Goal: Task Accomplishment & Management: Manage account settings

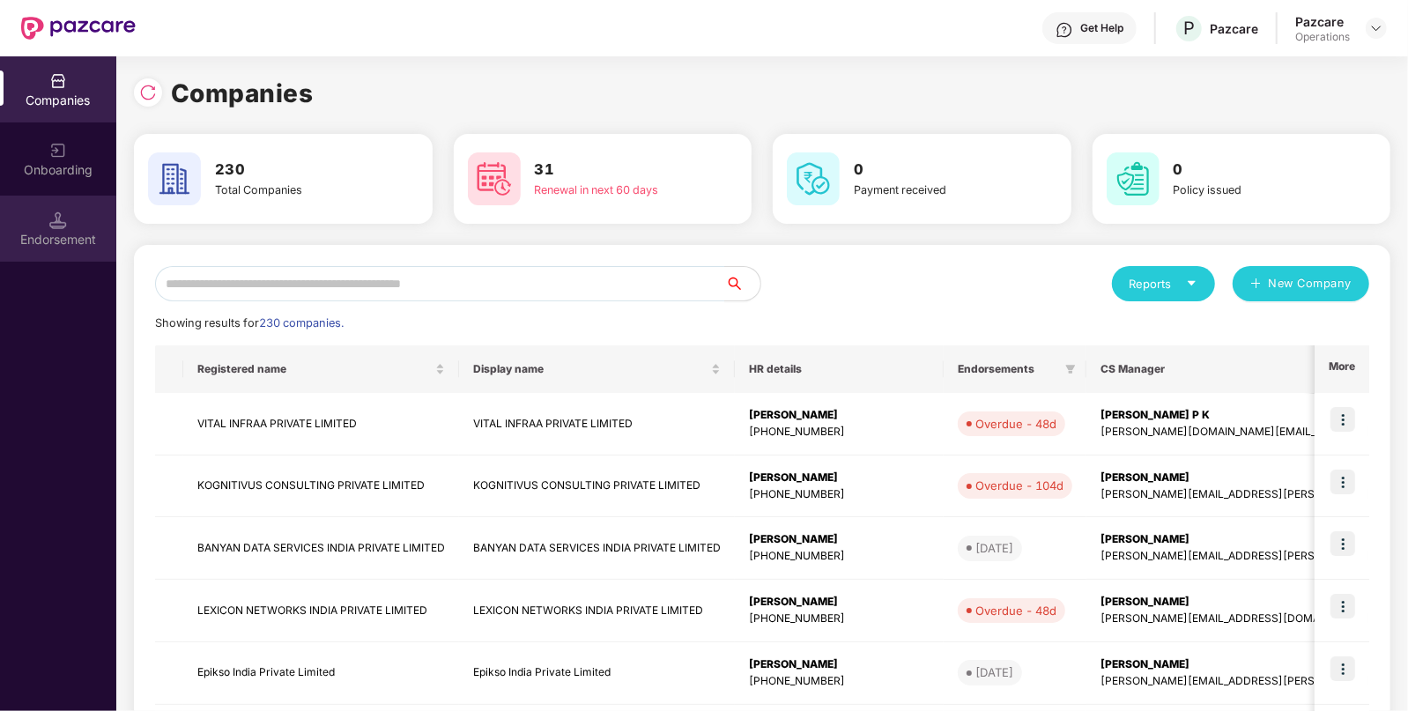
click at [59, 213] on img at bounding box center [58, 220] width 18 height 18
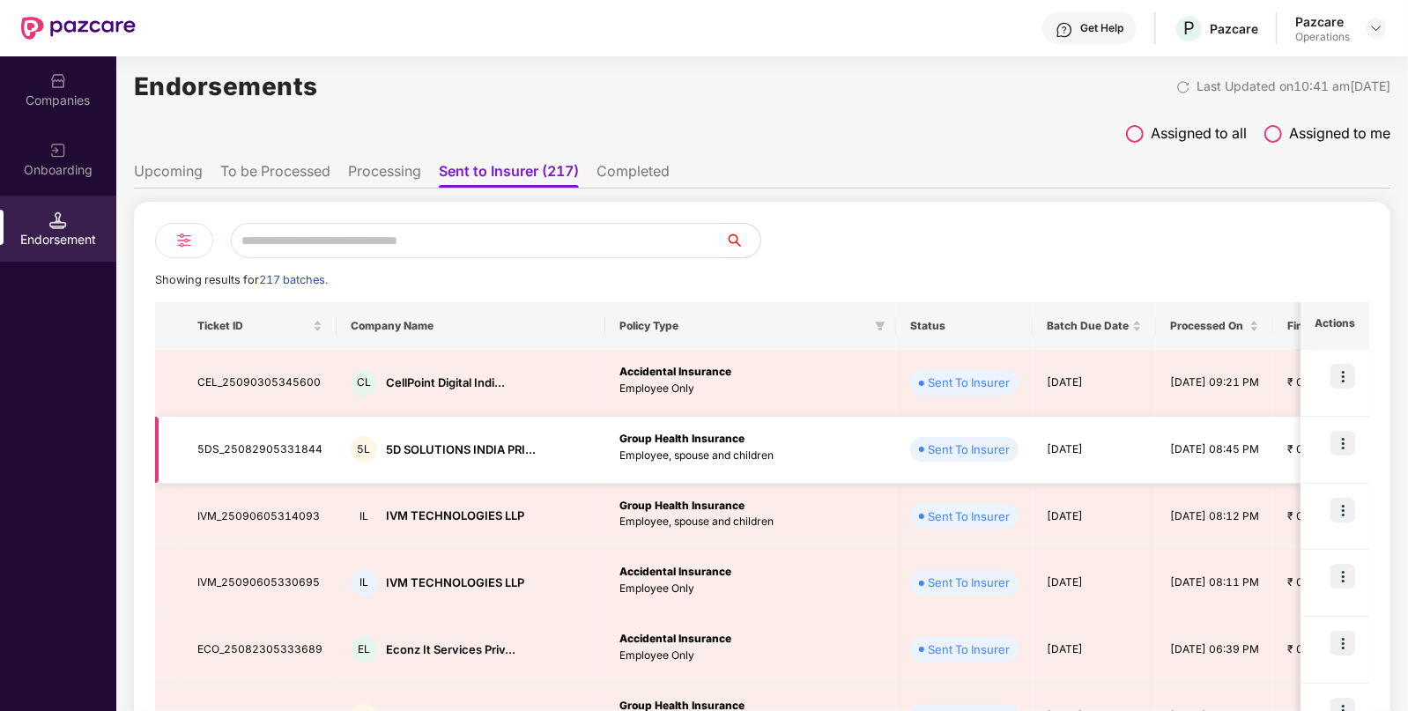
scroll to position [18, 0]
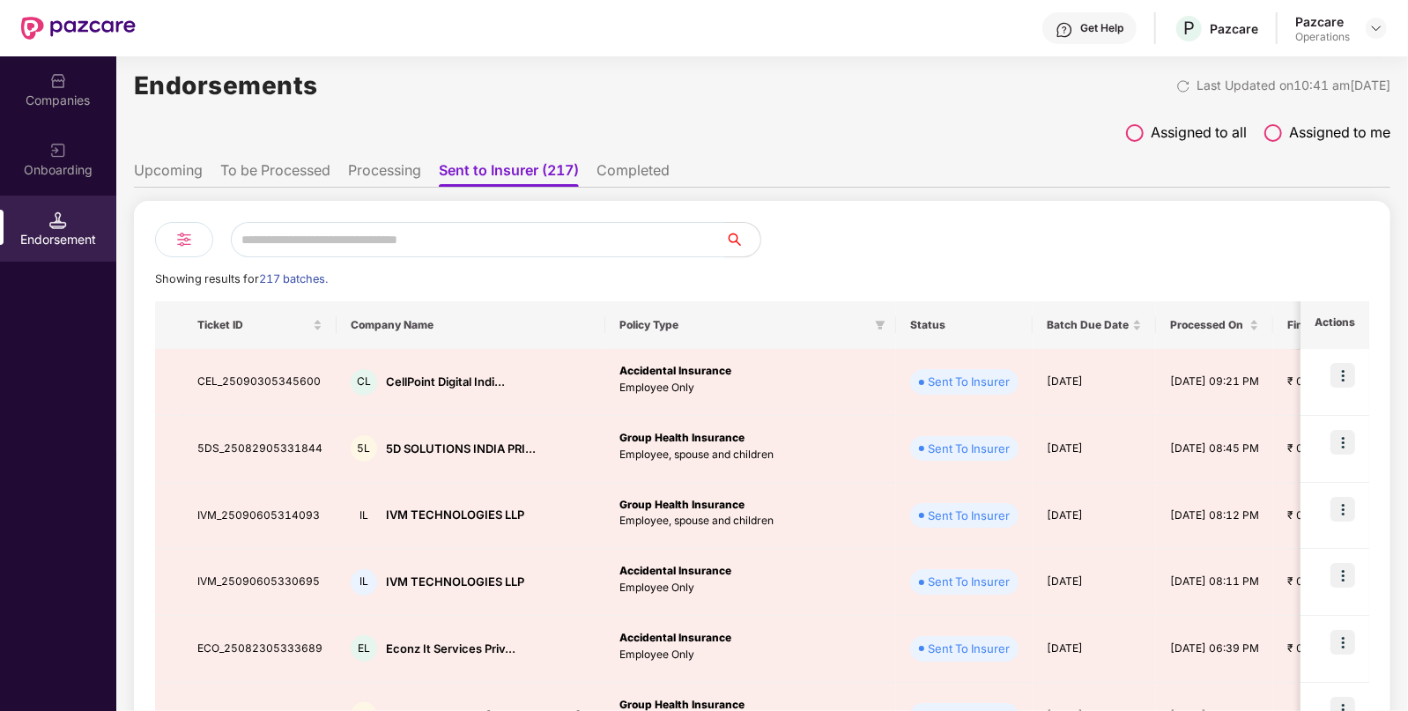
click at [291, 167] on li "To be Processed" at bounding box center [275, 174] width 110 height 26
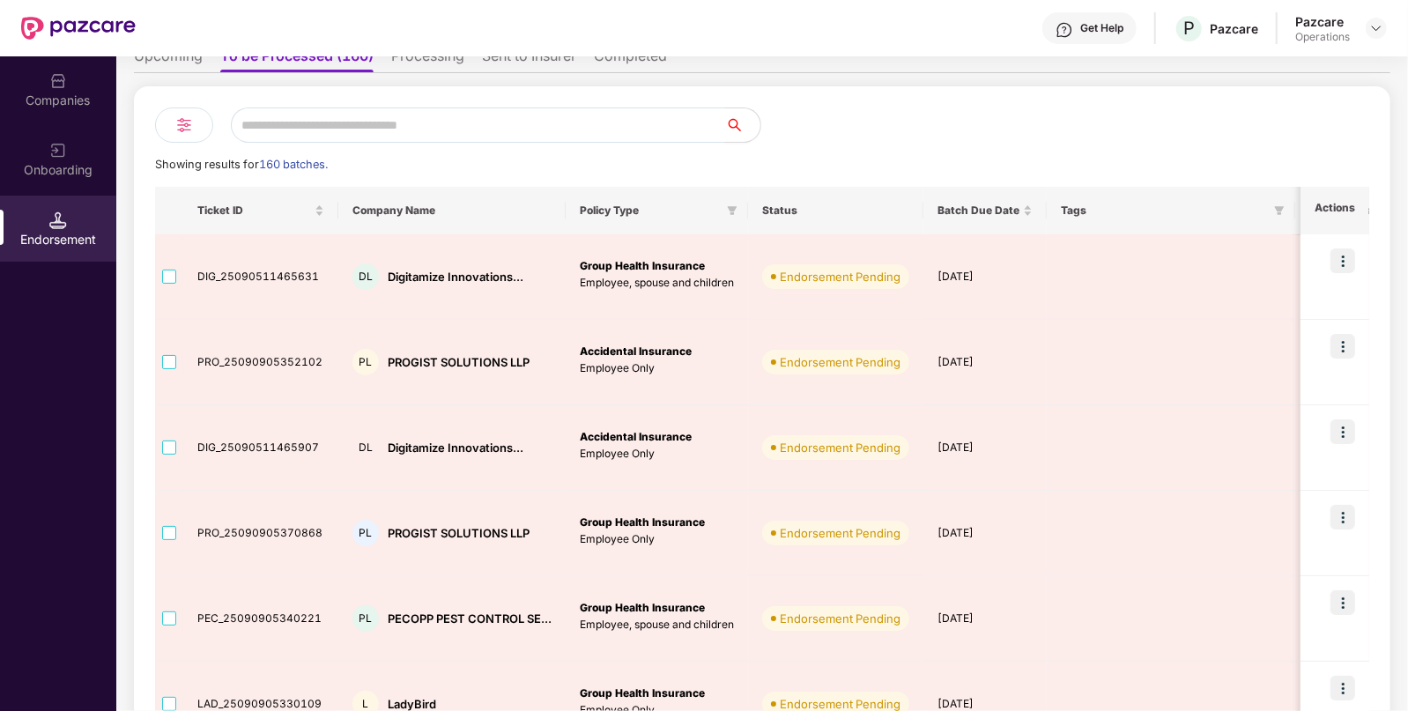
scroll to position [0, 0]
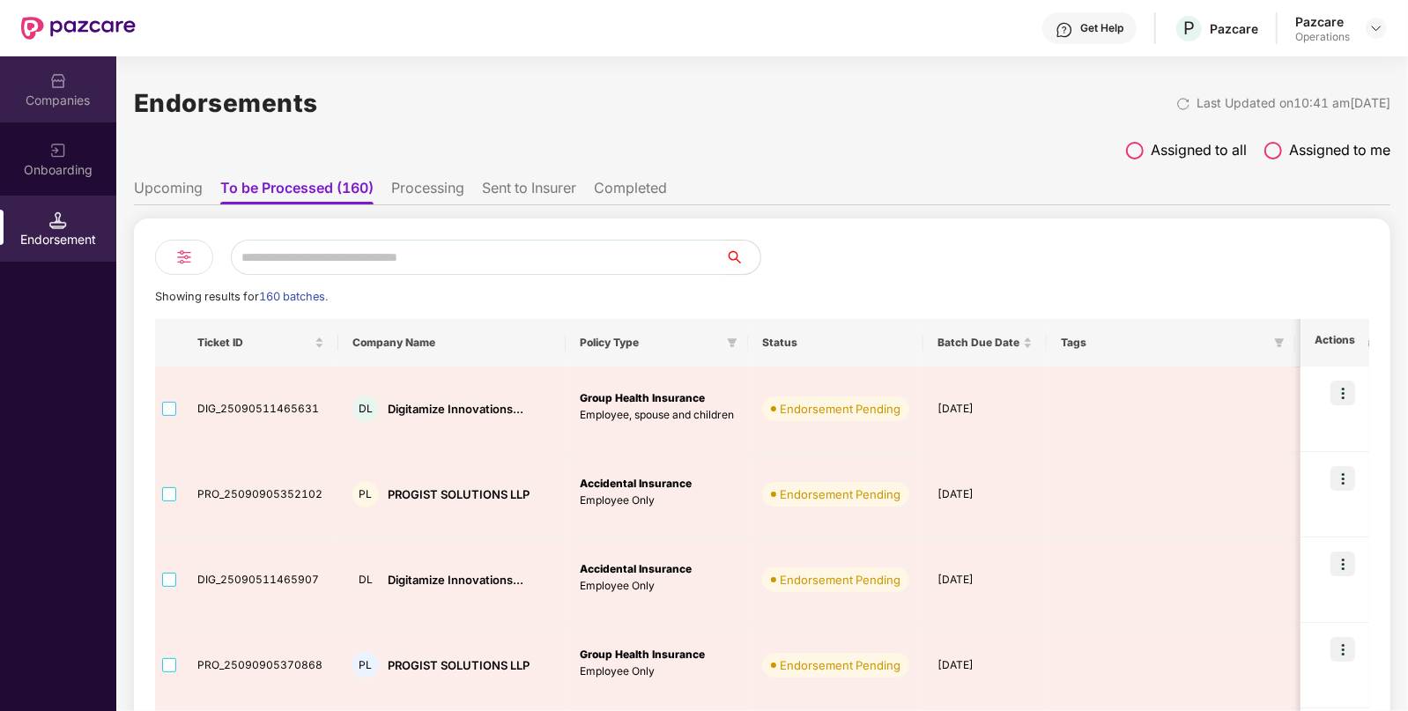
click at [64, 96] on div "Companies" at bounding box center [58, 101] width 116 height 18
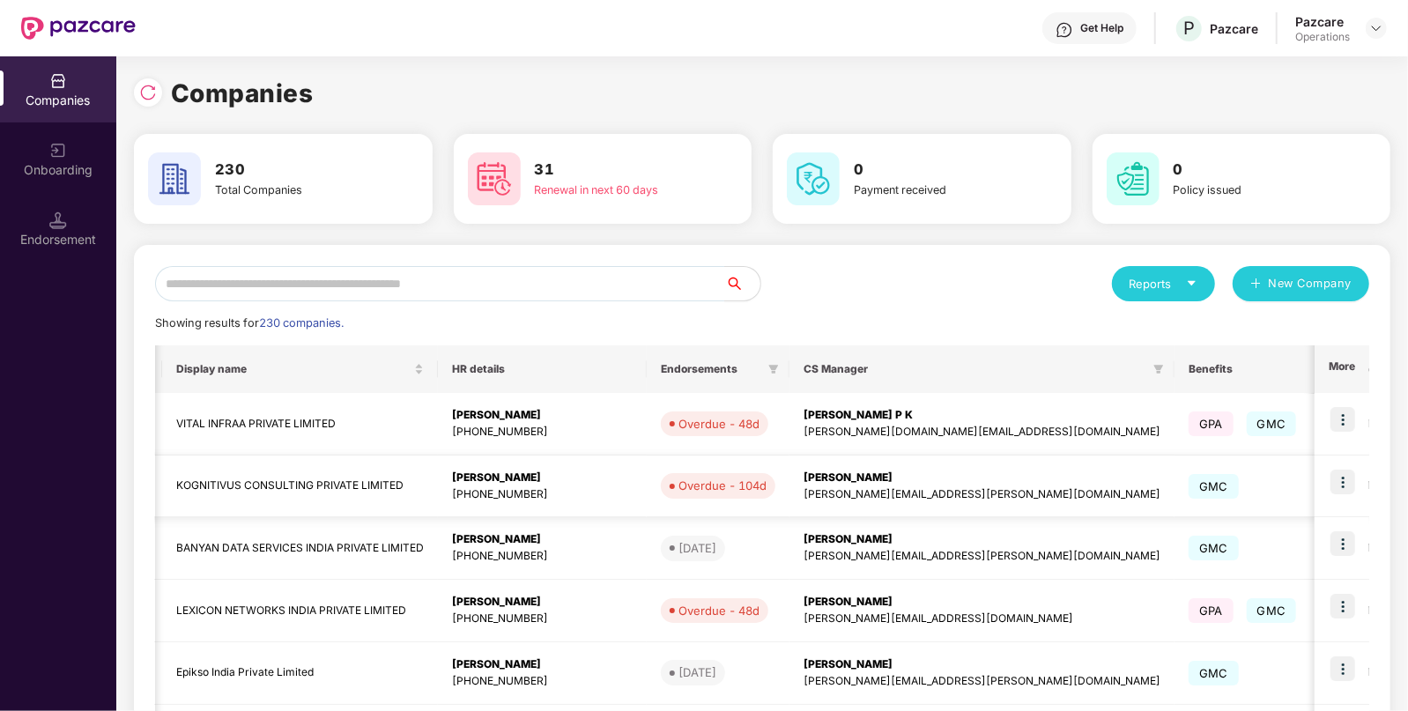
scroll to position [0, 299]
click at [66, 218] on img at bounding box center [58, 220] width 18 height 18
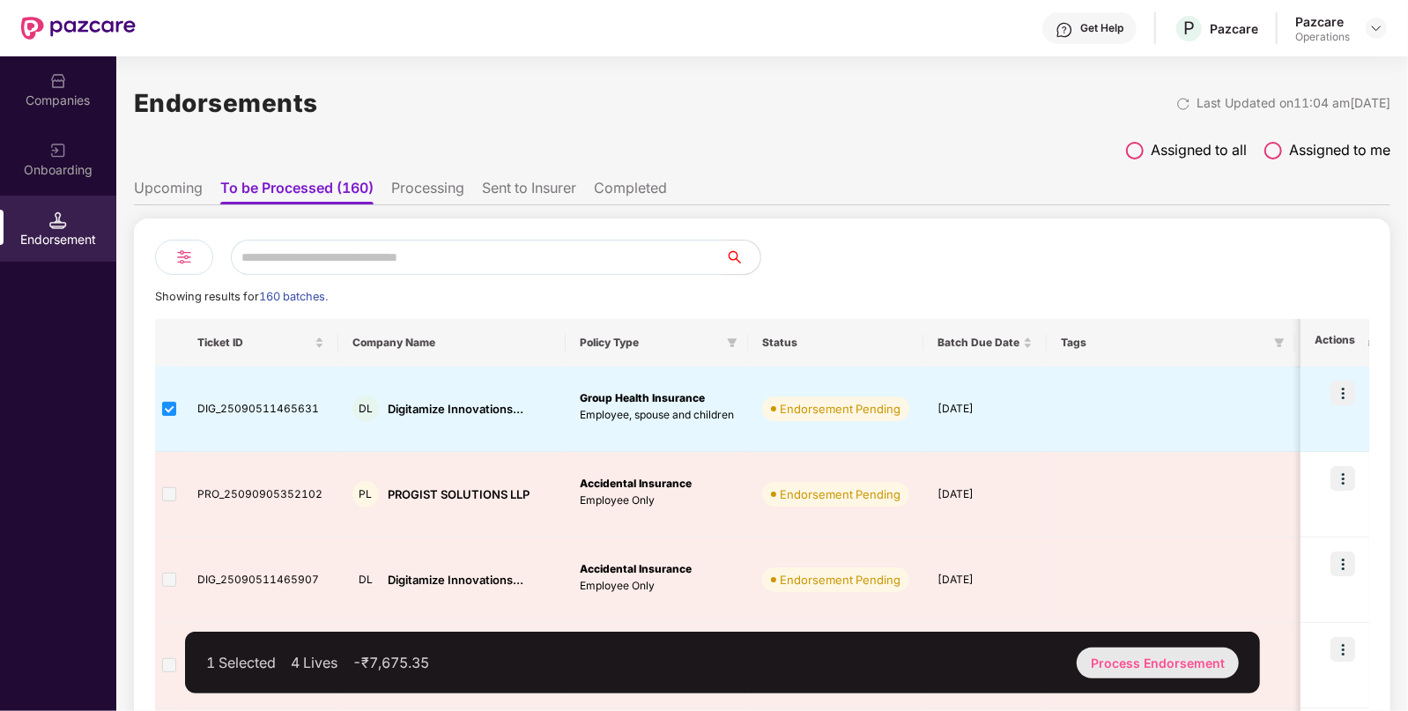
click at [1185, 659] on div "Process Endorsement" at bounding box center [1157, 662] width 162 height 31
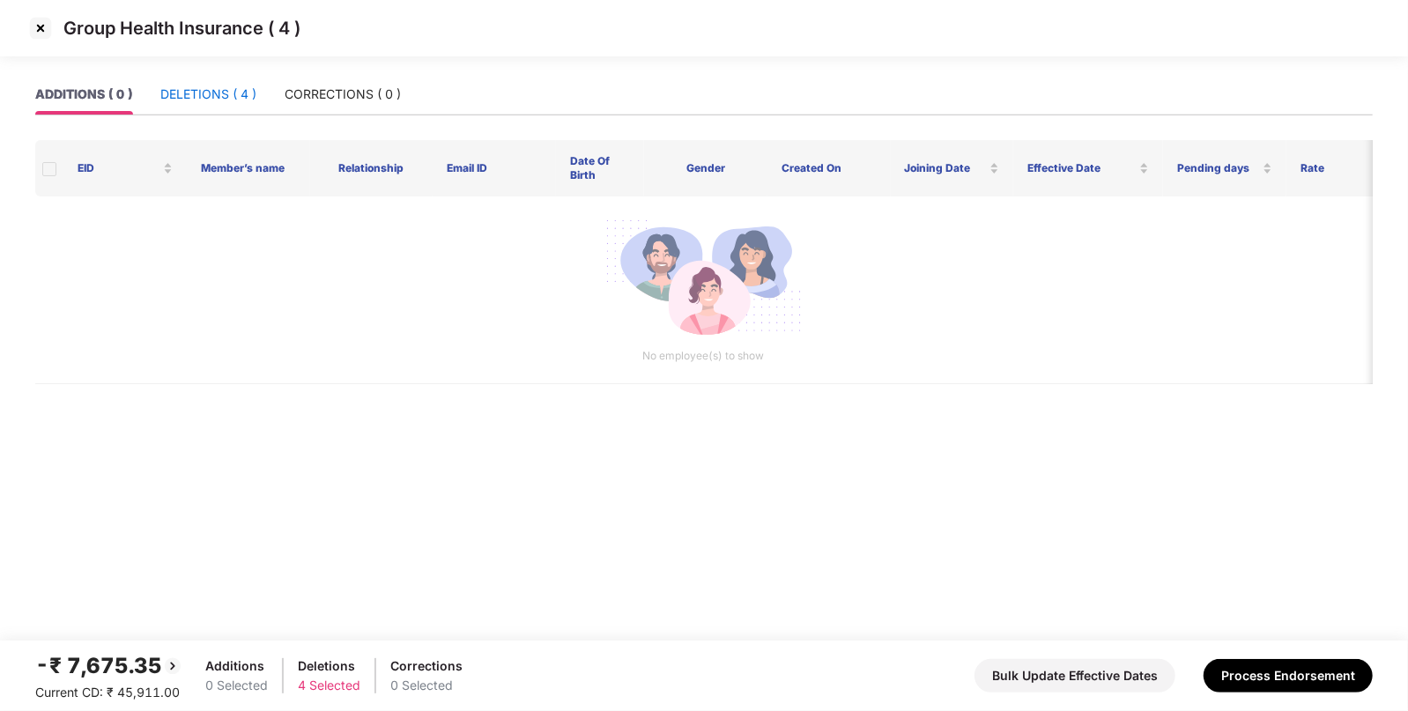
click at [221, 100] on div "DELETIONS ( 4 )" at bounding box center [208, 94] width 96 height 19
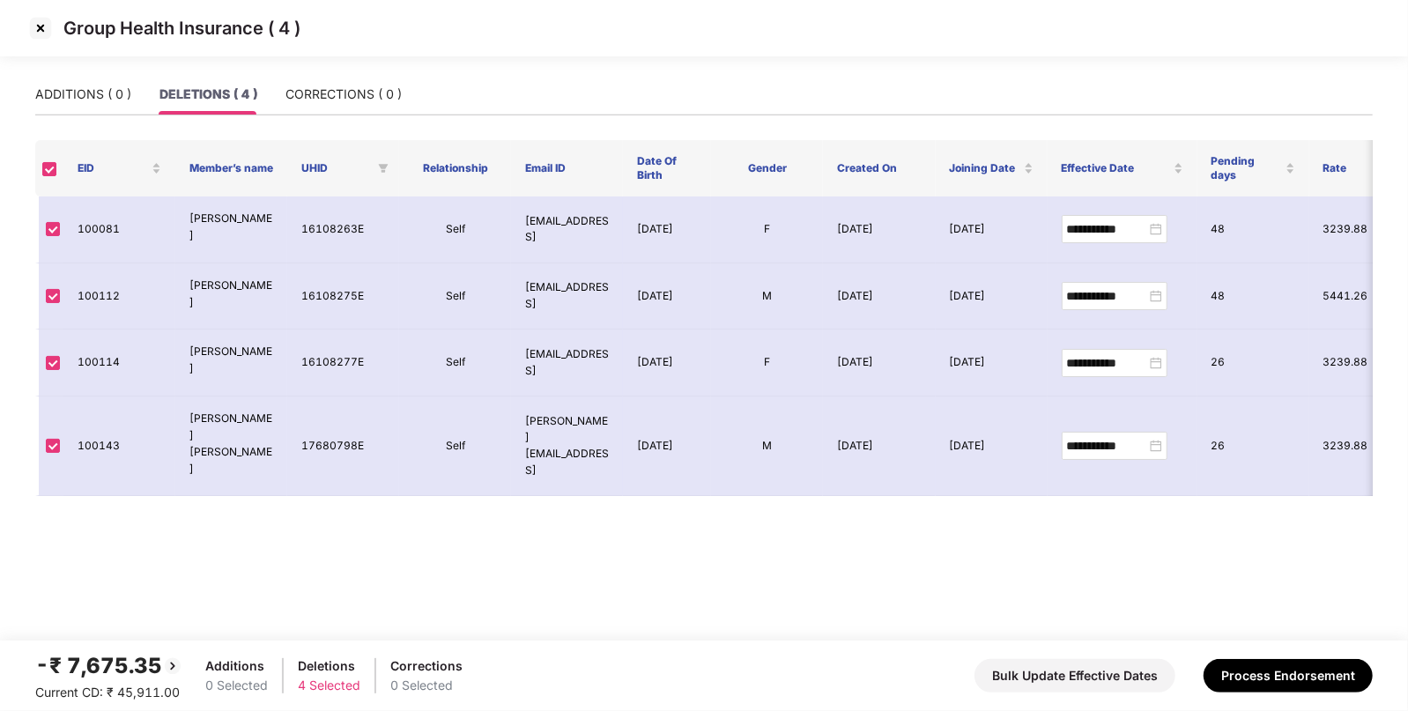
click at [46, 27] on img at bounding box center [40, 28] width 28 height 28
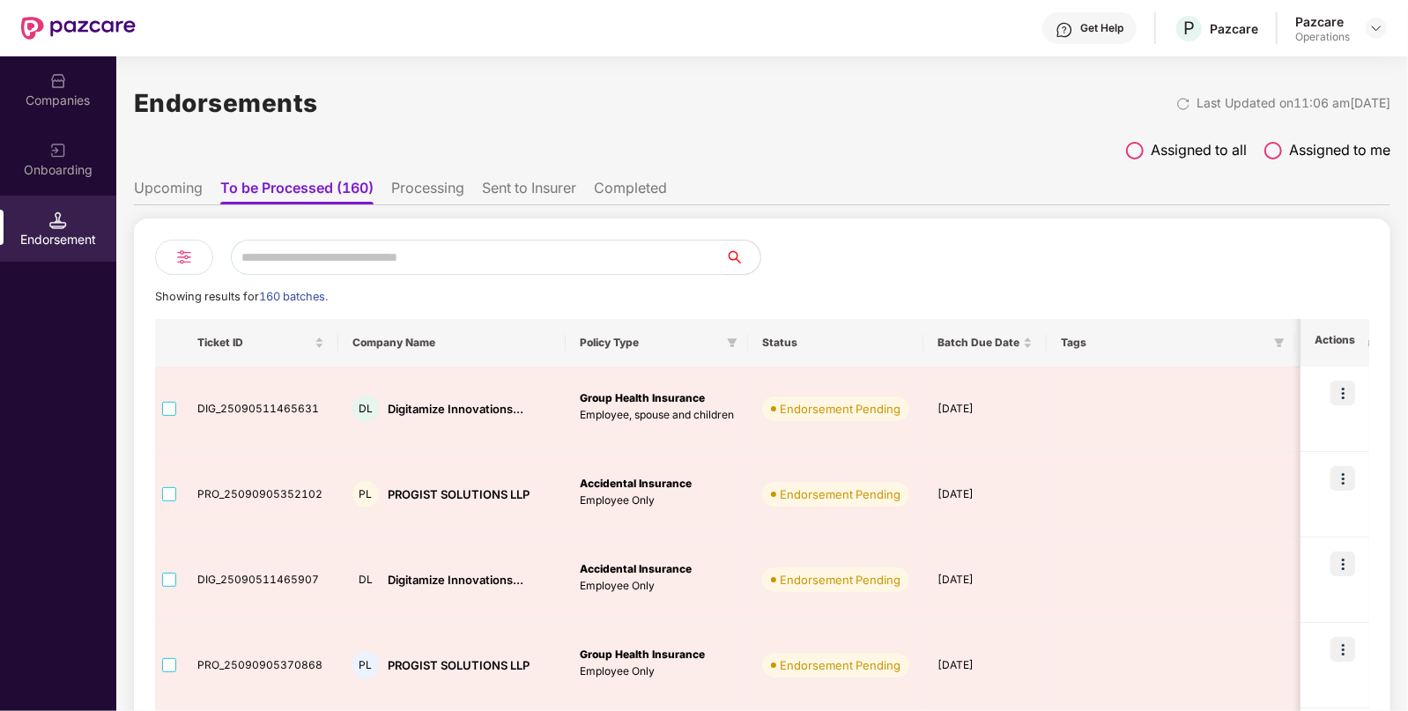
click at [166, 186] on li "Upcoming" at bounding box center [168, 192] width 69 height 26
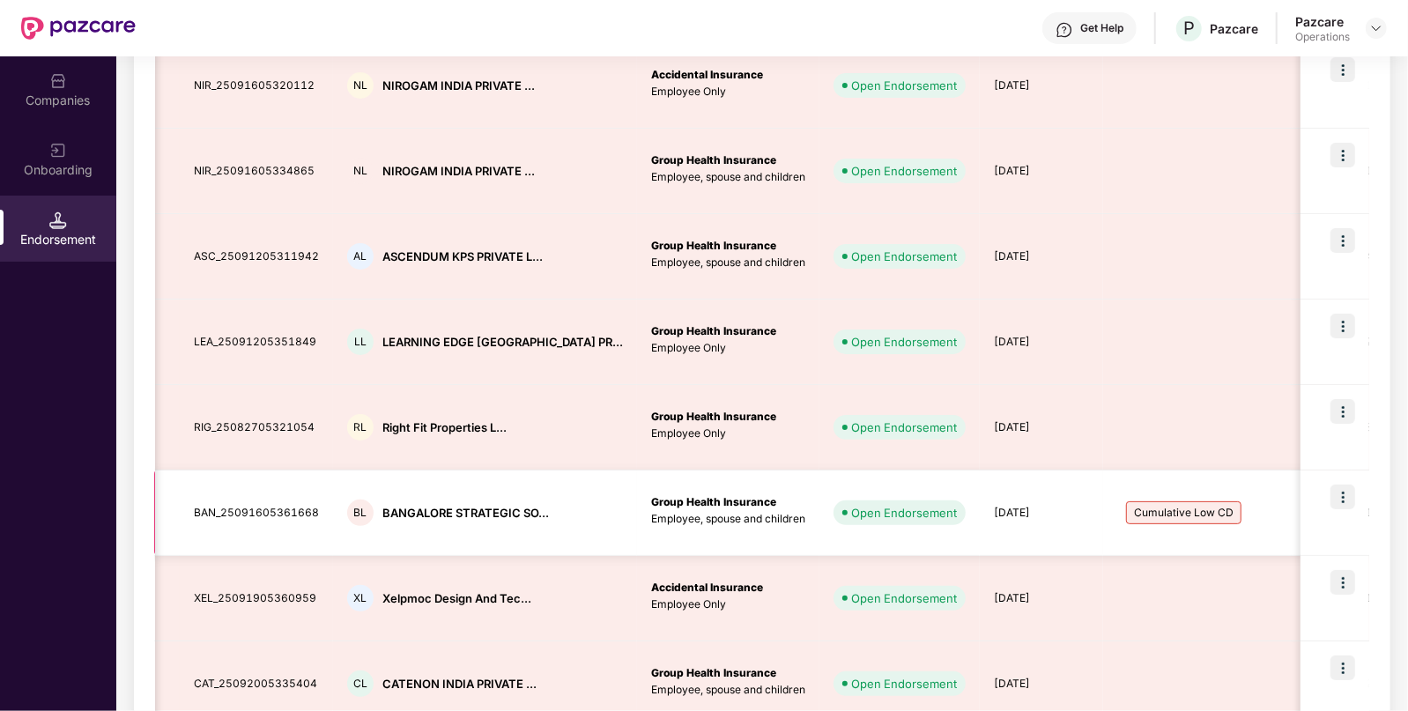
scroll to position [592, 0]
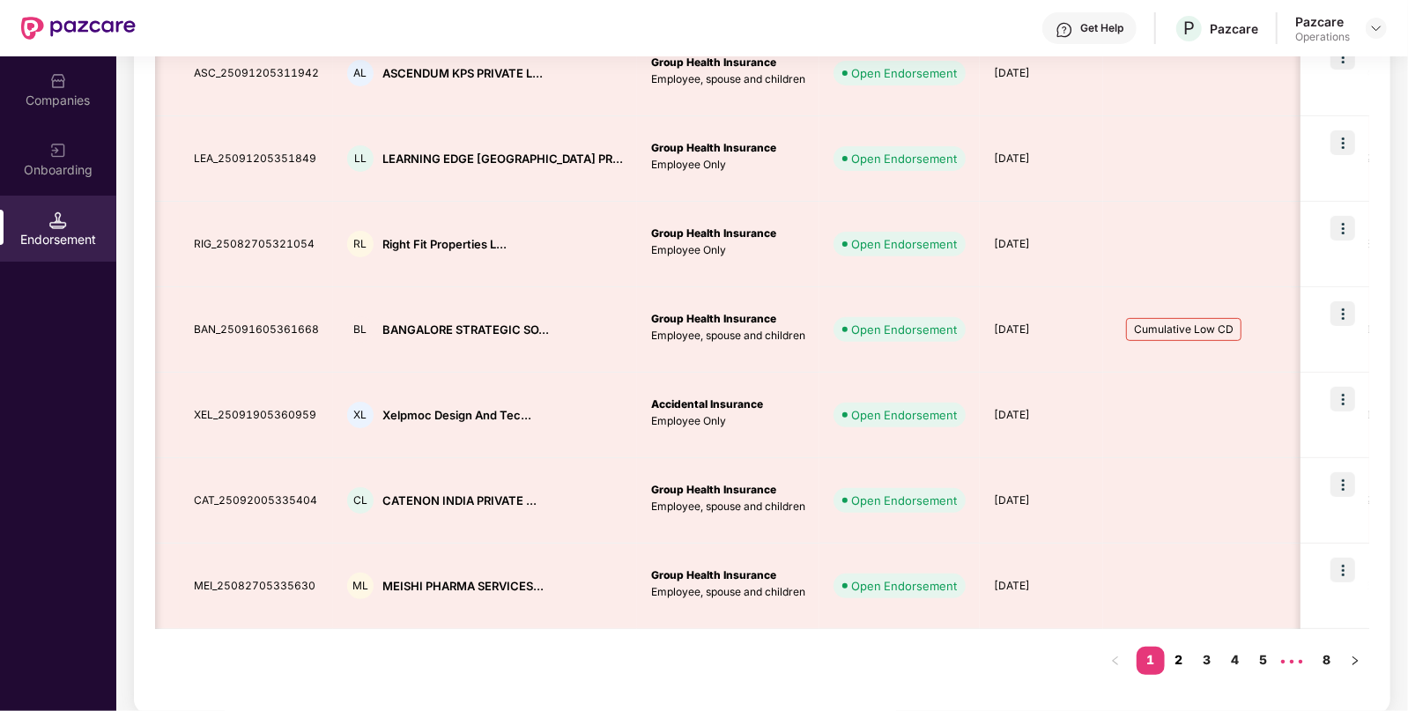
click at [1184, 663] on link "2" at bounding box center [1178, 660] width 28 height 26
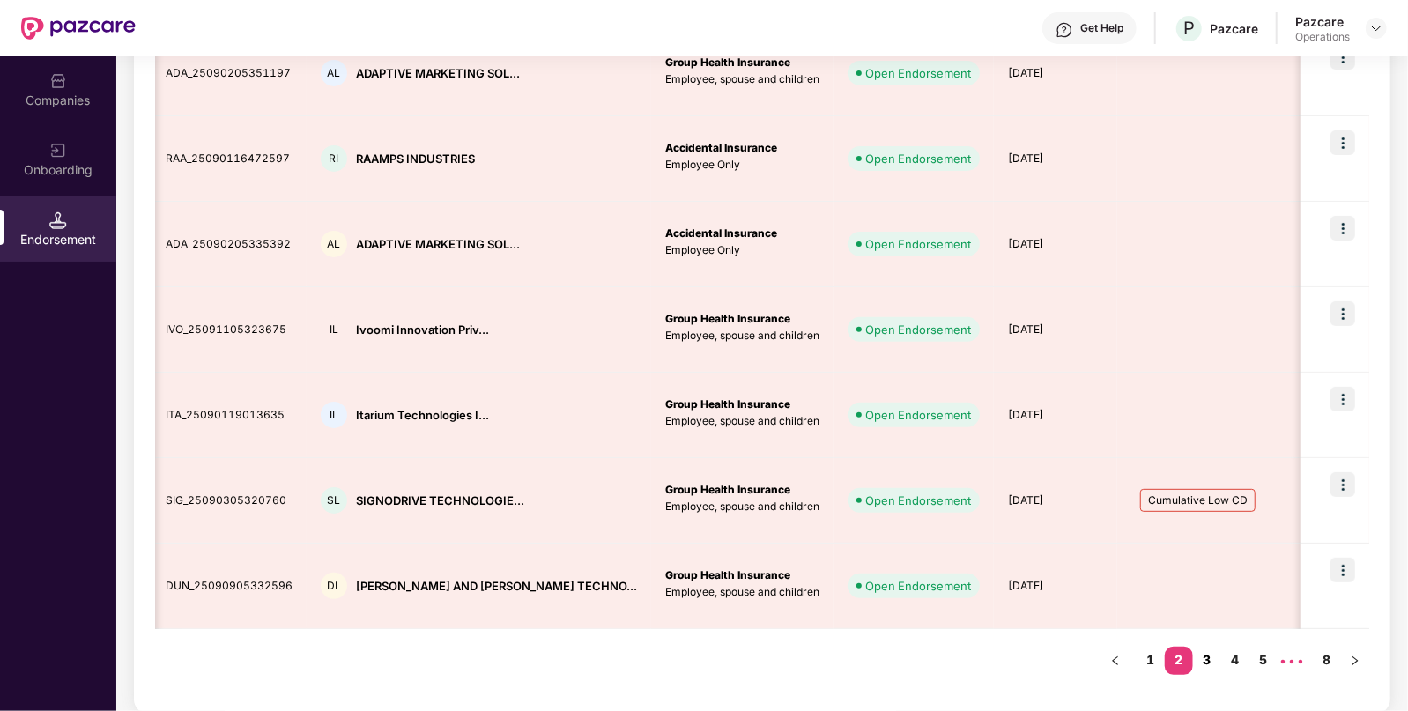
click at [1204, 656] on link "3" at bounding box center [1207, 660] width 28 height 26
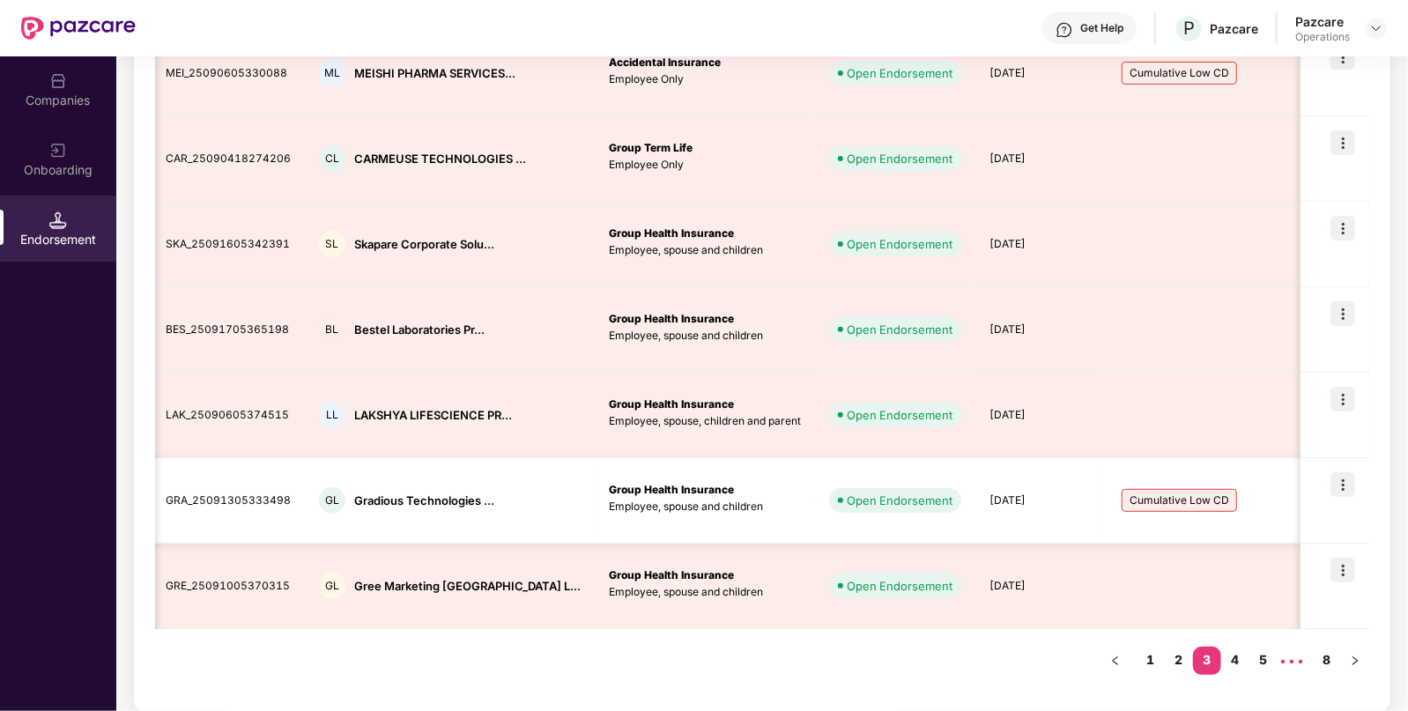
click at [815, 520] on td "Open Endorsement" at bounding box center [895, 500] width 160 height 85
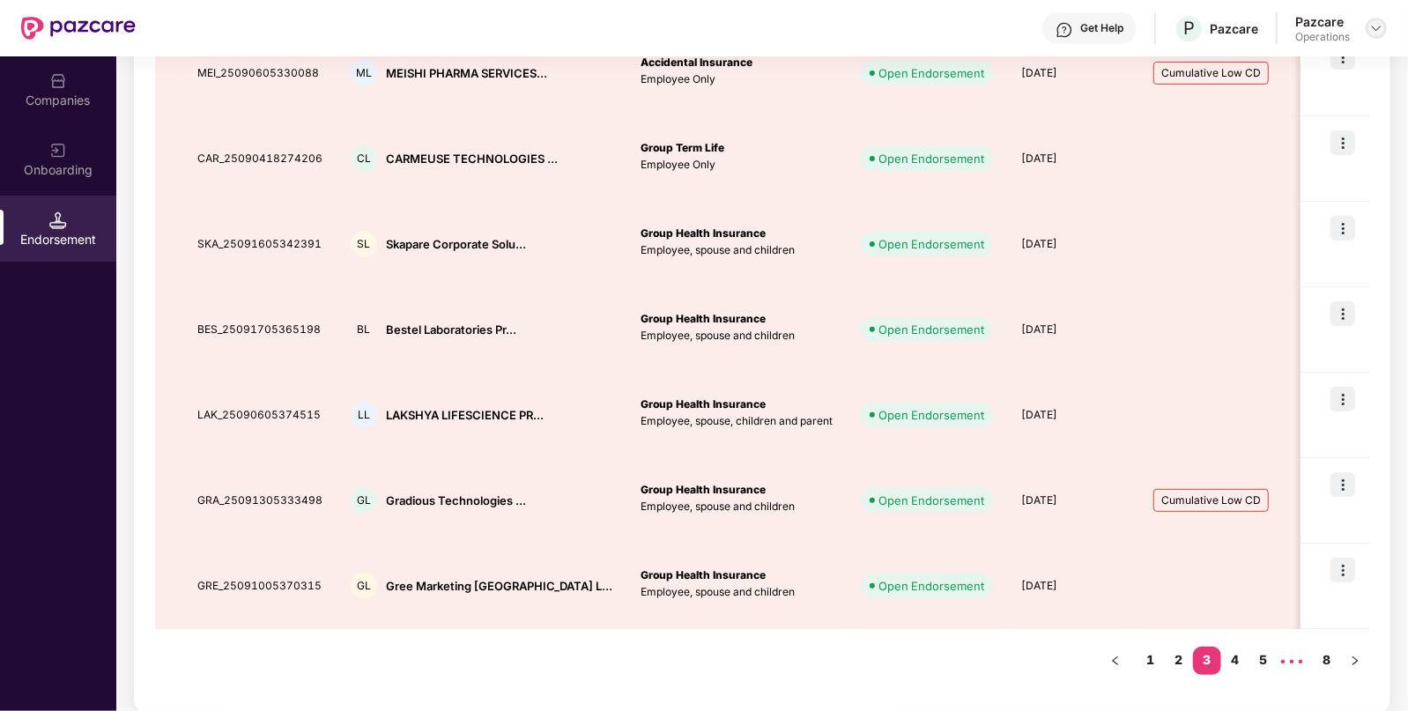
click at [1379, 31] on img at bounding box center [1376, 28] width 14 height 14
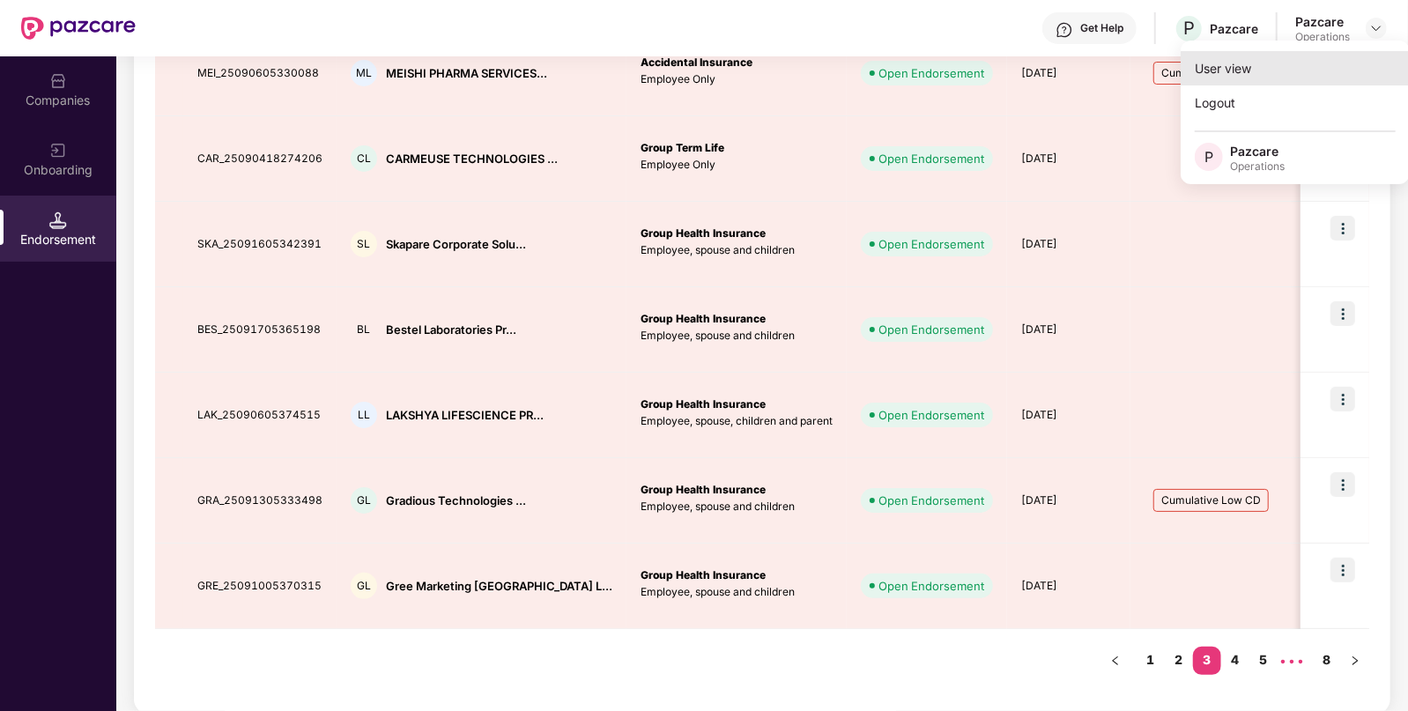
click at [1256, 61] on div "User view" at bounding box center [1294, 68] width 229 height 34
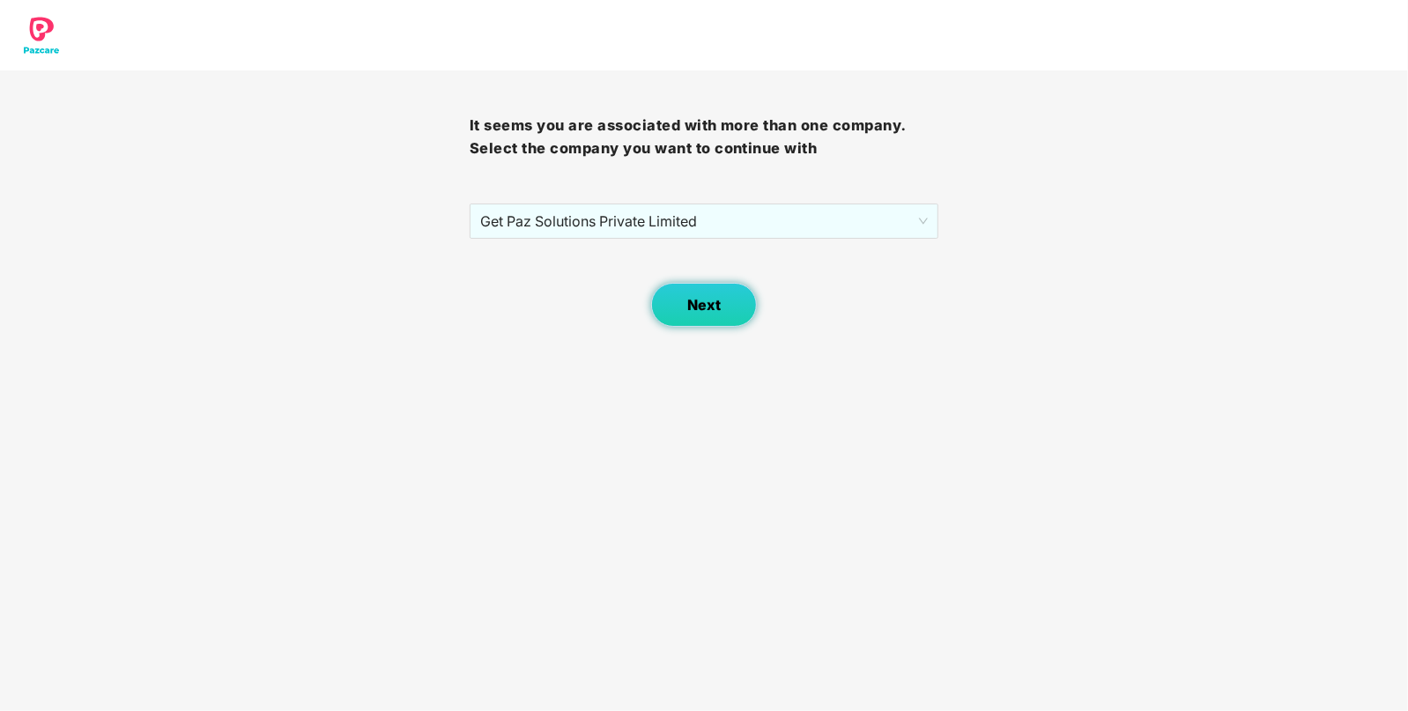
click at [713, 306] on span "Next" at bounding box center [703, 305] width 33 height 17
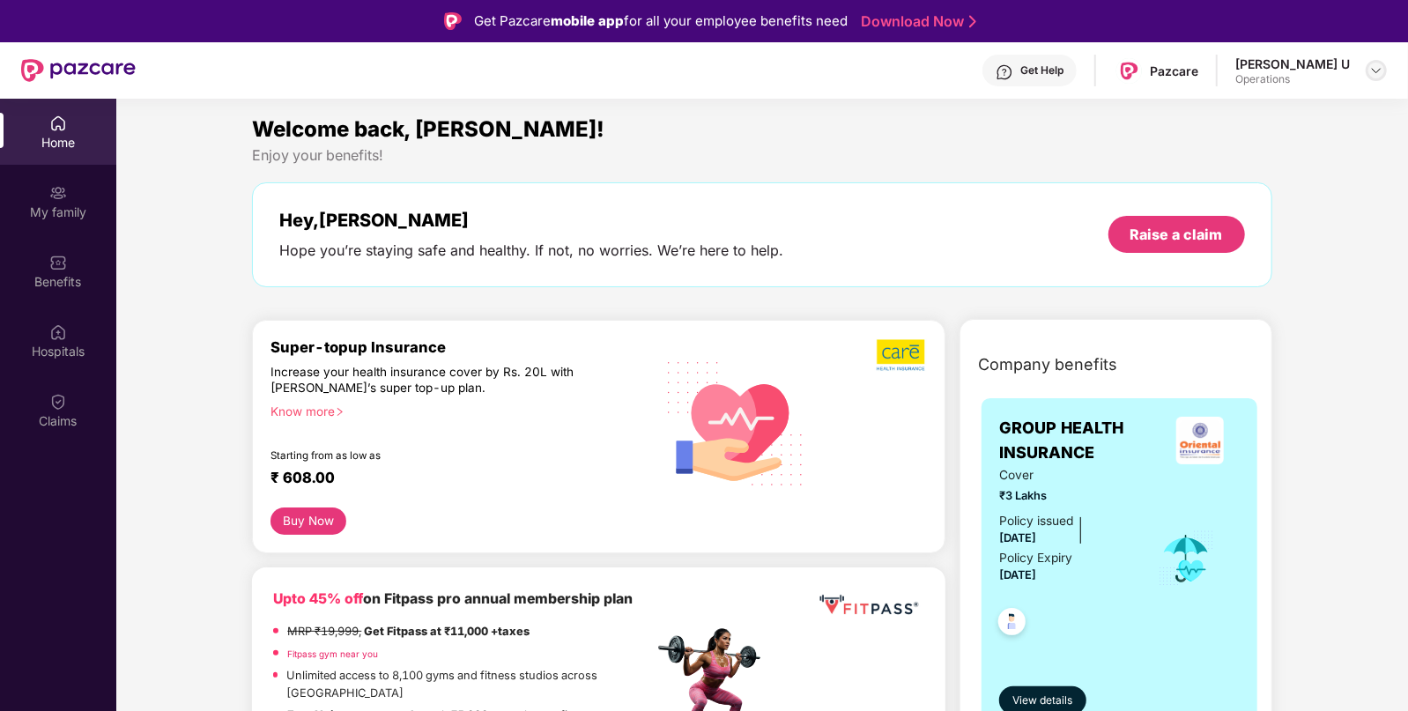
click at [1378, 74] on img at bounding box center [1376, 70] width 14 height 14
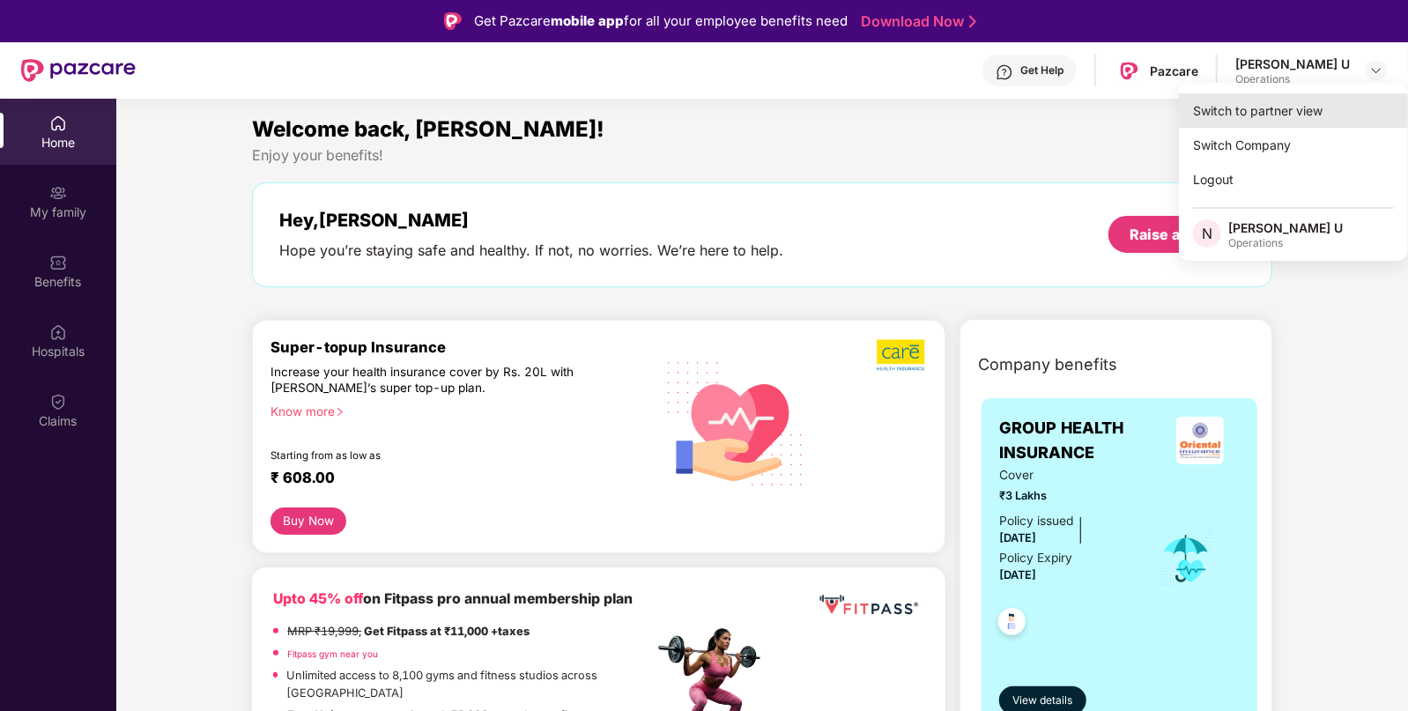
click at [1286, 107] on div "Switch to partner view" at bounding box center [1293, 110] width 229 height 34
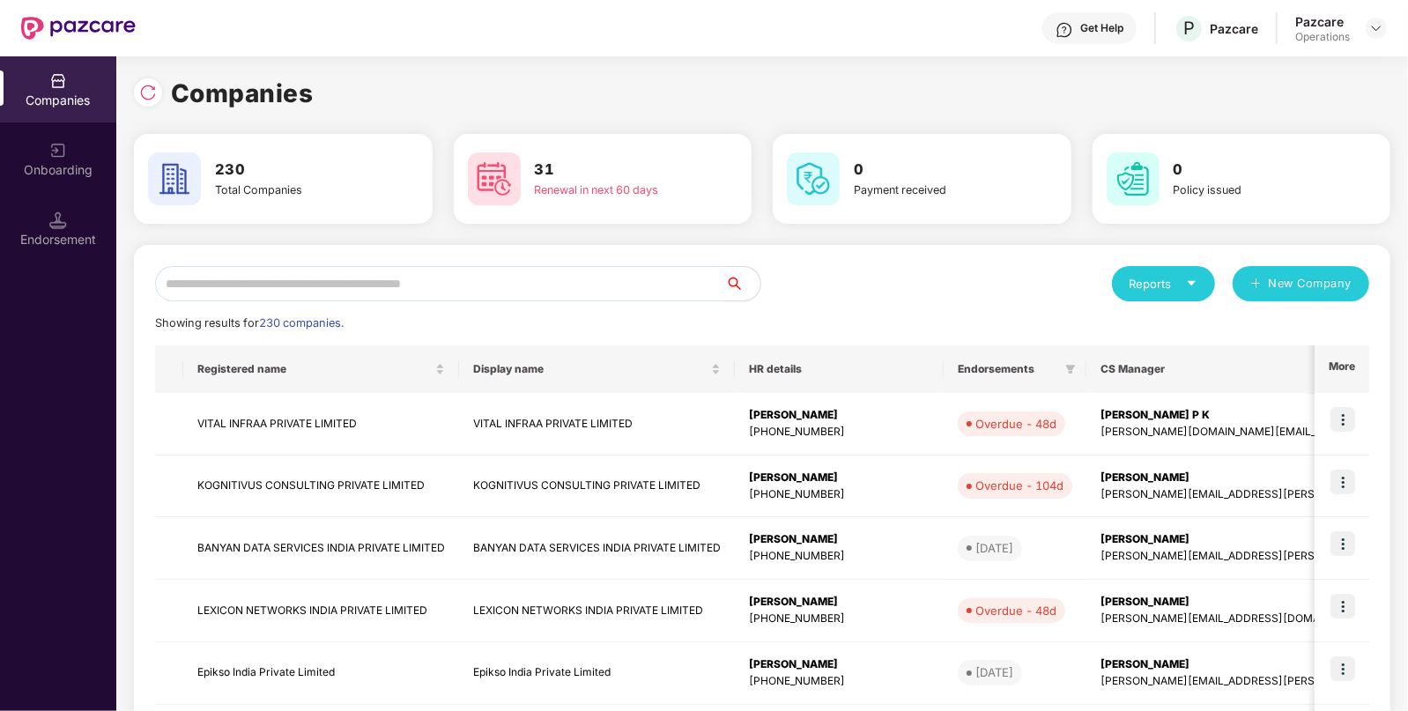
click at [570, 286] on input "text" at bounding box center [440, 283] width 570 height 35
click at [145, 91] on img at bounding box center [148, 93] width 18 height 18
click at [430, 282] on input "text" at bounding box center [440, 283] width 570 height 35
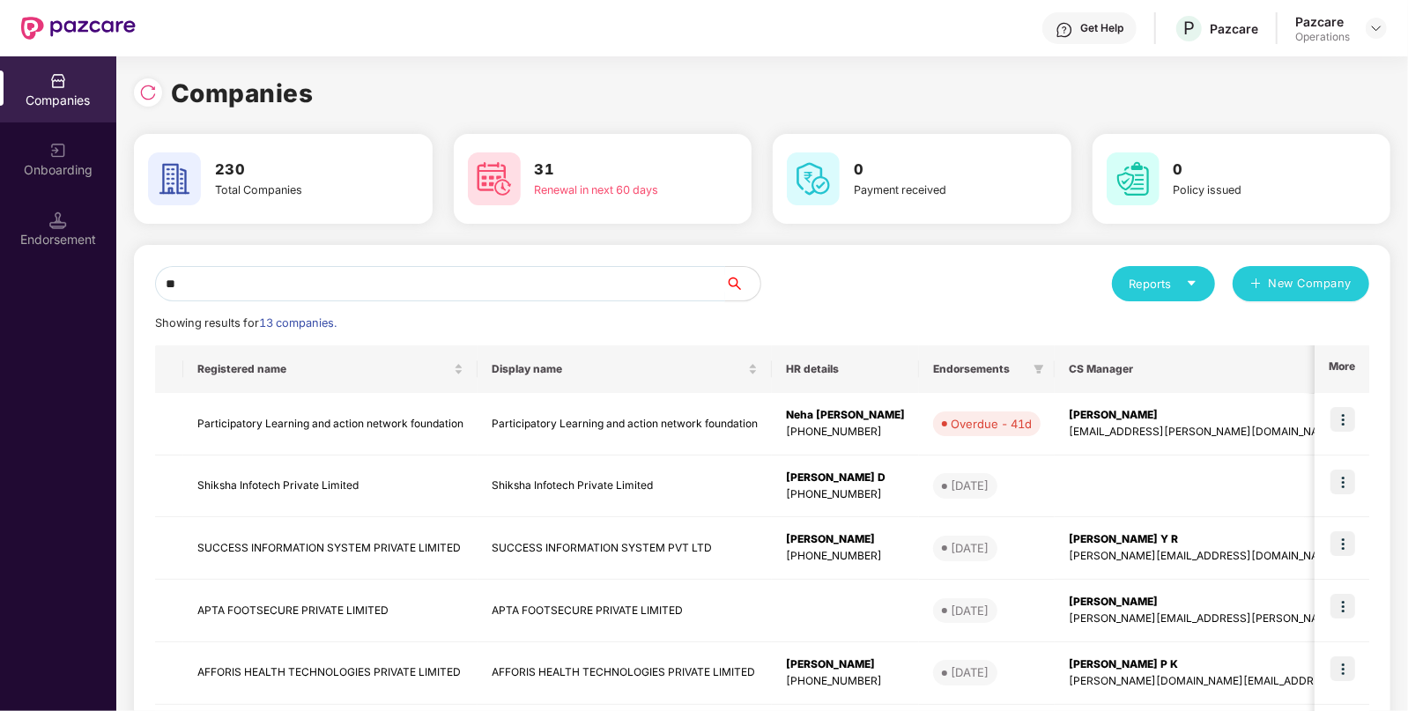
type input "*"
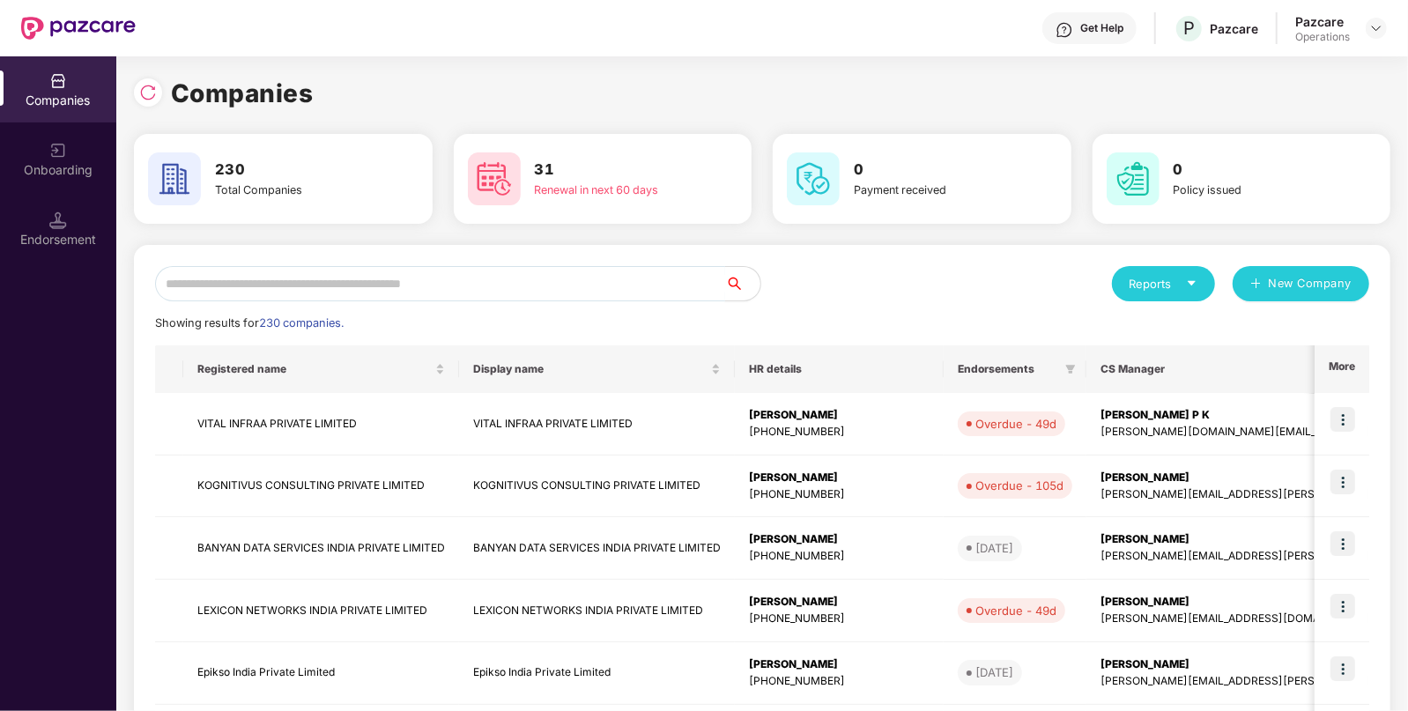
paste input "**********"
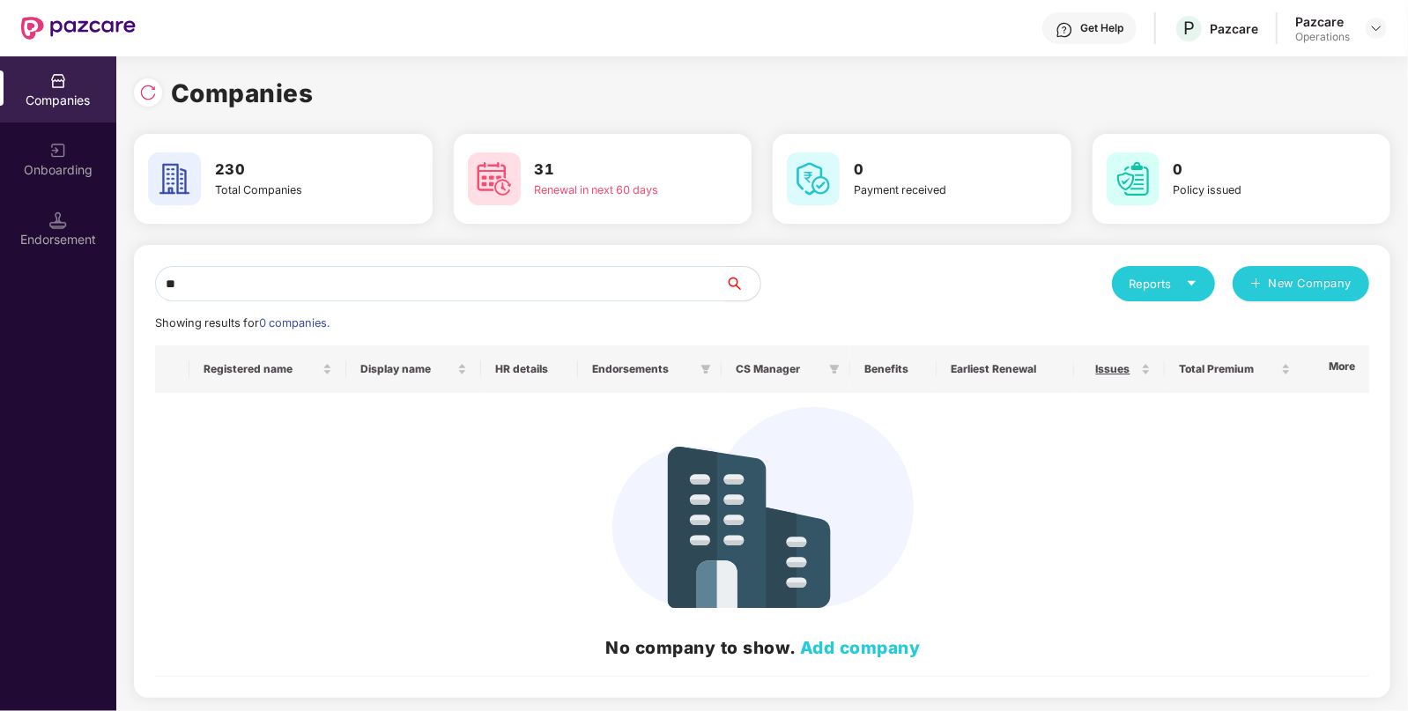
type input "*"
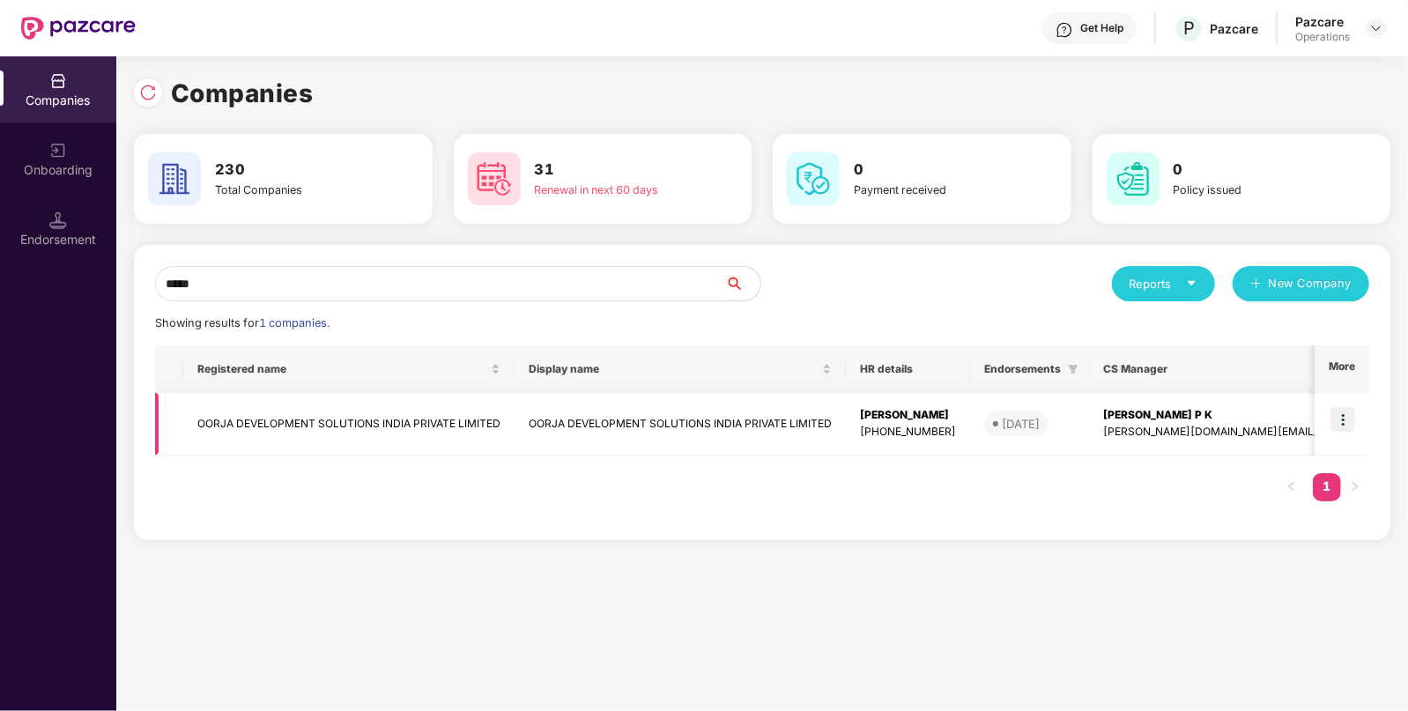
type input "*****"
click at [319, 414] on td "OORJA DEVELOPMENT SOLUTIONS INDIA PRIVATE LIMITED" at bounding box center [348, 424] width 331 height 63
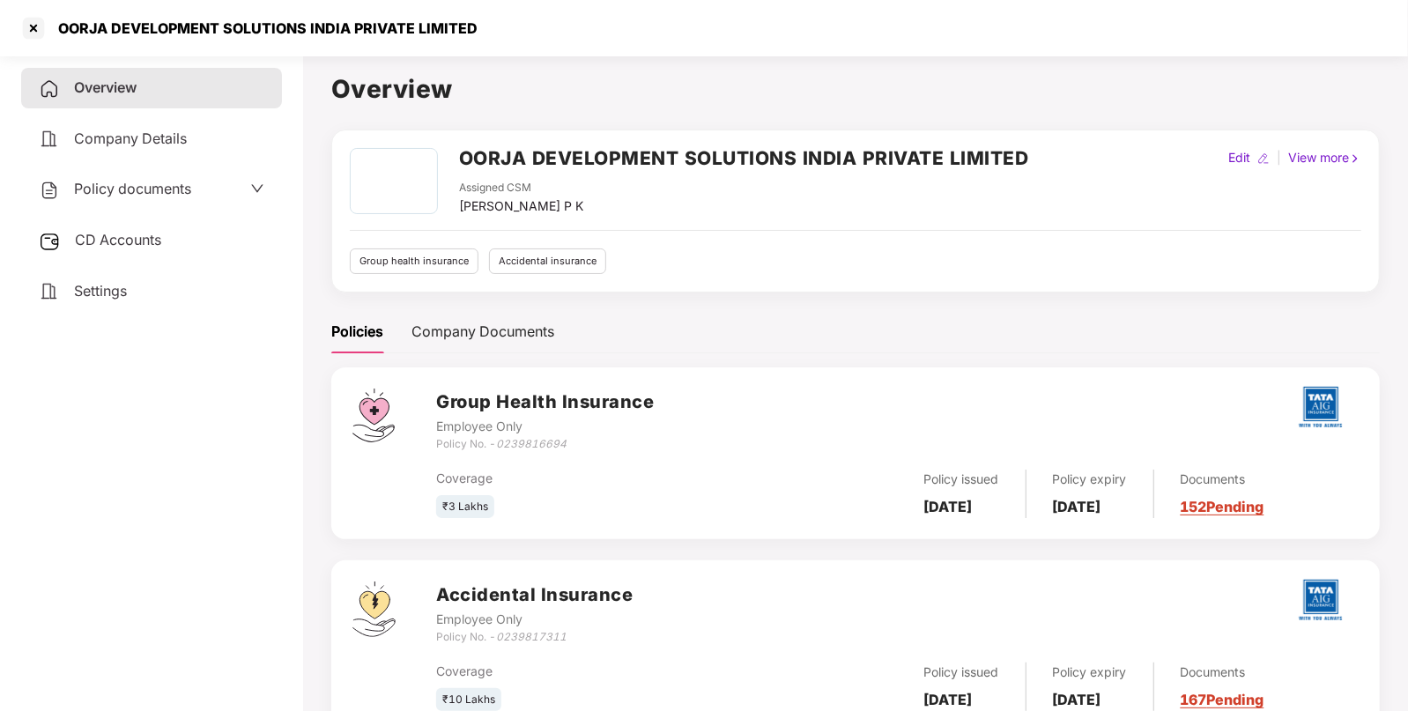
click at [154, 192] on span "Policy documents" at bounding box center [132, 189] width 117 height 18
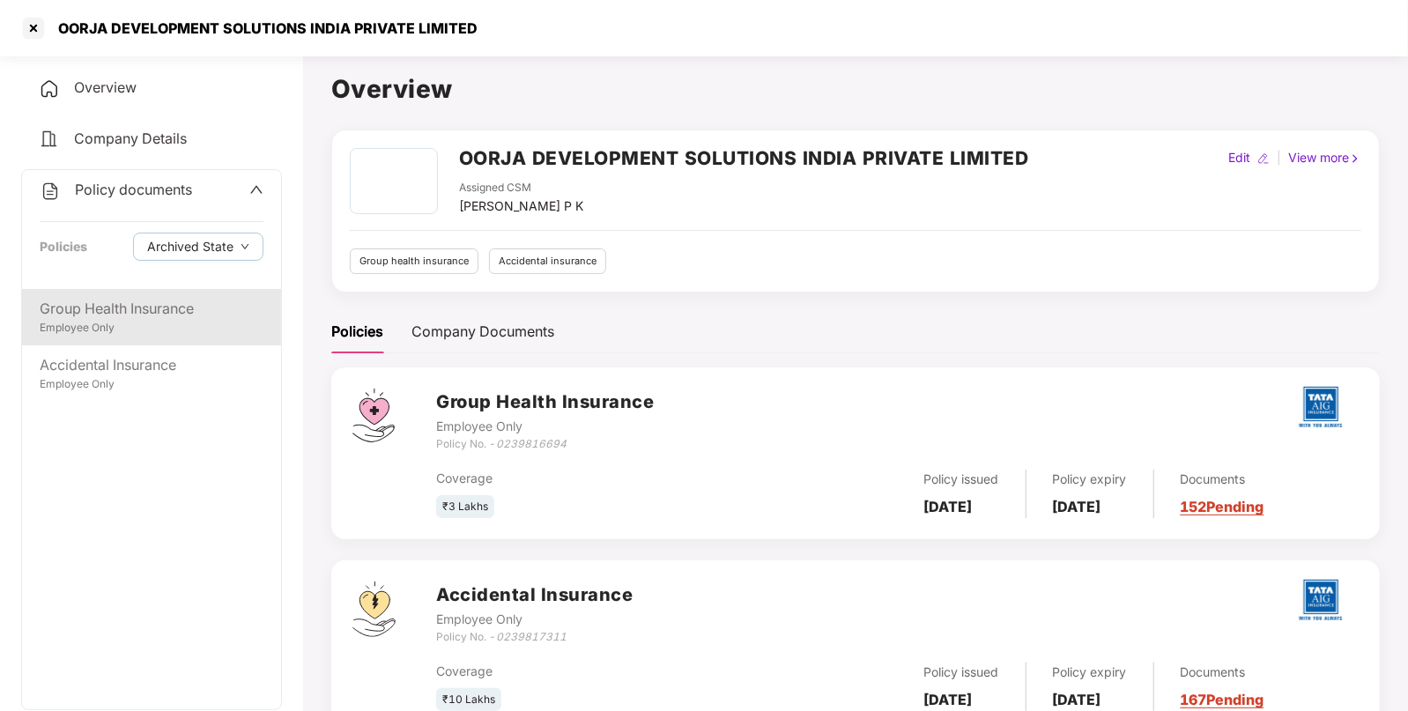
click at [113, 337] on div "Group Health Insurance Employee Only" at bounding box center [151, 317] width 259 height 56
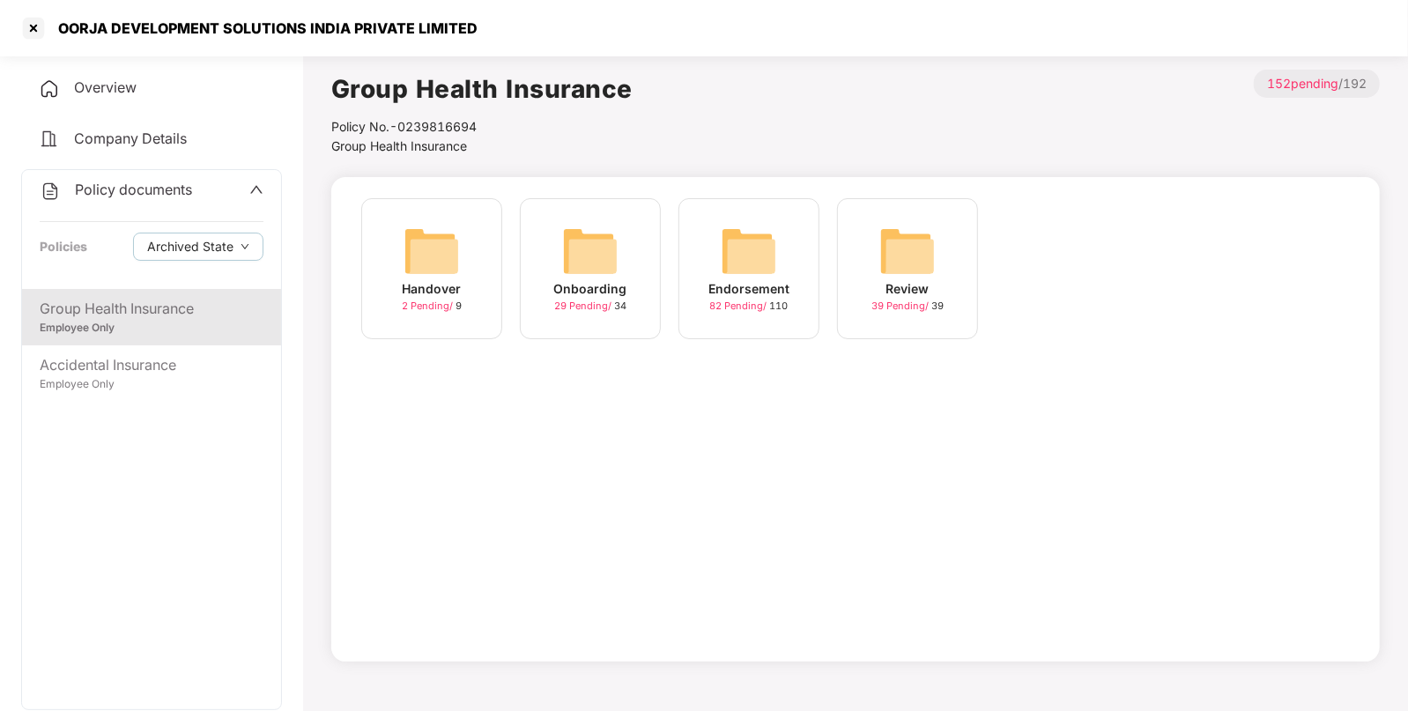
click at [775, 265] on img at bounding box center [749, 251] width 56 height 56
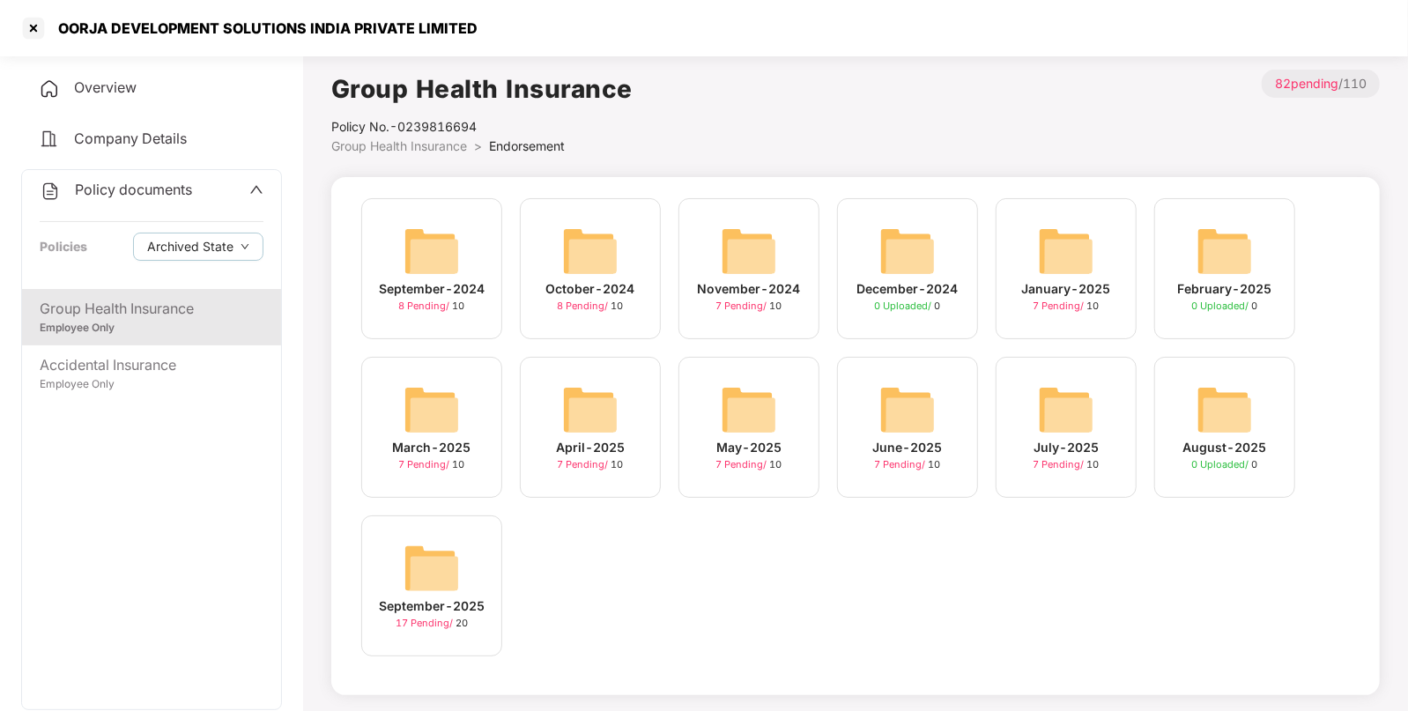
click at [440, 563] on img at bounding box center [431, 568] width 56 height 56
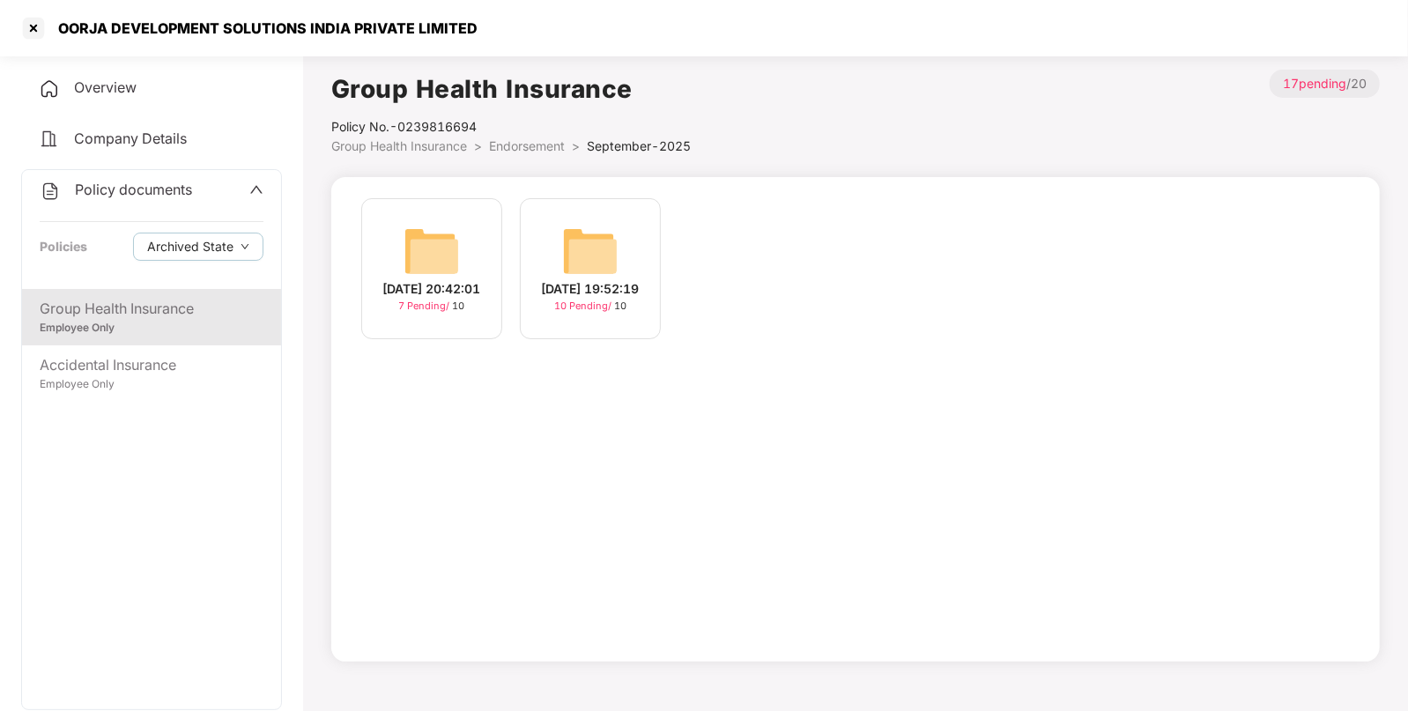
click at [558, 247] on div "19-Sep-2025 19:52:19 10 Pending / 10" at bounding box center [590, 268] width 141 height 141
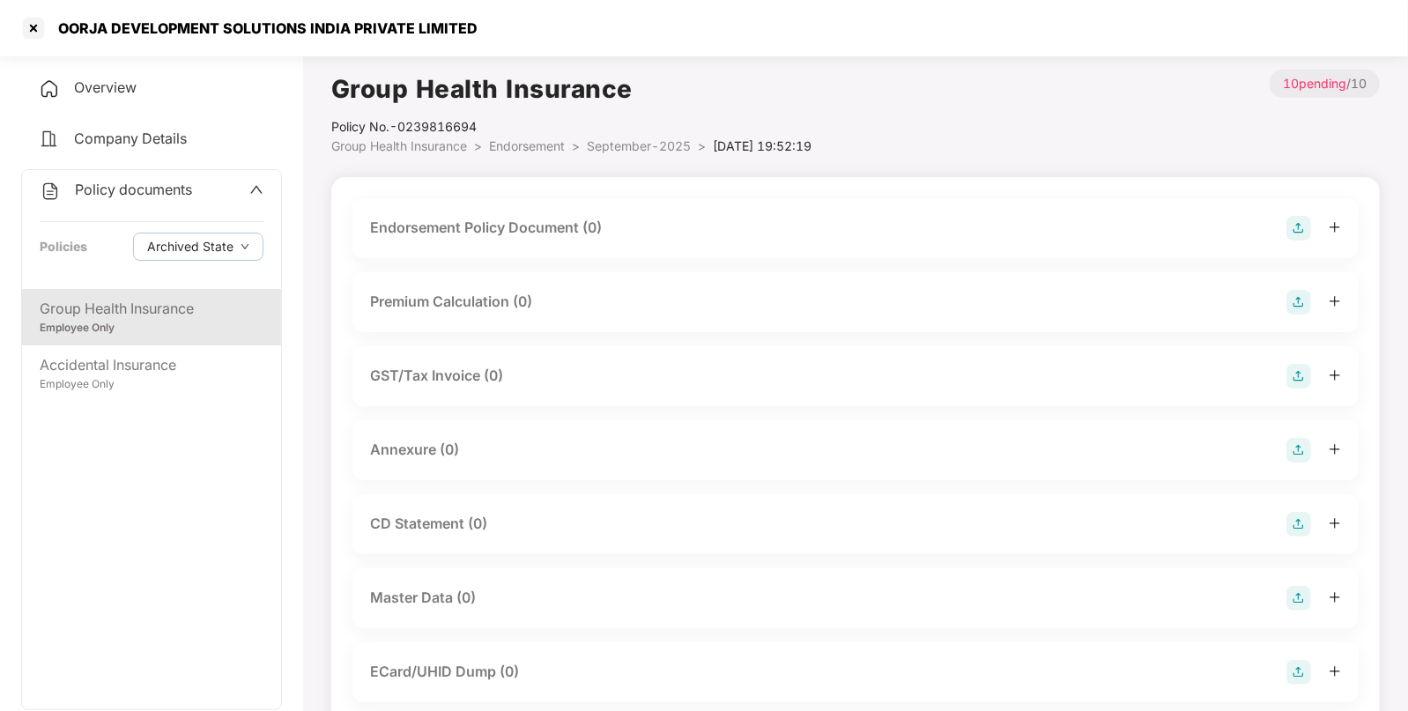
click at [1295, 594] on img at bounding box center [1298, 598] width 25 height 25
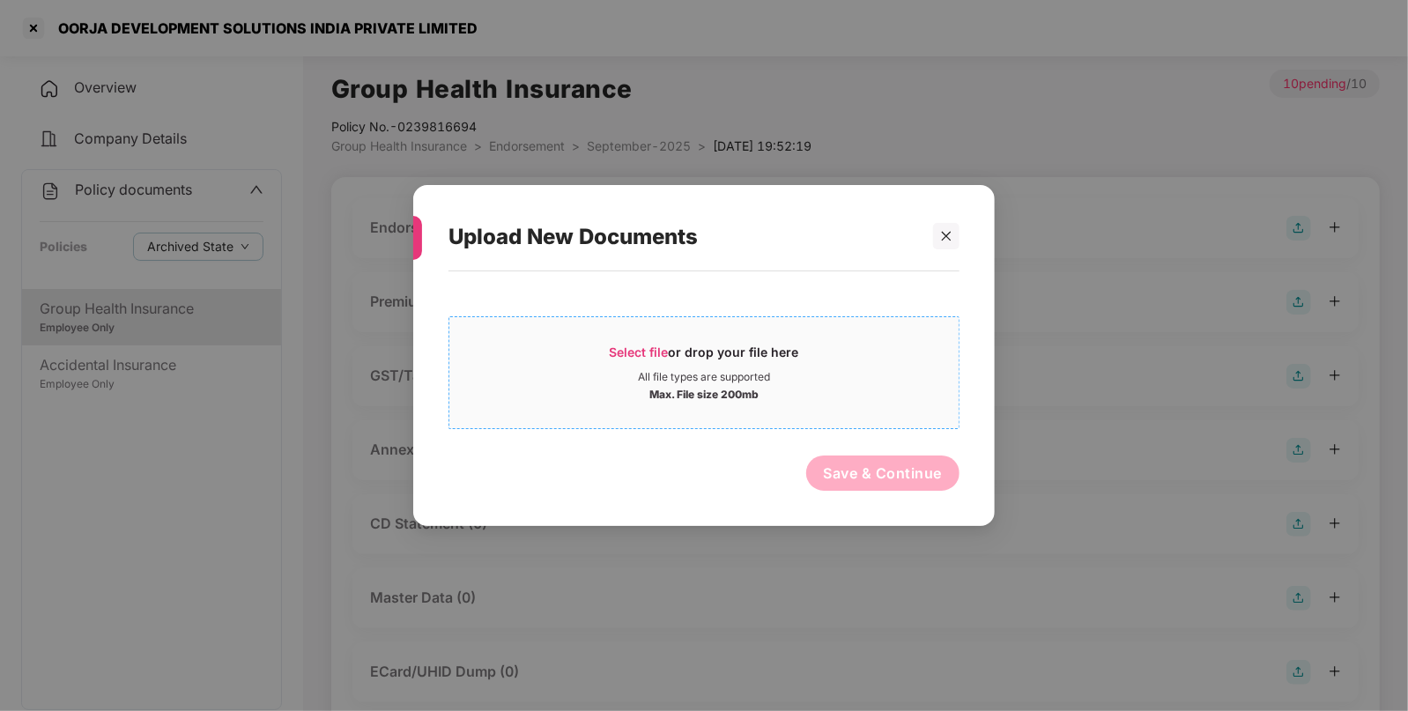
click at [656, 354] on span "Select file" at bounding box center [639, 351] width 59 height 15
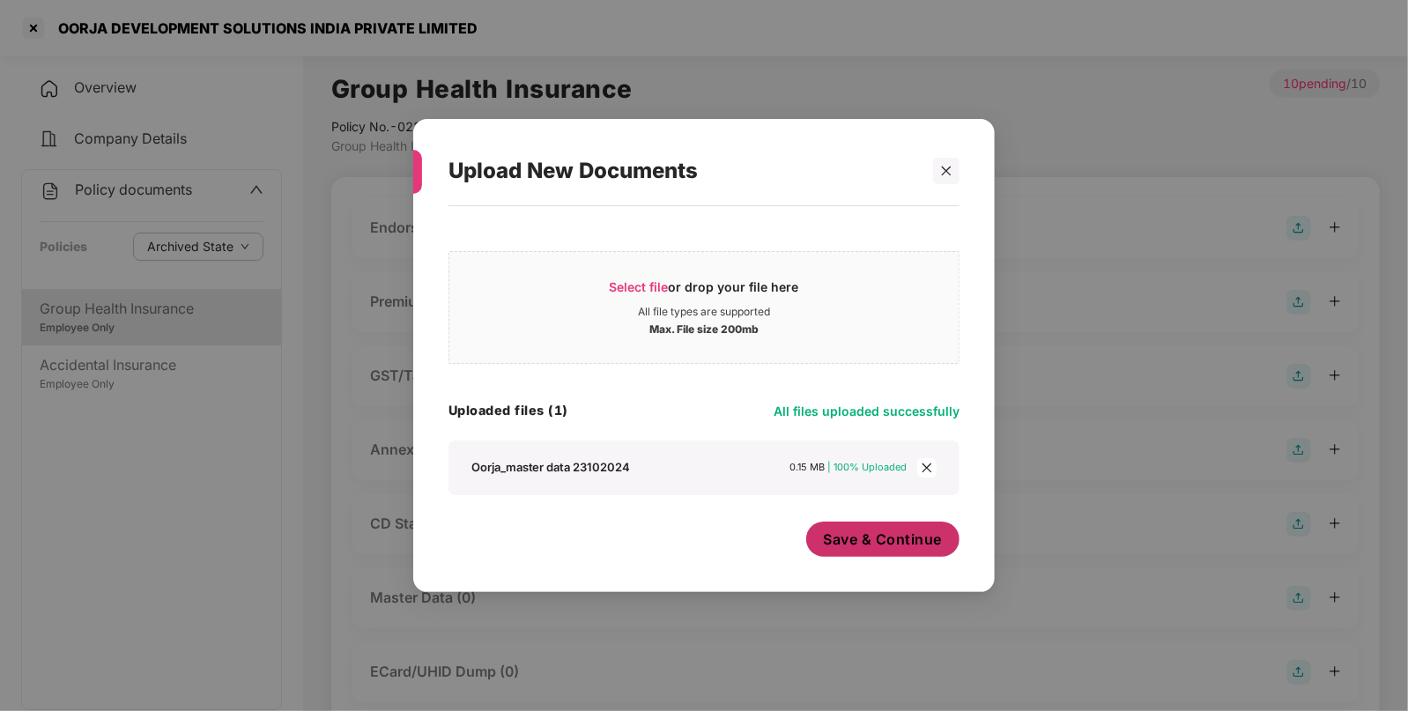
click at [886, 524] on button "Save & Continue" at bounding box center [883, 538] width 154 height 35
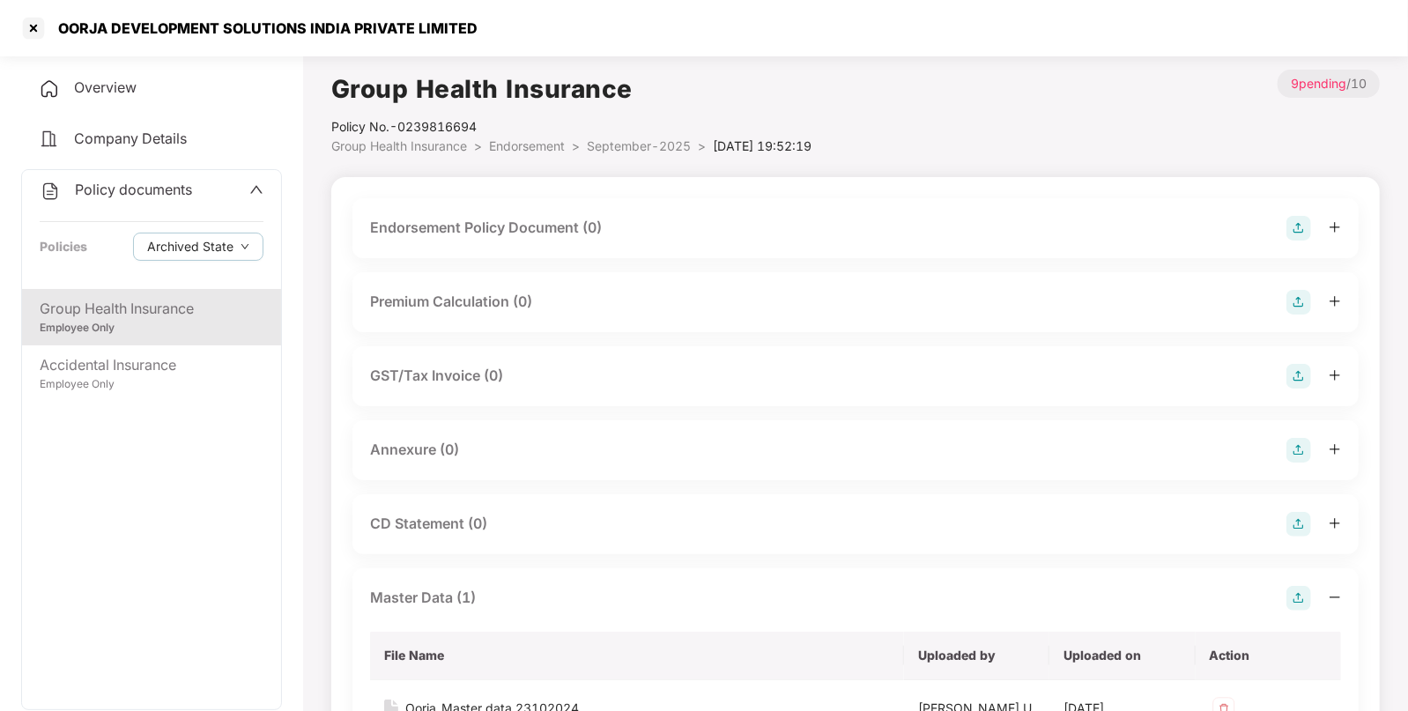
click at [160, 83] on div "Overview" at bounding box center [151, 88] width 261 height 41
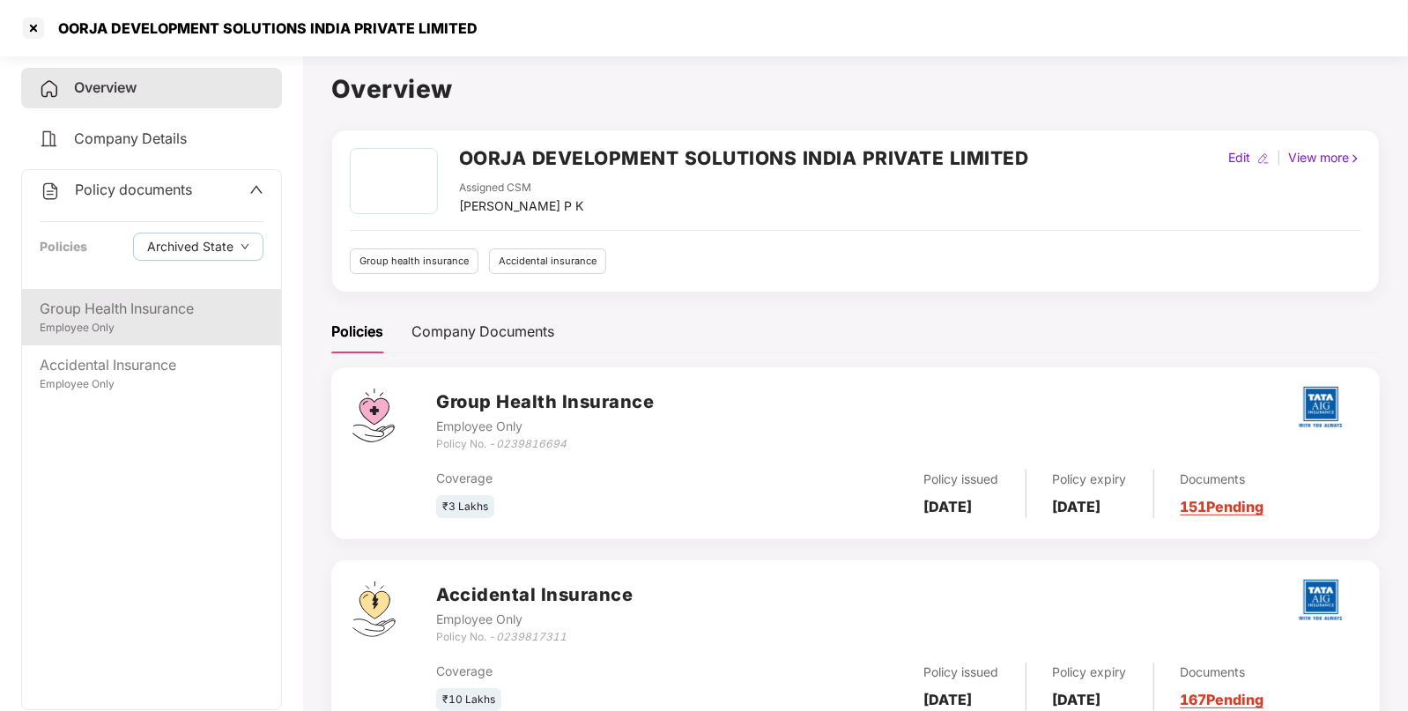
click at [134, 313] on div "Group Health Insurance" at bounding box center [152, 309] width 224 height 22
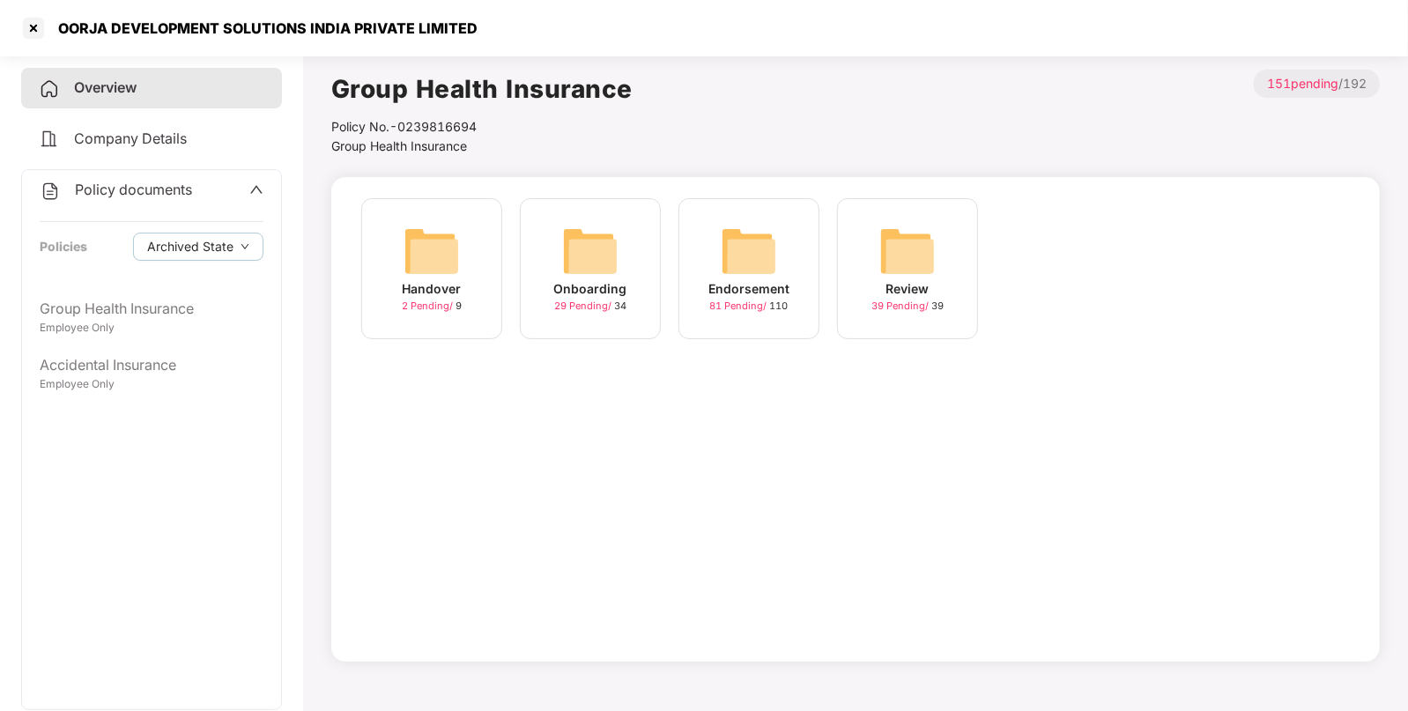
click at [707, 243] on div "Endorsement 81 Pending / 110" at bounding box center [748, 268] width 141 height 141
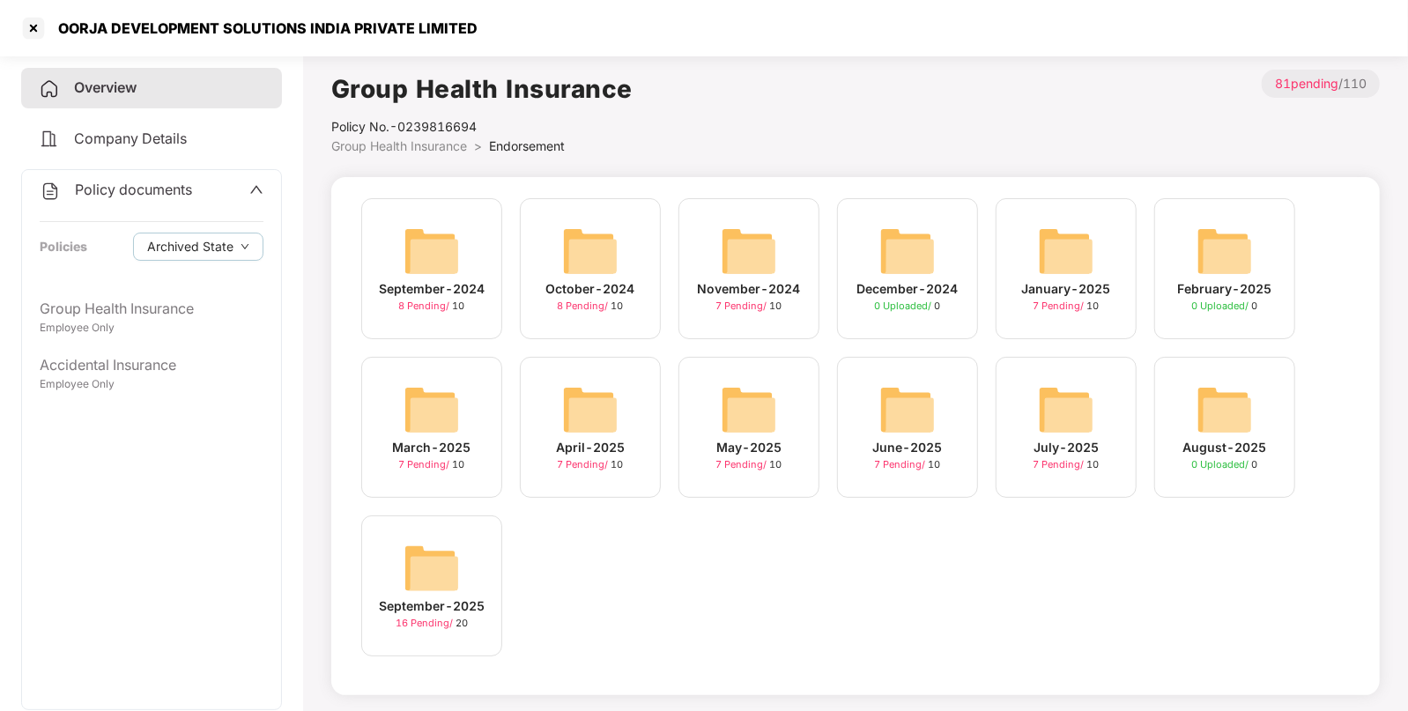
click at [422, 553] on img at bounding box center [431, 568] width 56 height 56
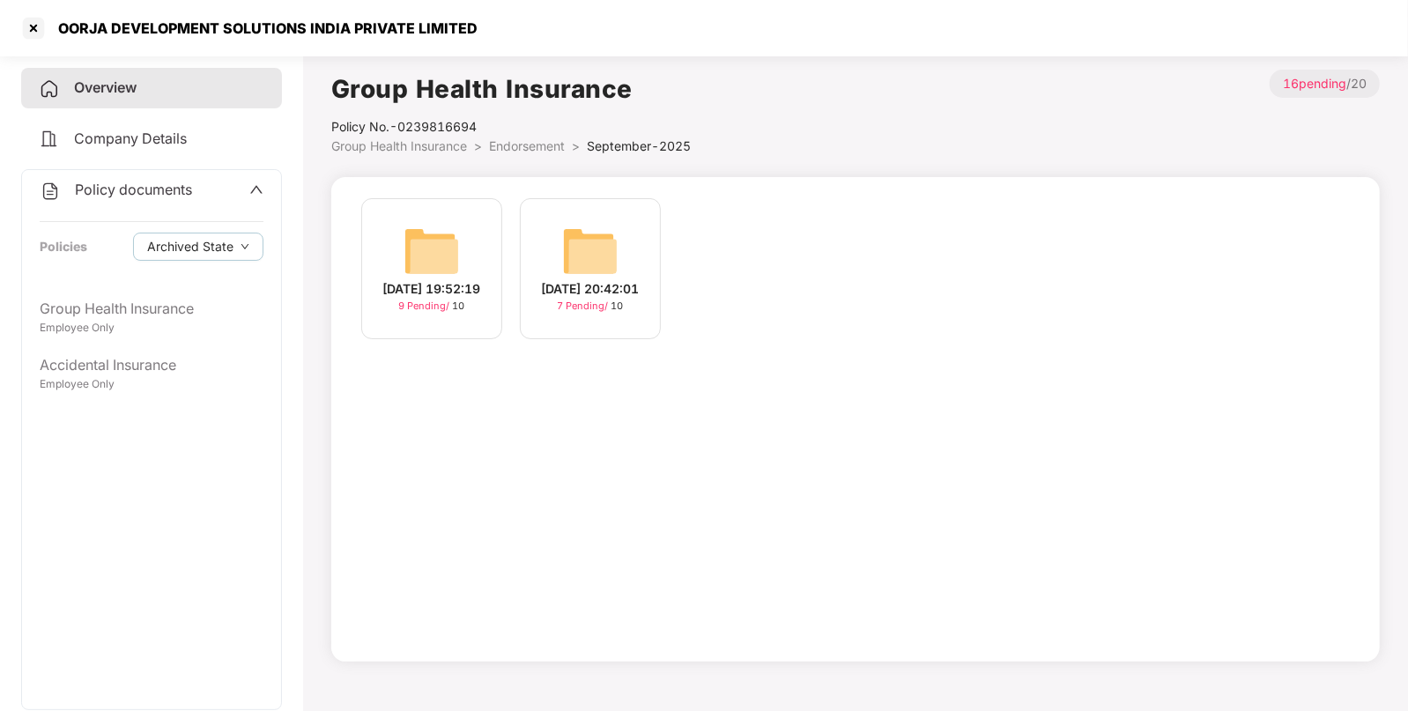
click at [444, 240] on img at bounding box center [431, 251] width 56 height 56
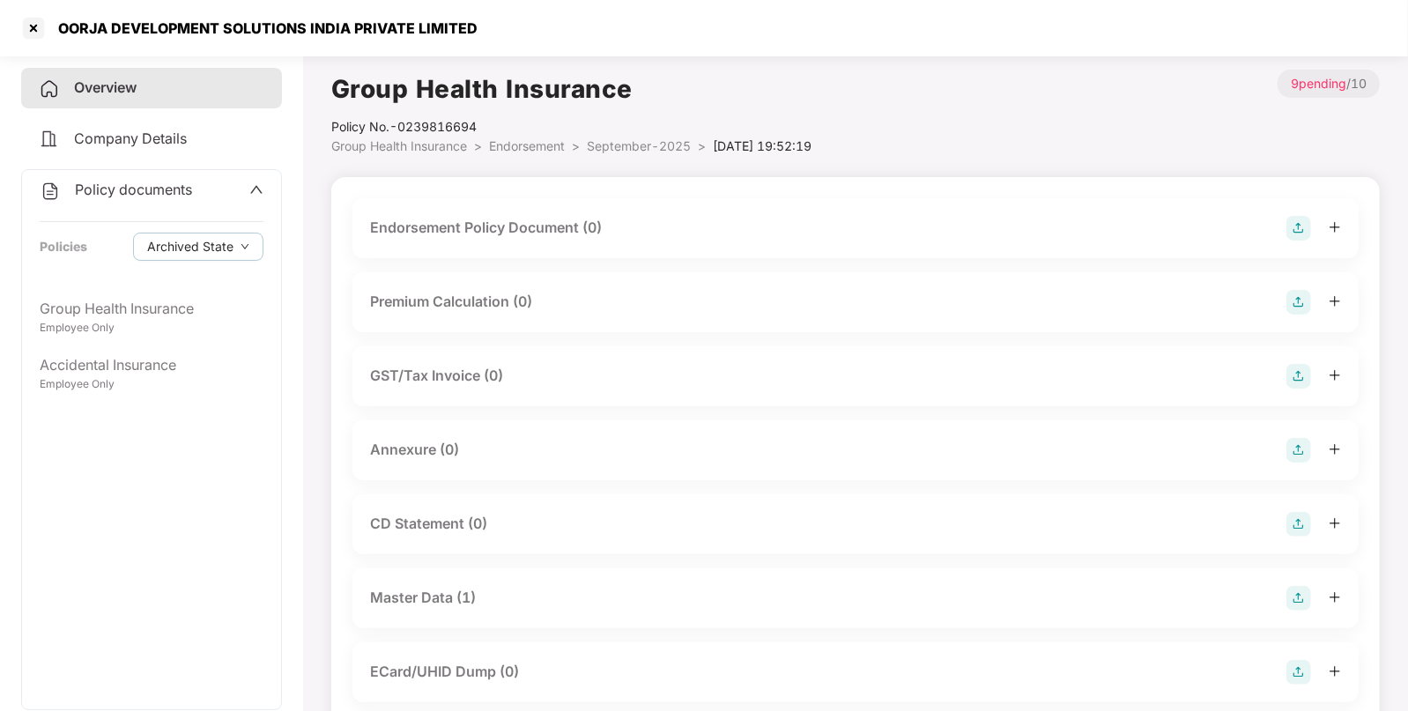
click at [1293, 225] on img at bounding box center [1298, 228] width 25 height 25
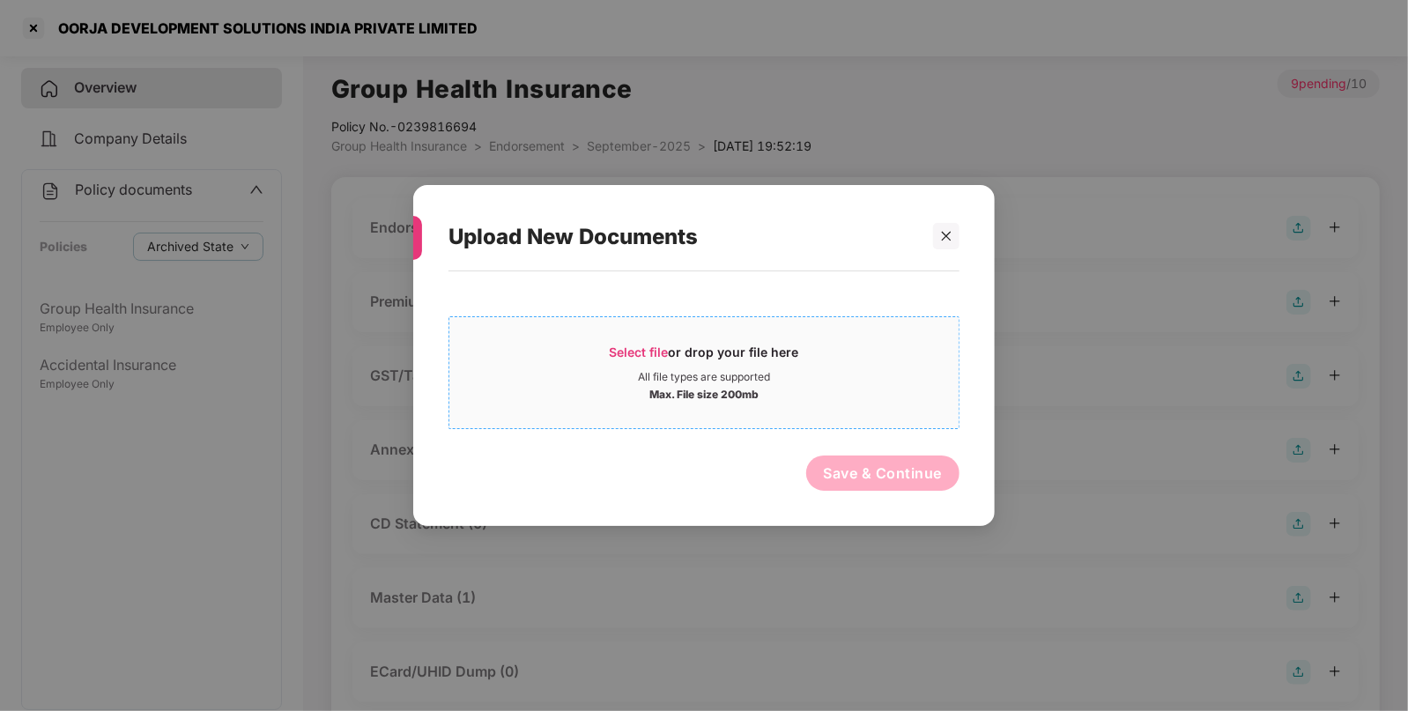
click at [637, 344] on span "Select file" at bounding box center [639, 351] width 59 height 15
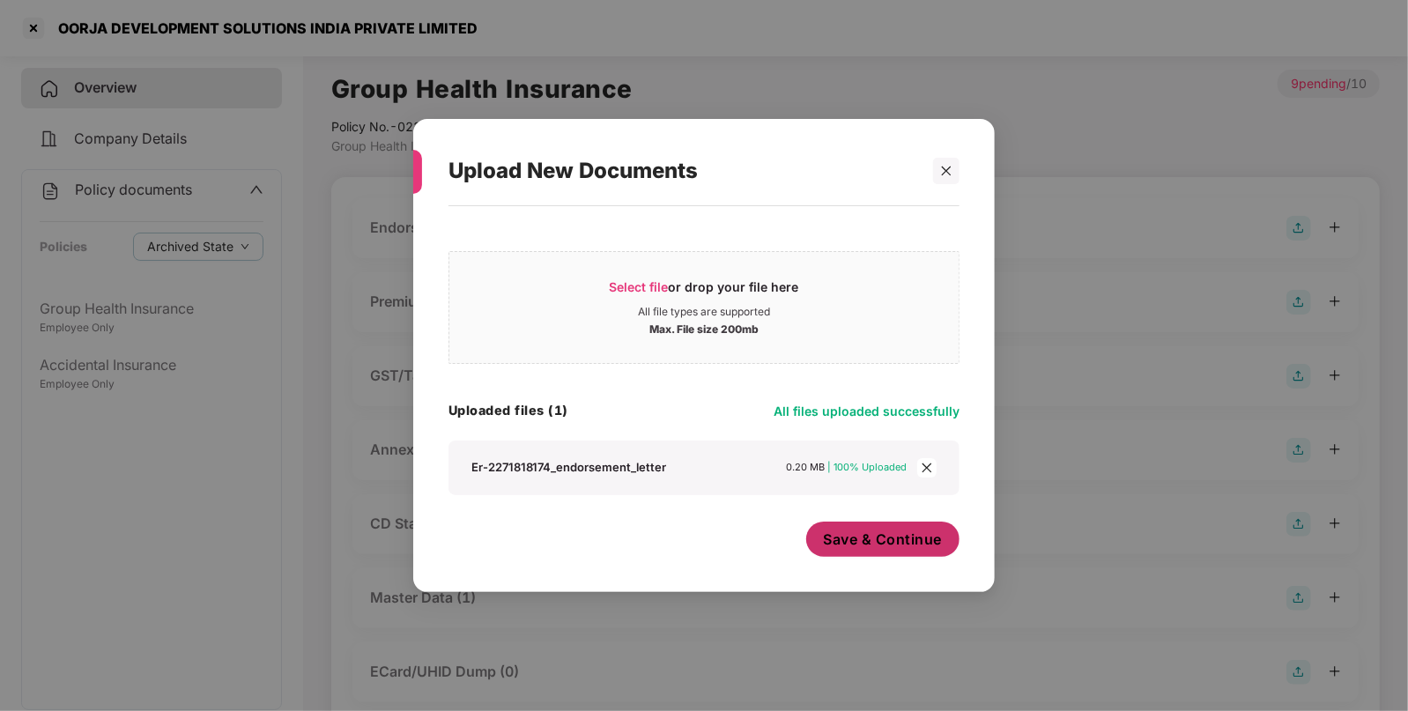
click at [839, 524] on button "Save & Continue" at bounding box center [883, 538] width 154 height 35
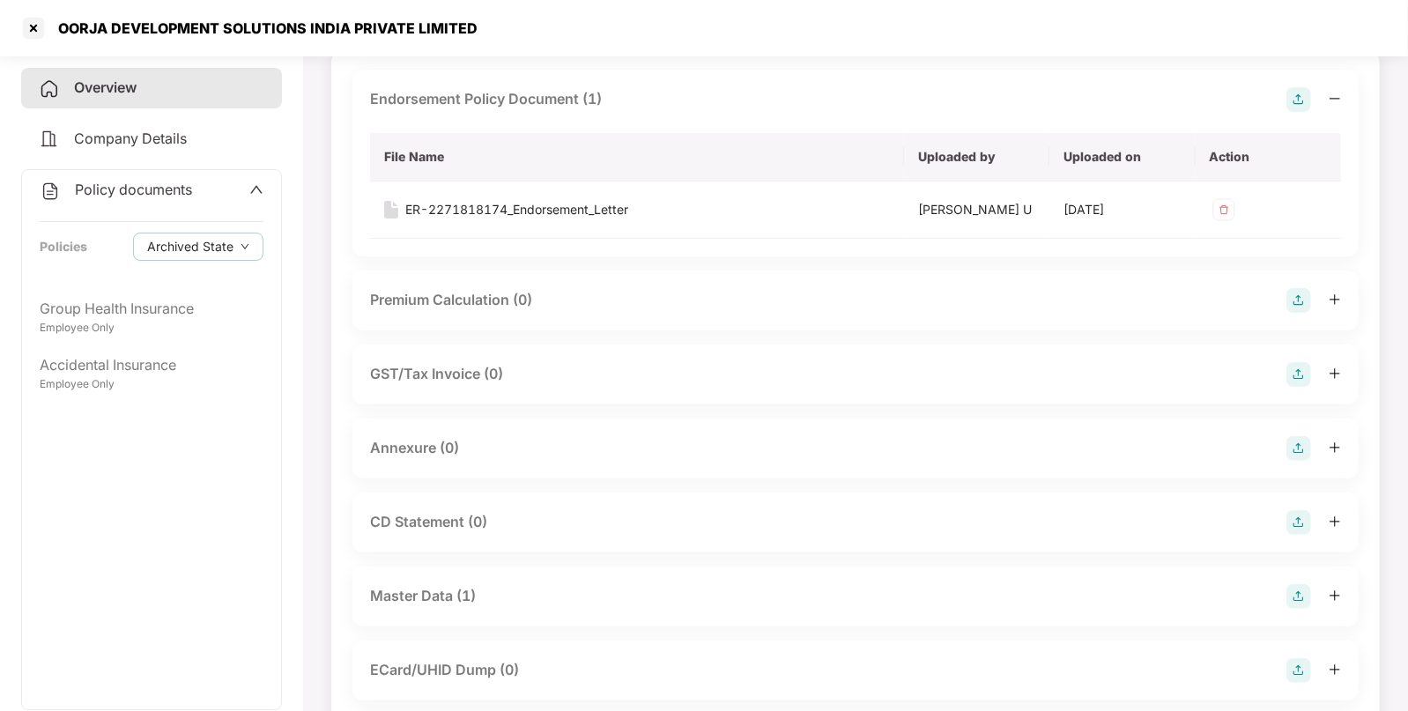
scroll to position [133, 0]
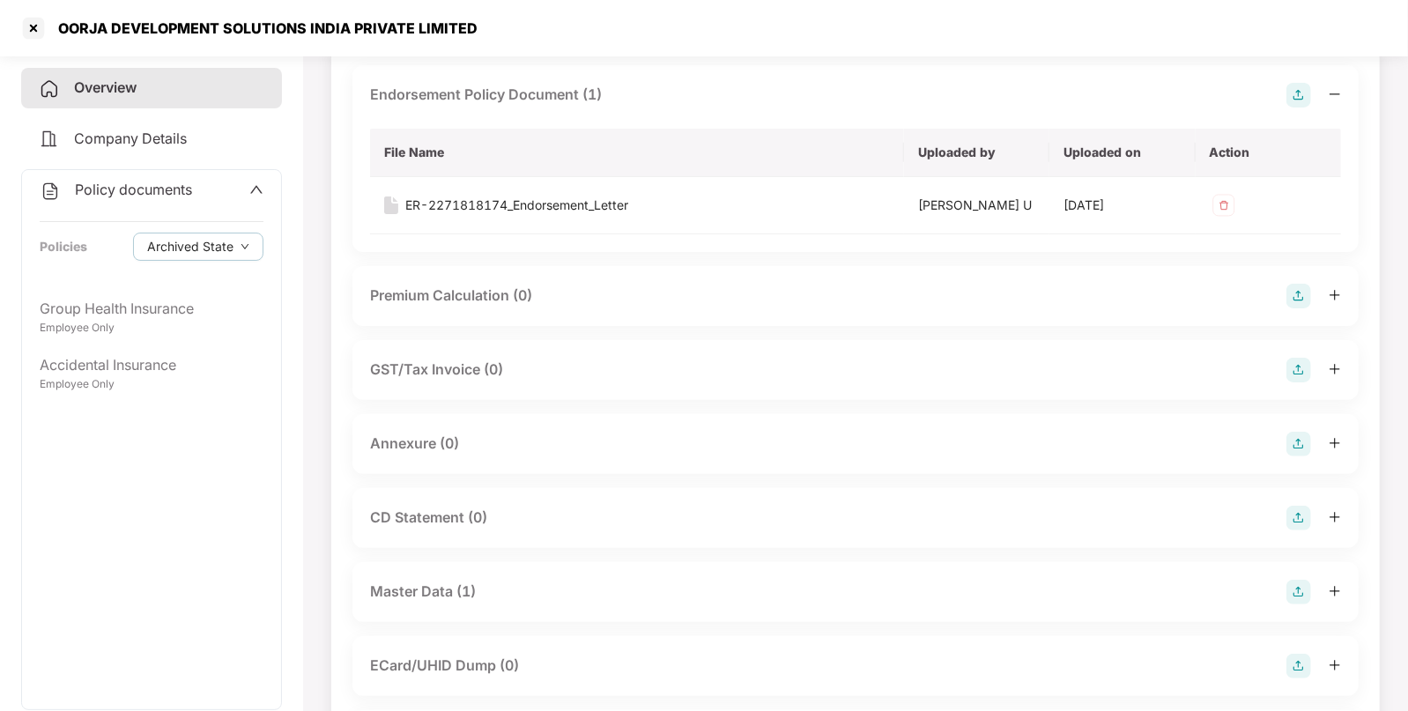
click at [1303, 438] on img at bounding box center [1298, 444] width 25 height 25
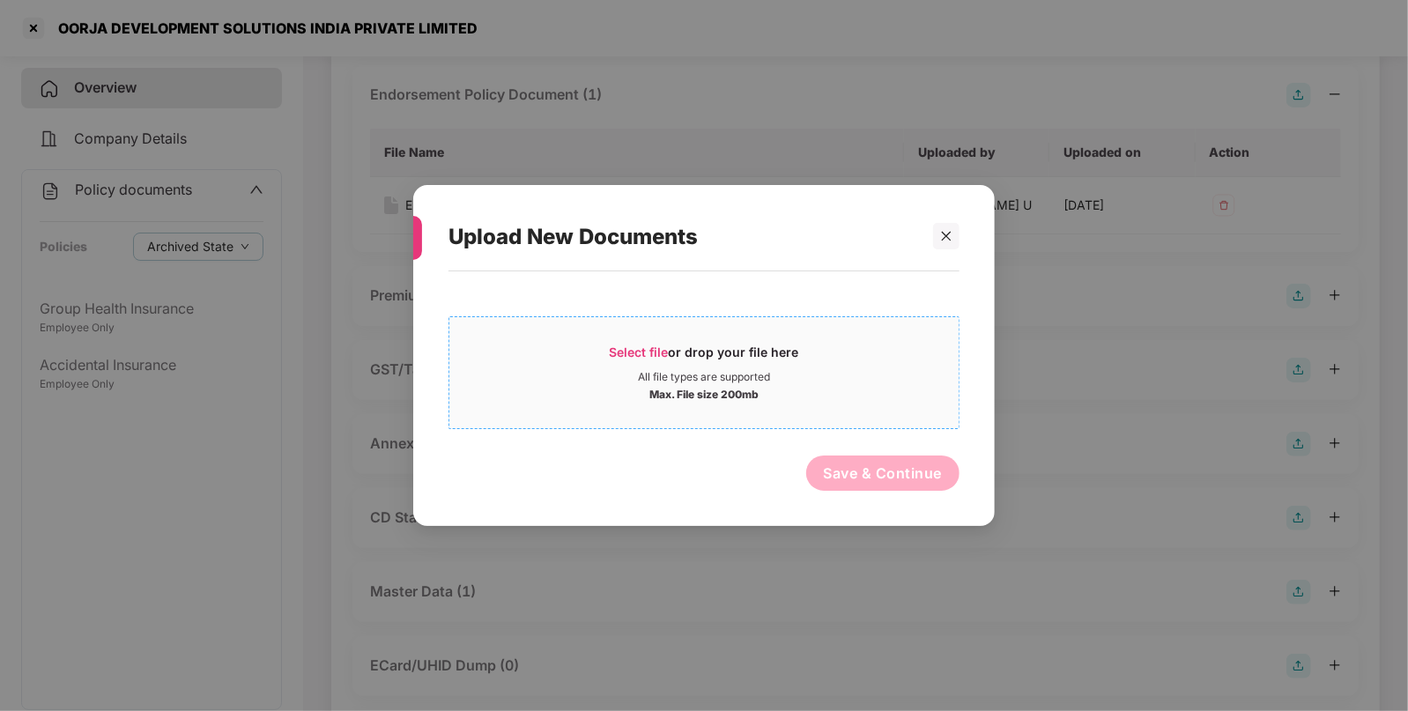
click at [624, 357] on span "Select file" at bounding box center [639, 351] width 59 height 15
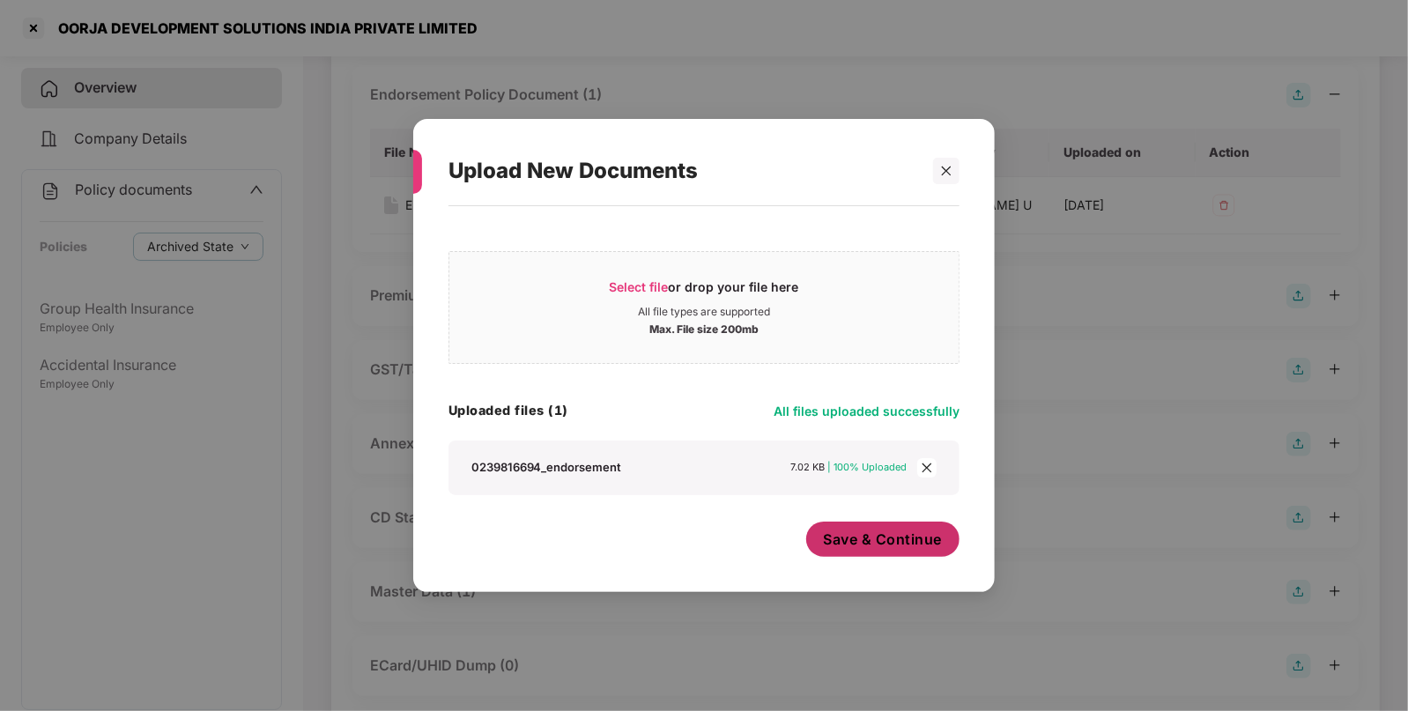
click at [882, 535] on span "Save & Continue" at bounding box center [883, 538] width 119 height 19
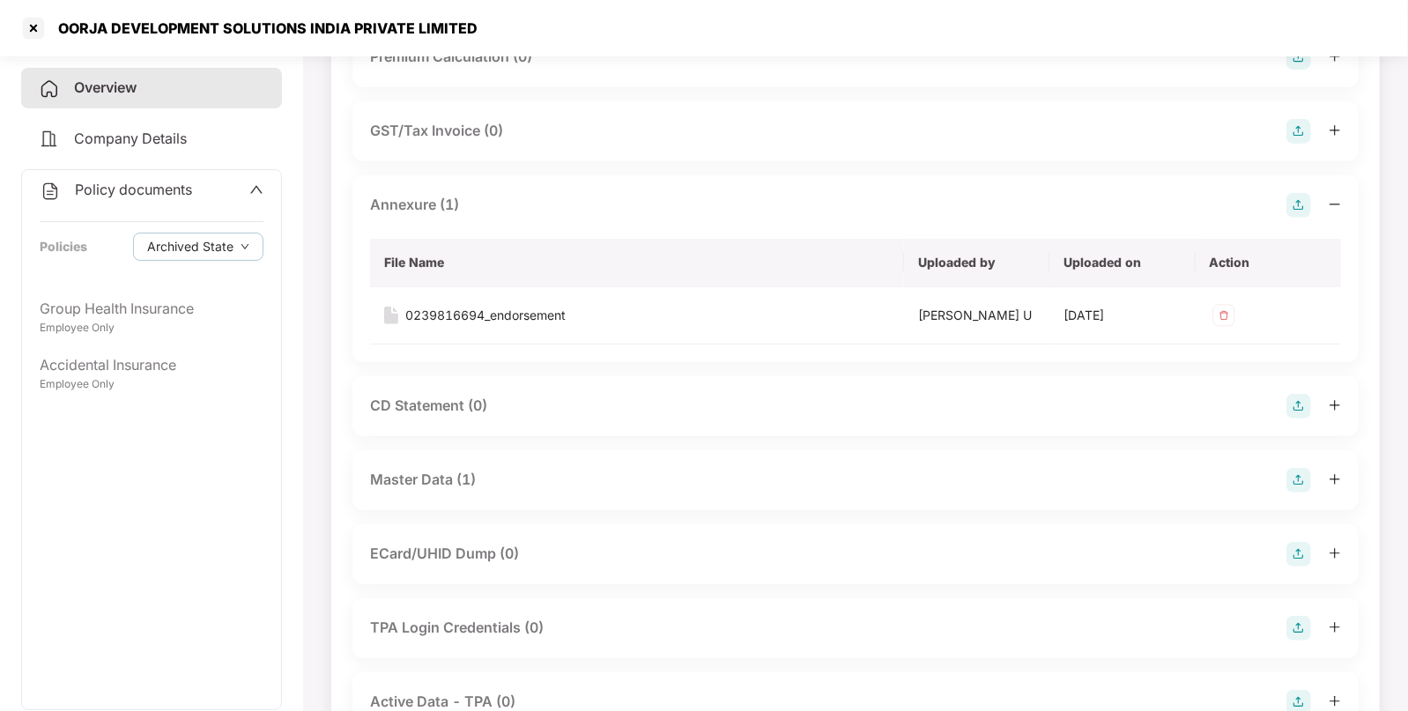
scroll to position [0, 0]
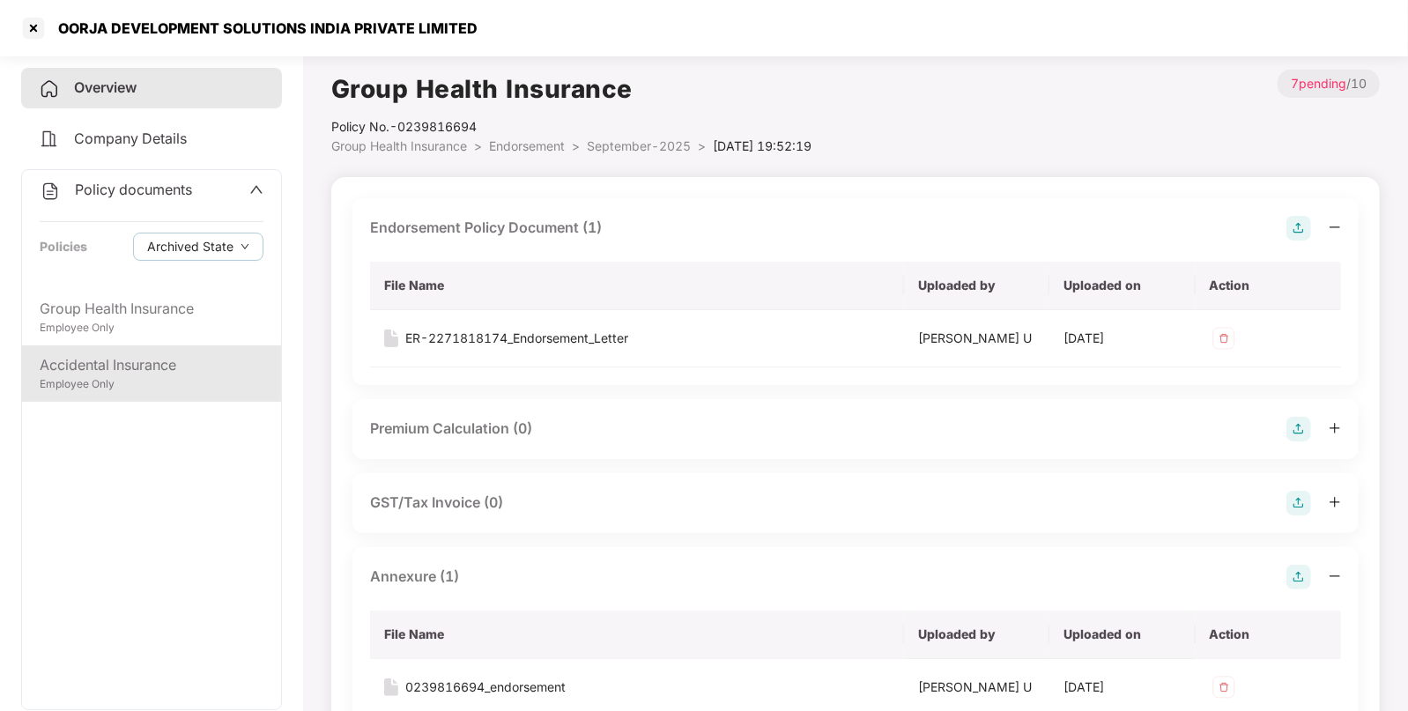
click at [93, 374] on div "Accidental Insurance" at bounding box center [152, 365] width 224 height 22
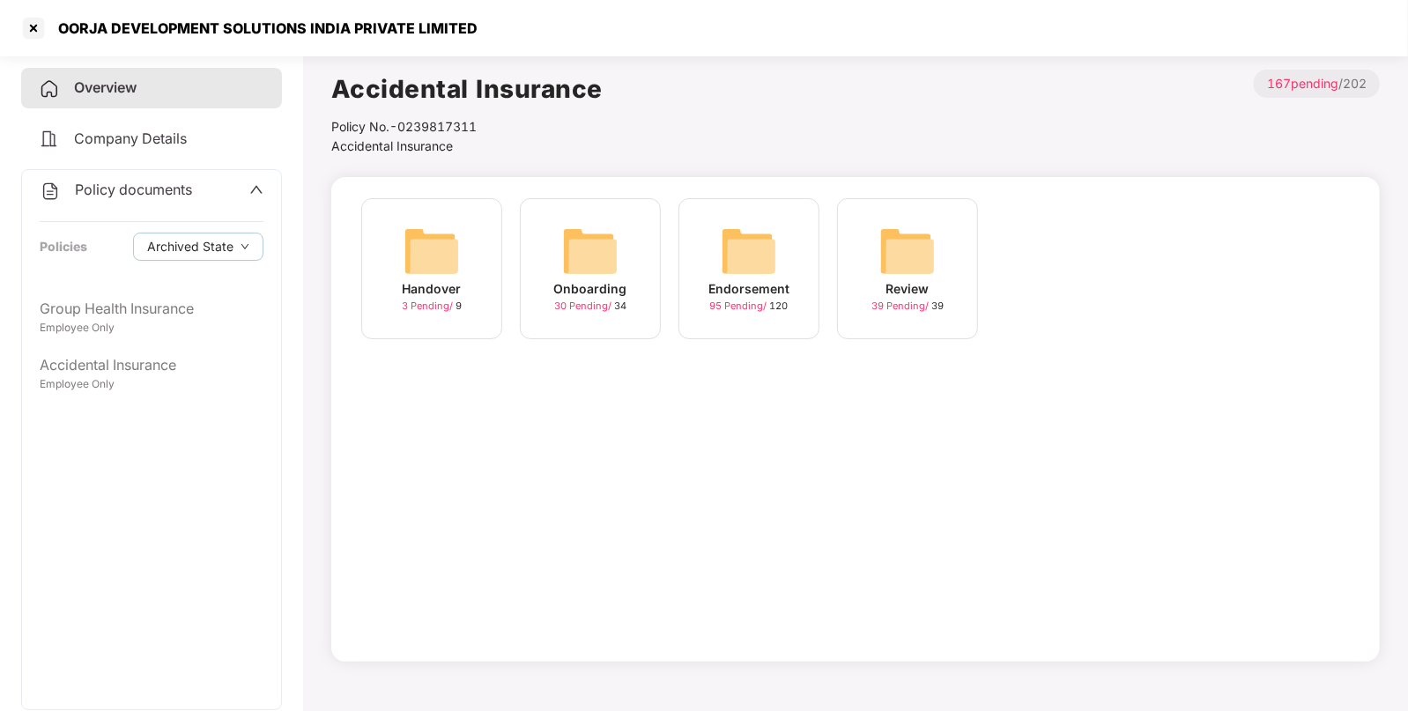
click at [753, 233] on img at bounding box center [749, 251] width 56 height 56
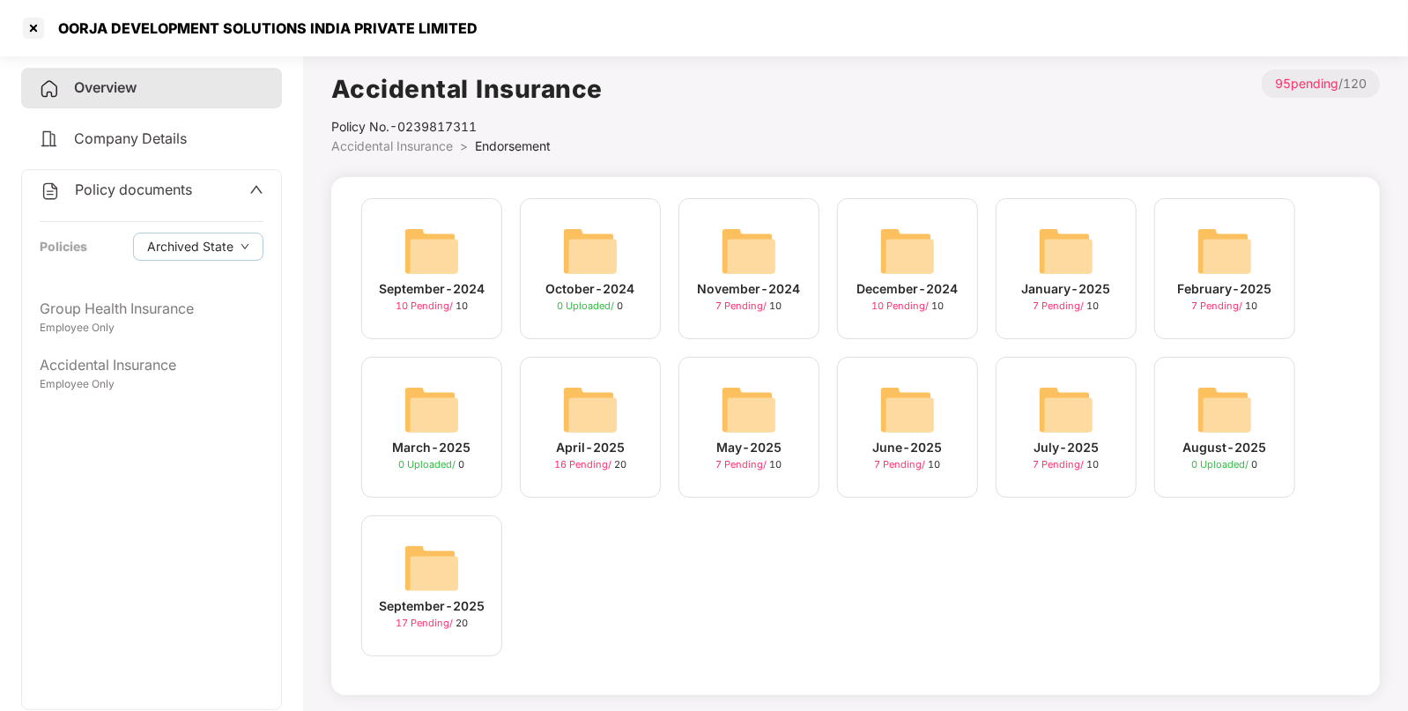
click at [436, 543] on img at bounding box center [431, 568] width 56 height 56
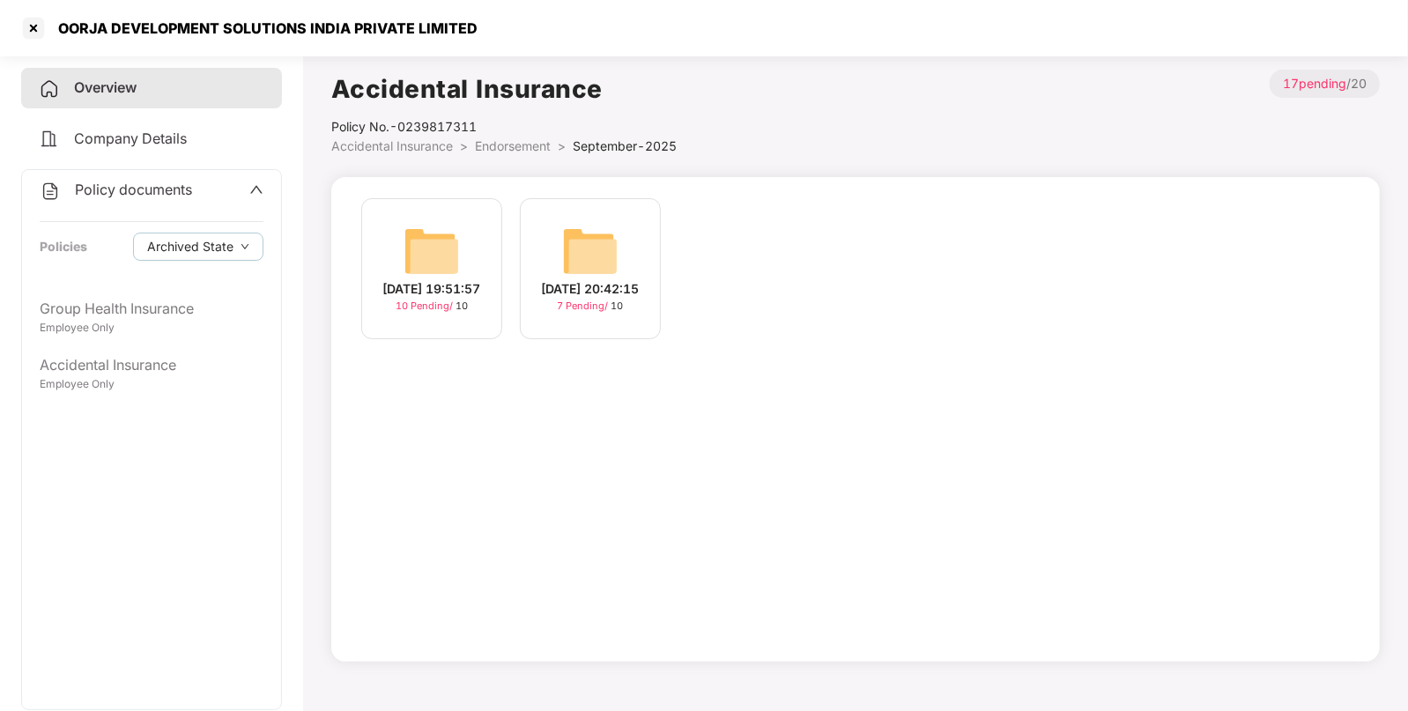
click at [435, 228] on img at bounding box center [431, 251] width 56 height 56
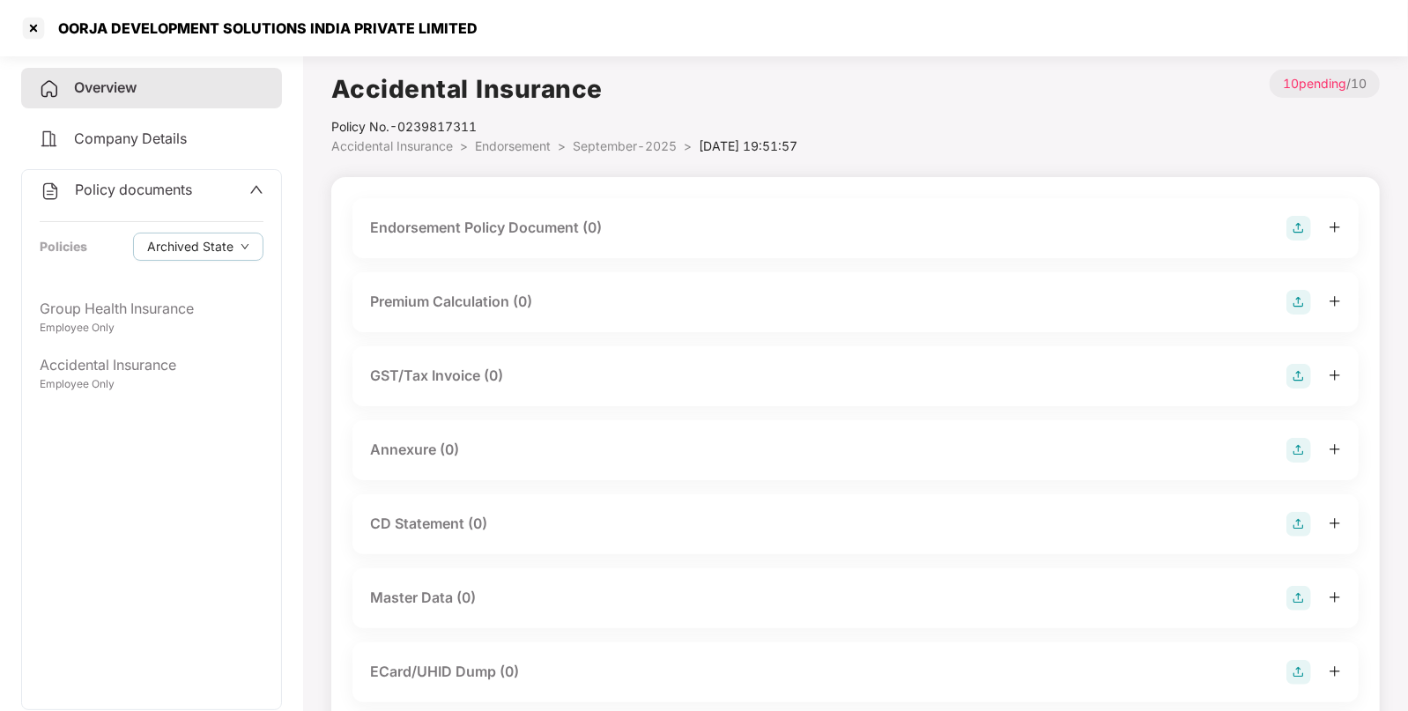
scroll to position [174, 0]
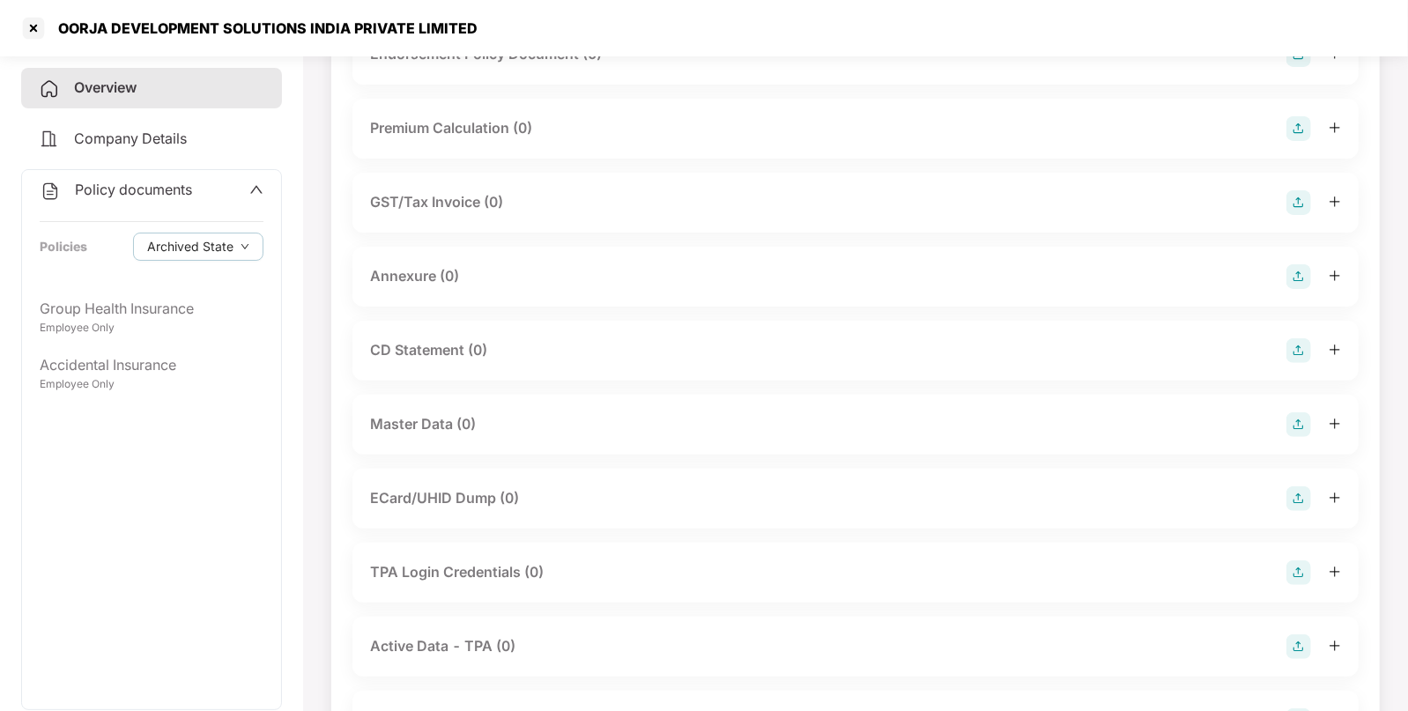
click at [1304, 418] on img at bounding box center [1298, 424] width 25 height 25
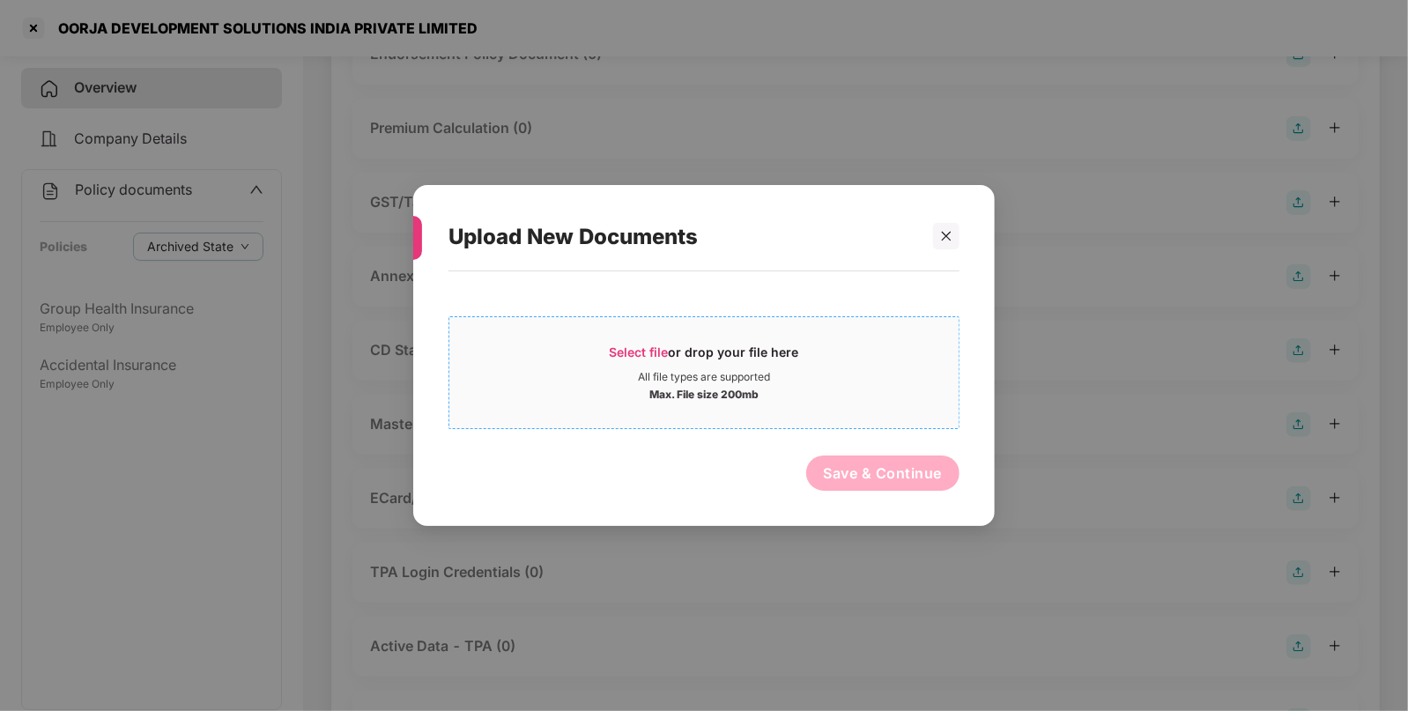
click at [666, 348] on span "Select file" at bounding box center [639, 351] width 59 height 15
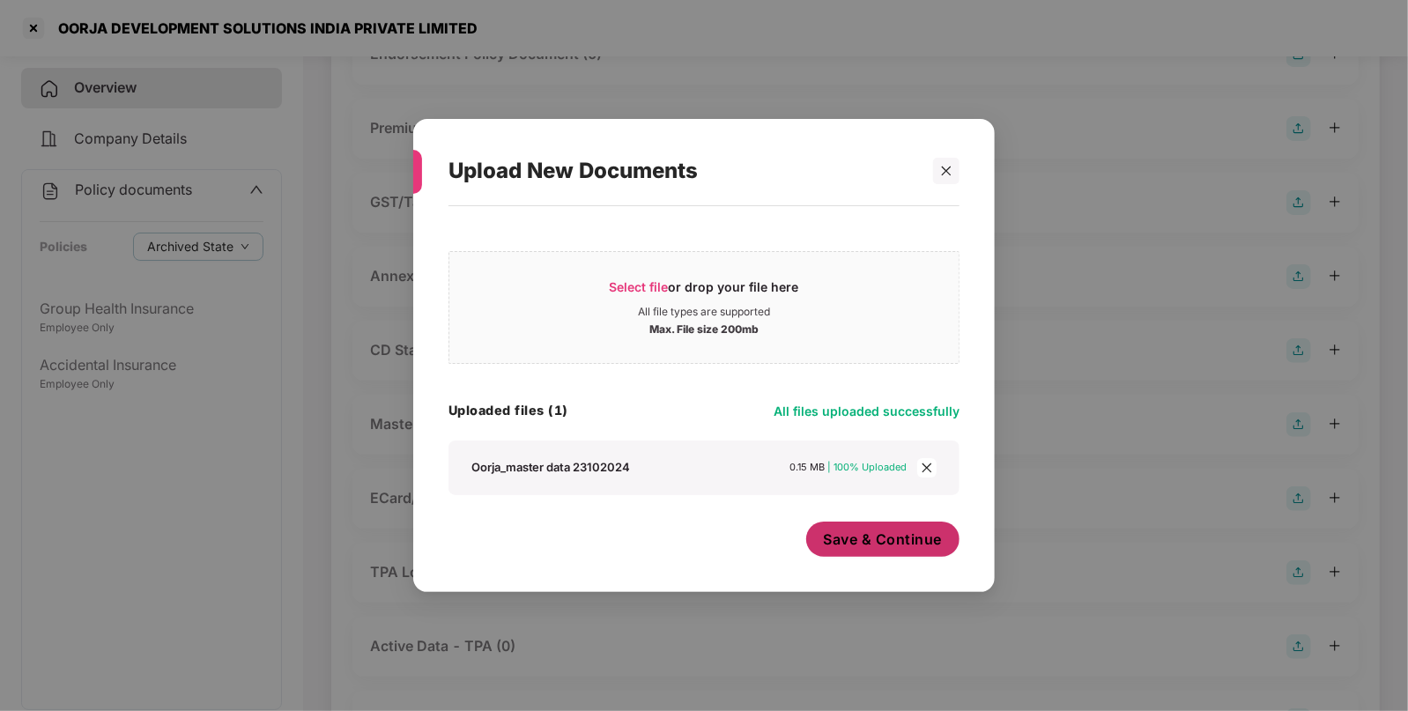
click at [871, 543] on span "Save & Continue" at bounding box center [883, 538] width 119 height 19
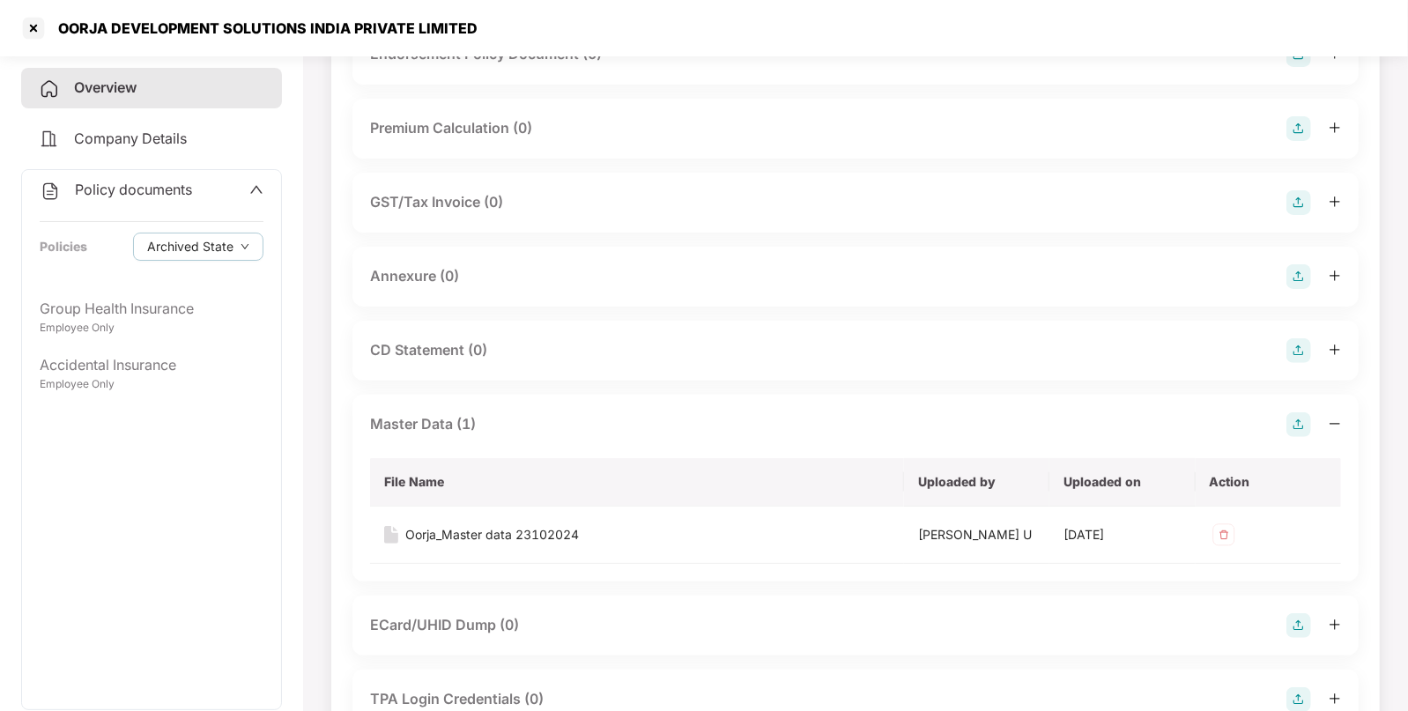
scroll to position [0, 0]
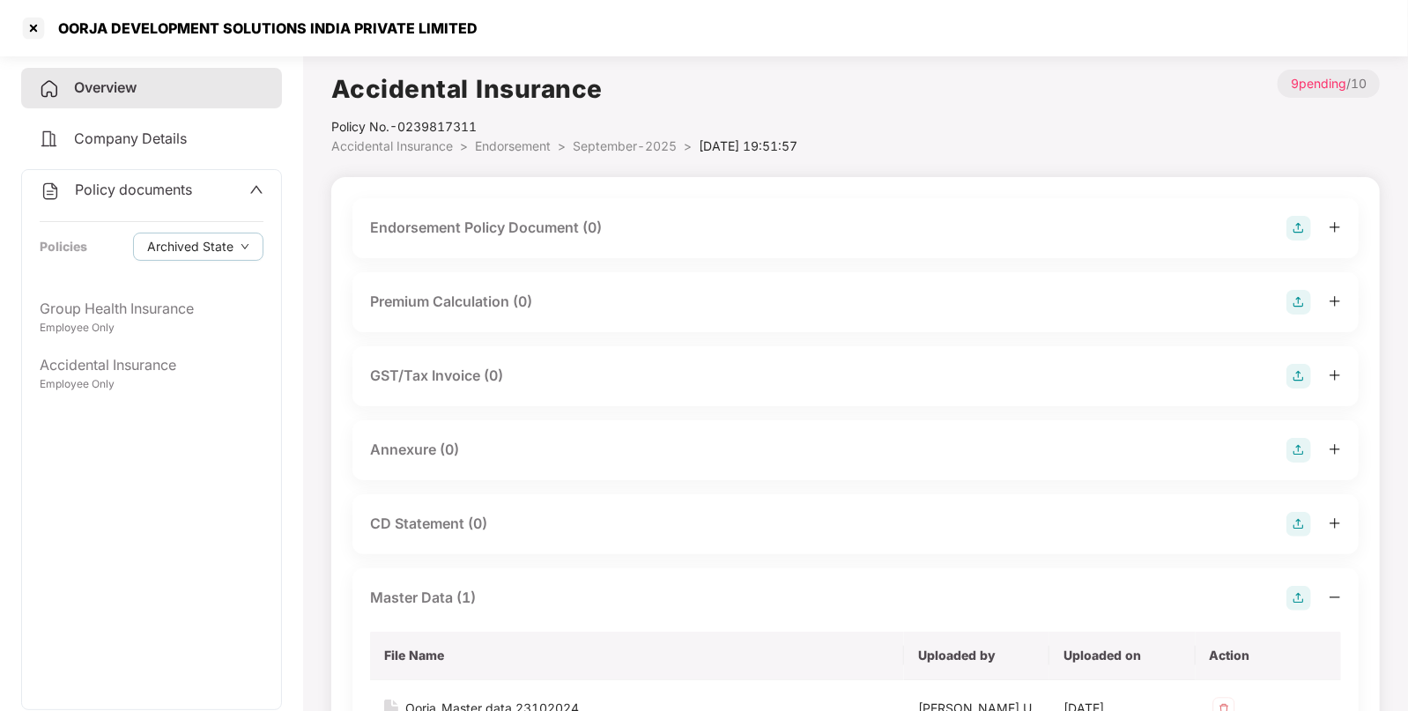
click at [1298, 449] on img at bounding box center [1298, 450] width 25 height 25
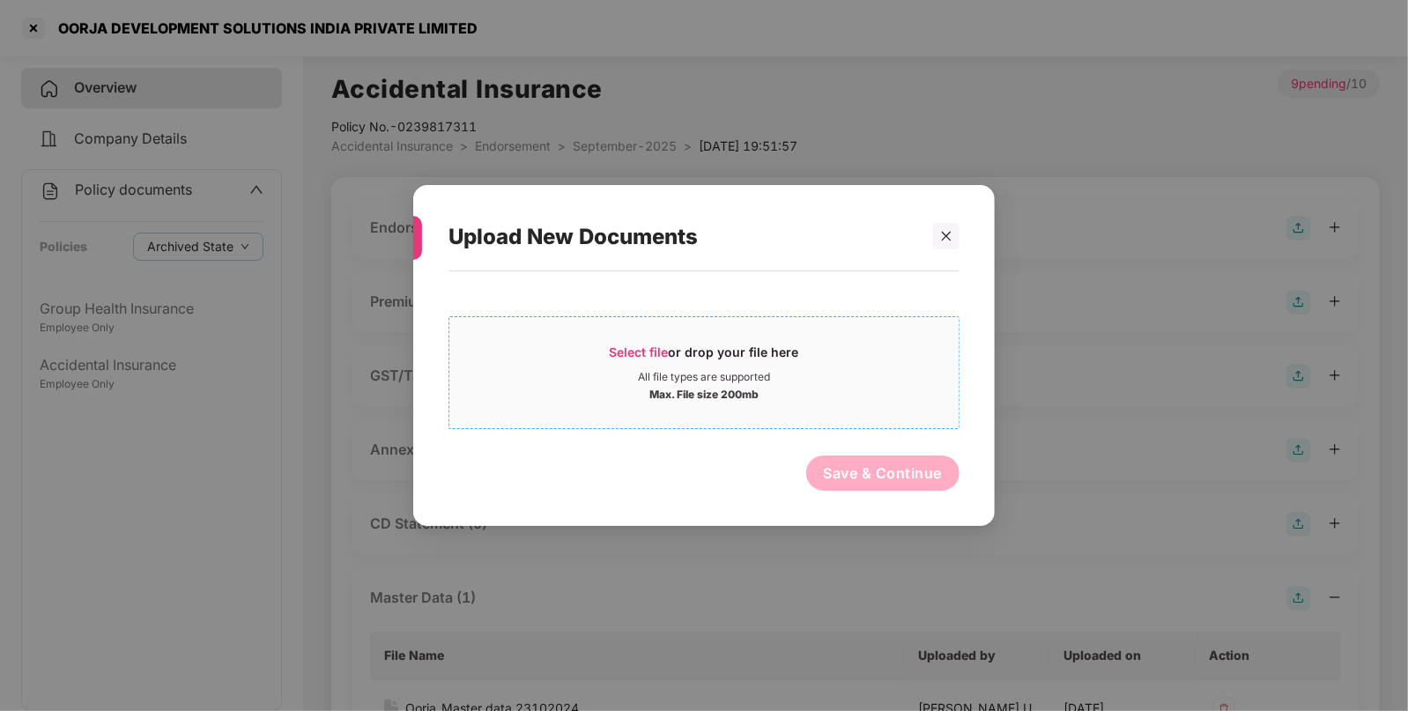
click at [630, 352] on span "Select file" at bounding box center [639, 351] width 59 height 15
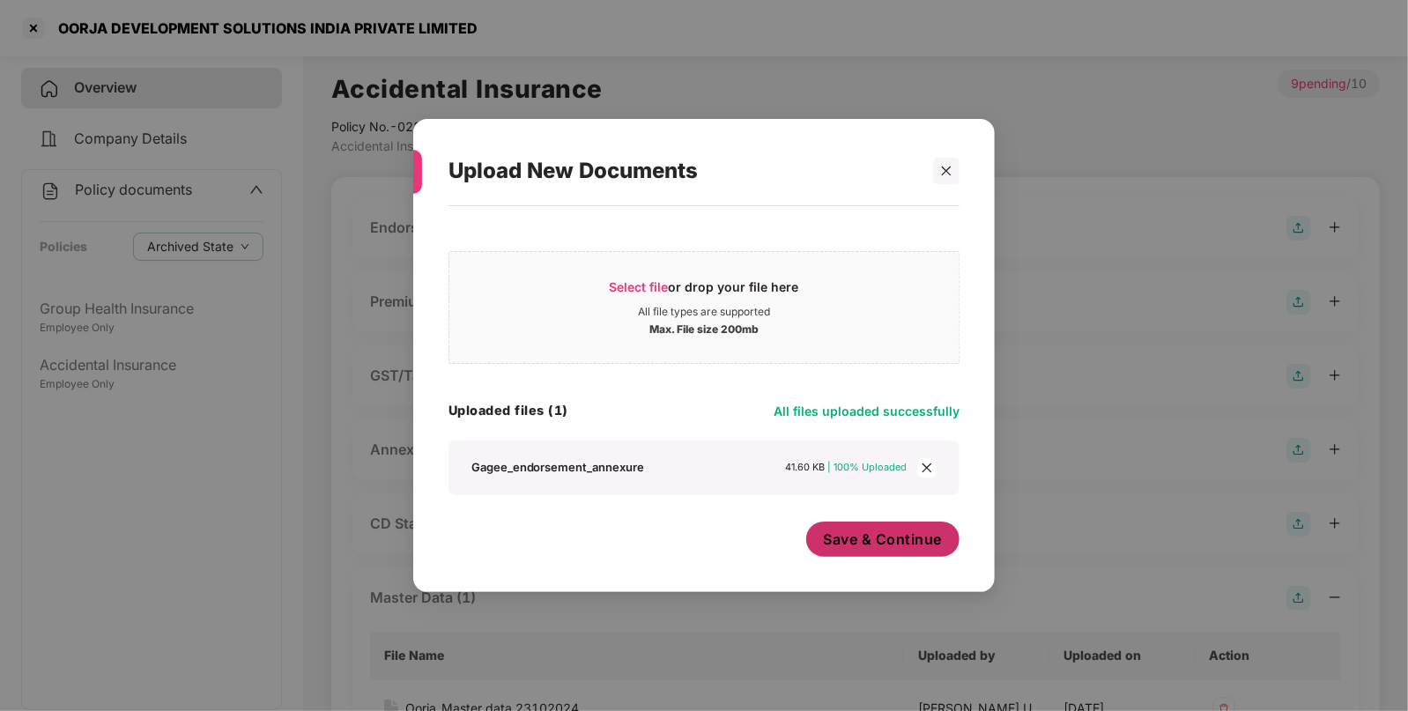
click at [833, 531] on span "Save & Continue" at bounding box center [883, 538] width 119 height 19
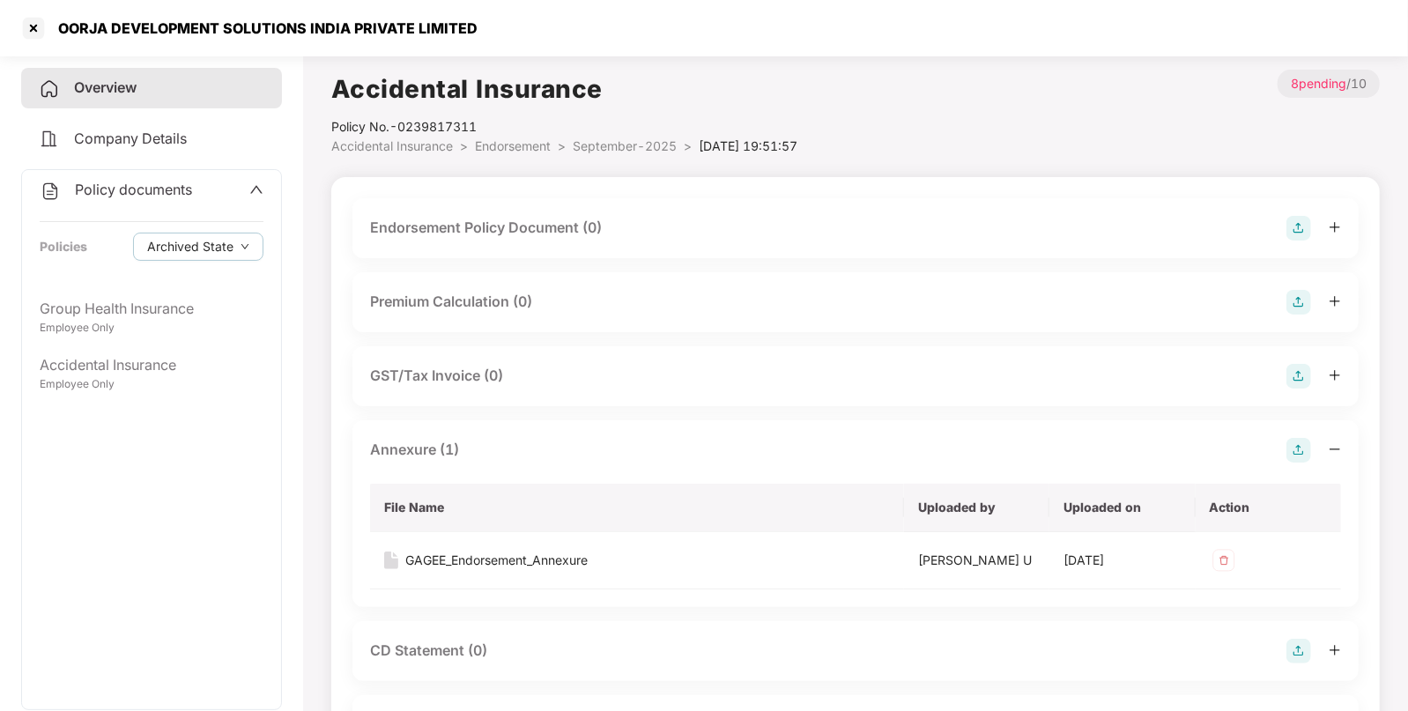
click at [1298, 233] on img at bounding box center [1298, 228] width 25 height 25
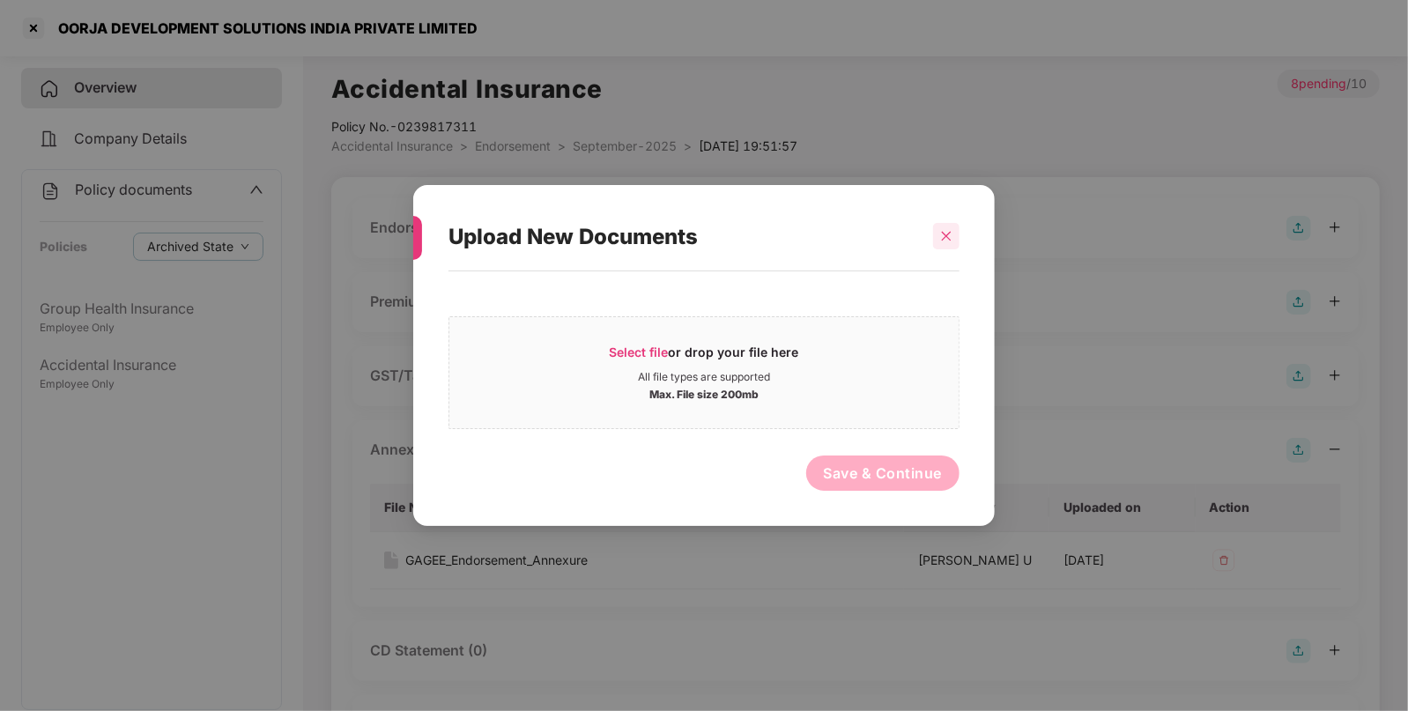
click at [940, 224] on div at bounding box center [946, 236] width 26 height 26
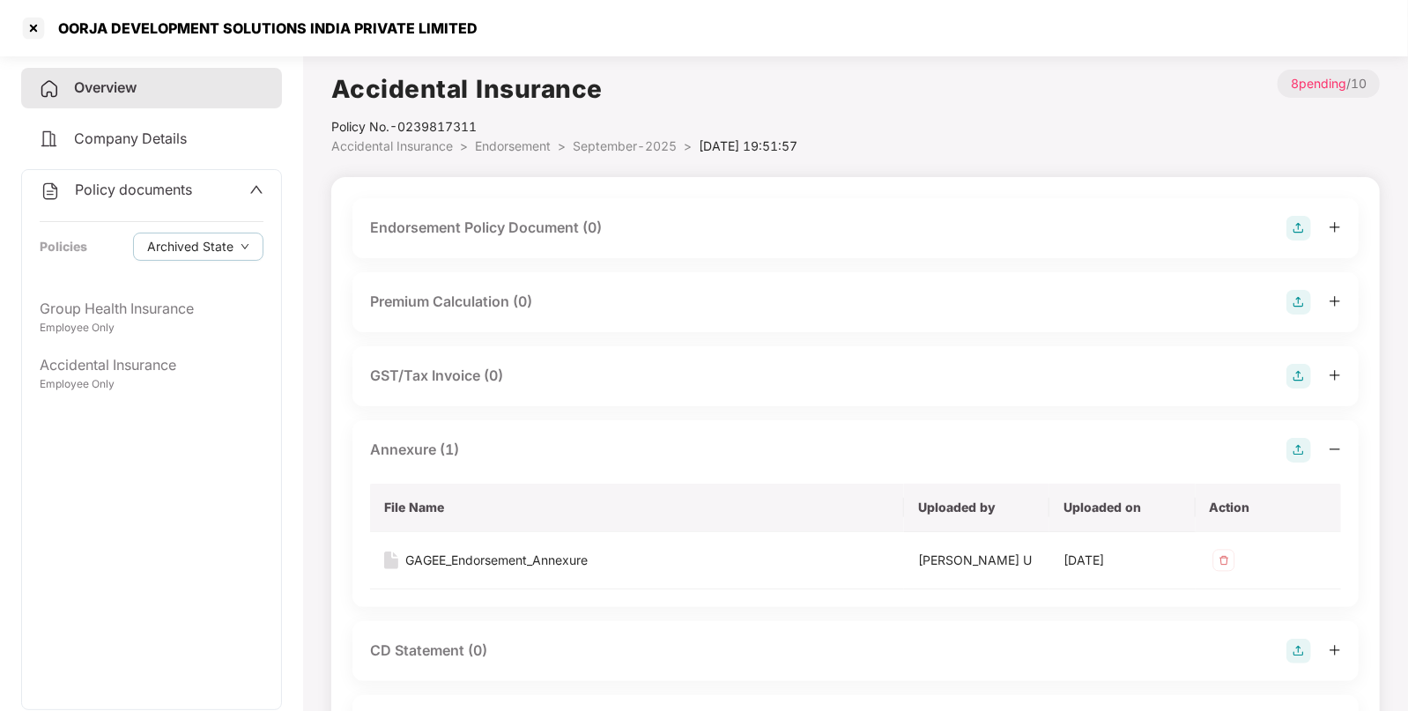
click at [179, 185] on span "Policy documents" at bounding box center [133, 190] width 117 height 18
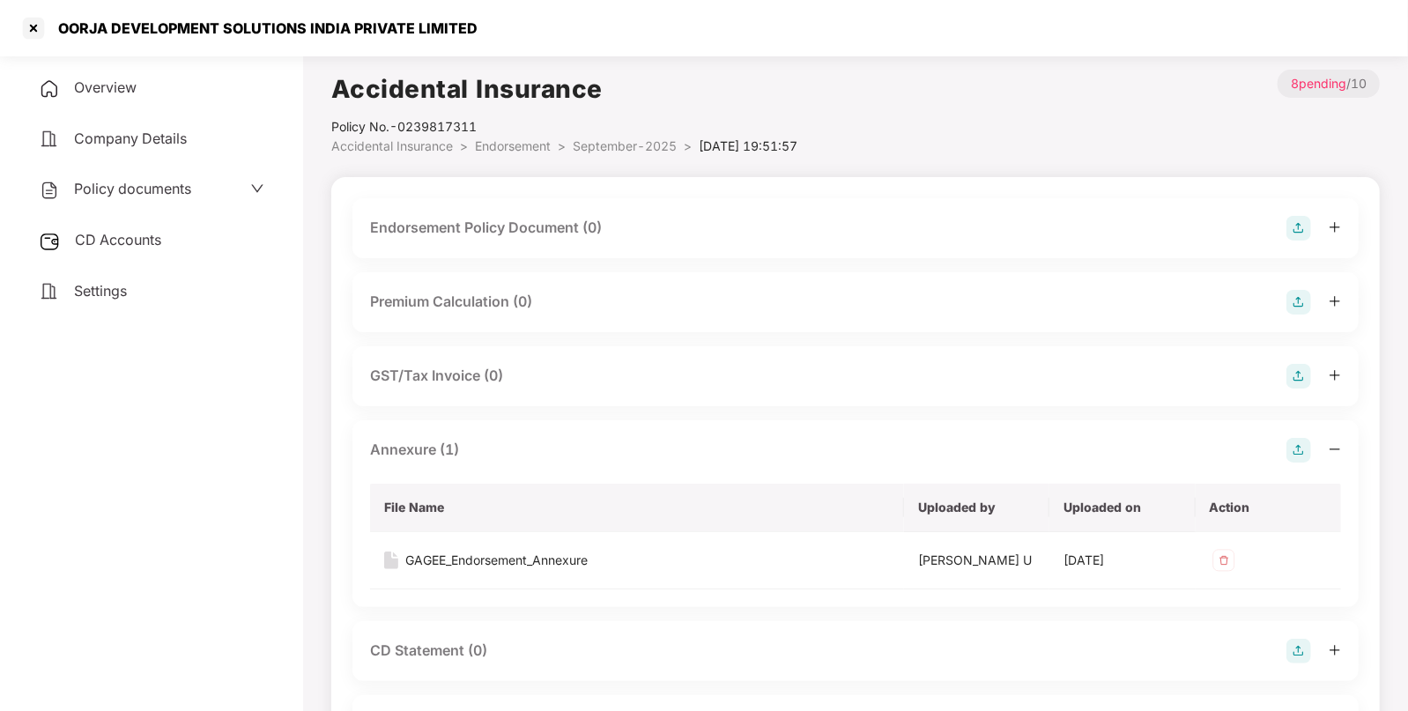
click at [131, 242] on span "CD Accounts" at bounding box center [118, 240] width 86 height 18
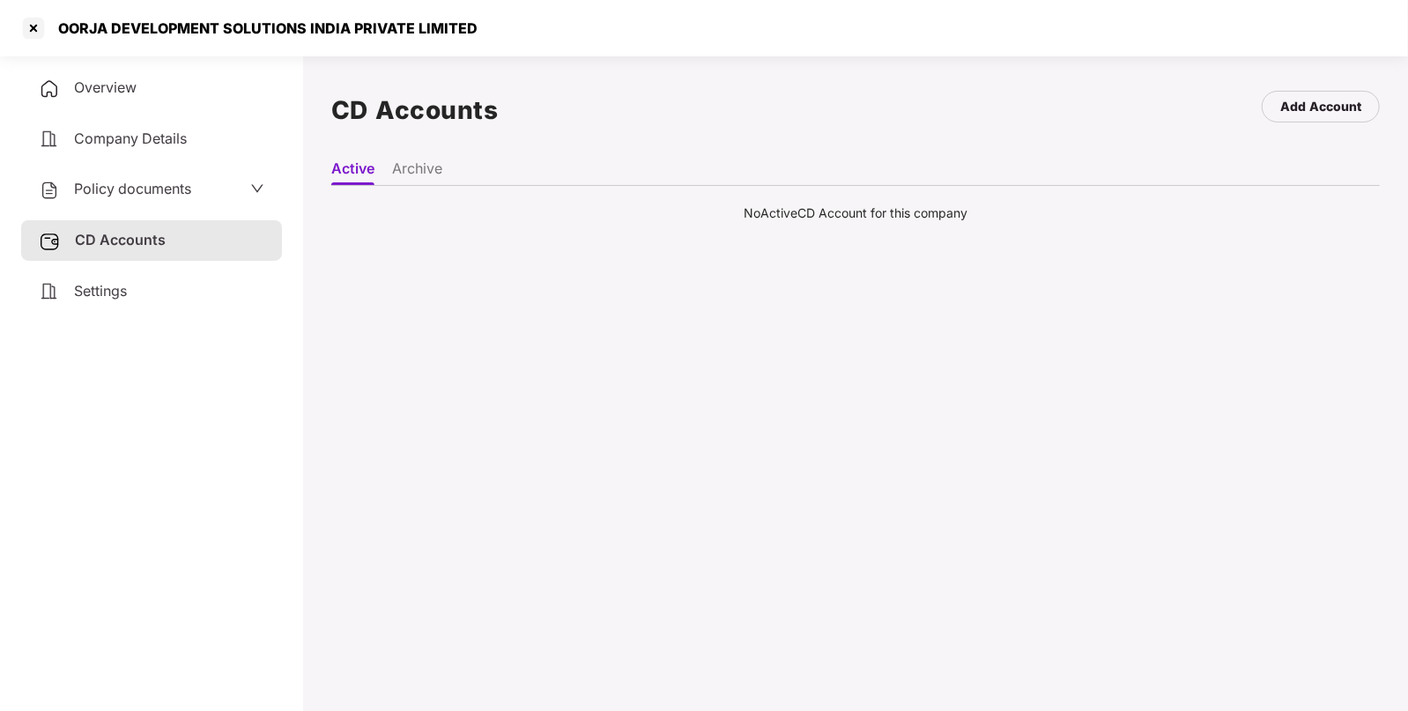
click at [432, 173] on li "Archive" at bounding box center [417, 172] width 50 height 26
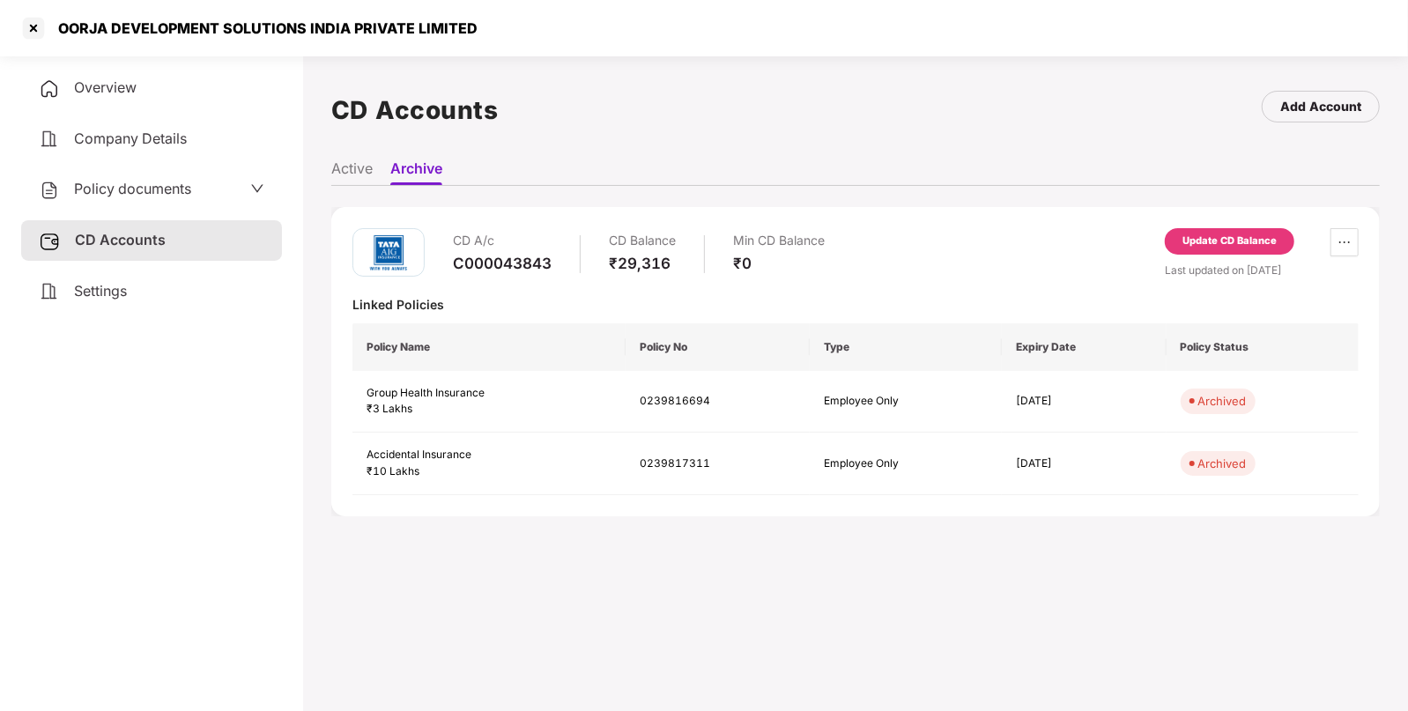
click at [1241, 242] on div "Update CD Balance" at bounding box center [1229, 241] width 94 height 16
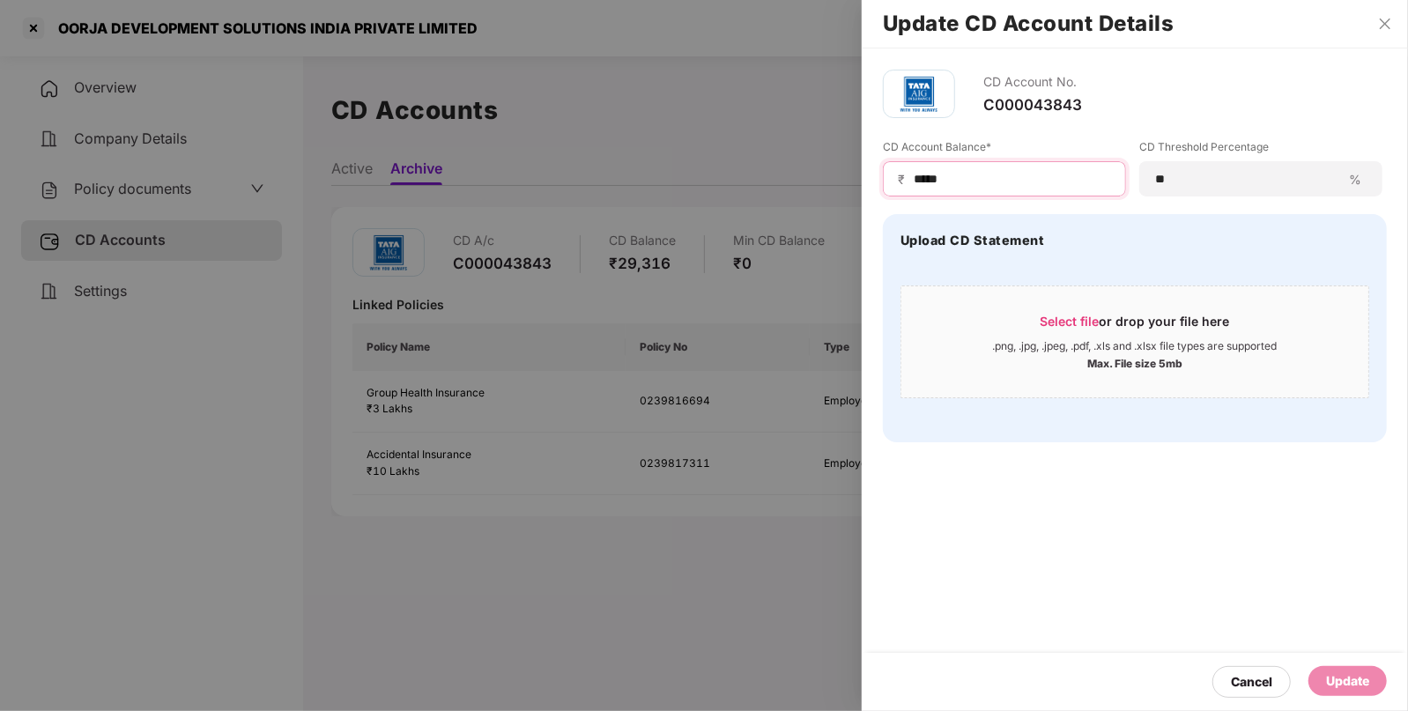
click at [966, 171] on input "*****" at bounding box center [1011, 179] width 199 height 18
type input "*****"
click at [1357, 674] on div "Update" at bounding box center [1347, 680] width 43 height 19
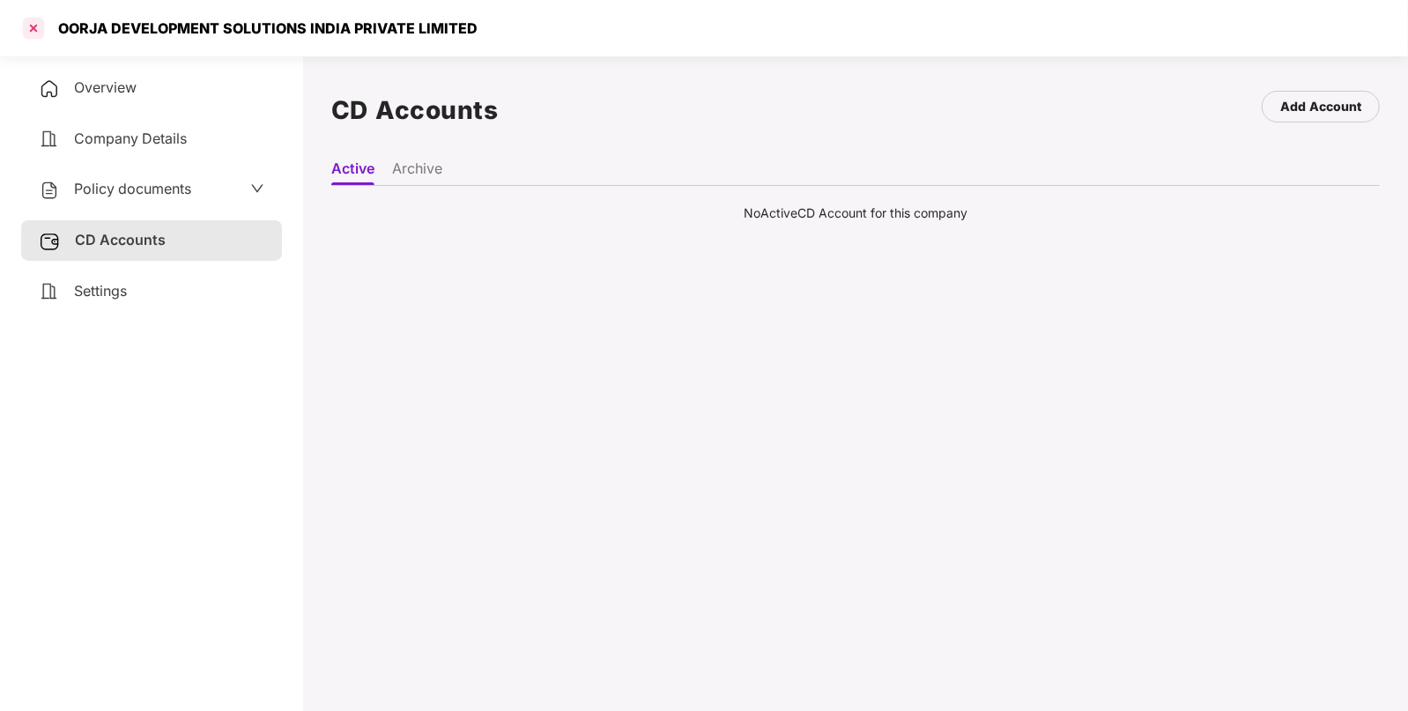
click at [20, 21] on div at bounding box center [33, 28] width 28 height 28
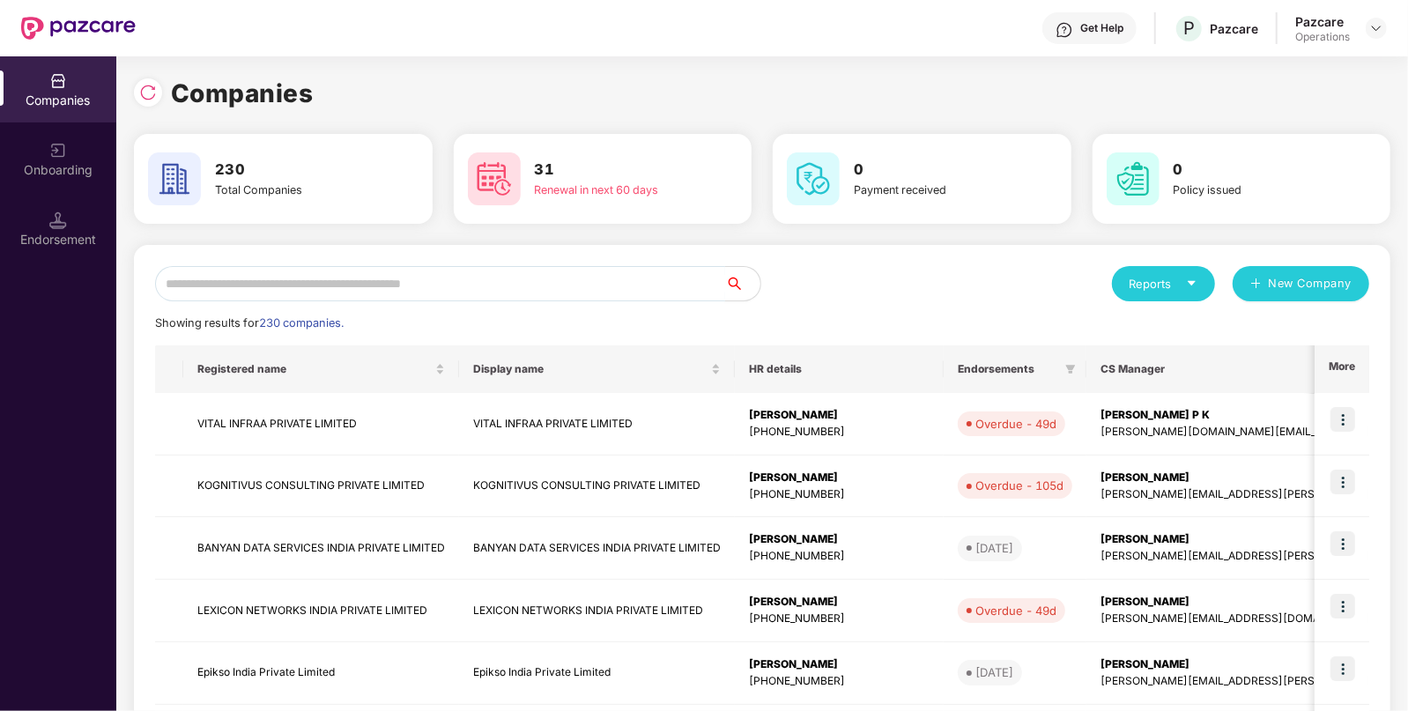
click at [406, 281] on input "text" at bounding box center [440, 283] width 570 height 35
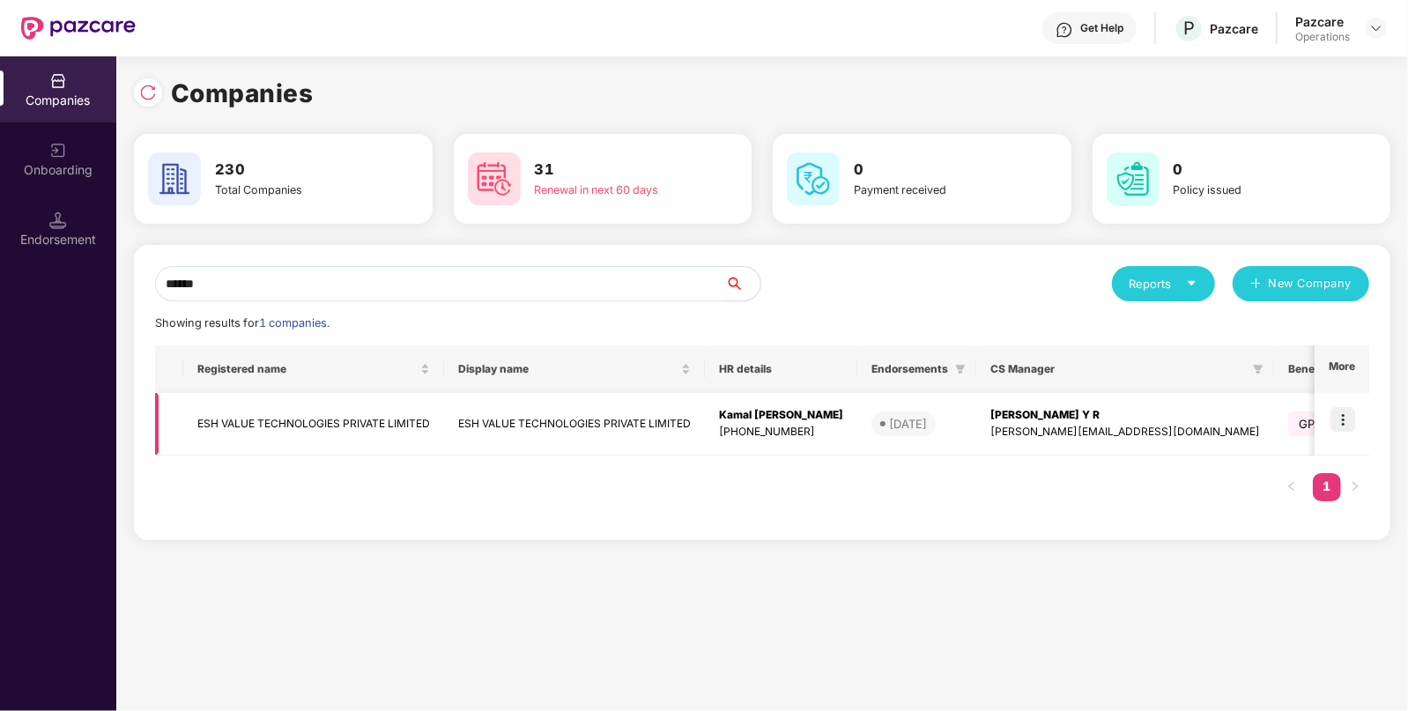
type input "******"
click at [291, 421] on td "ESH VALUE TECHNOLOGIES PRIVATE LIMITED" at bounding box center [313, 424] width 261 height 63
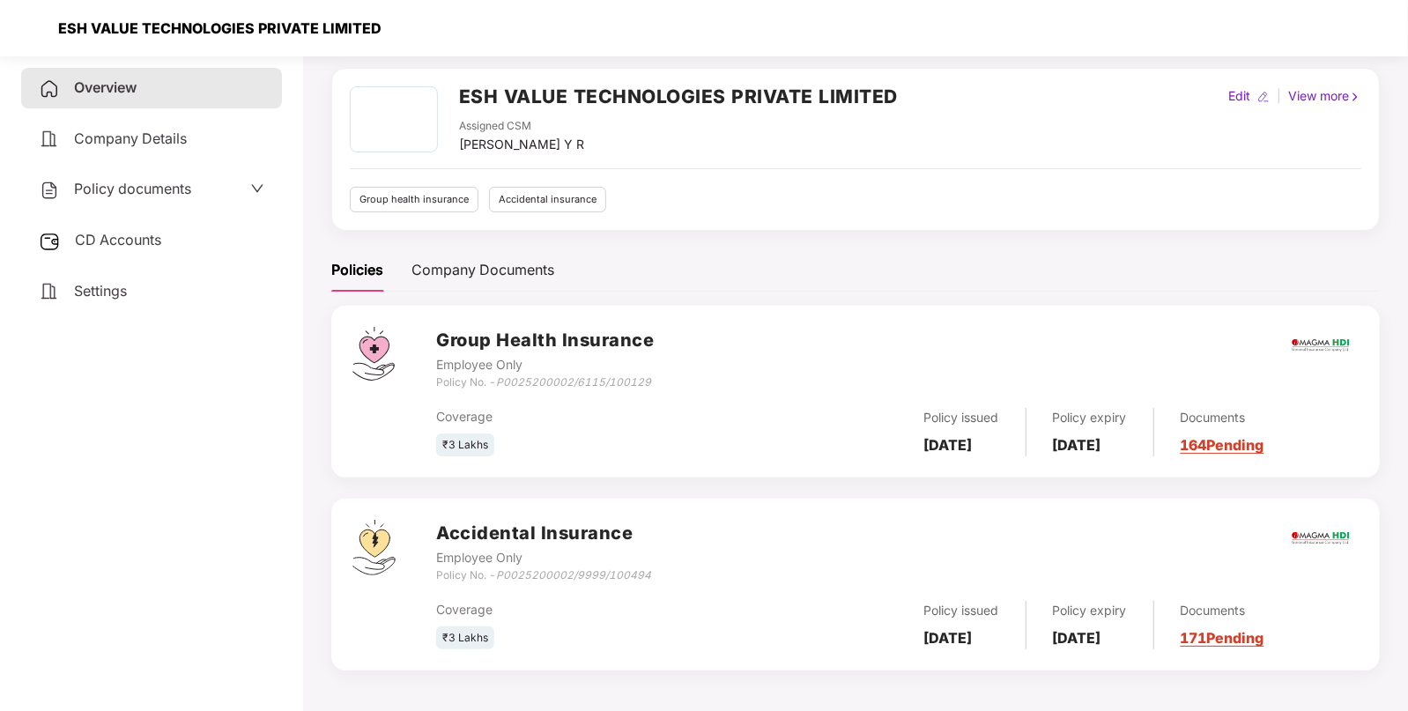
scroll to position [60, 0]
click at [200, 190] on div "Policy documents" at bounding box center [151, 189] width 225 height 23
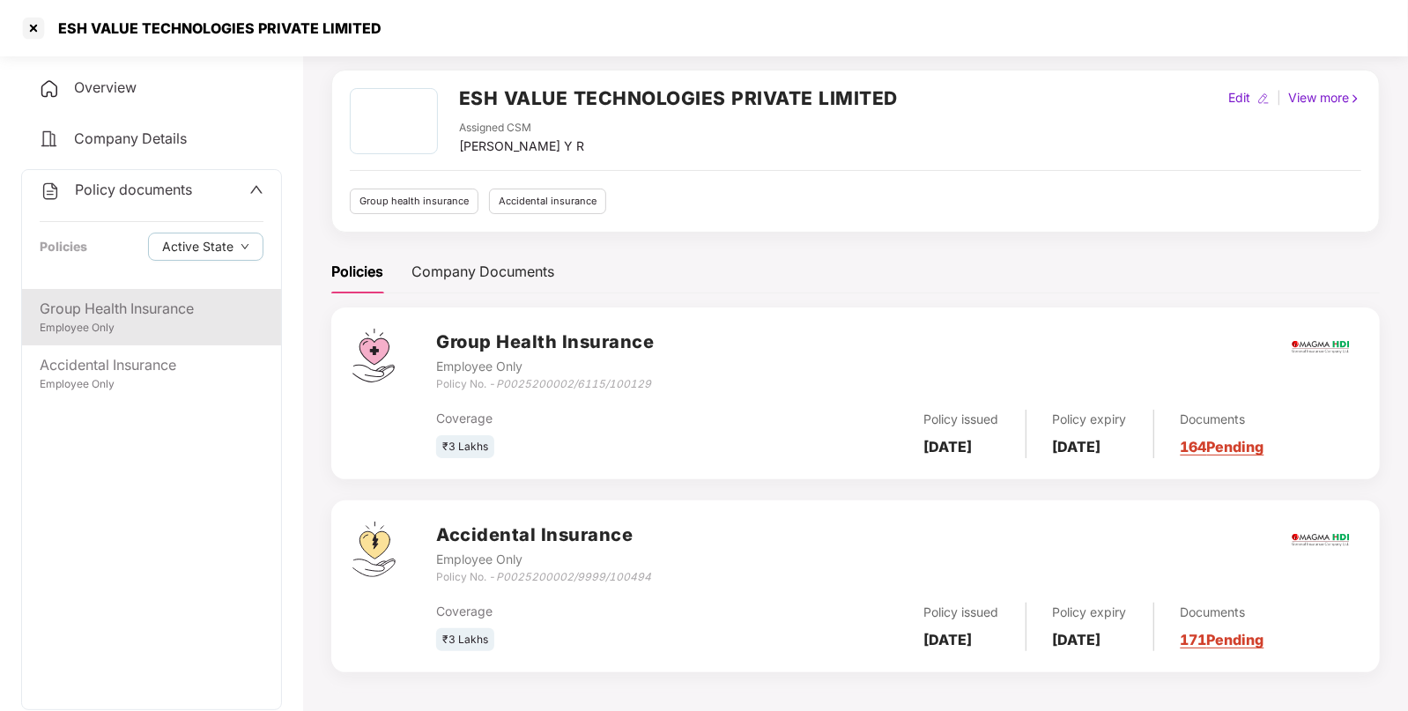
click at [115, 331] on div "Employee Only" at bounding box center [152, 328] width 224 height 17
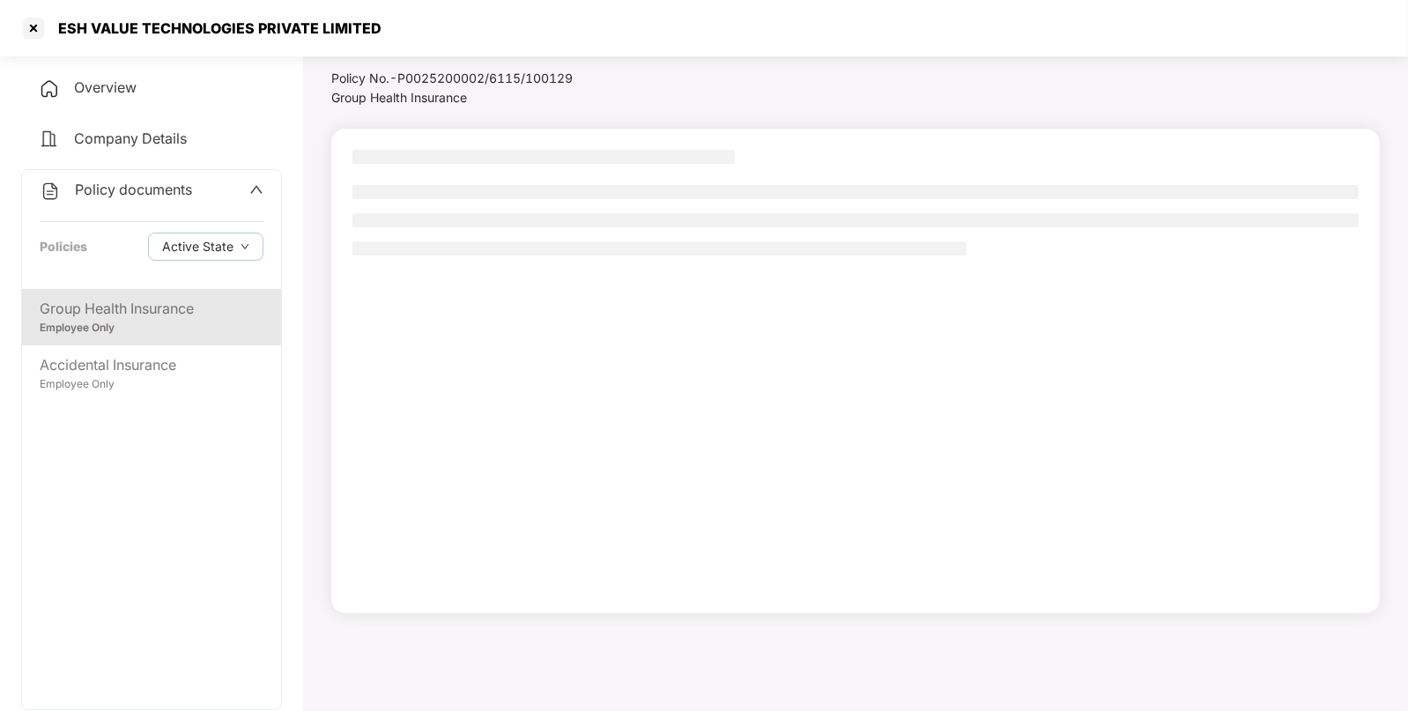
scroll to position [48, 0]
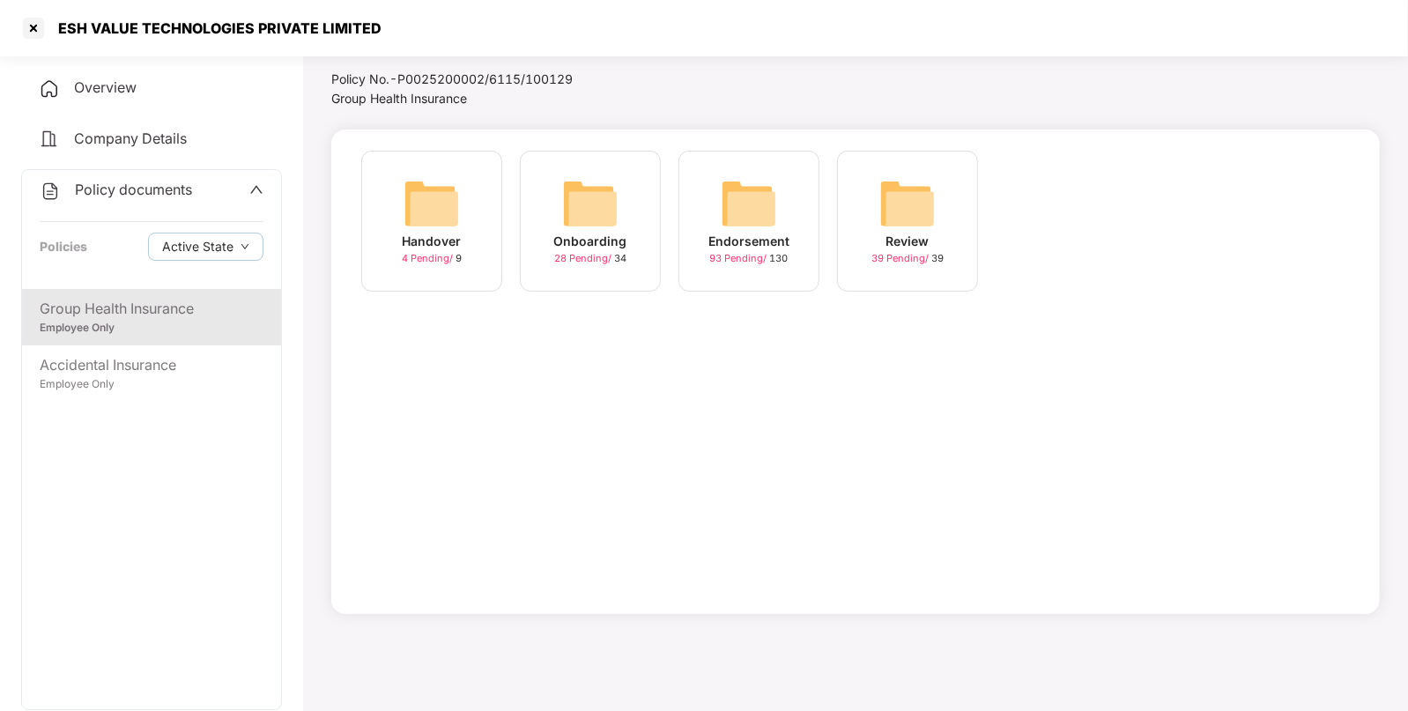
click at [780, 180] on div "Endorsement 93 Pending / 130" at bounding box center [748, 221] width 141 height 141
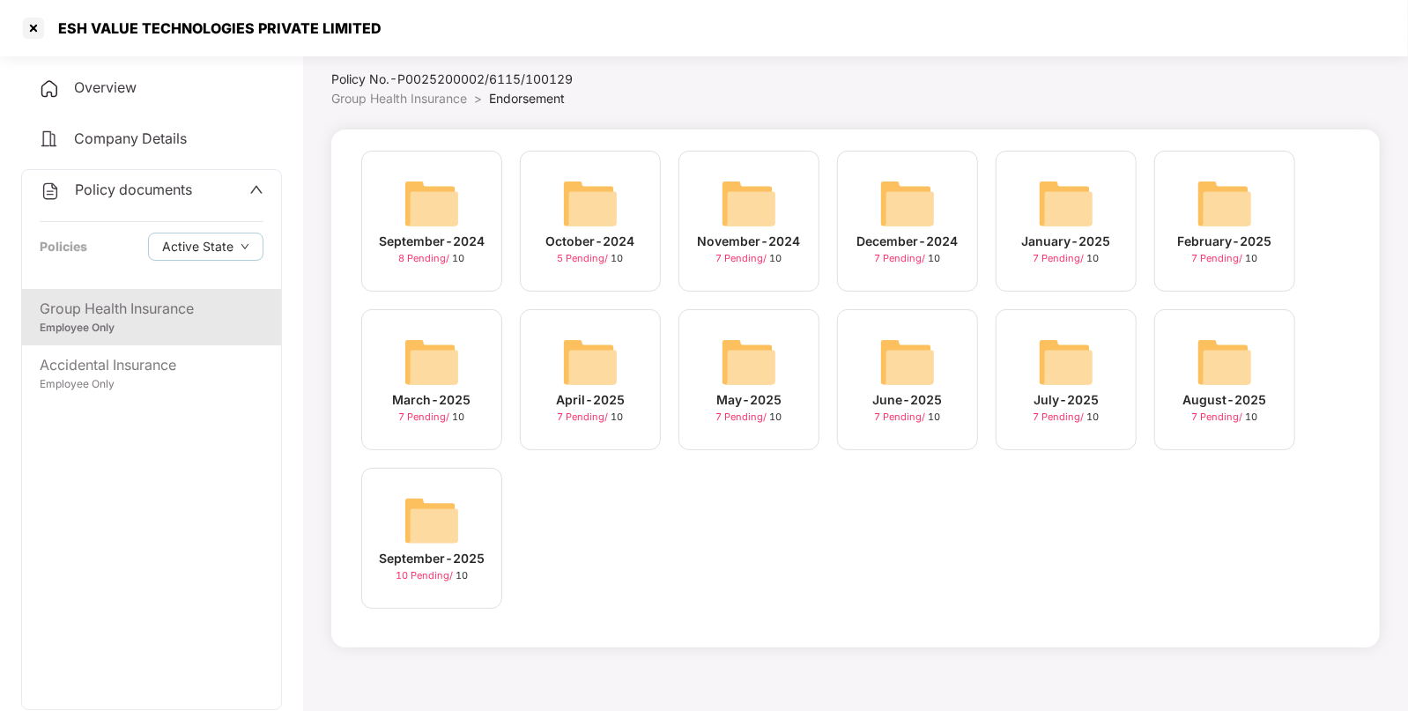
click at [419, 506] on img at bounding box center [431, 520] width 56 height 56
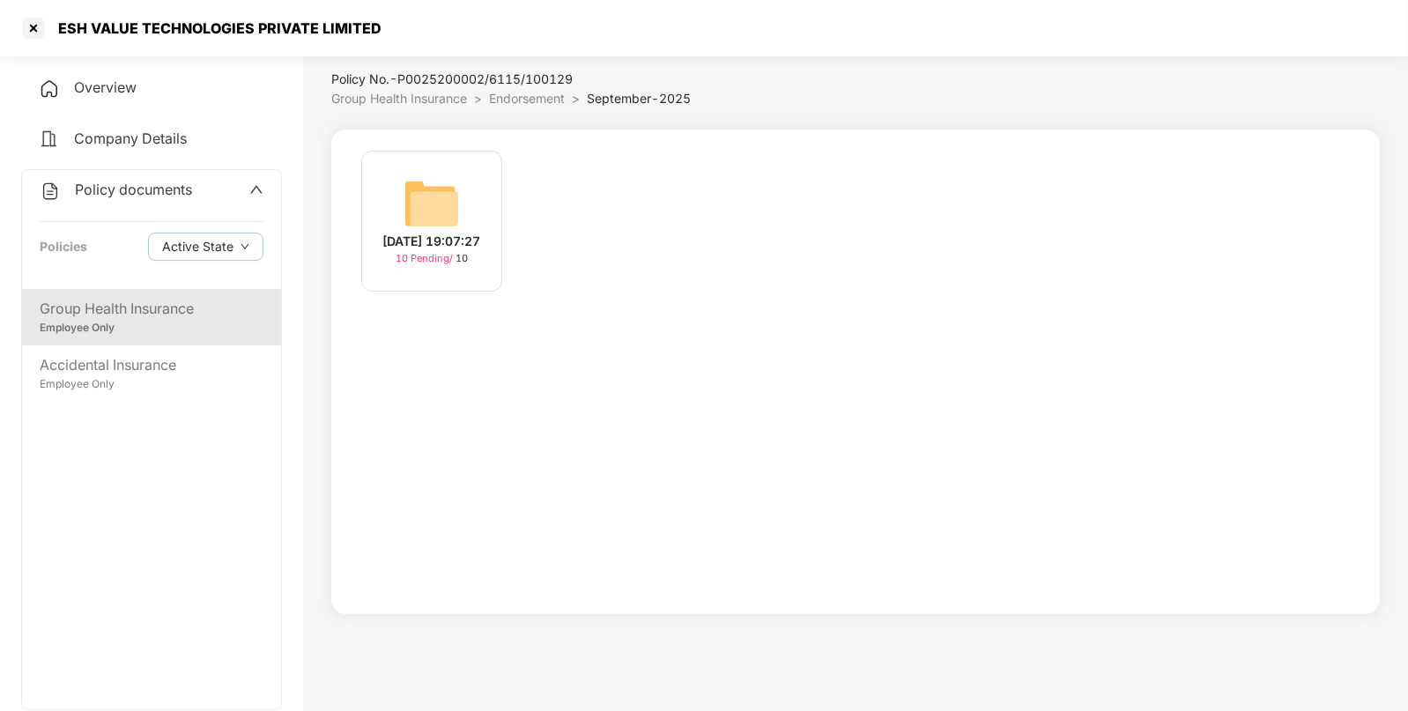
click at [424, 201] on img at bounding box center [431, 203] width 56 height 56
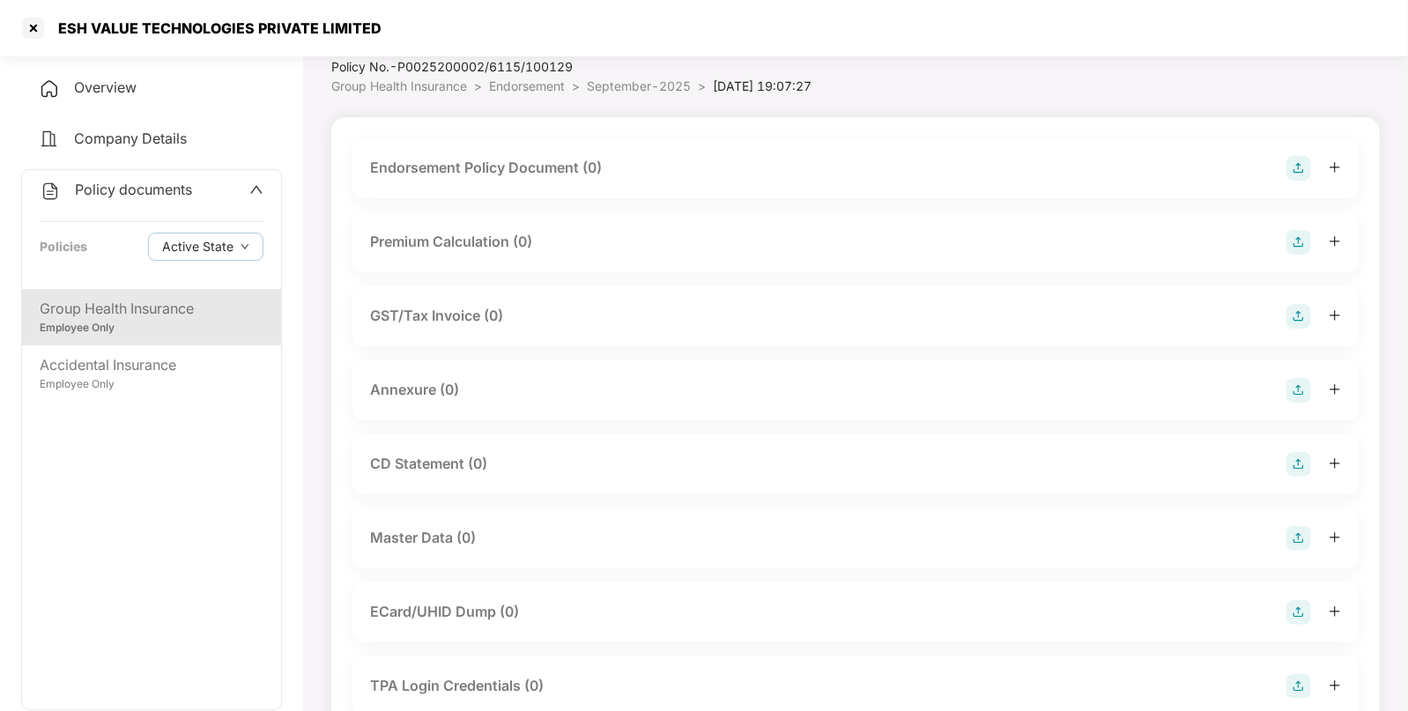
click at [1291, 166] on img at bounding box center [1298, 168] width 25 height 25
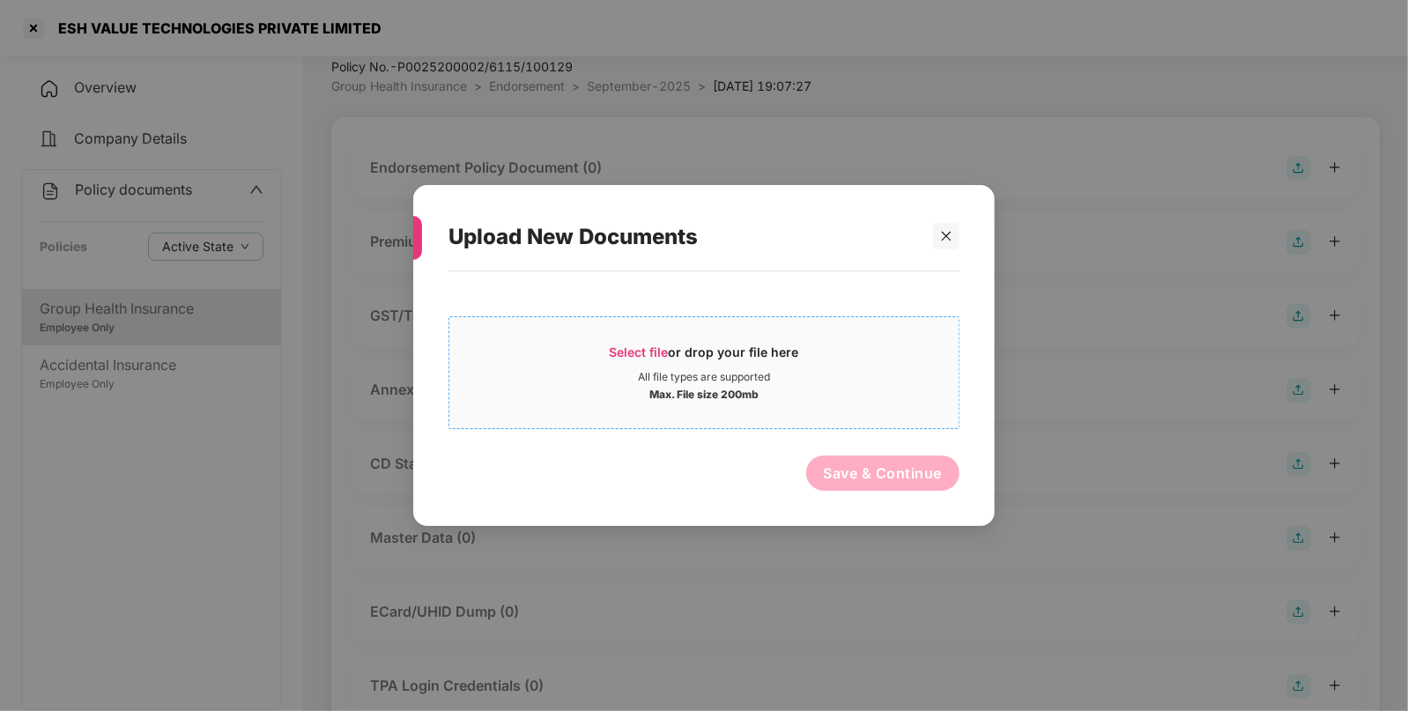
click at [632, 359] on div "Select file or drop your file here" at bounding box center [704, 357] width 189 height 26
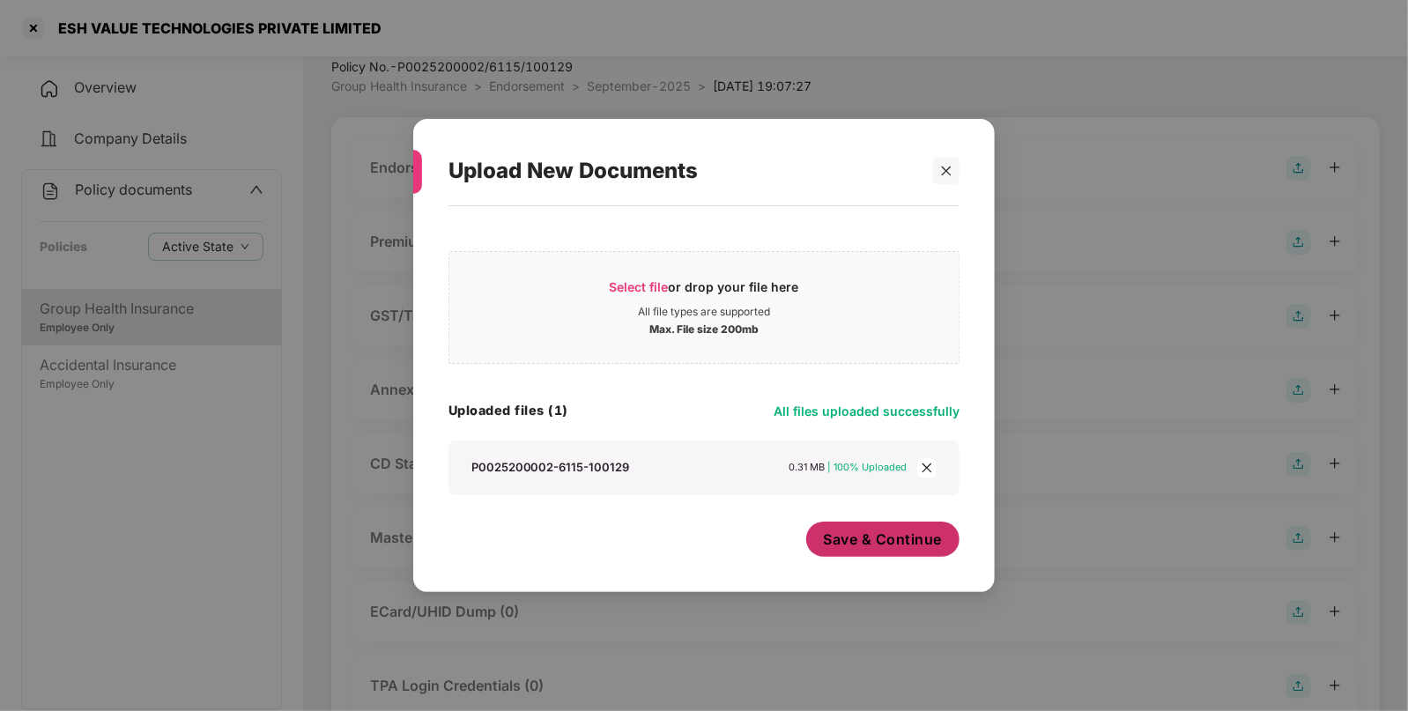
click at [857, 528] on button "Save & Continue" at bounding box center [883, 538] width 154 height 35
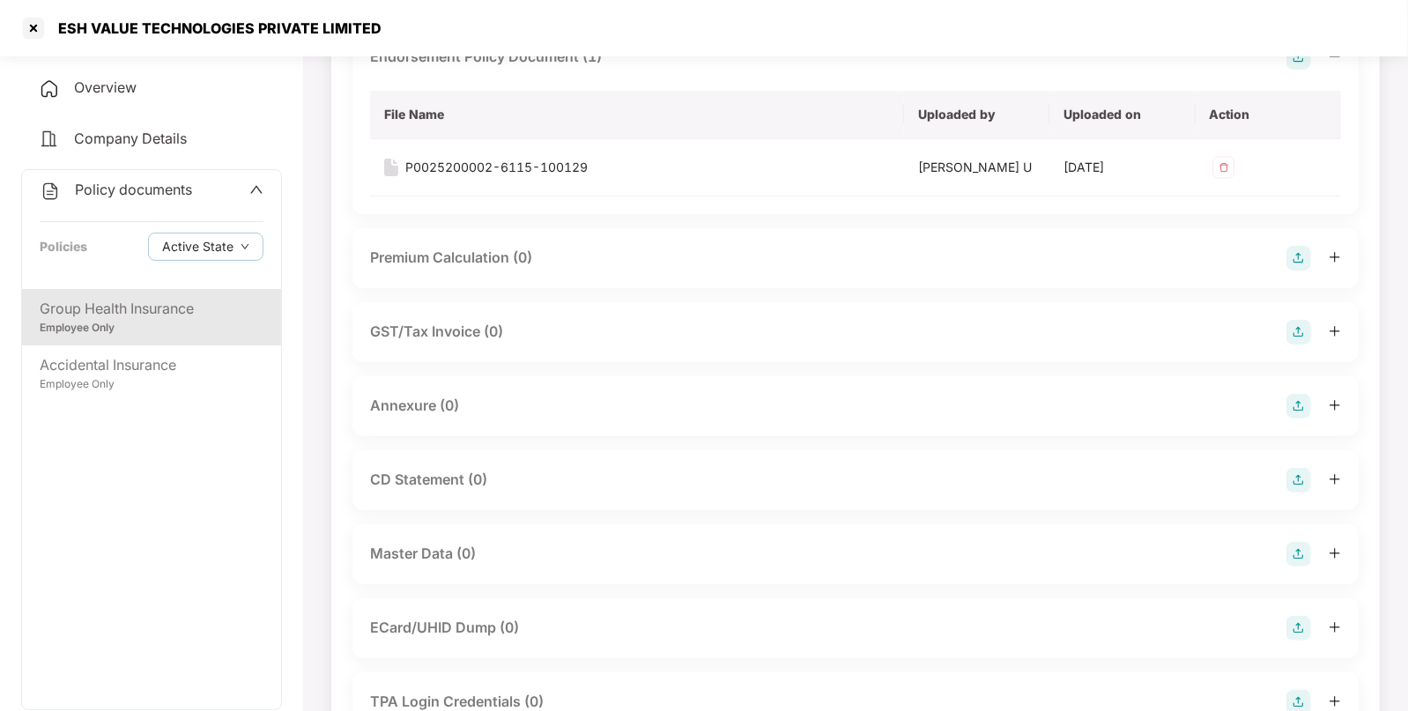
scroll to position [172, 0]
click at [1292, 405] on img at bounding box center [1298, 405] width 25 height 25
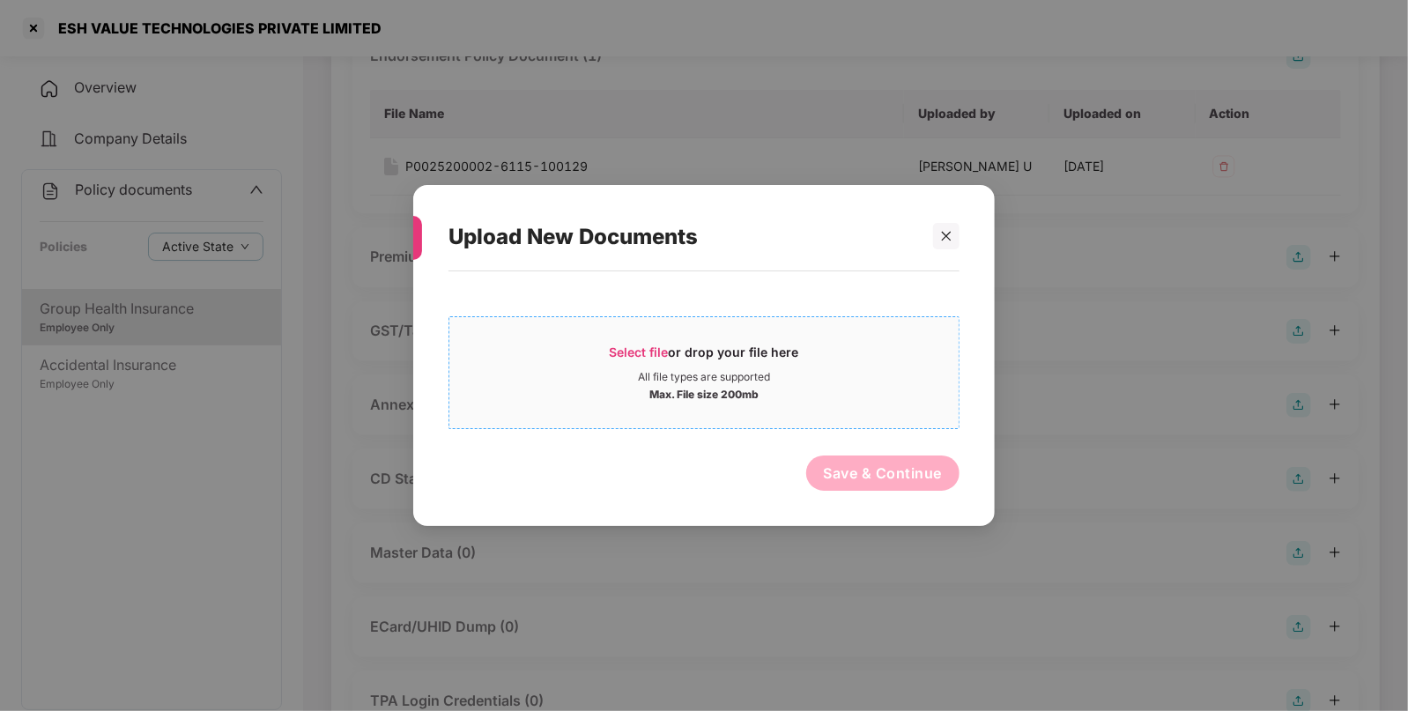
click at [624, 357] on span "Select file" at bounding box center [639, 351] width 59 height 15
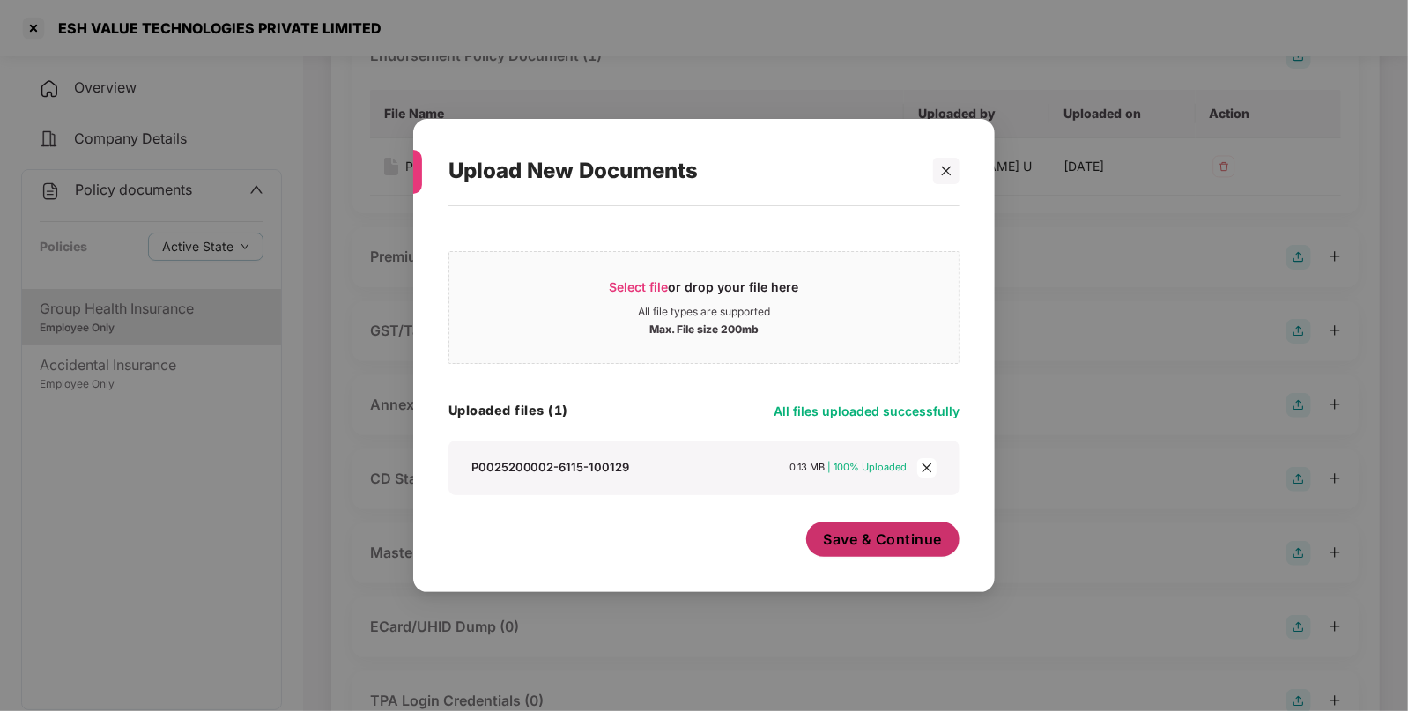
click at [879, 528] on button "Save & Continue" at bounding box center [883, 538] width 154 height 35
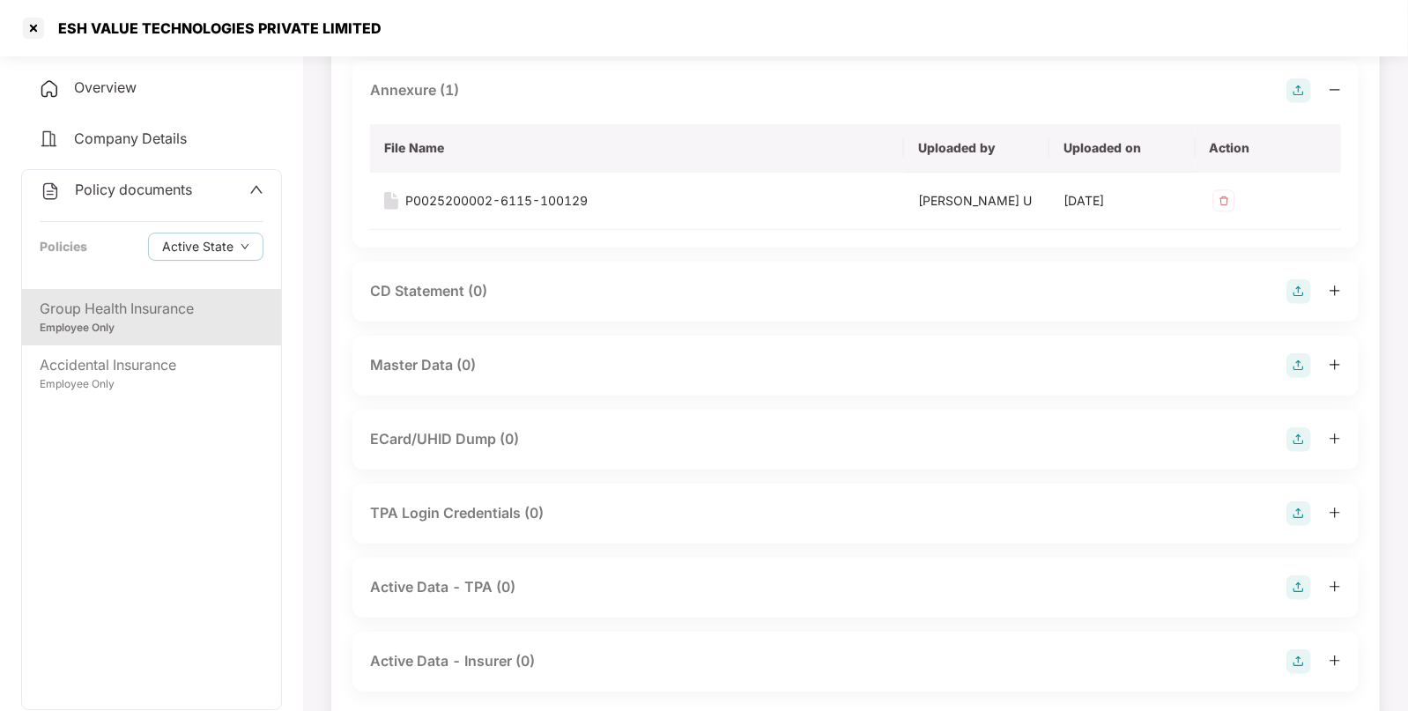
scroll to position [521, 0]
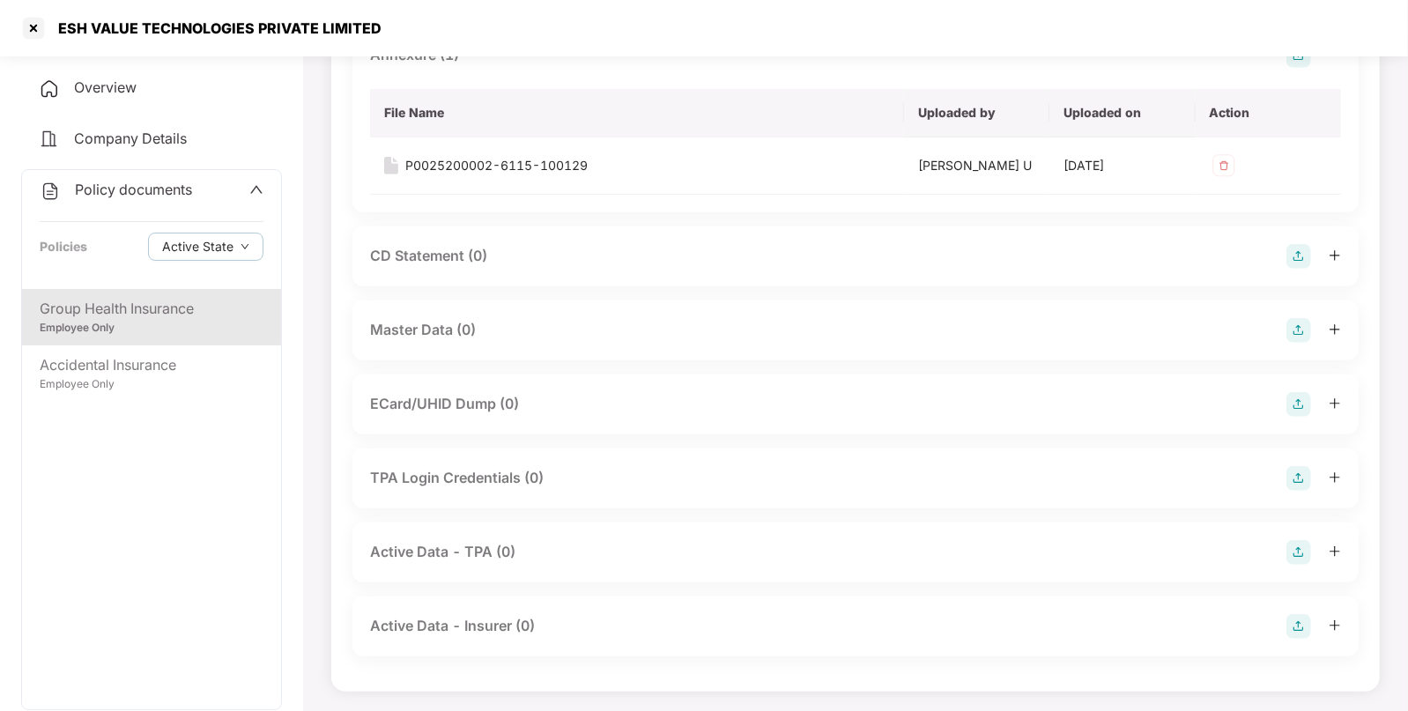
click at [1313, 325] on div at bounding box center [1313, 330] width 55 height 25
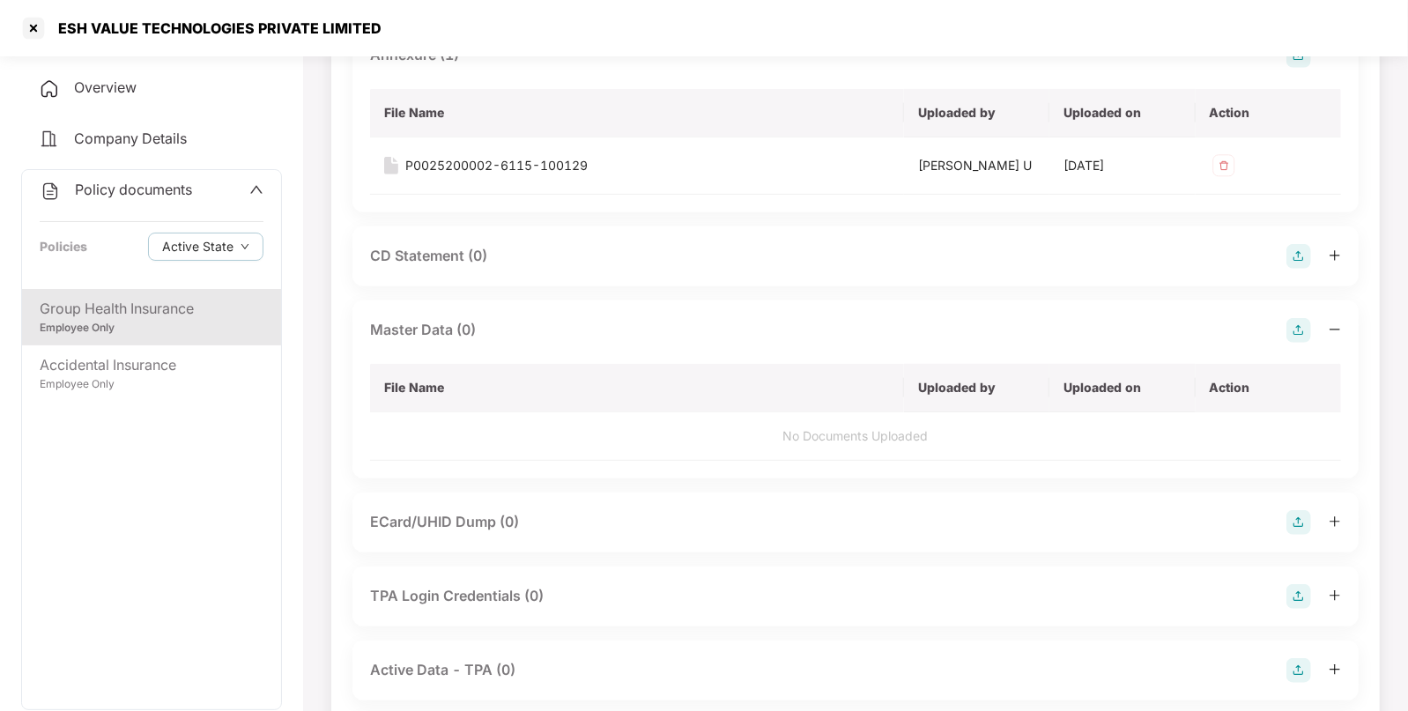
click at [1295, 331] on img at bounding box center [1298, 330] width 25 height 25
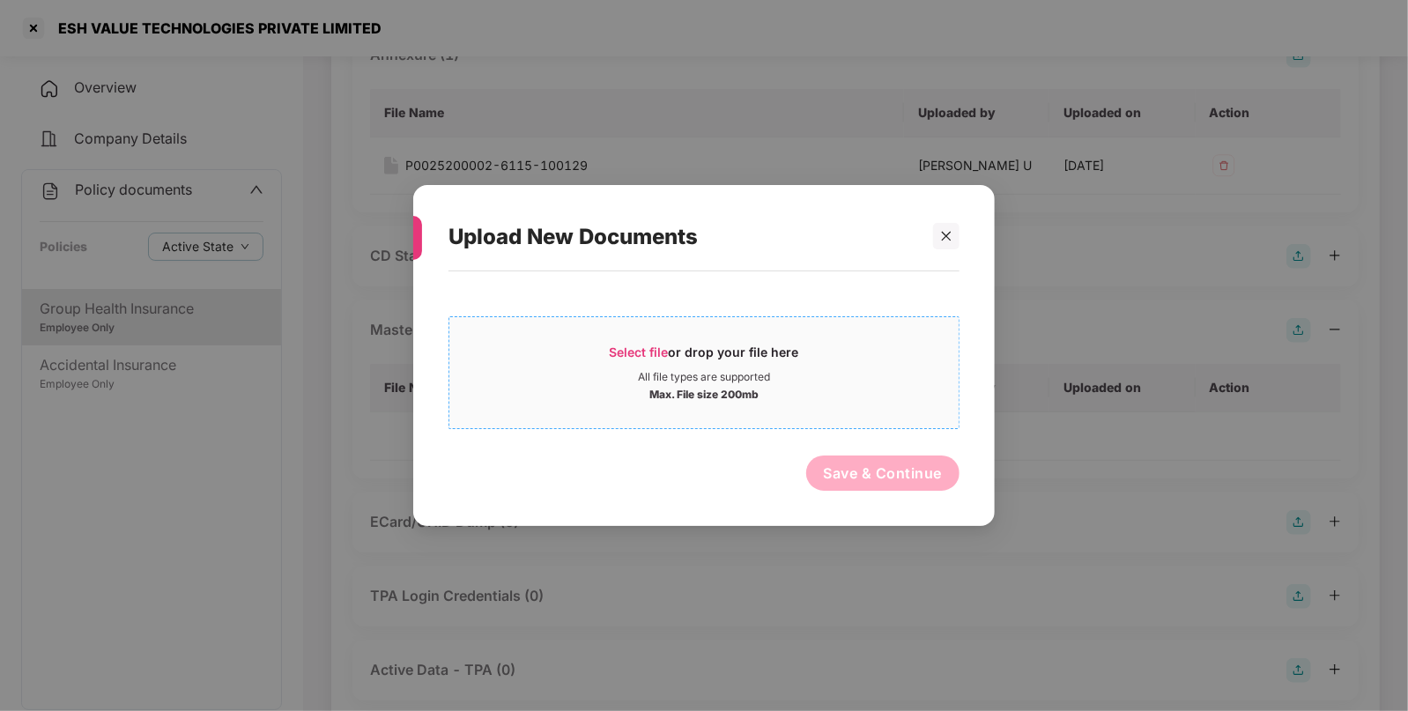
click at [639, 348] on span "Select file" at bounding box center [639, 351] width 59 height 15
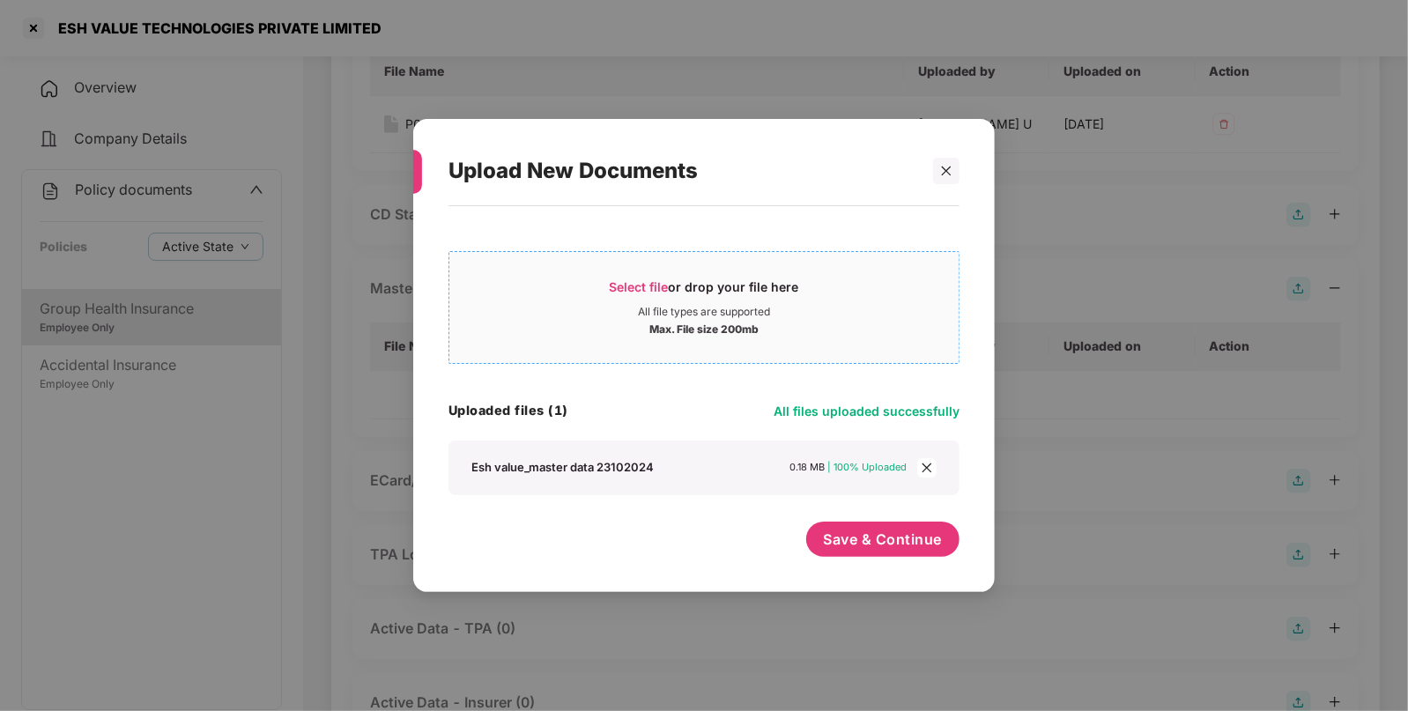
scroll to position [565, 0]
click at [879, 532] on span "Save & Continue" at bounding box center [883, 538] width 119 height 19
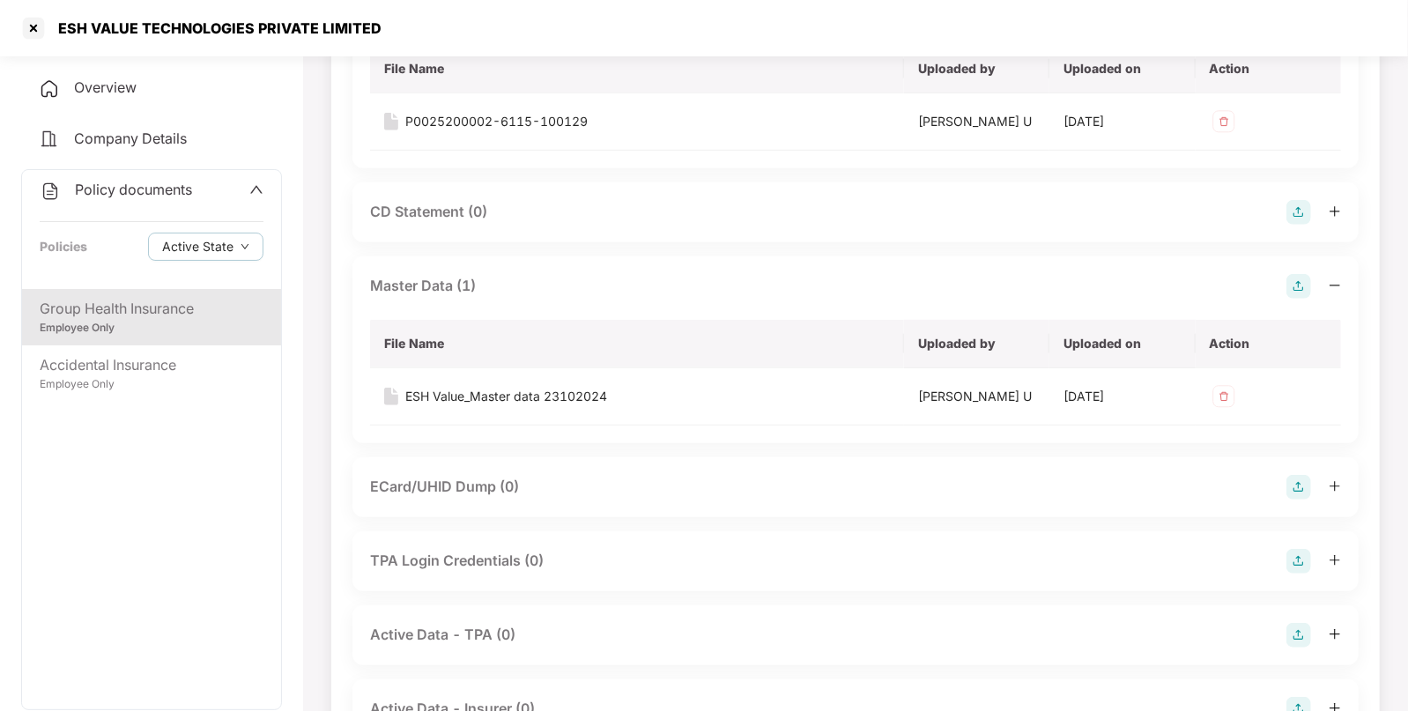
scroll to position [636, 0]
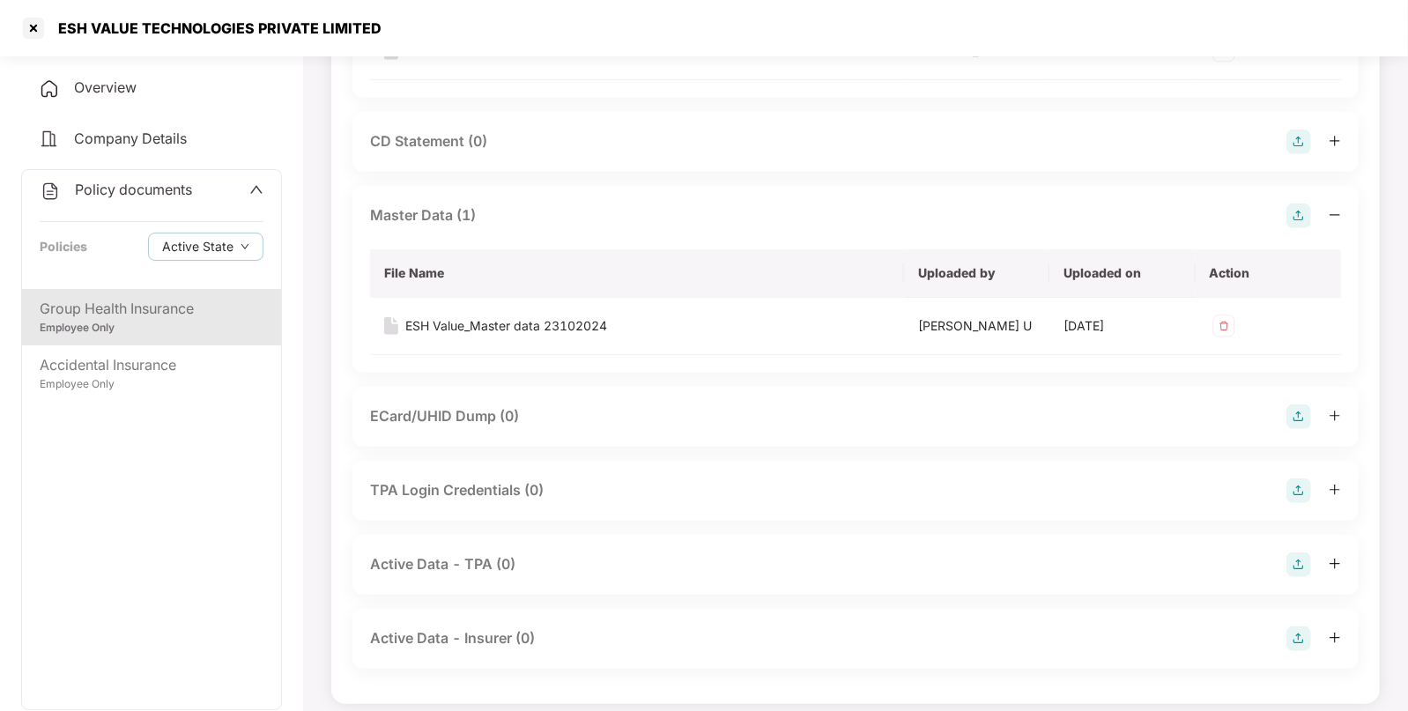
click at [112, 183] on span "Policy documents" at bounding box center [133, 190] width 117 height 18
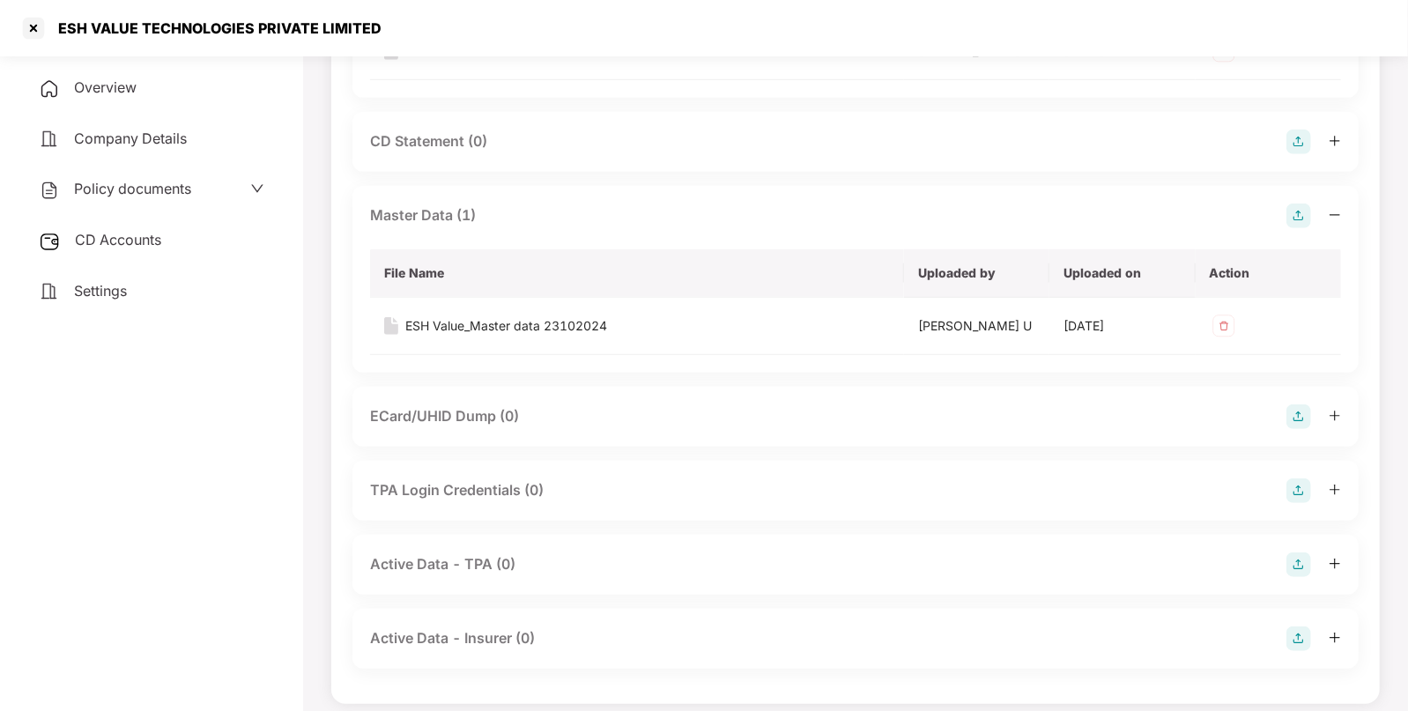
click at [134, 240] on span "CD Accounts" at bounding box center [118, 240] width 86 height 18
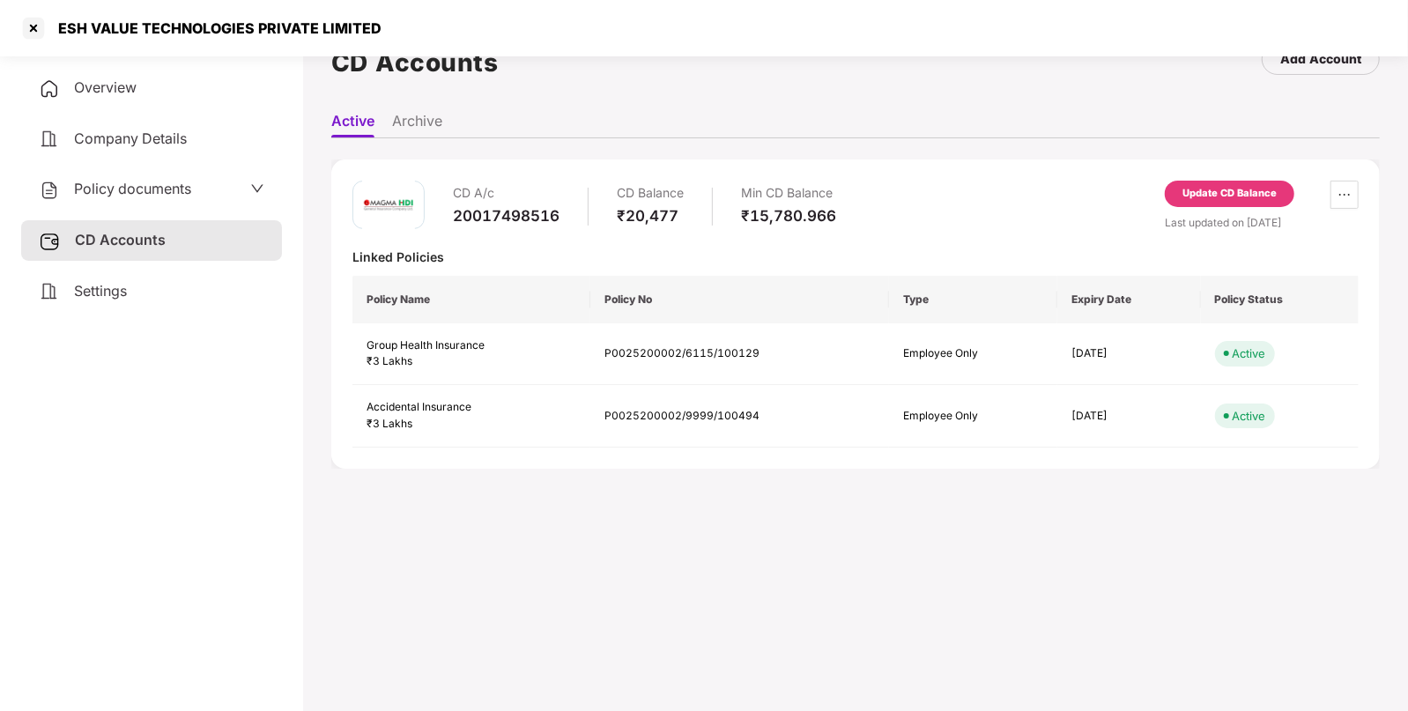
click at [1255, 189] on div "Update CD Balance" at bounding box center [1229, 194] width 94 height 16
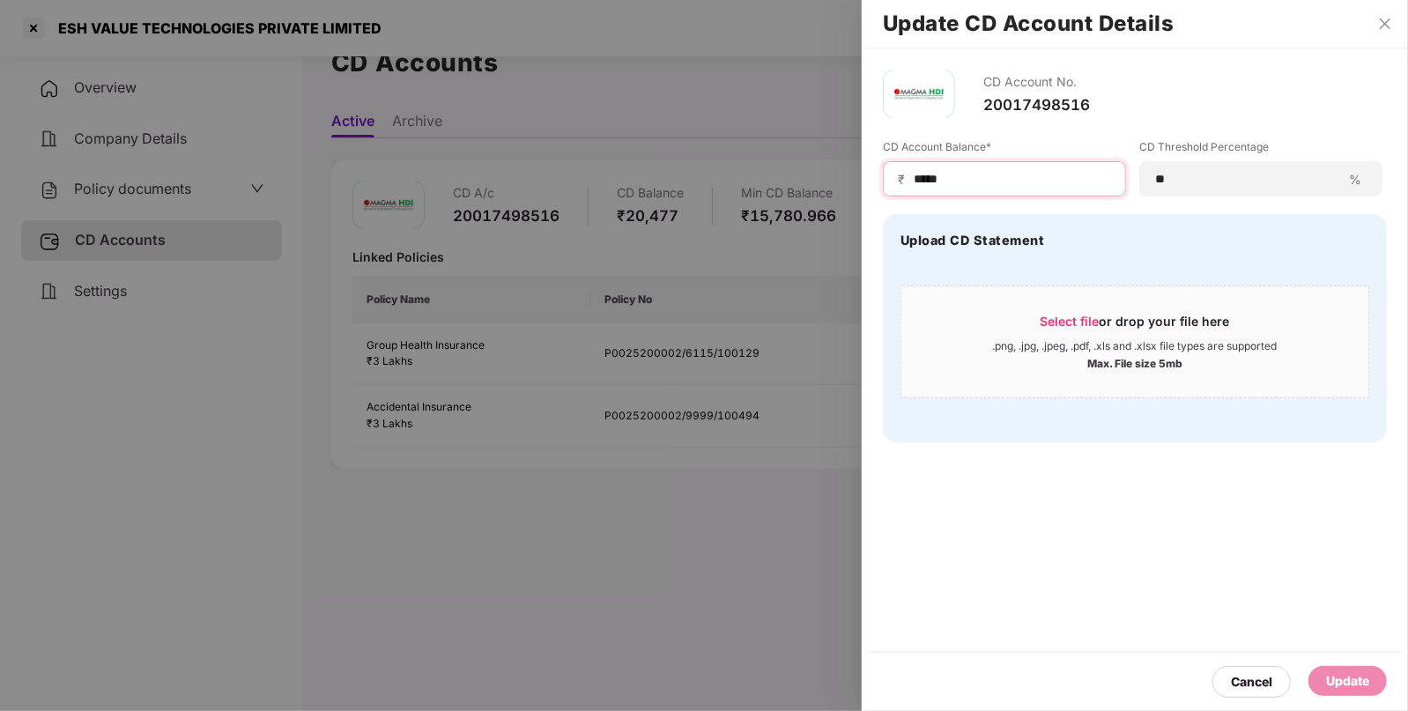
click at [1016, 167] on div "₹ *****" at bounding box center [1004, 178] width 243 height 35
type input "*"
type input "*****"
click at [1331, 675] on div "Update" at bounding box center [1347, 680] width 43 height 19
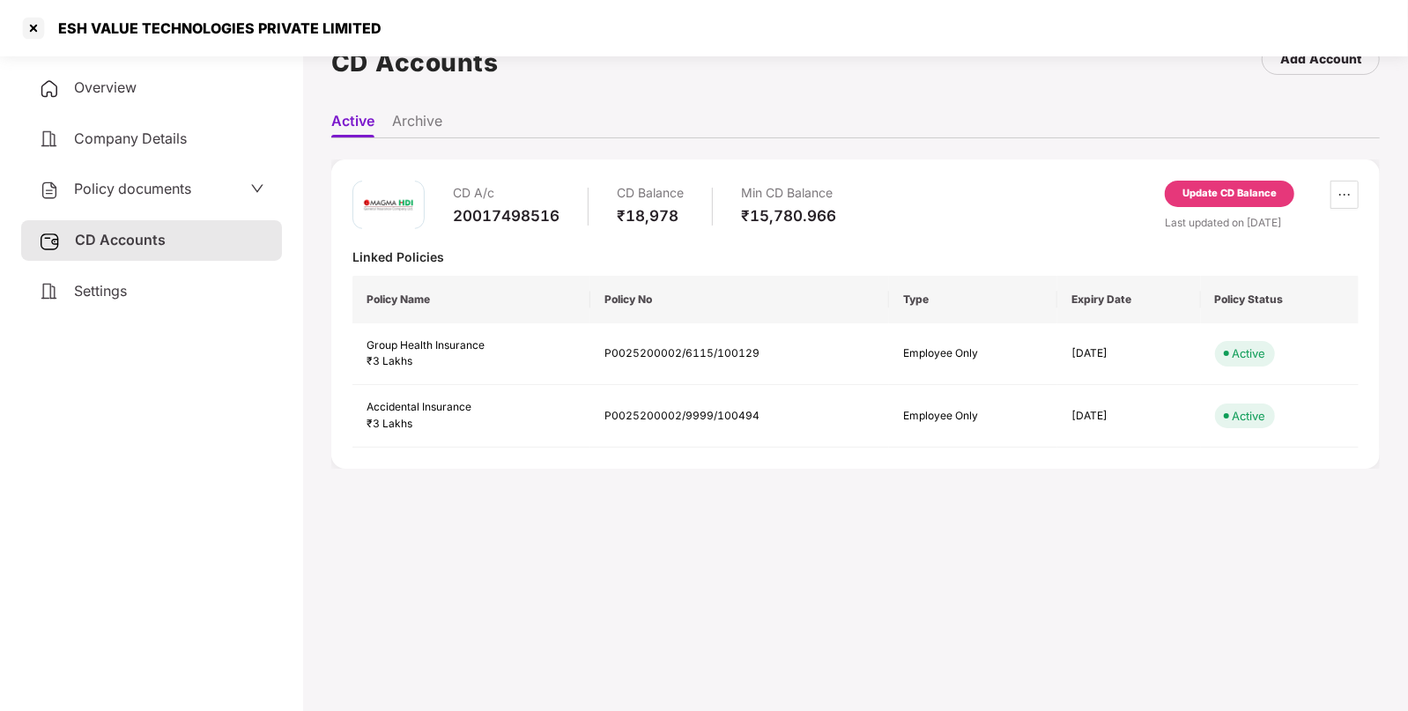
click at [172, 184] on span "Policy documents" at bounding box center [132, 189] width 117 height 18
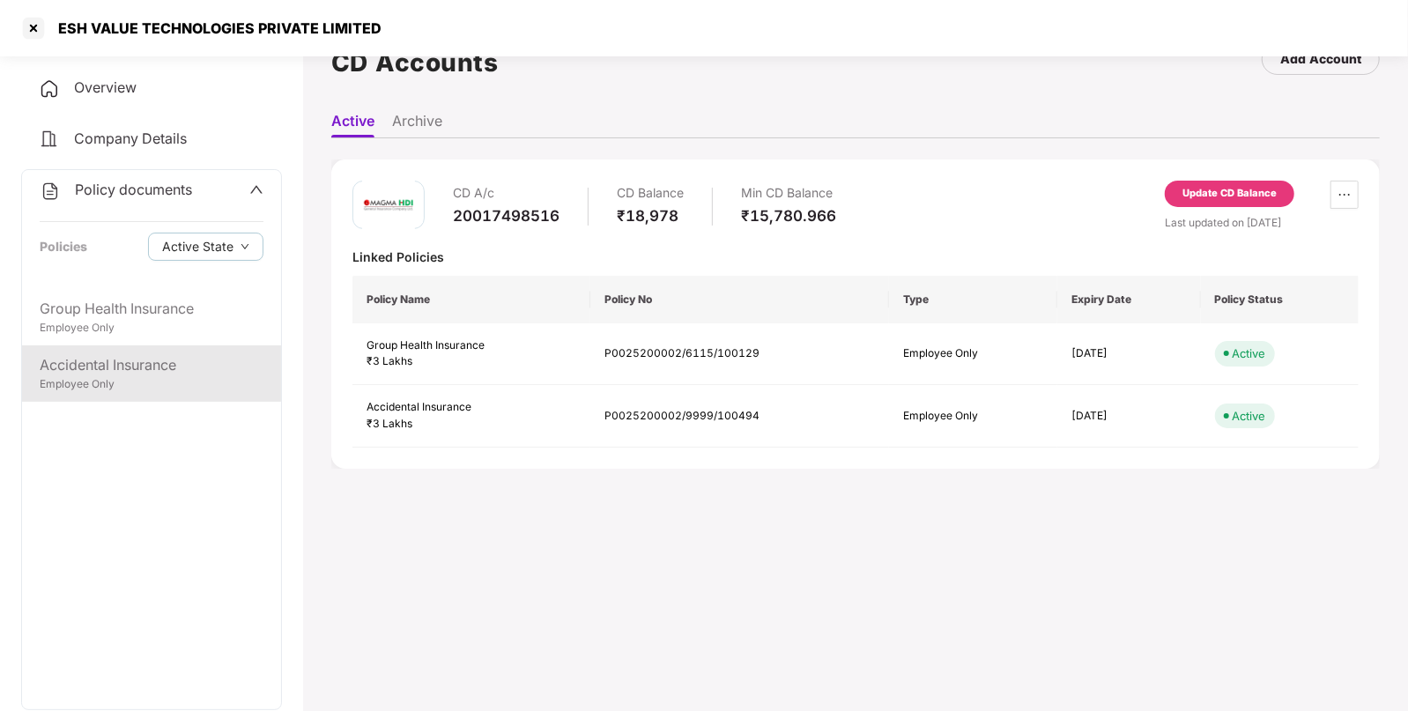
click at [101, 361] on div "Accidental Insurance" at bounding box center [152, 365] width 224 height 22
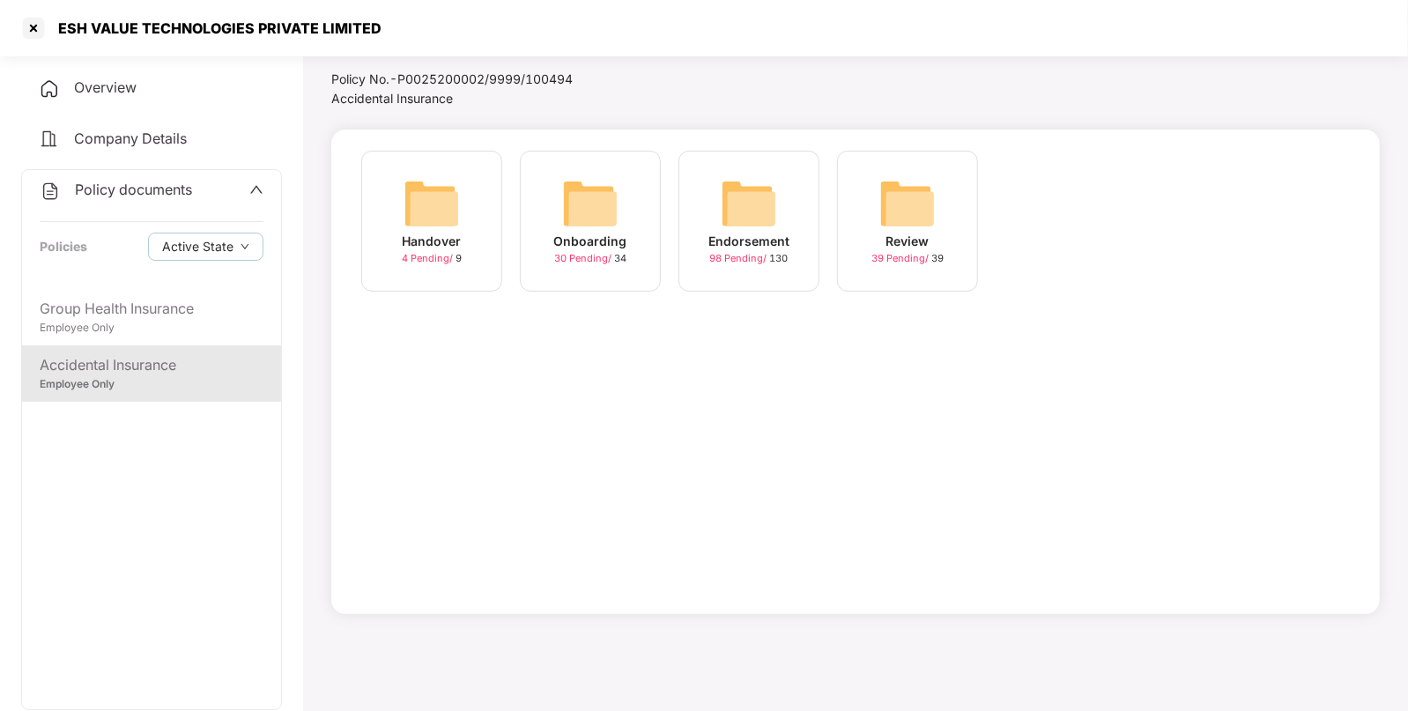
click at [761, 203] on img at bounding box center [749, 203] width 56 height 56
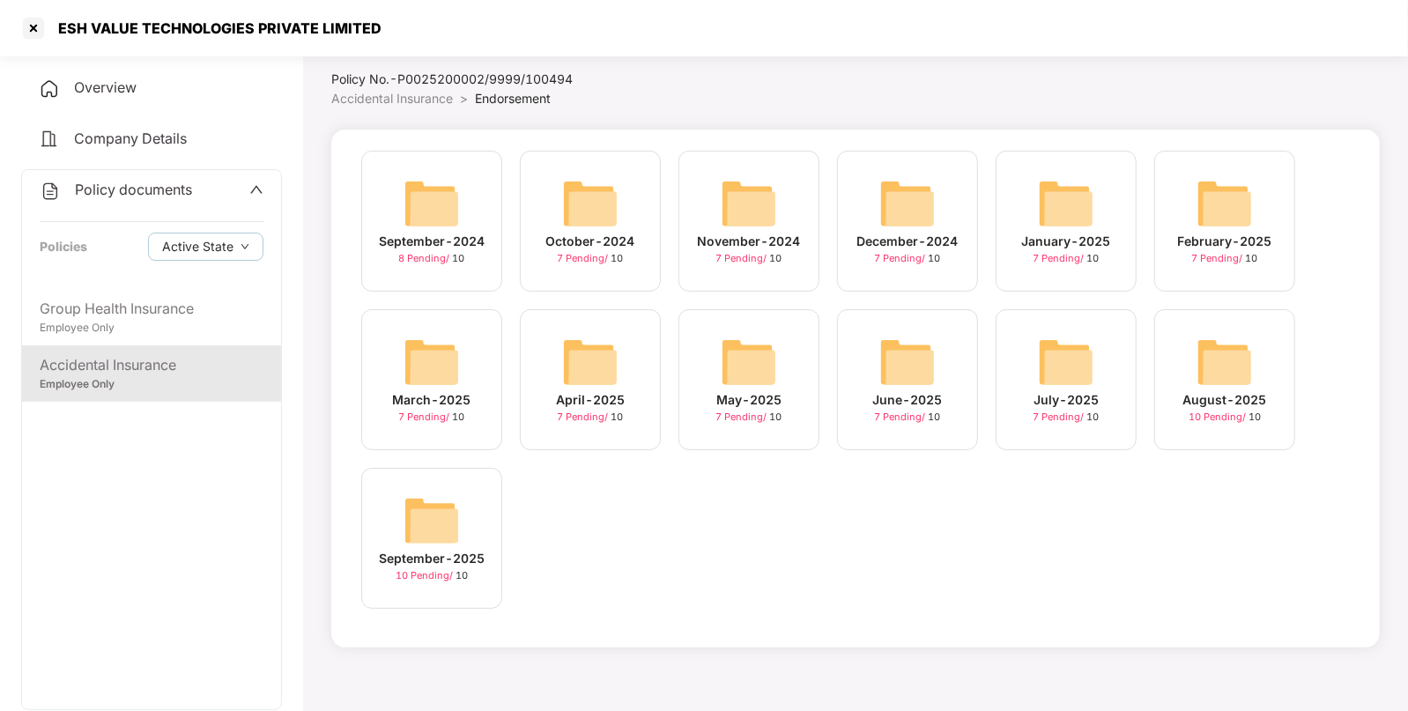
click at [1216, 345] on img at bounding box center [1224, 362] width 56 height 56
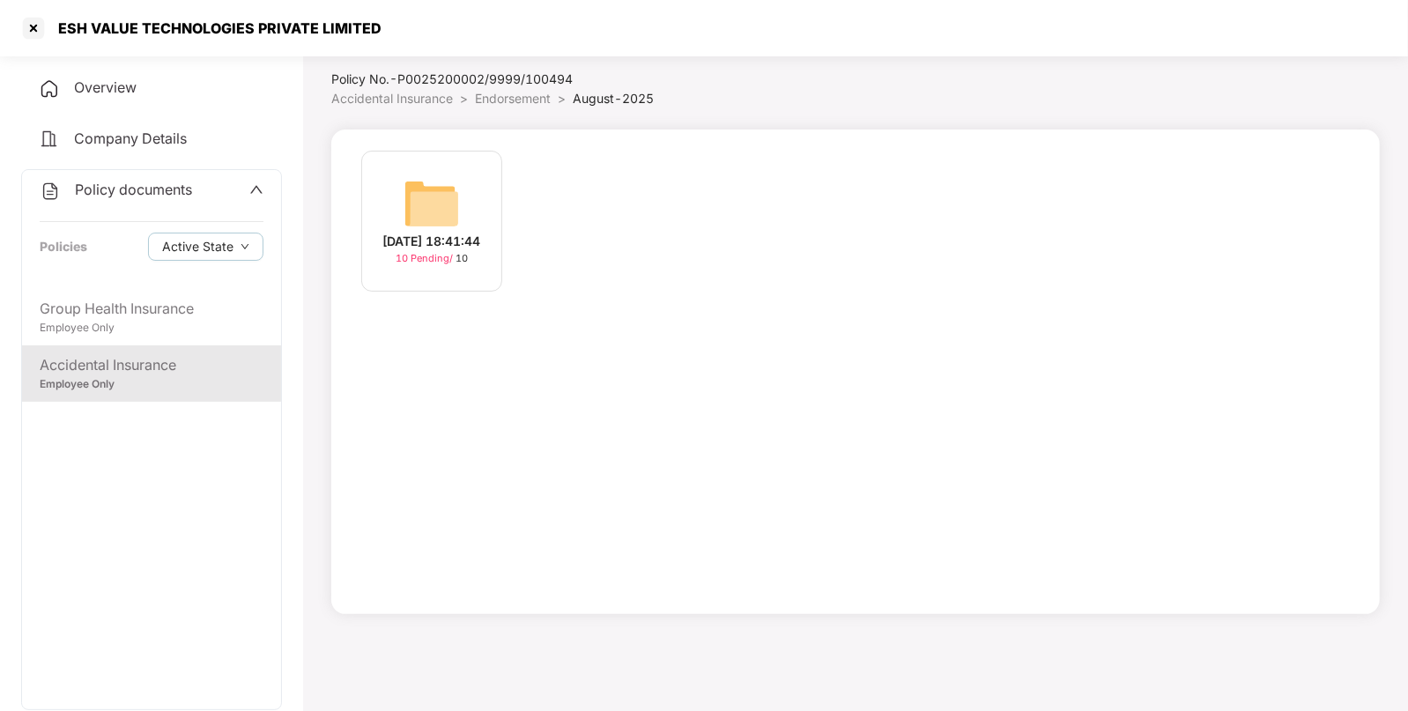
click at [428, 196] on img at bounding box center [431, 203] width 56 height 56
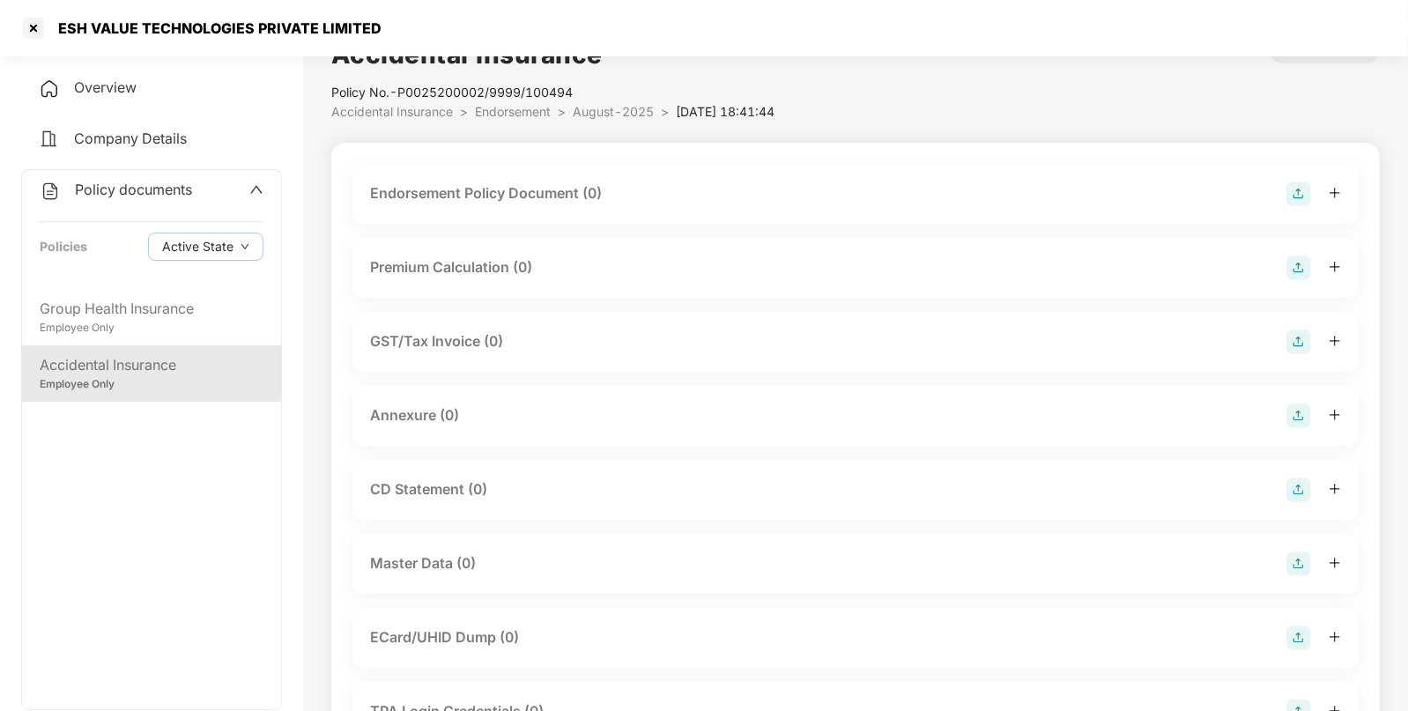
scroll to position [26, 0]
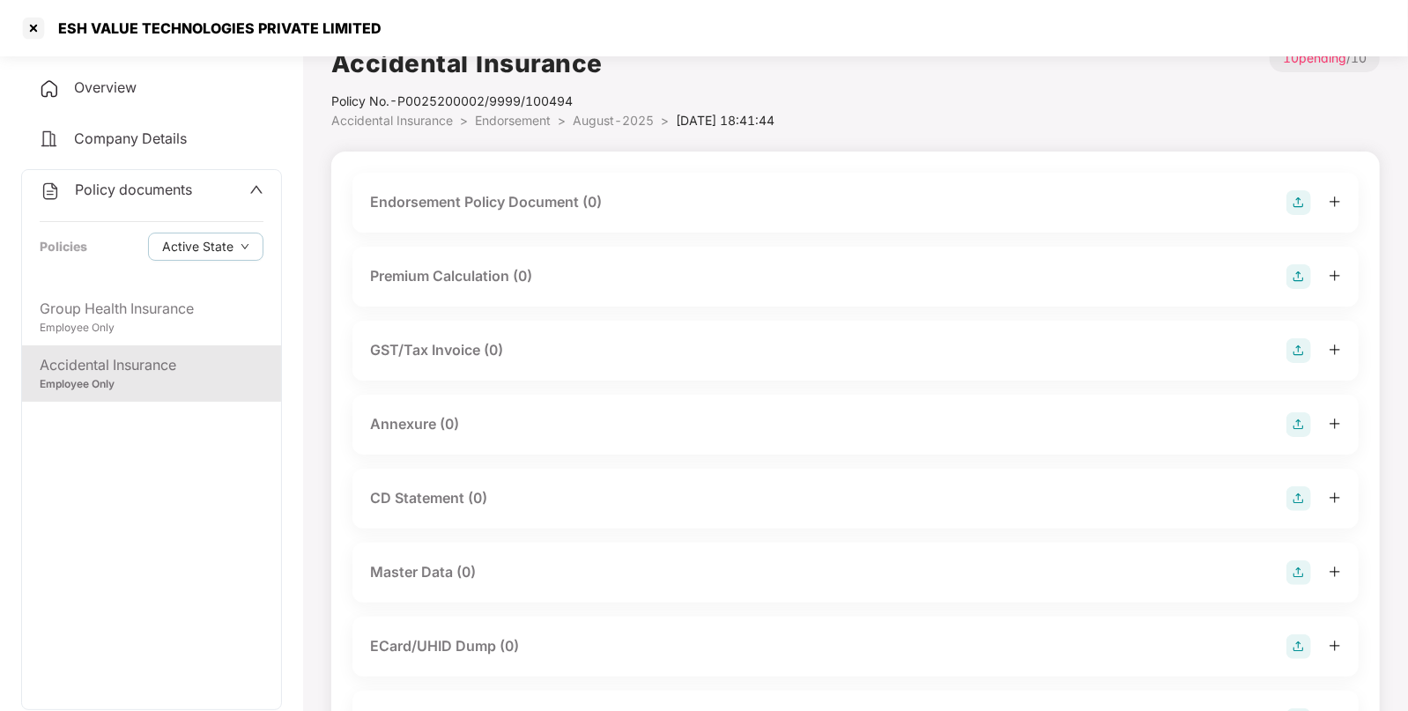
click at [1304, 576] on img at bounding box center [1298, 572] width 25 height 25
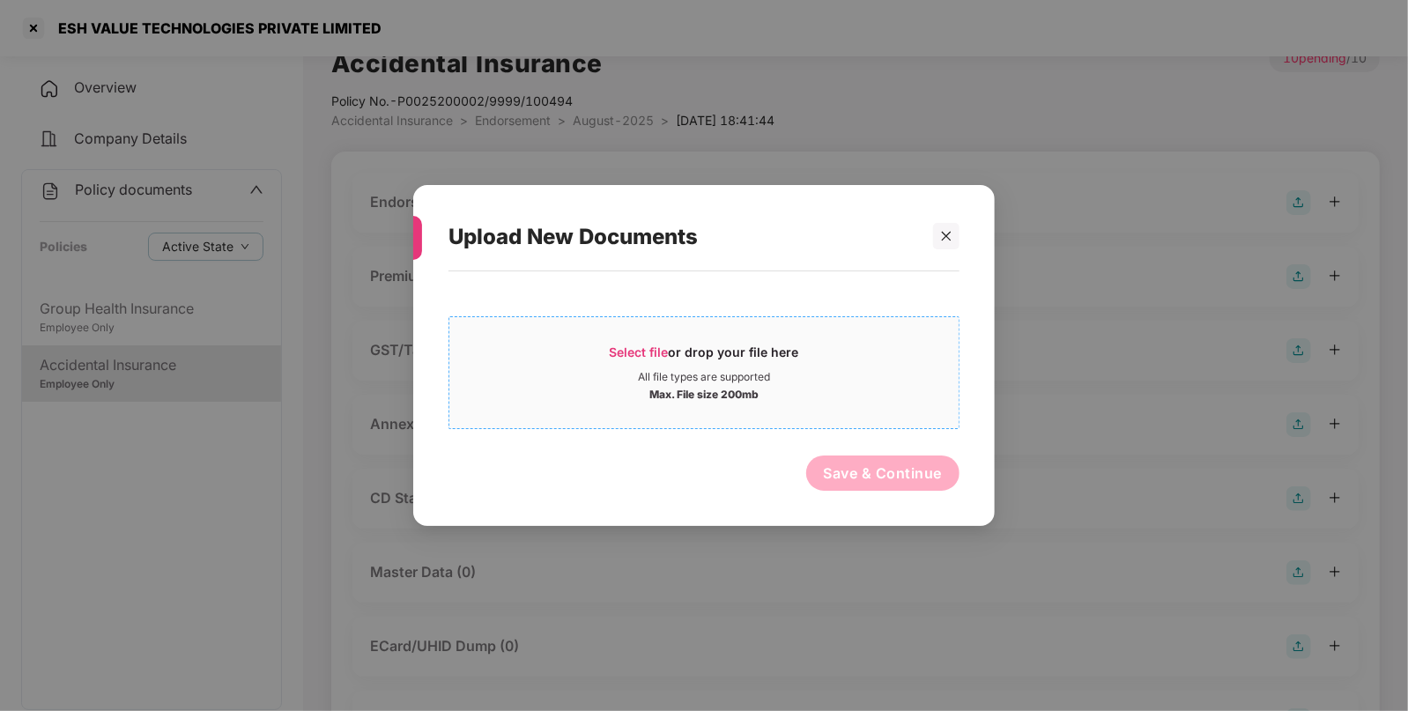
click at [621, 357] on span "Select file" at bounding box center [639, 351] width 59 height 15
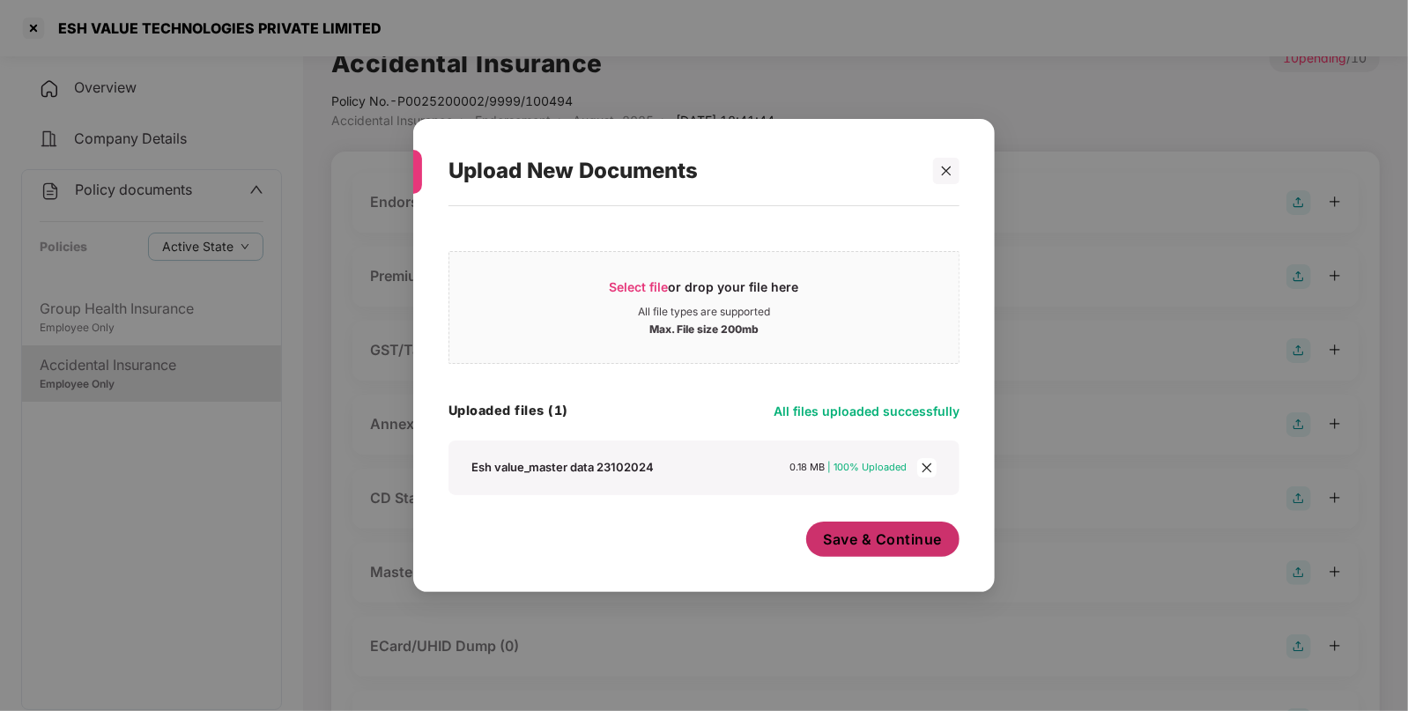
click at [890, 551] on button "Save & Continue" at bounding box center [883, 538] width 154 height 35
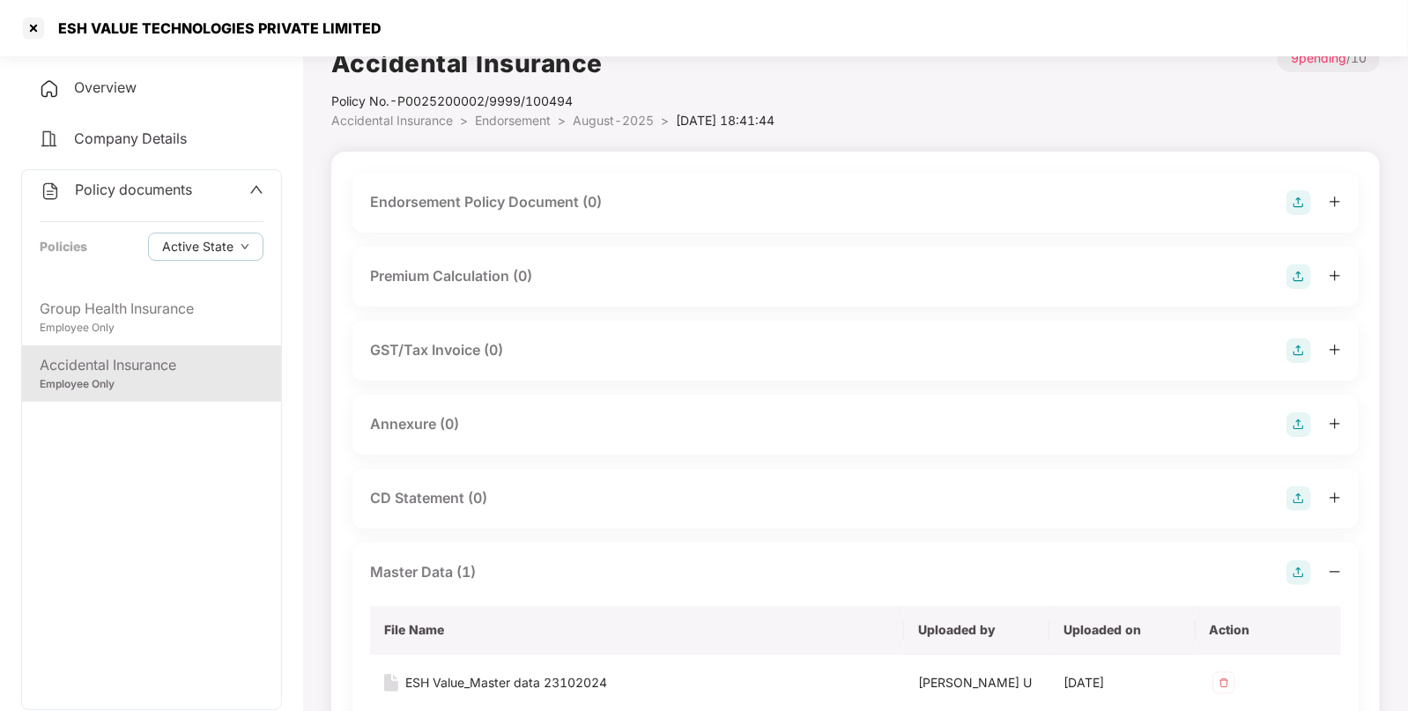
click at [1294, 422] on img at bounding box center [1298, 424] width 25 height 25
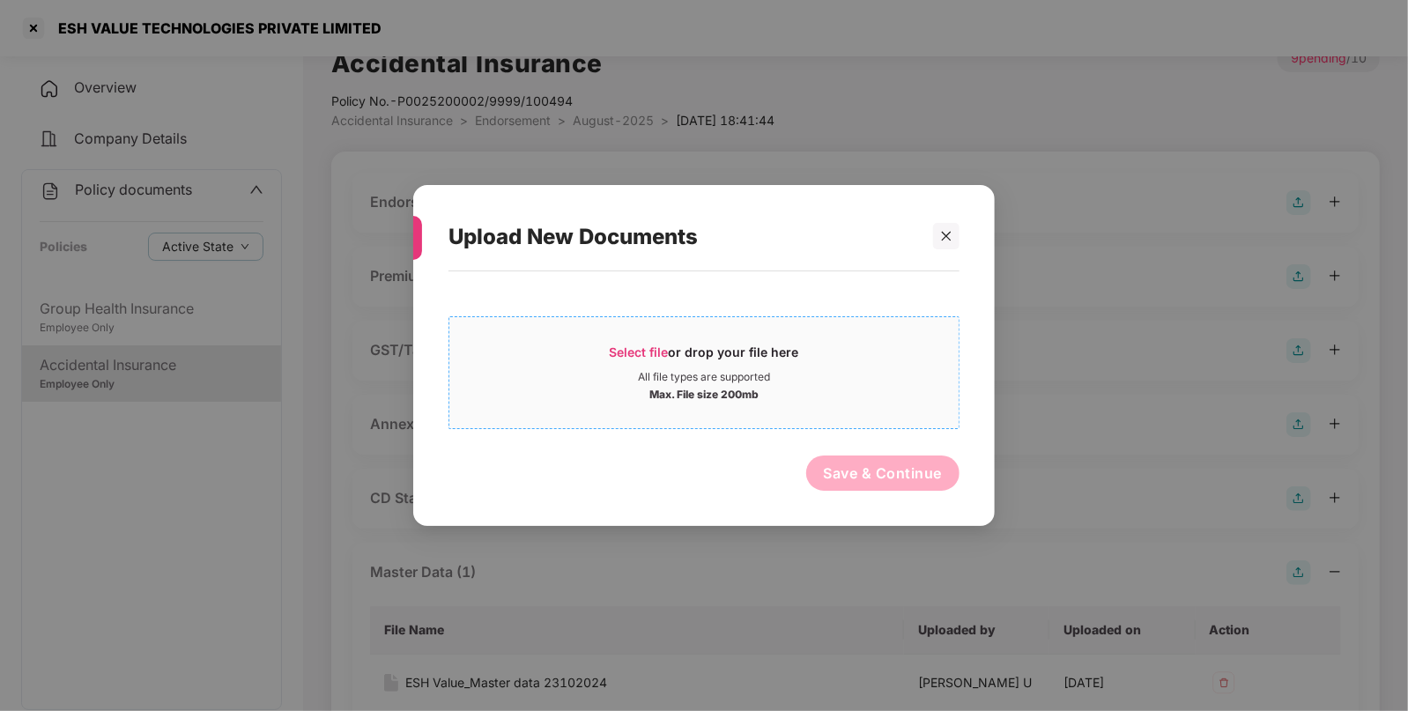
click at [660, 352] on span "Select file" at bounding box center [639, 351] width 59 height 15
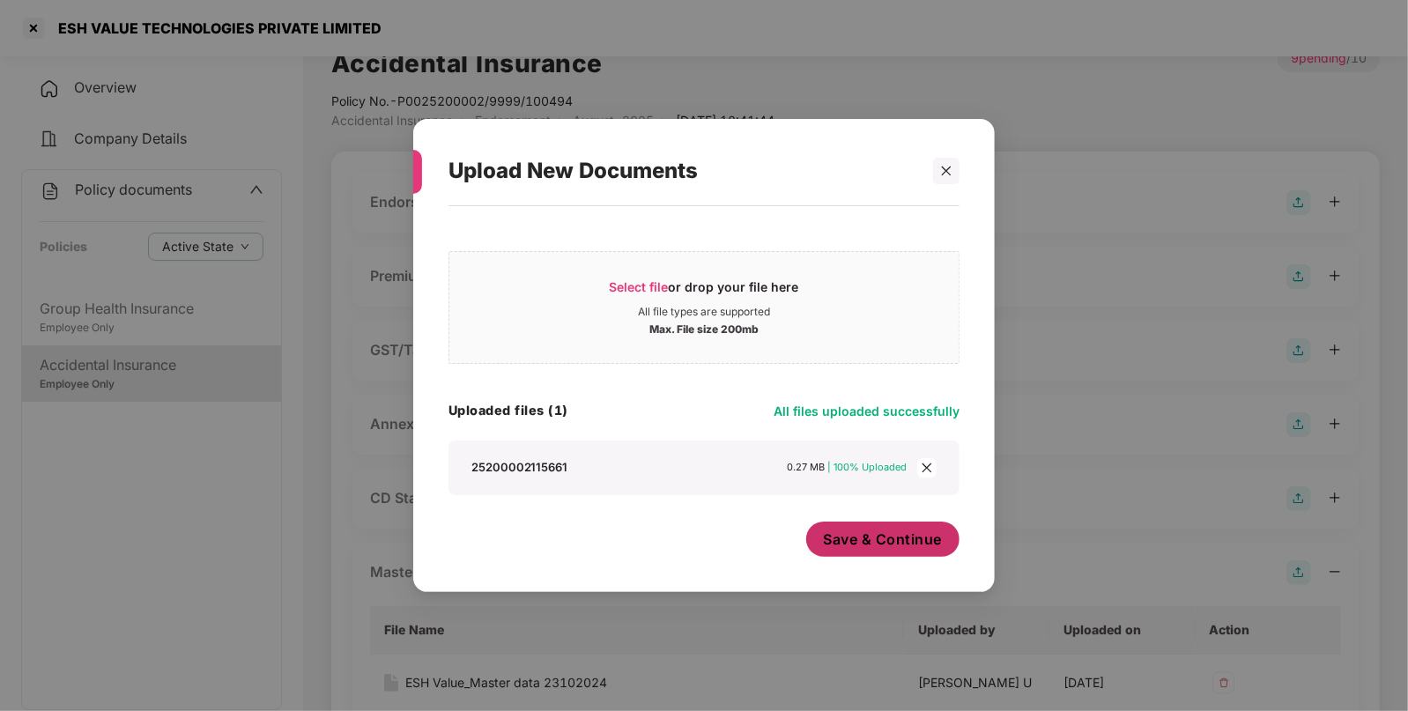
click at [824, 530] on span "Save & Continue" at bounding box center [883, 538] width 119 height 19
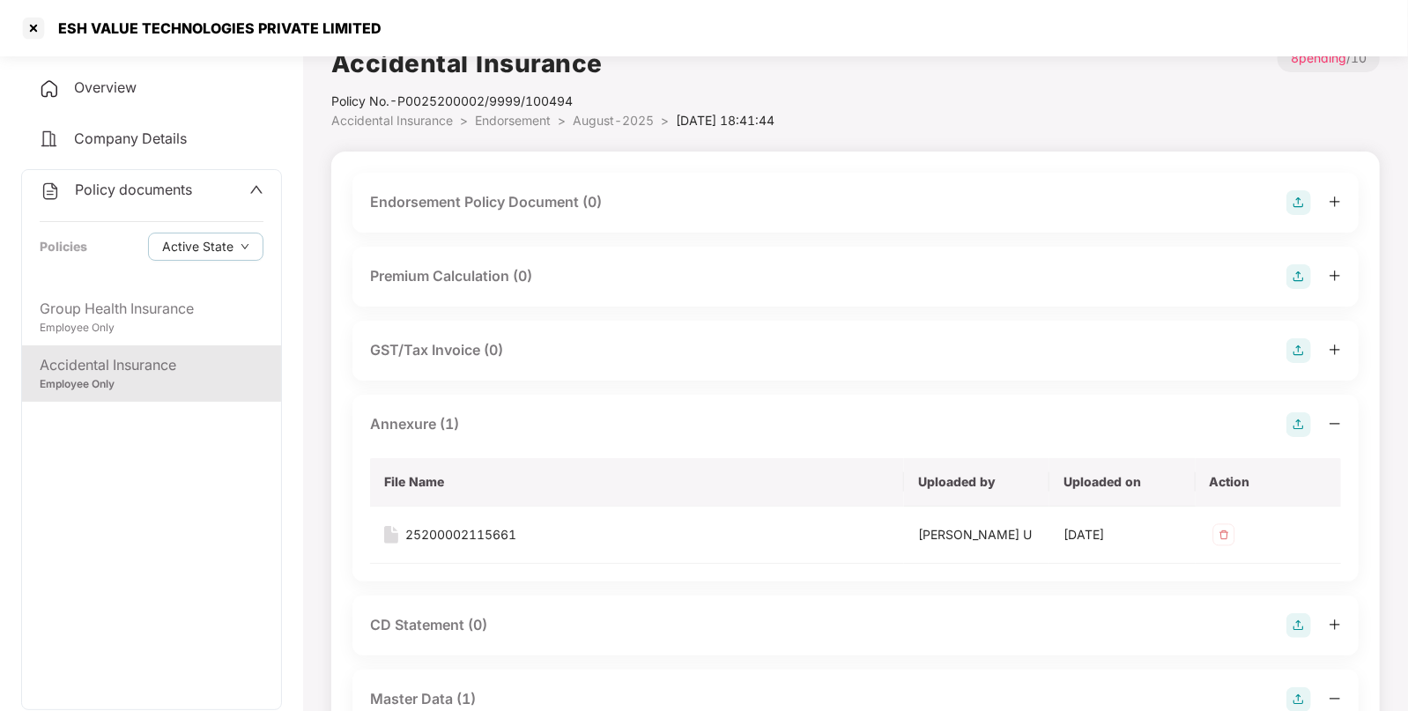
click at [1298, 203] on img at bounding box center [1298, 202] width 25 height 25
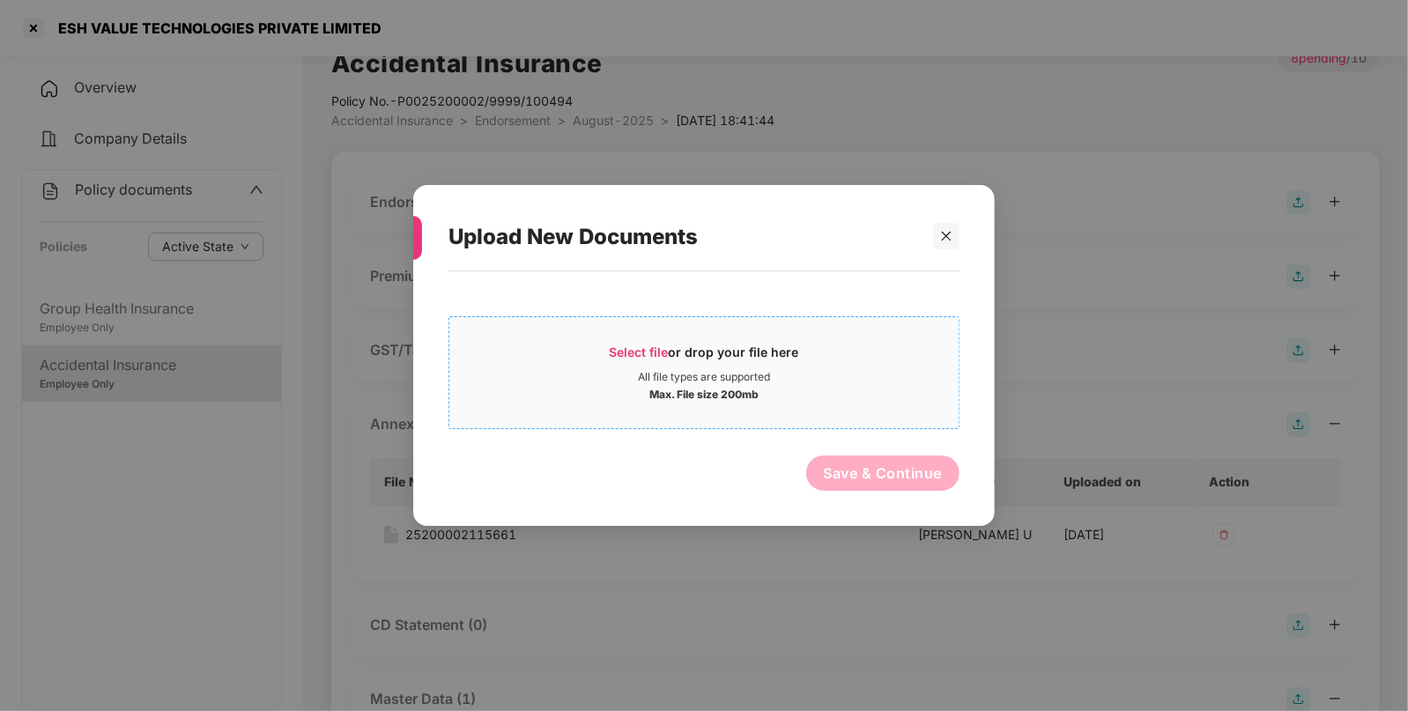
click at [629, 358] on span "Select file" at bounding box center [639, 351] width 59 height 15
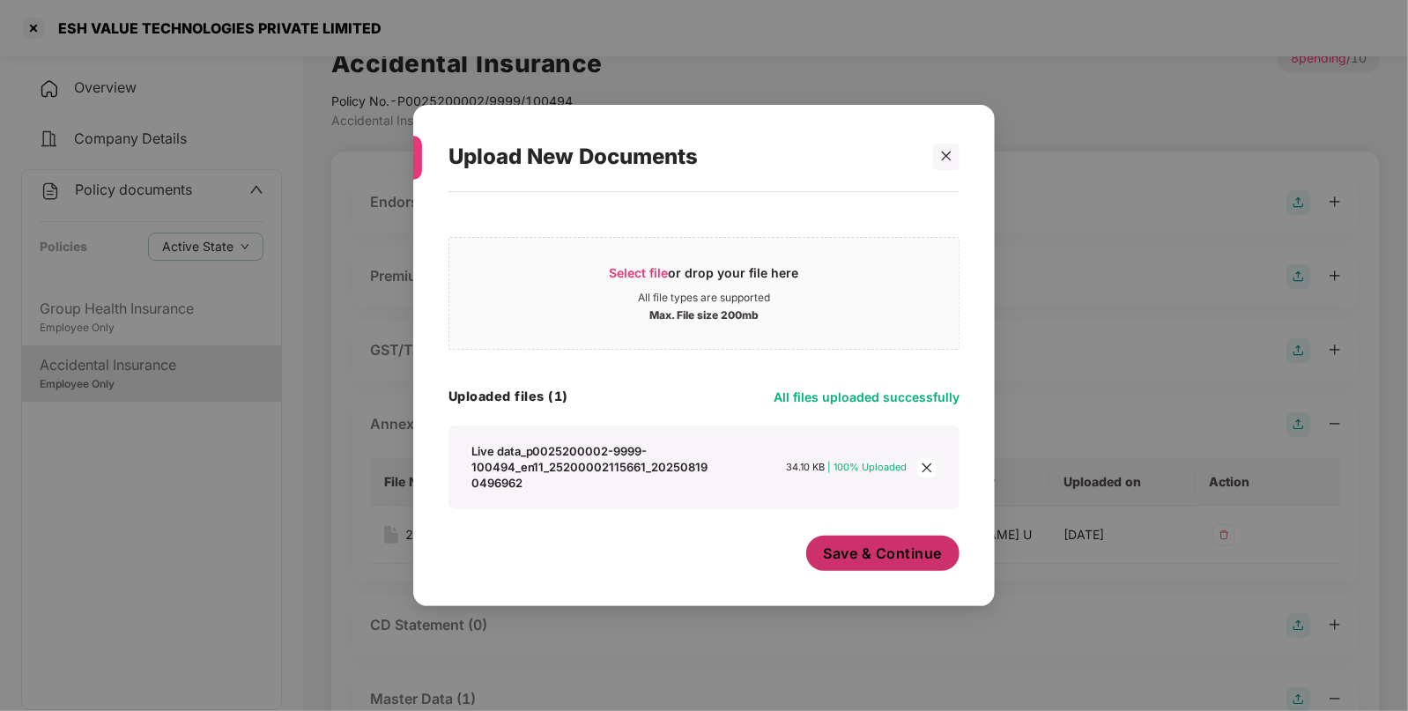
click at [888, 539] on button "Save & Continue" at bounding box center [883, 553] width 154 height 35
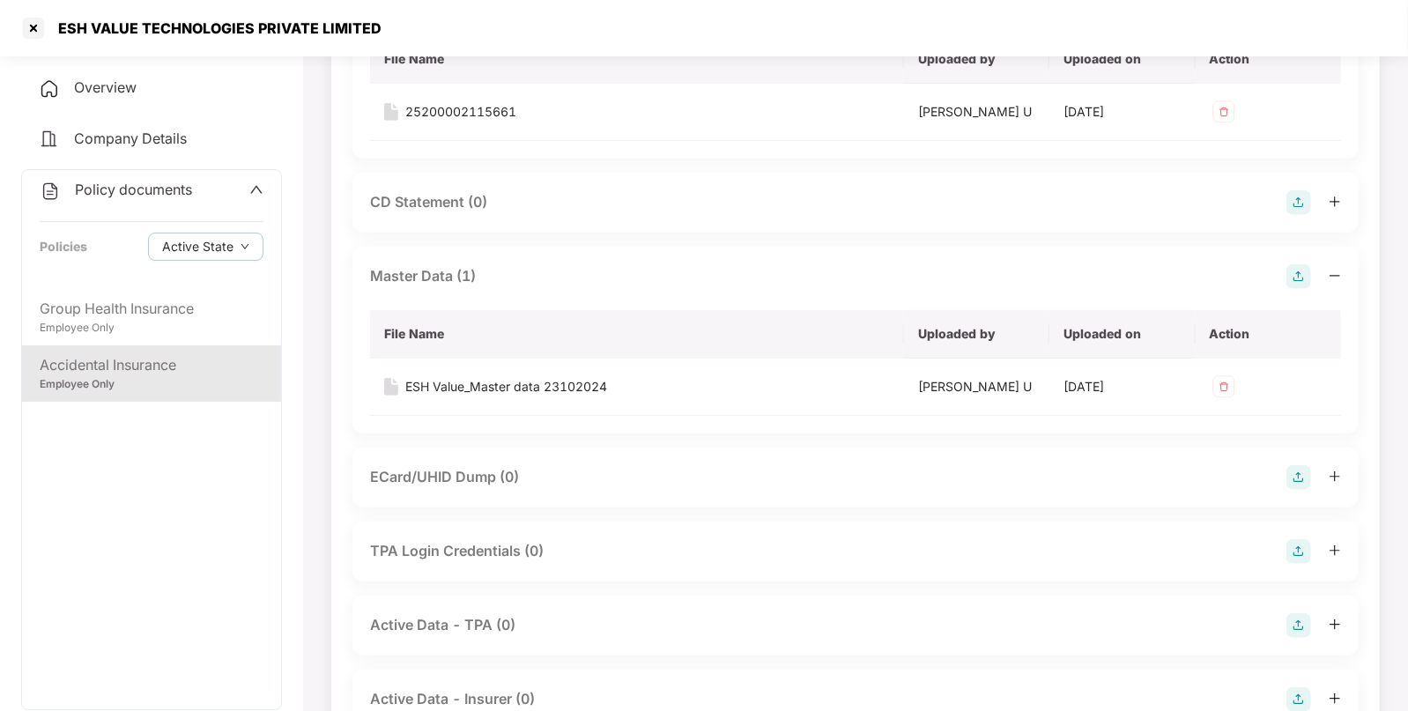
scroll to position [678, 0]
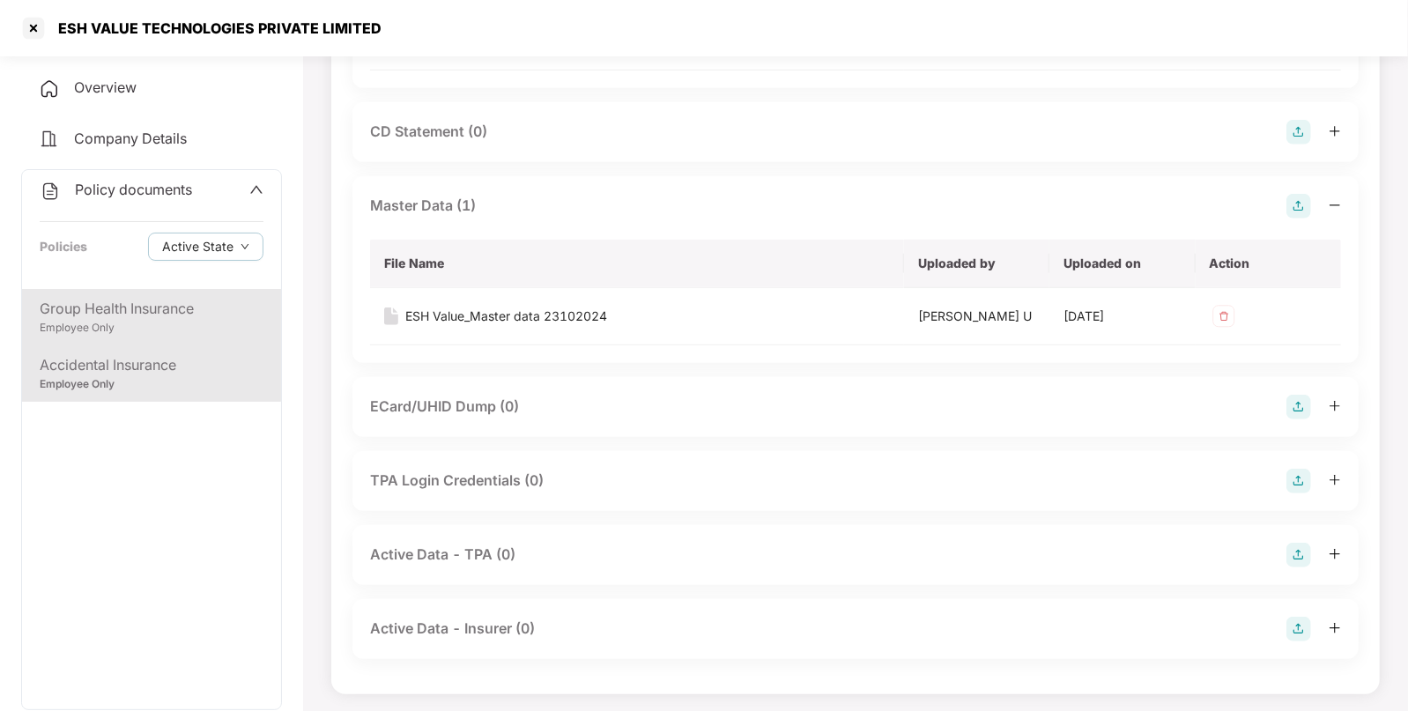
click at [147, 306] on div "Group Health Insurance" at bounding box center [152, 309] width 224 height 22
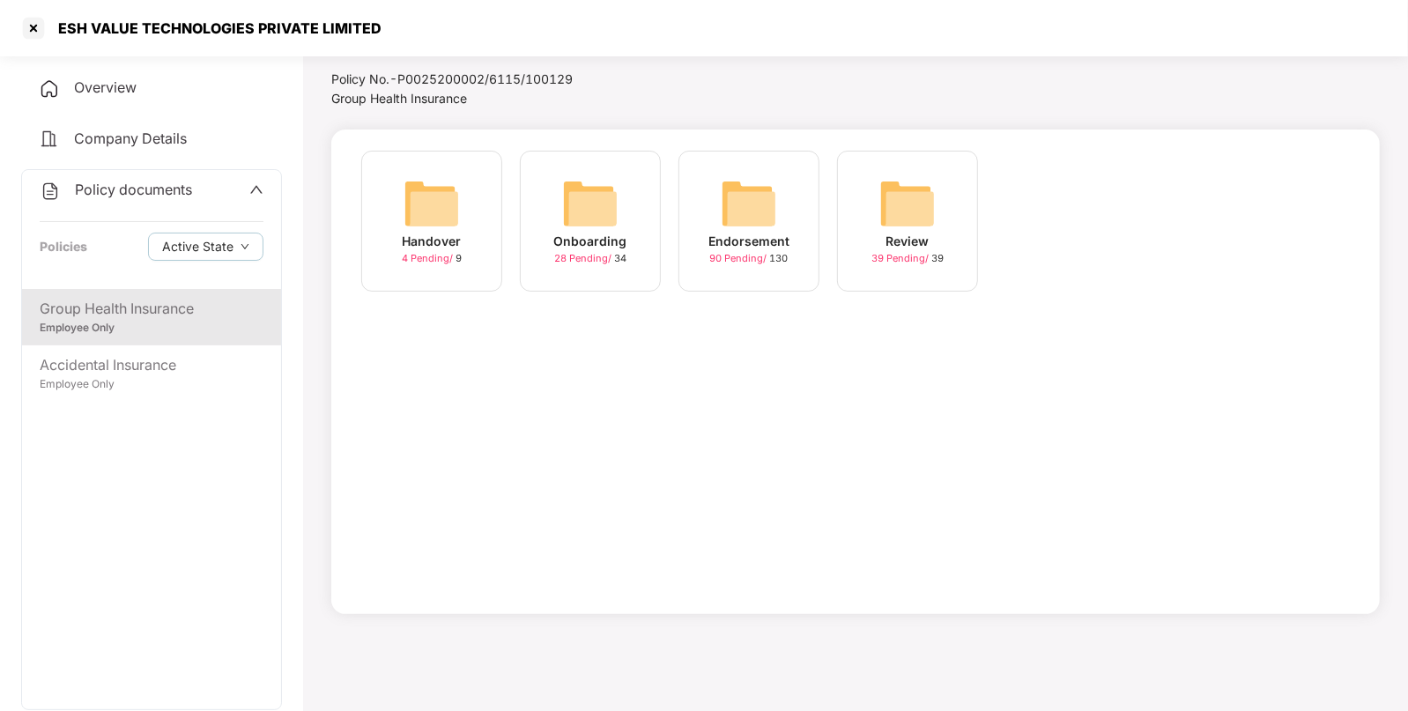
scroll to position [0, 0]
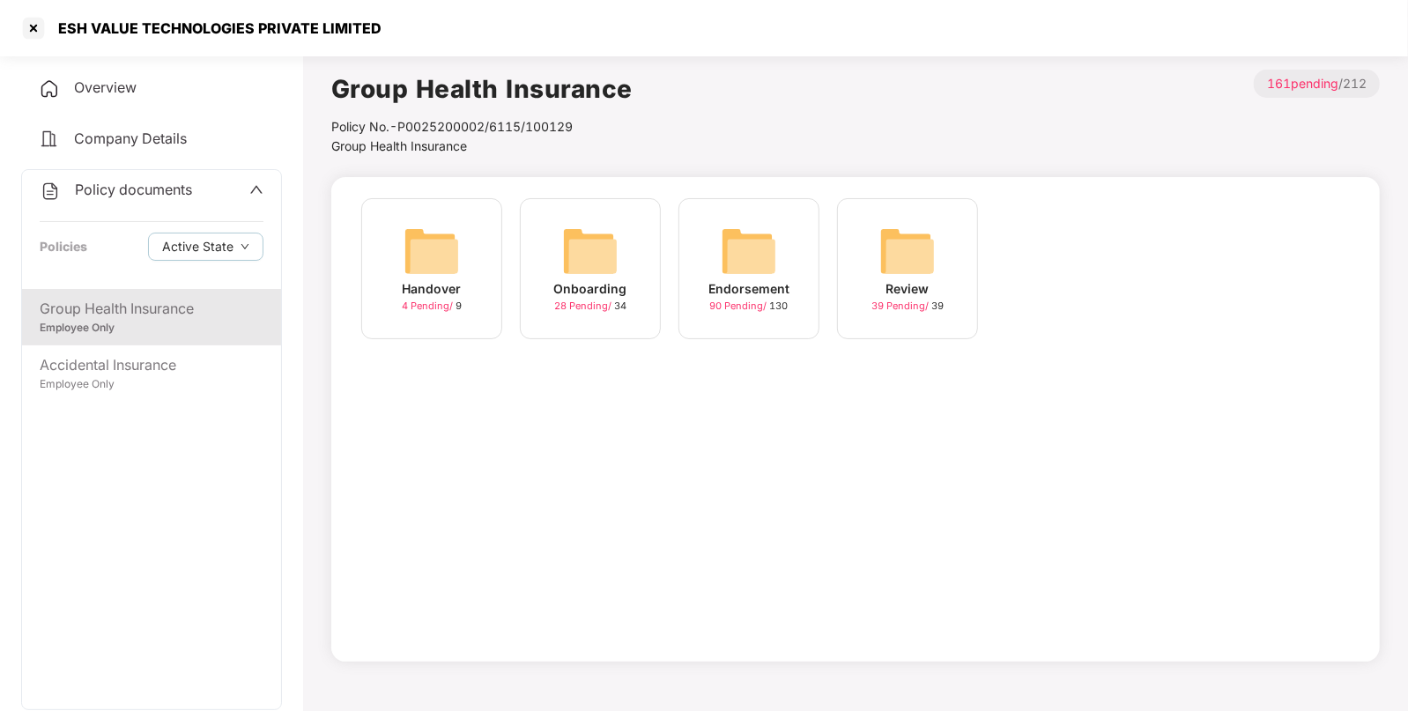
click at [758, 242] on img at bounding box center [749, 251] width 56 height 56
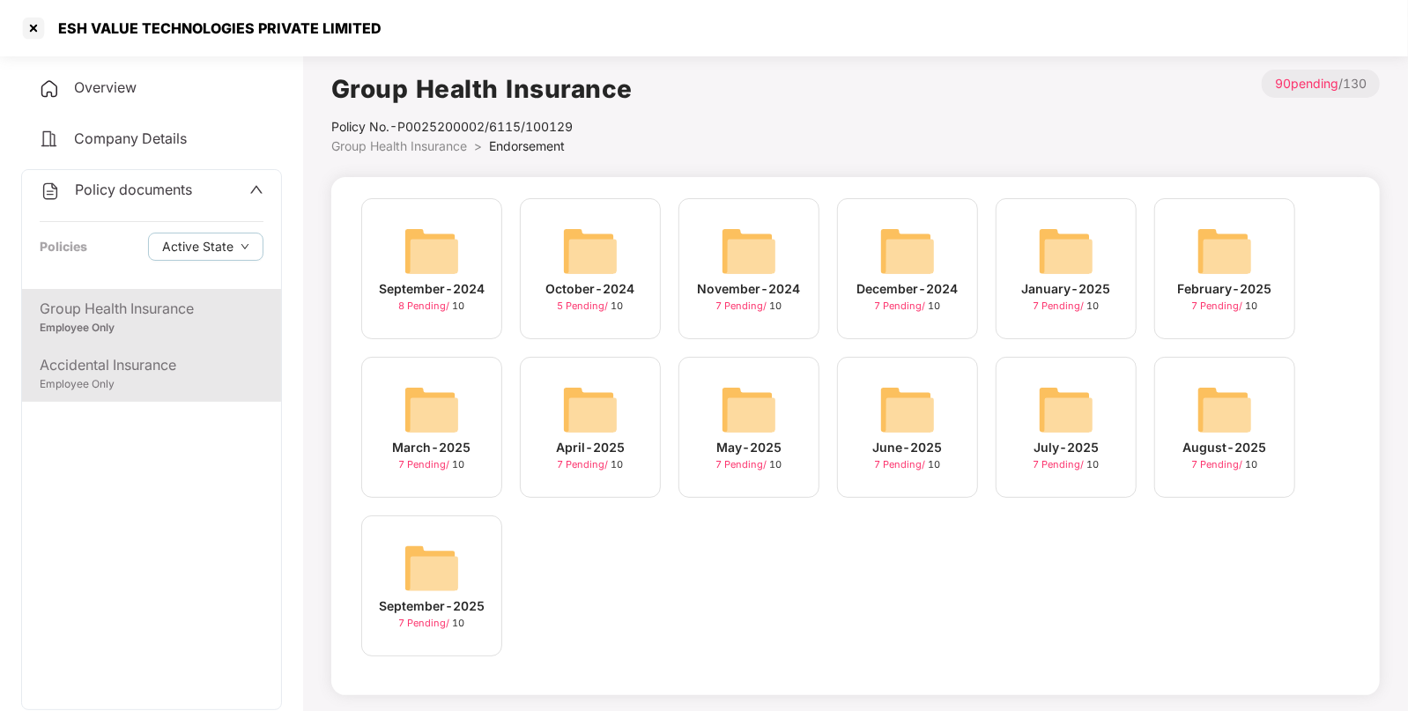
click at [171, 353] on div "Accidental Insurance Employee Only" at bounding box center [151, 373] width 259 height 56
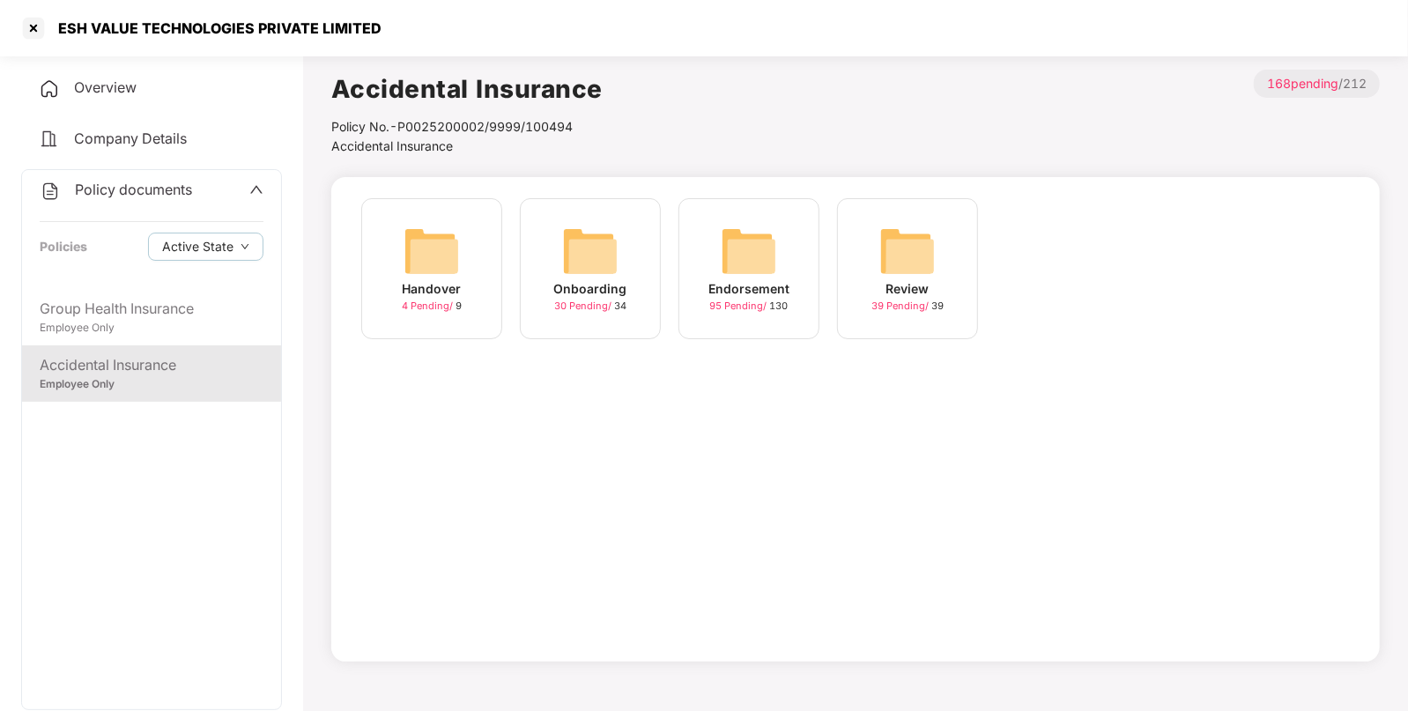
click at [709, 269] on div "Endorsement 95 Pending / 130" at bounding box center [748, 268] width 141 height 141
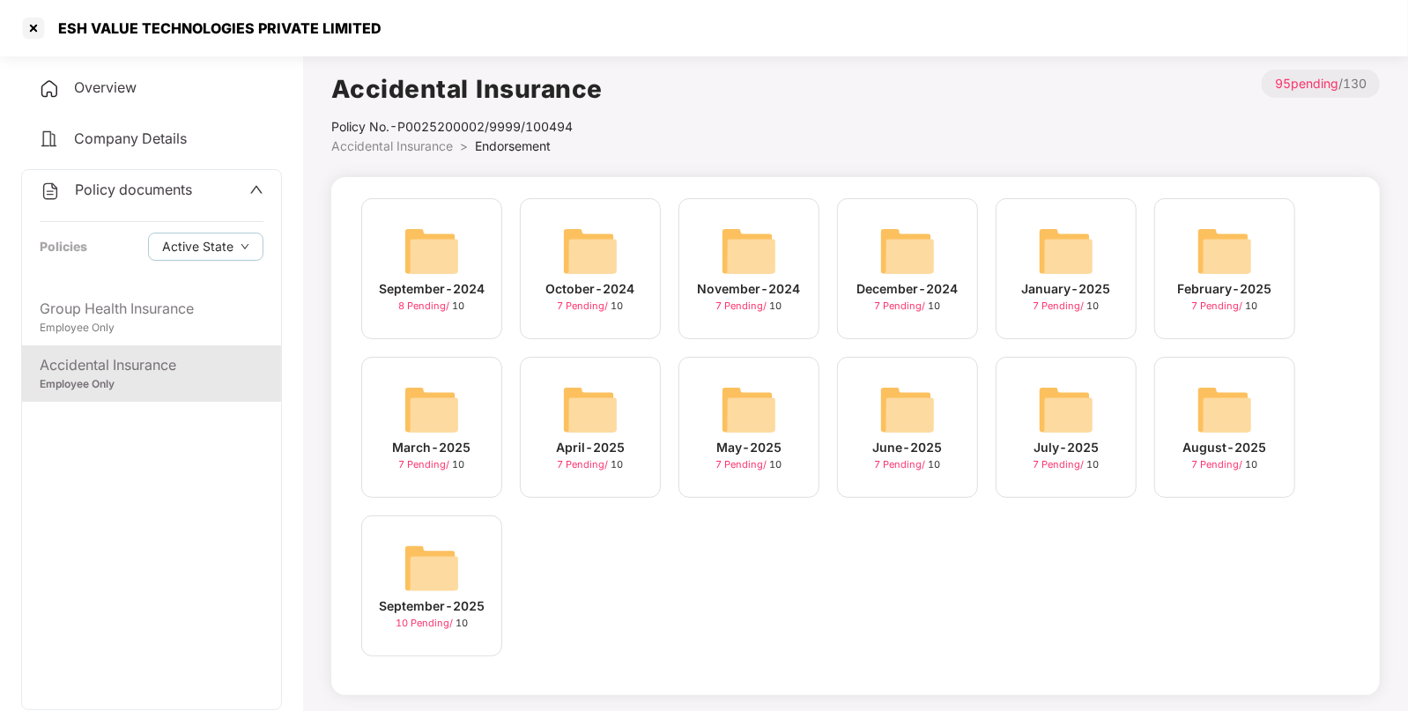
click at [430, 579] on img at bounding box center [431, 568] width 56 height 56
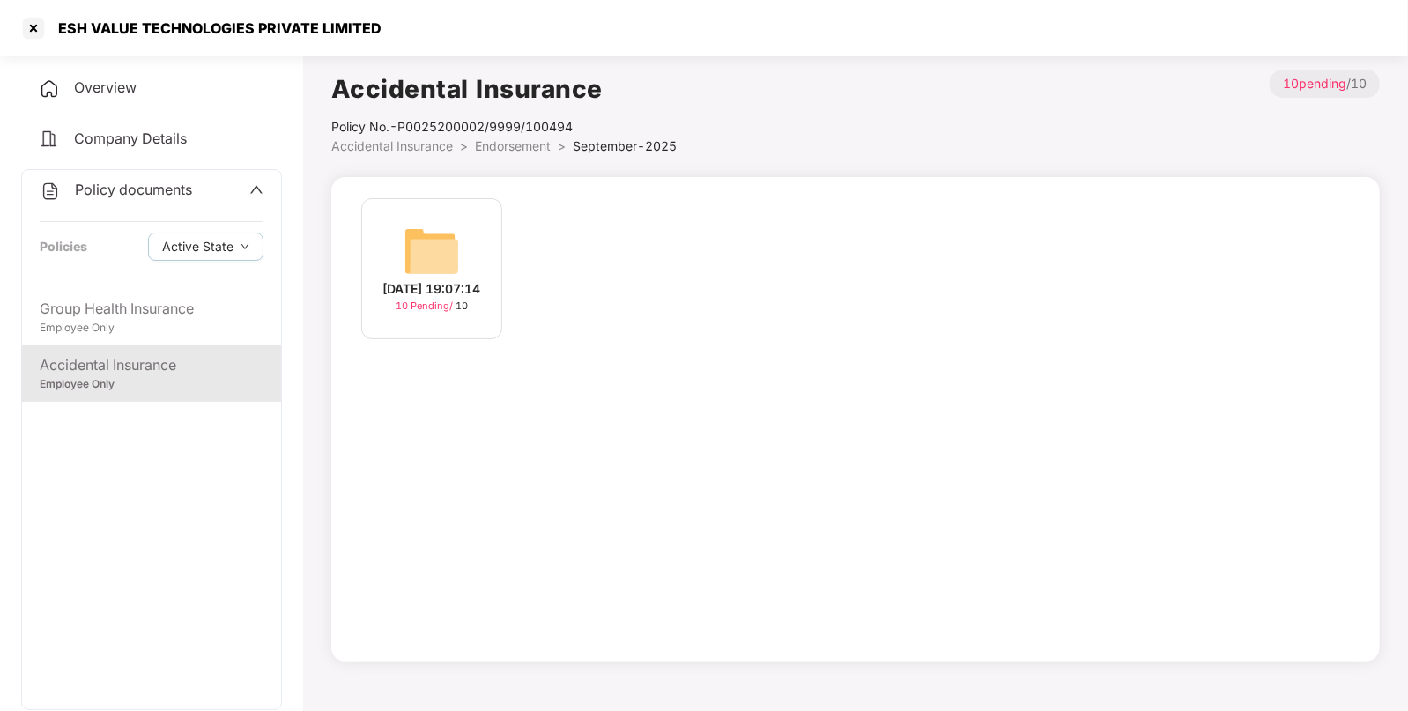
click at [418, 240] on img at bounding box center [431, 251] width 56 height 56
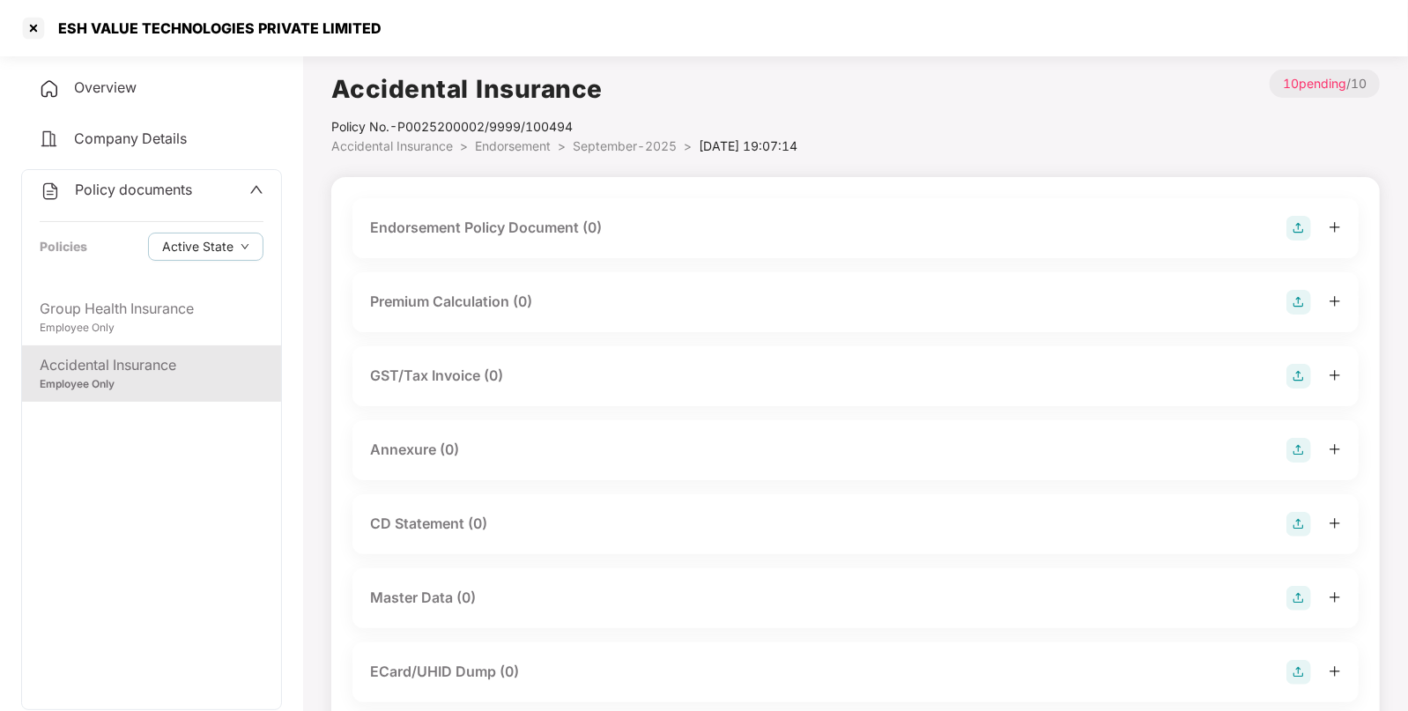
click at [1292, 222] on img at bounding box center [1298, 228] width 25 height 25
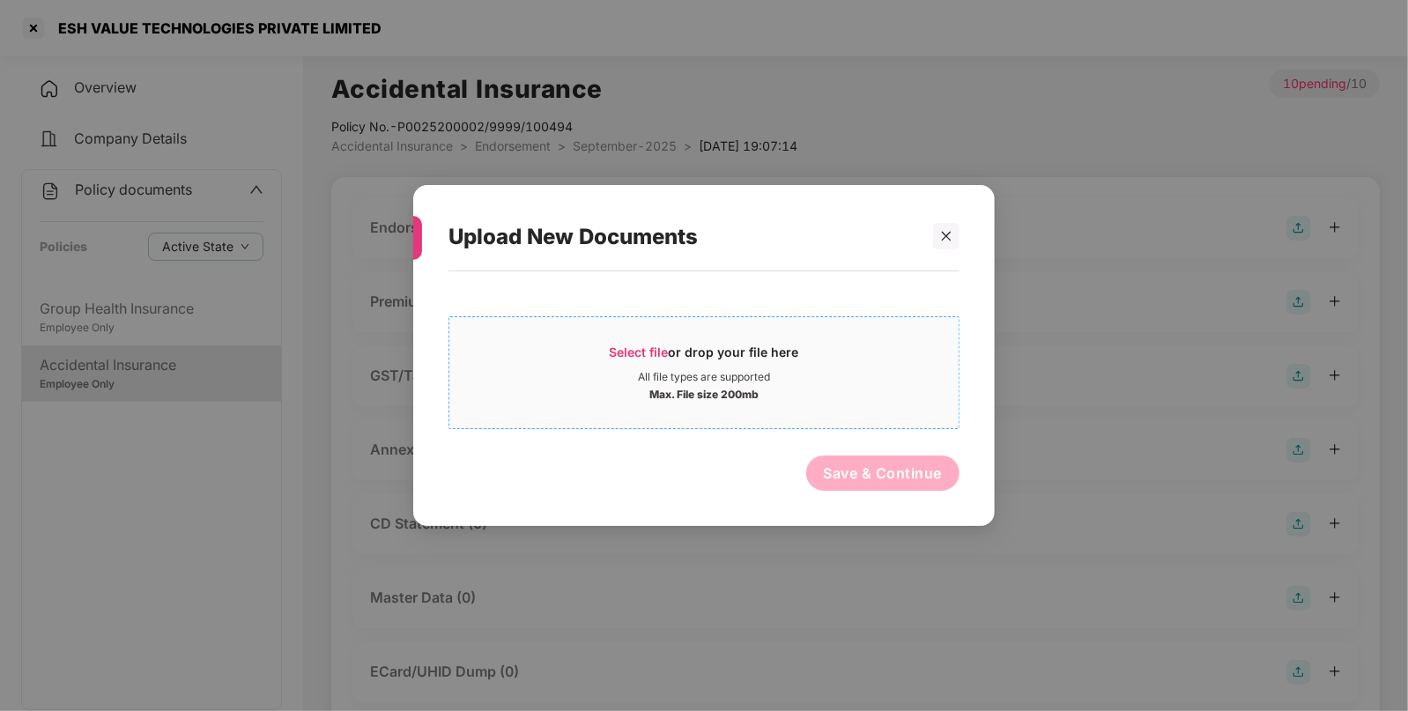
click at [644, 352] on span "Select file" at bounding box center [639, 351] width 59 height 15
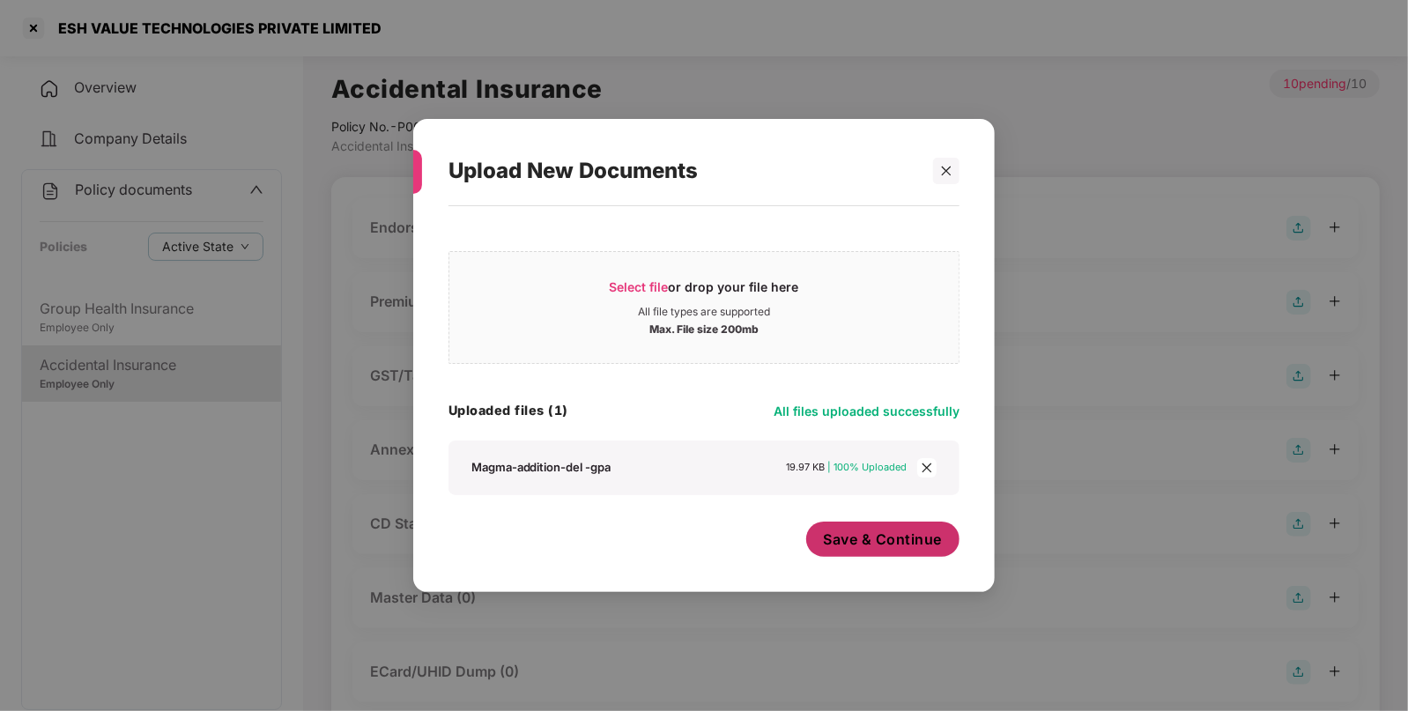
click at [907, 545] on span "Save & Continue" at bounding box center [883, 538] width 119 height 19
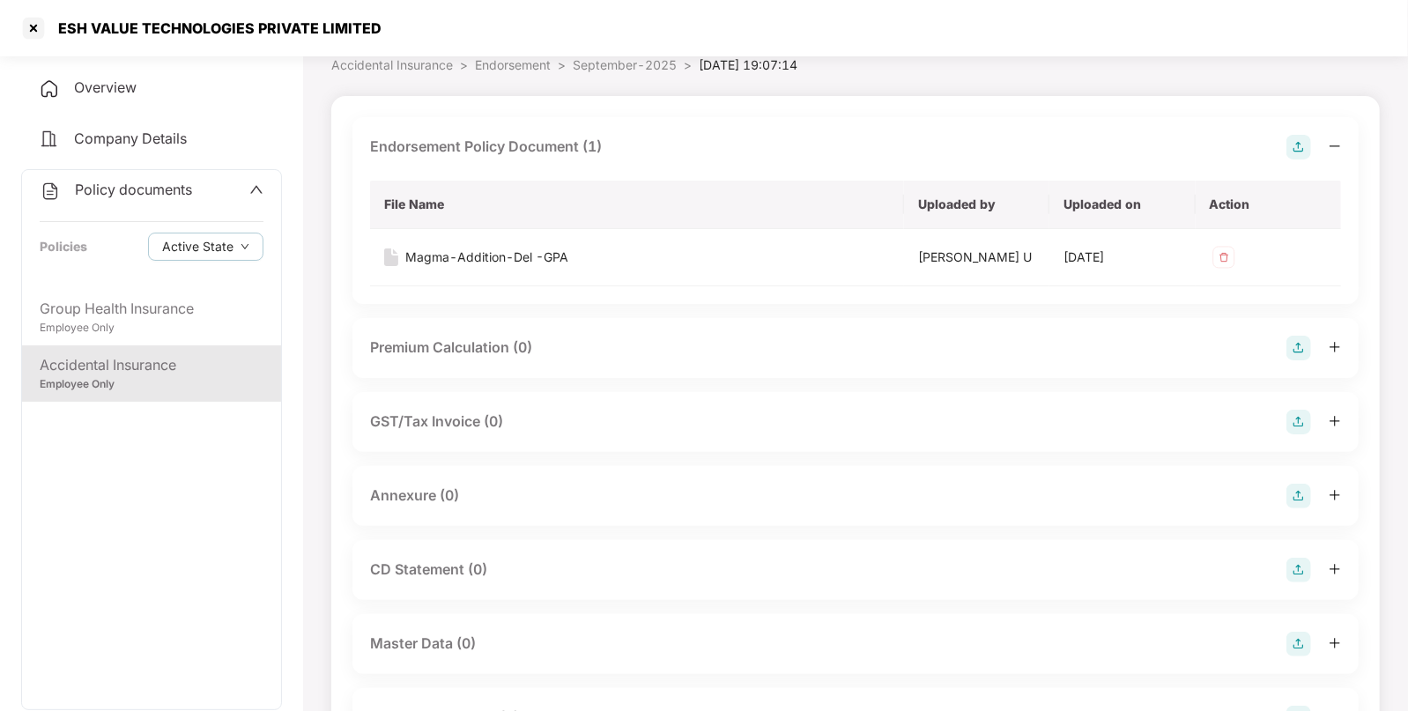
scroll to position [164, 0]
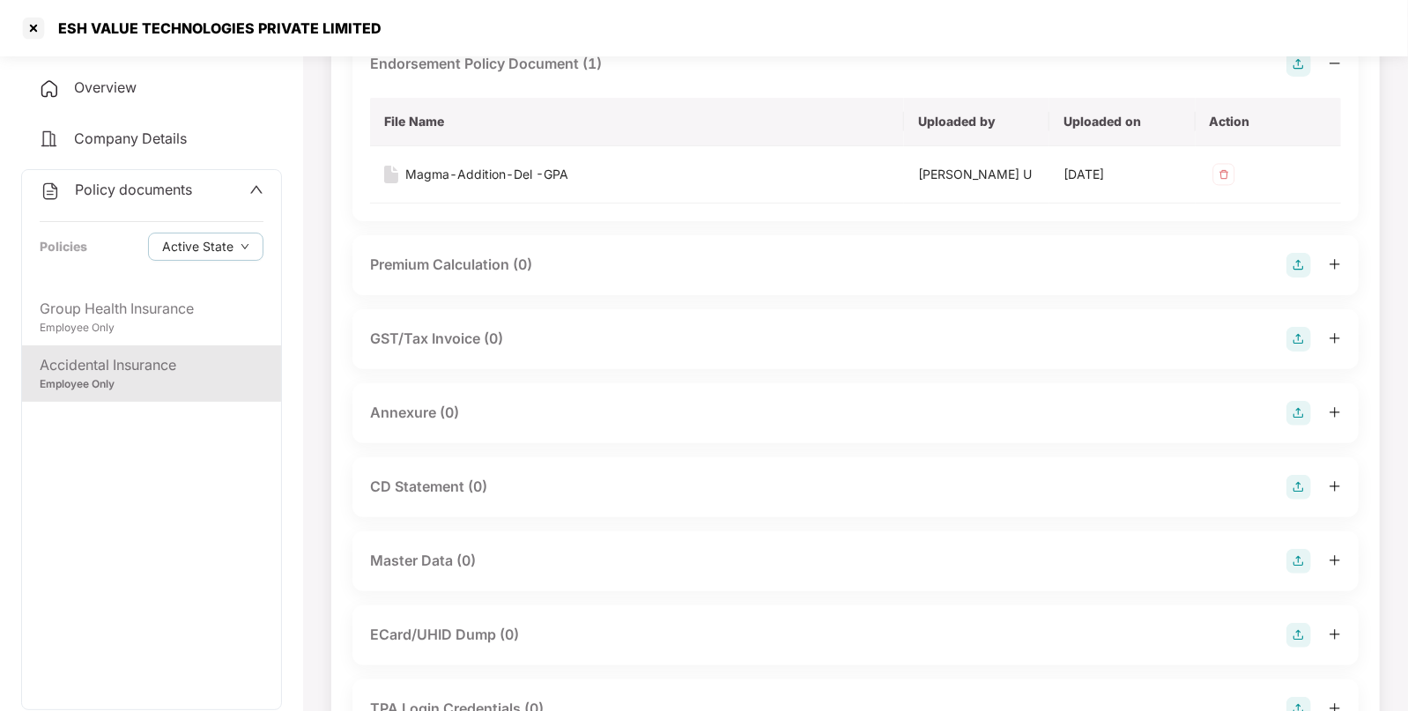
click at [1293, 401] on img at bounding box center [1298, 413] width 25 height 25
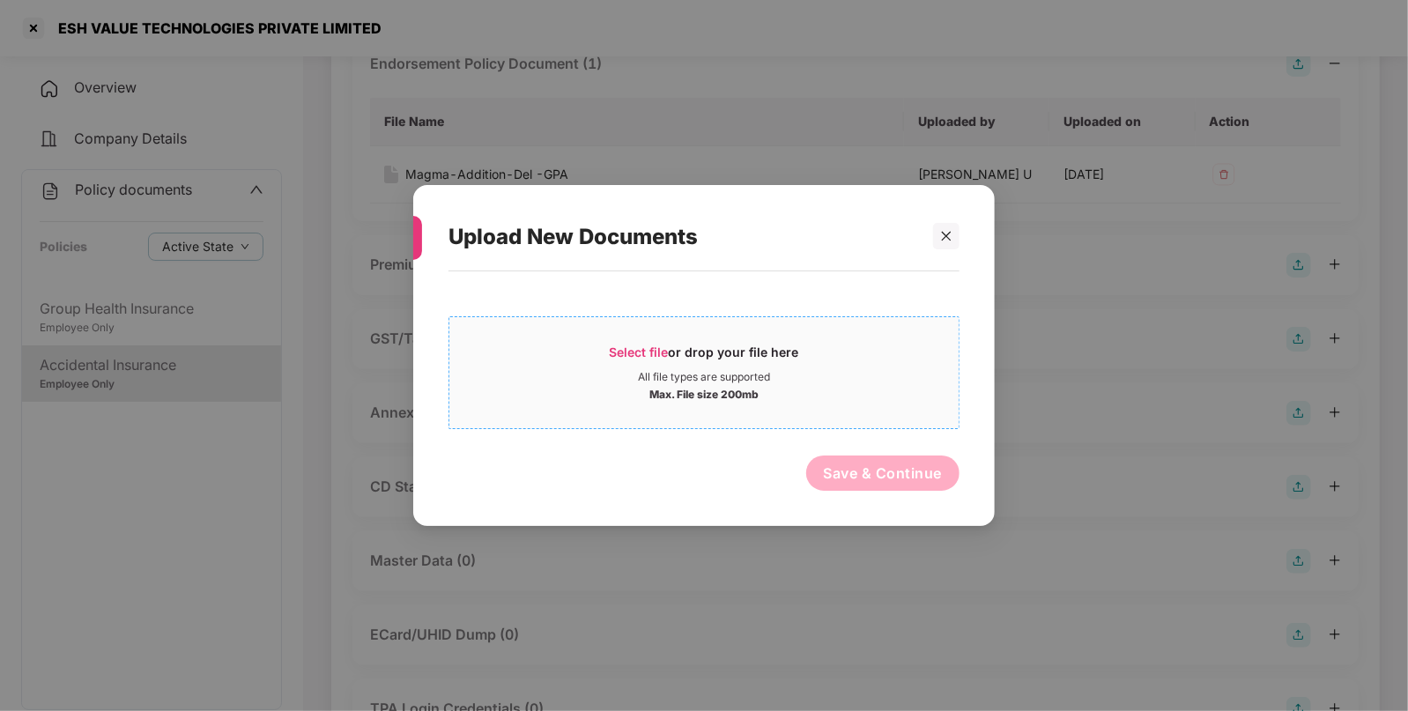
click at [648, 359] on div "Select file or drop your file here" at bounding box center [704, 357] width 189 height 26
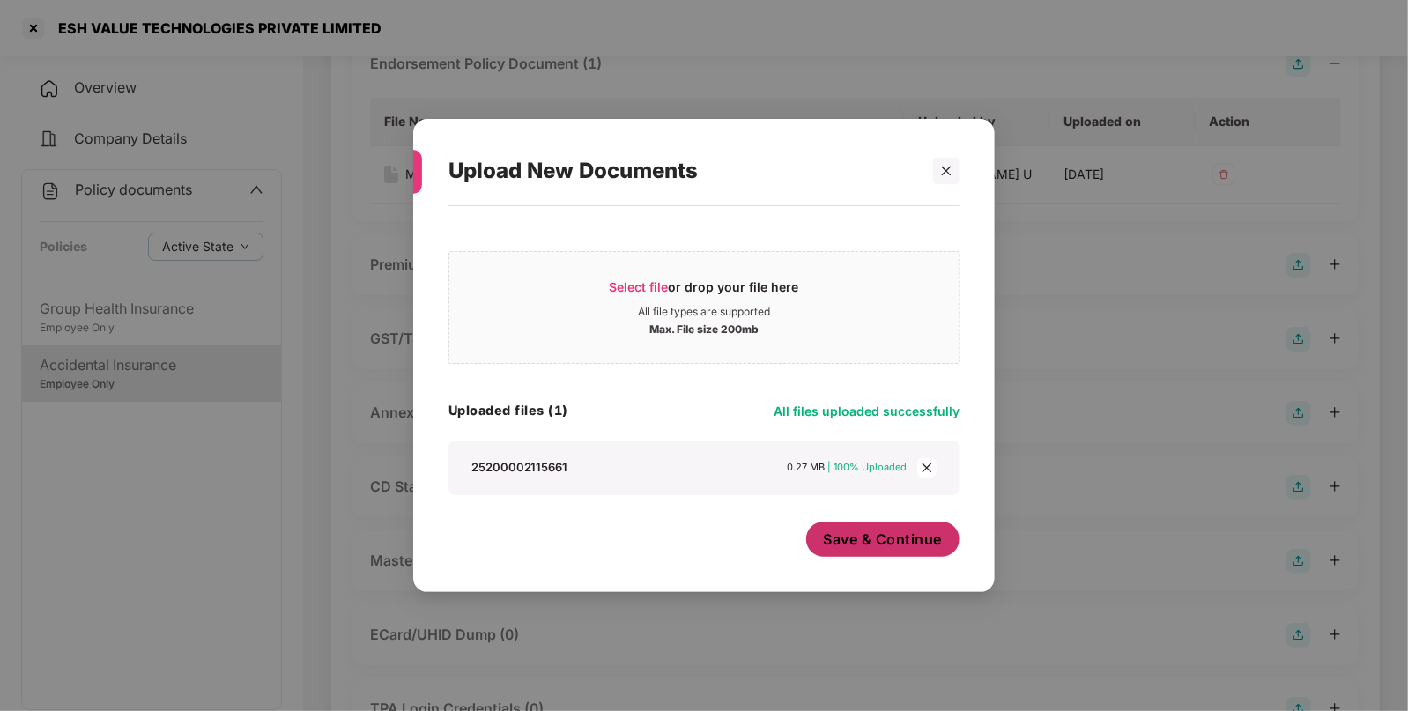
click at [863, 546] on span "Save & Continue" at bounding box center [883, 538] width 119 height 19
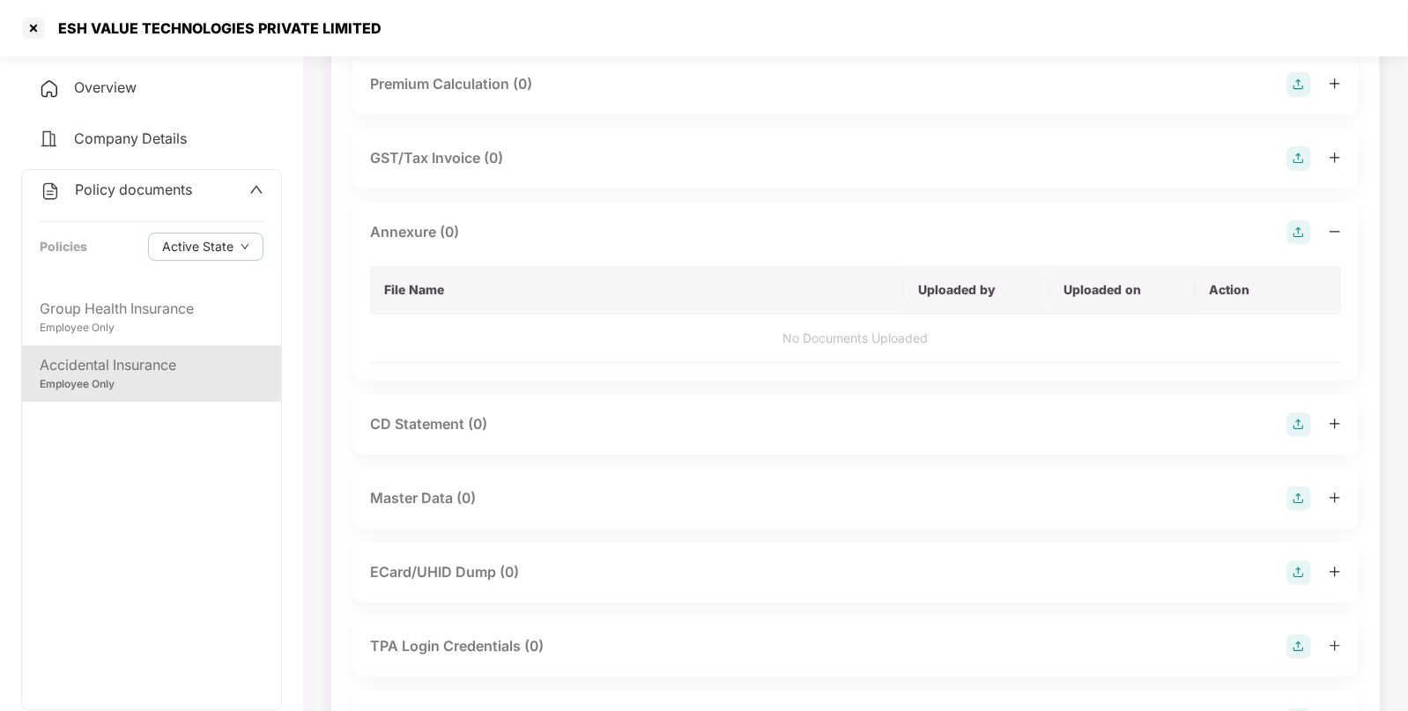
scroll to position [347, 0]
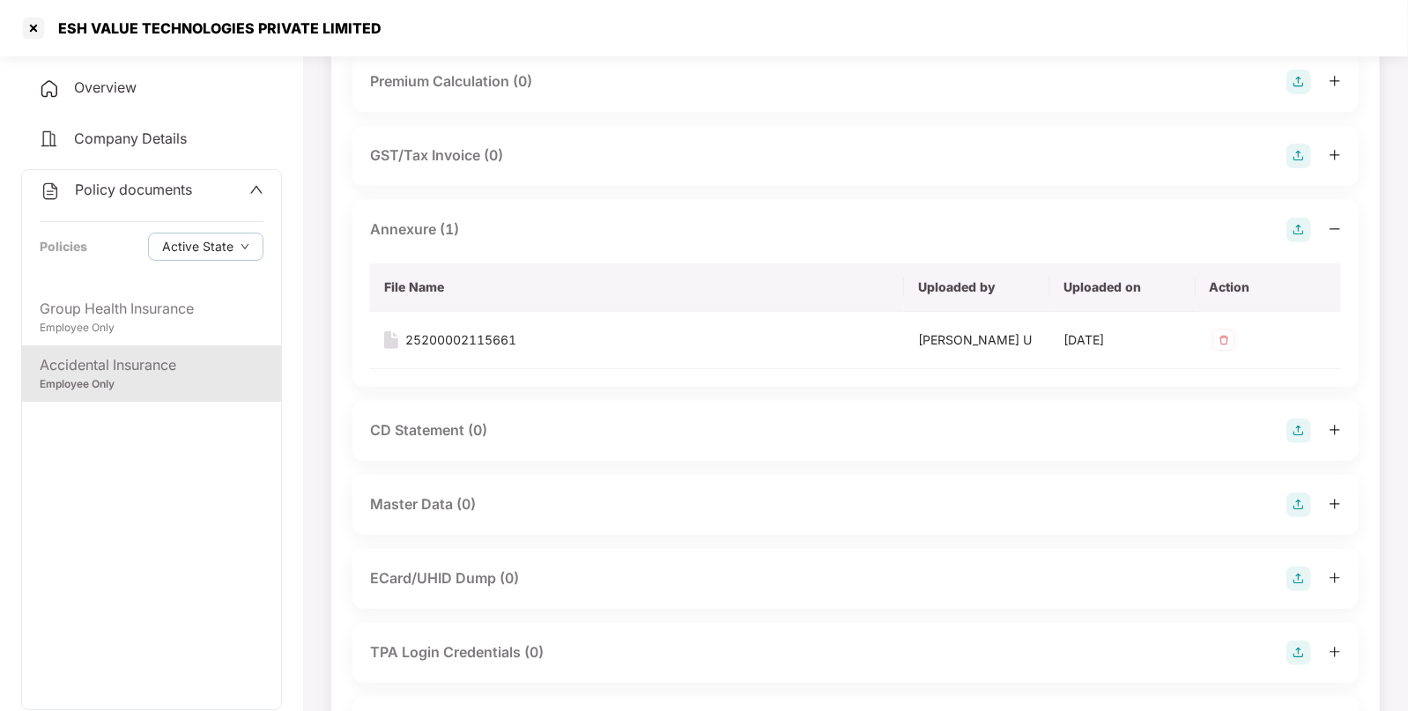
click at [1304, 498] on img at bounding box center [1298, 504] width 25 height 25
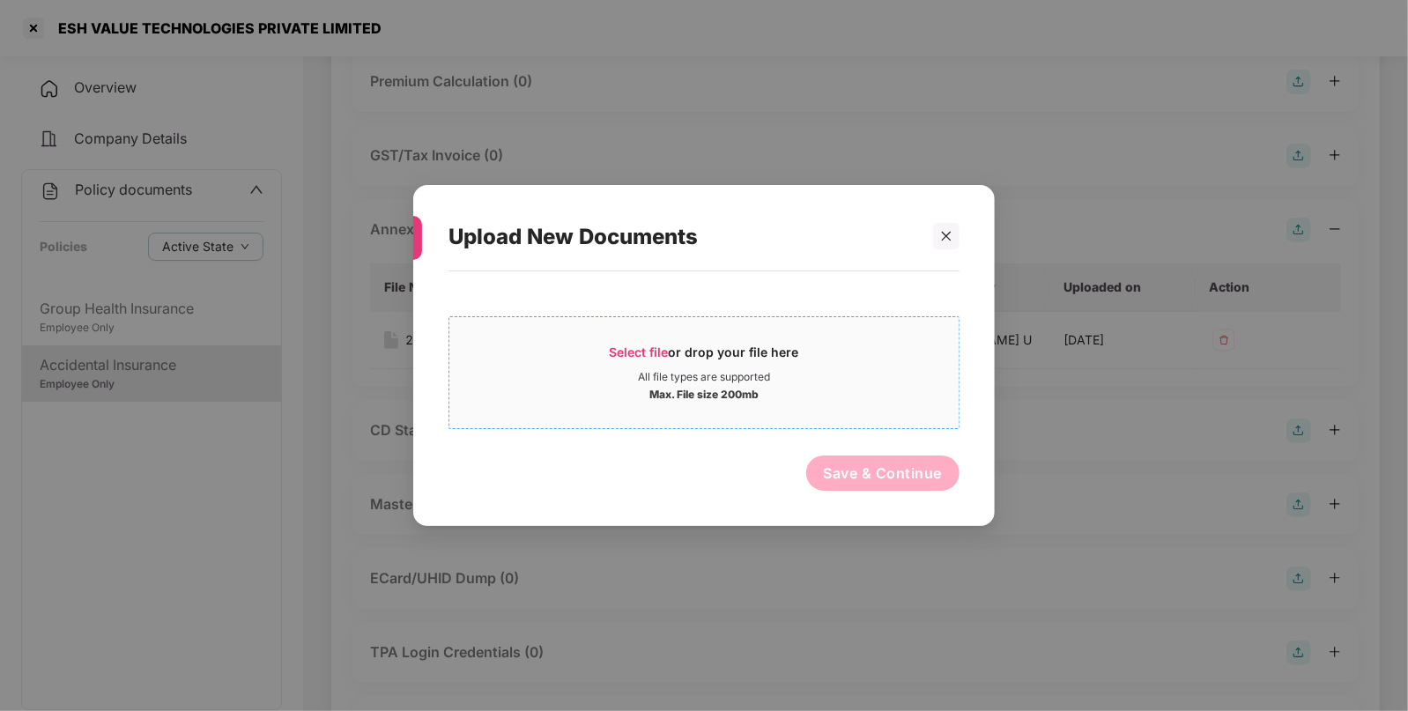
click at [612, 336] on span "Select file or drop your file here All file types are supported Max. File size …" at bounding box center [703, 372] width 509 height 85
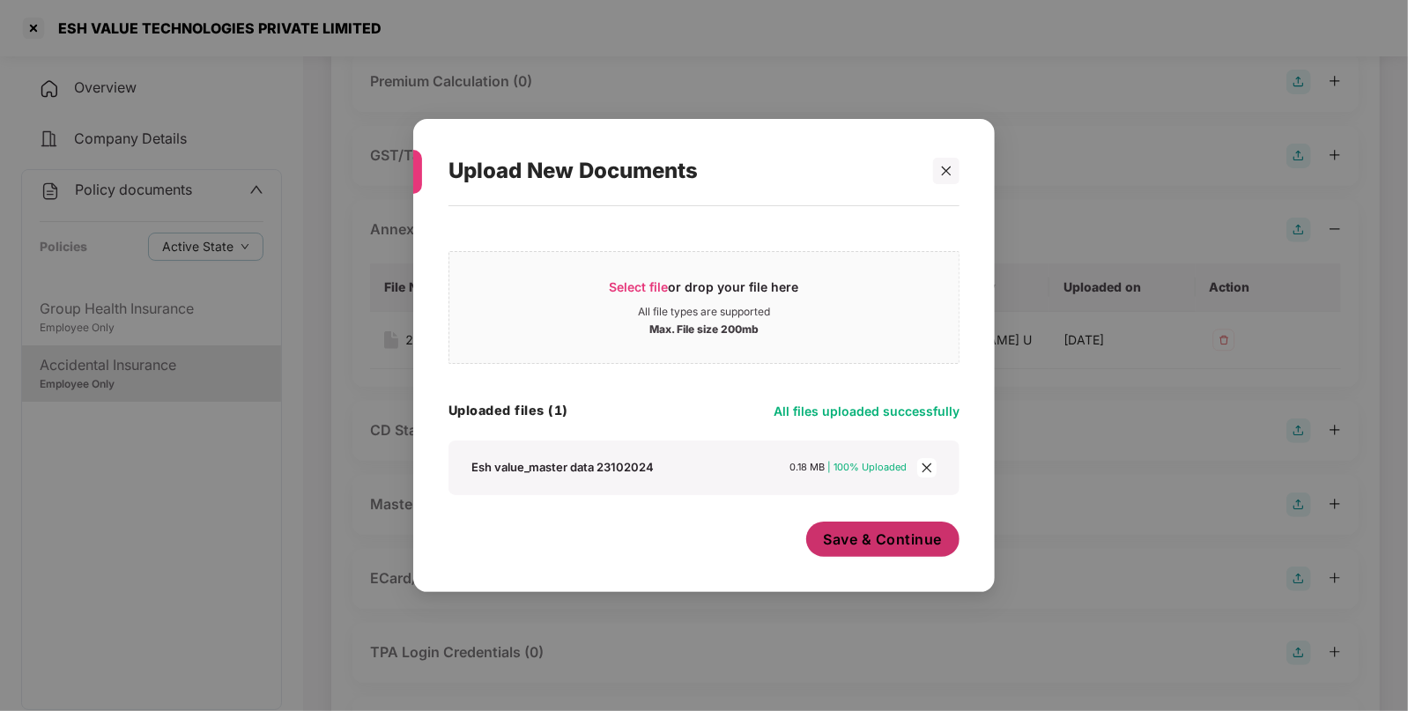
click at [890, 542] on span "Save & Continue" at bounding box center [883, 538] width 119 height 19
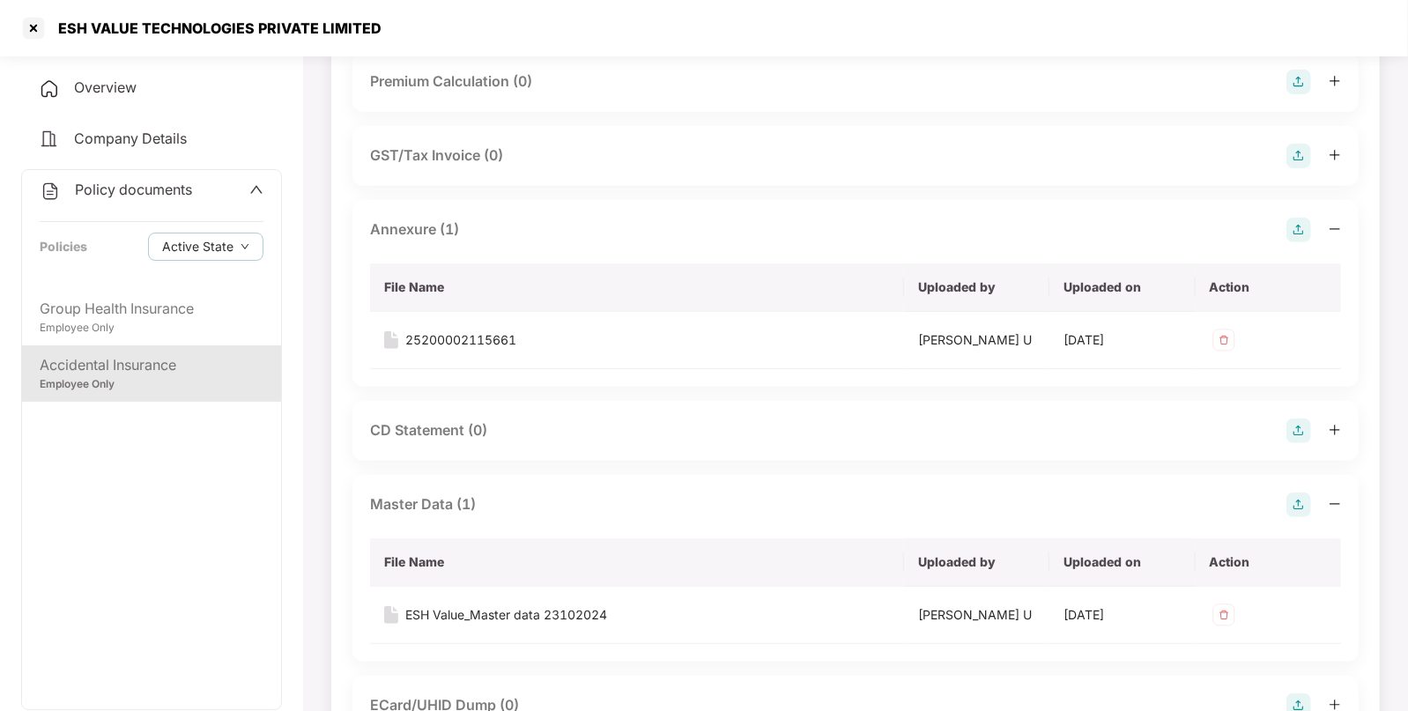
scroll to position [381, 0]
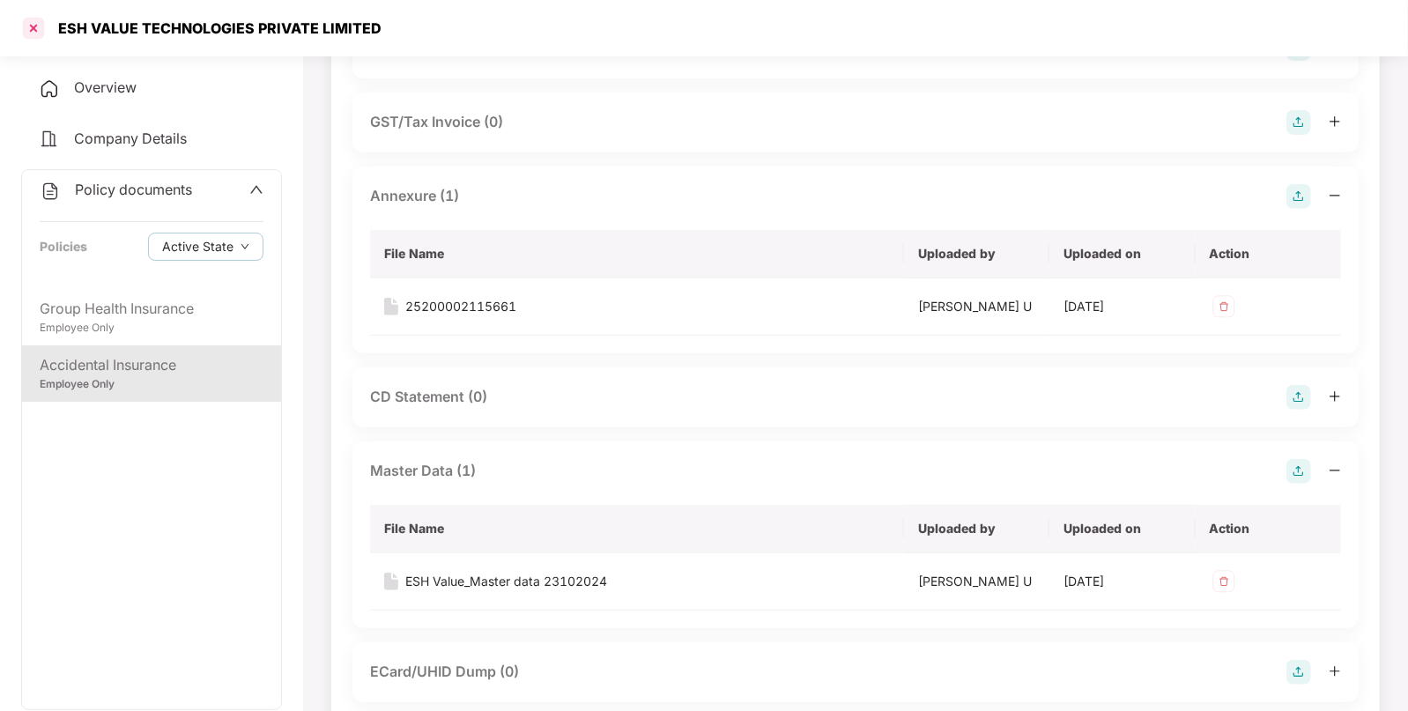
click at [40, 22] on div at bounding box center [33, 28] width 28 height 28
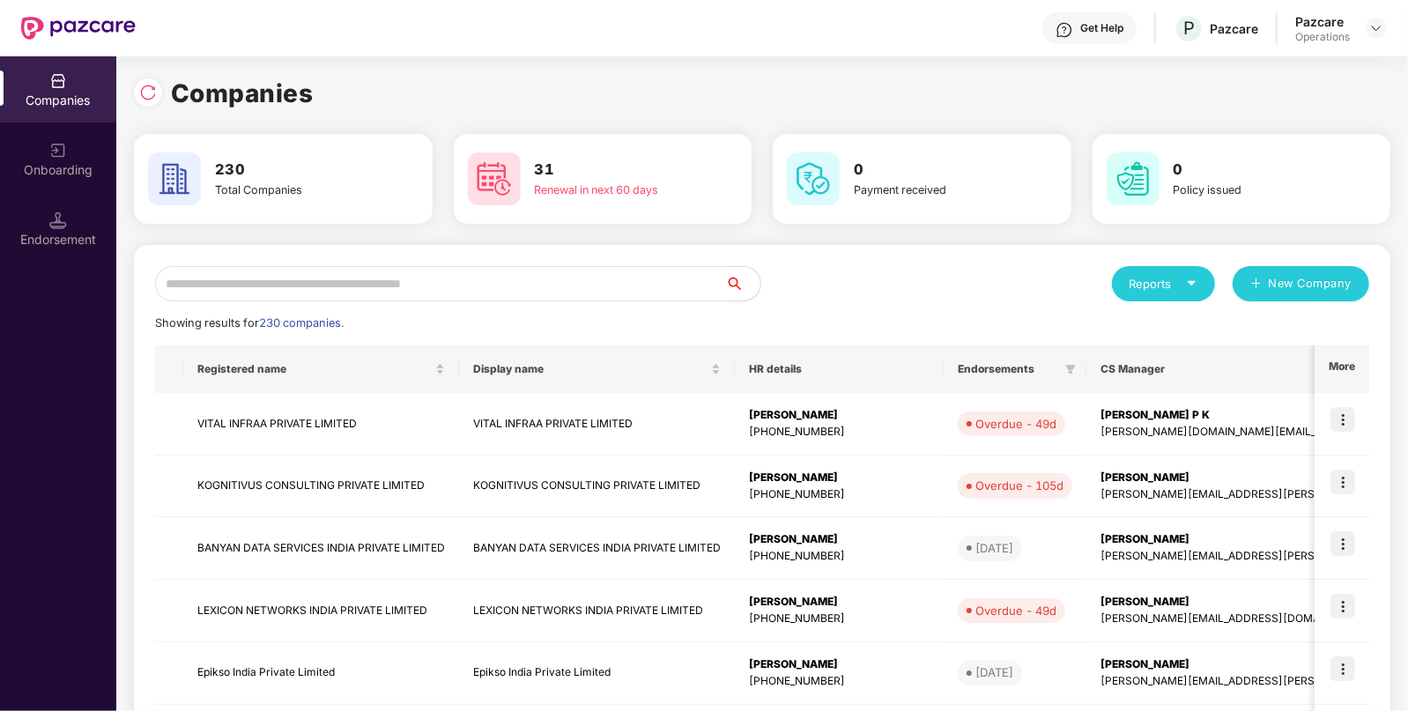
click at [438, 280] on input "text" at bounding box center [440, 283] width 570 height 35
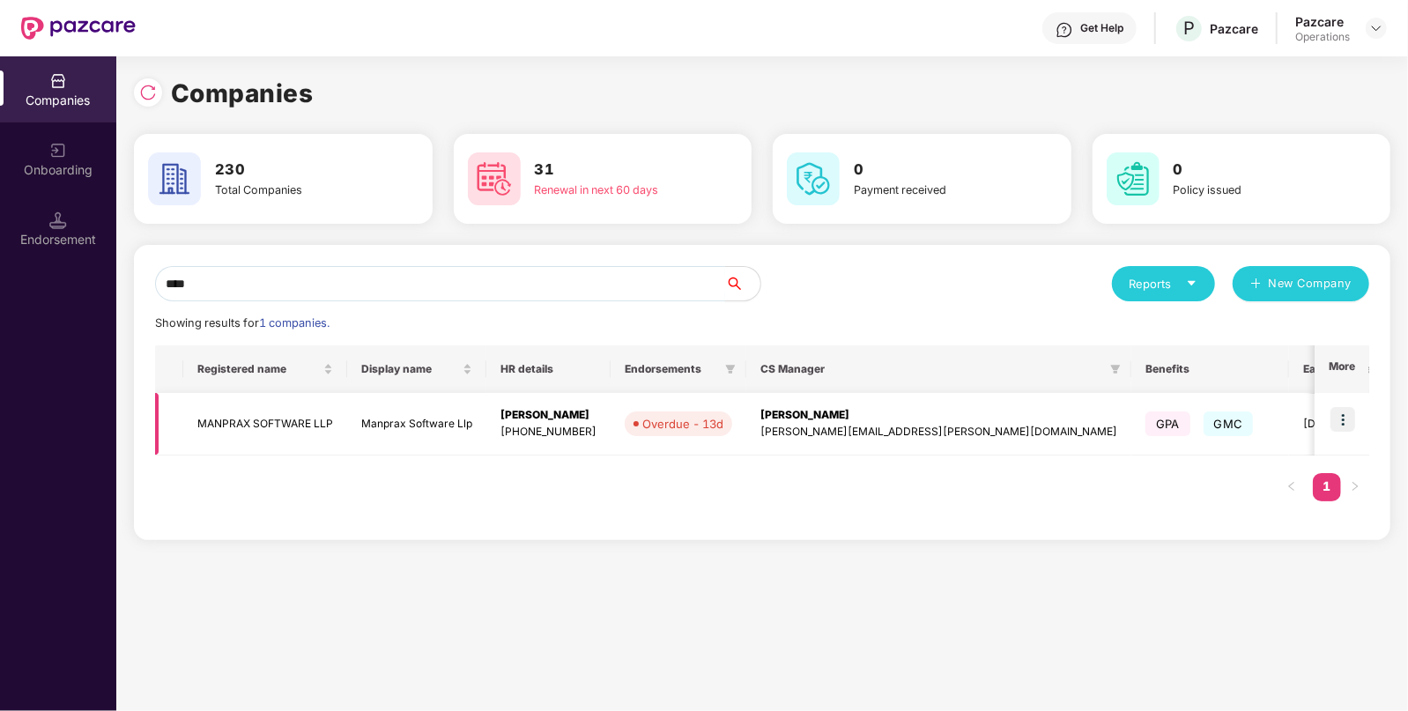
type input "****"
click at [289, 425] on td "MANPRAX SOFTWARE LLP" at bounding box center [265, 424] width 164 height 63
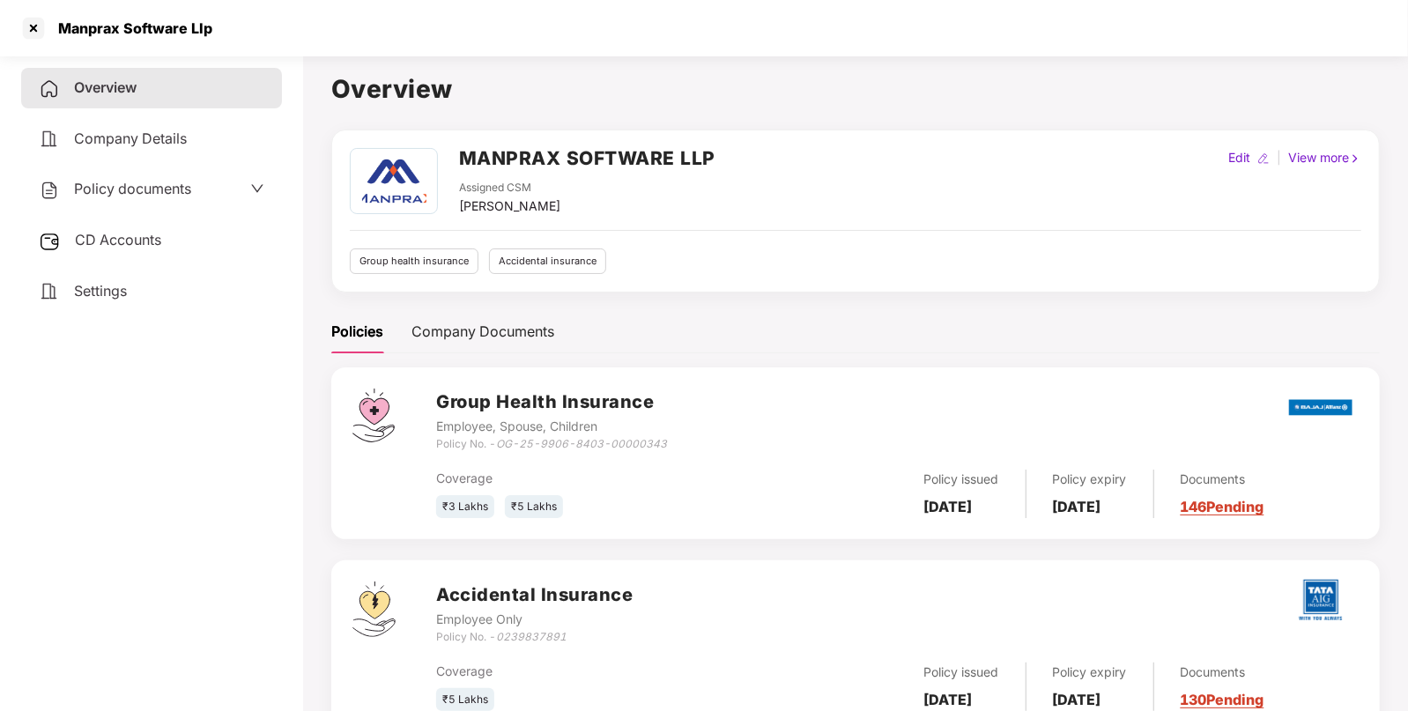
click at [114, 196] on span "Policy documents" at bounding box center [132, 189] width 117 height 18
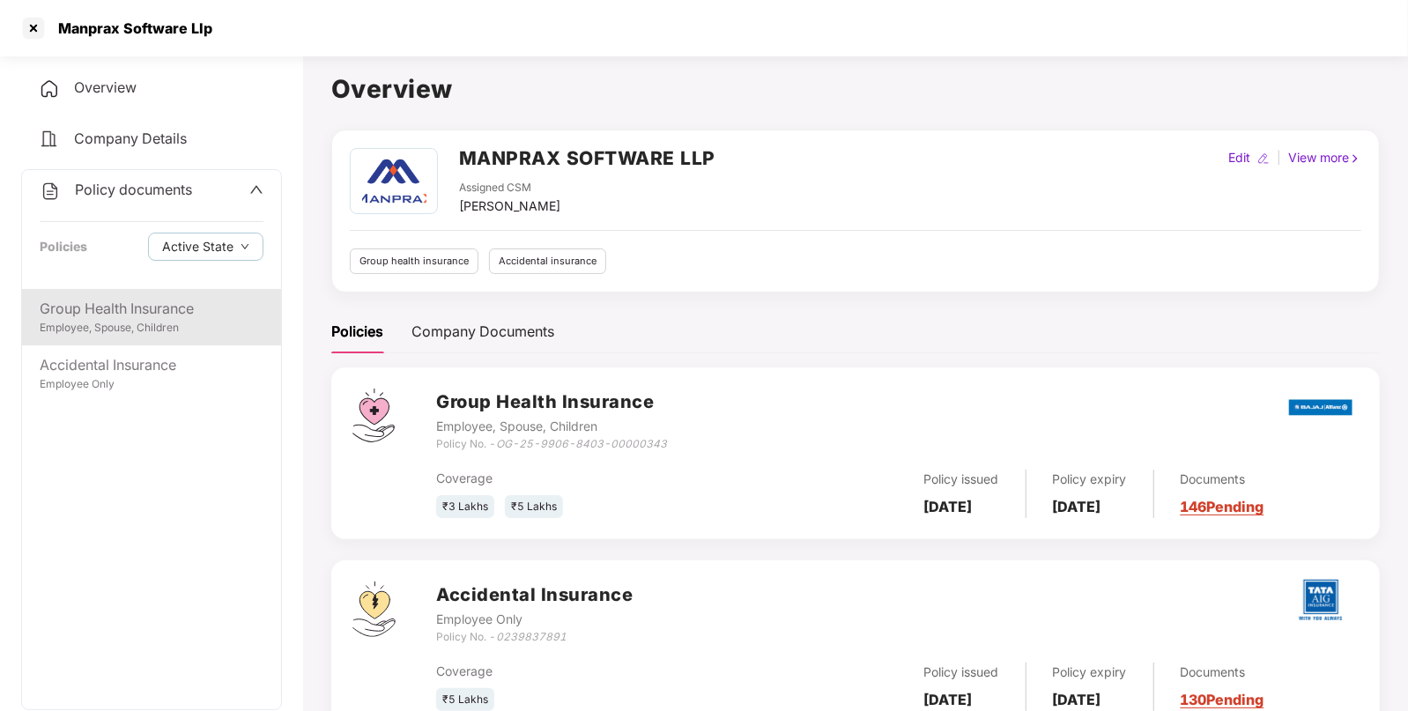
click at [85, 308] on div "Group Health Insurance" at bounding box center [152, 309] width 224 height 22
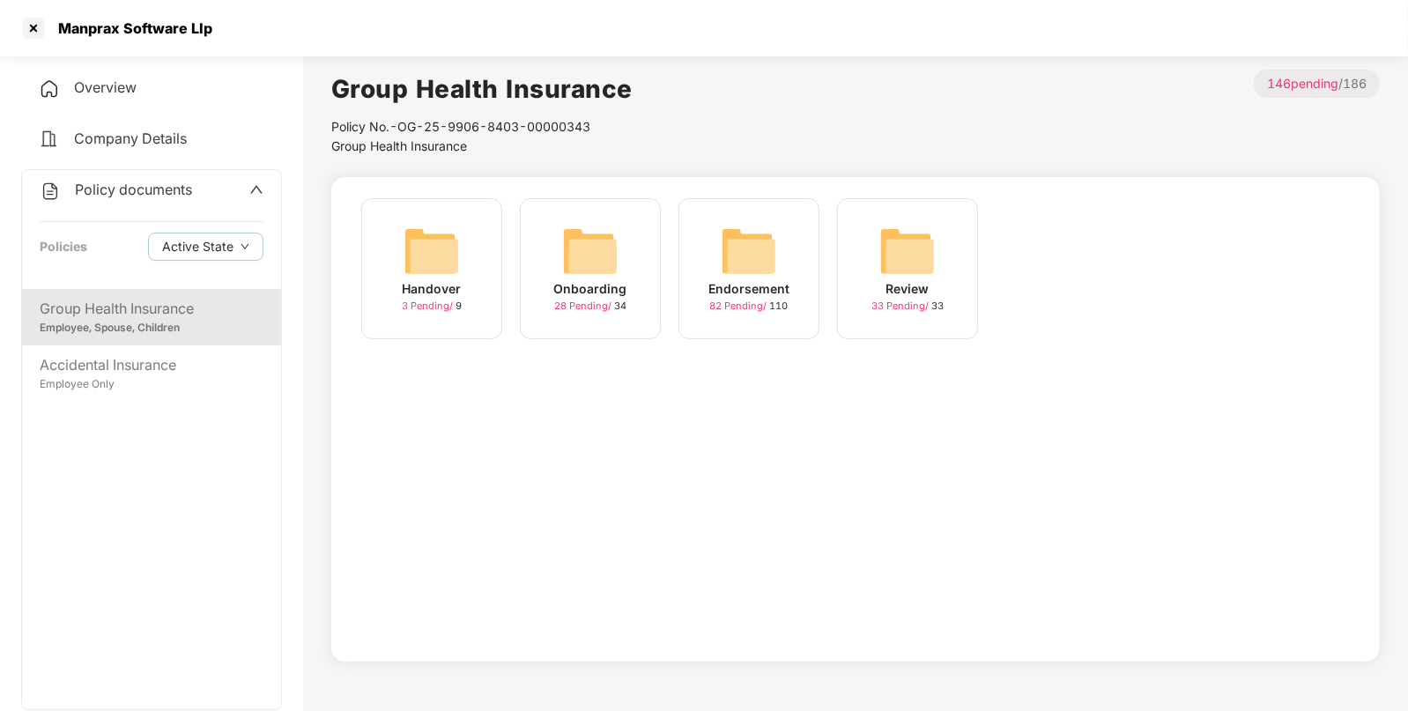
click at [711, 264] on div "Endorsement 82 Pending / 110" at bounding box center [748, 268] width 141 height 141
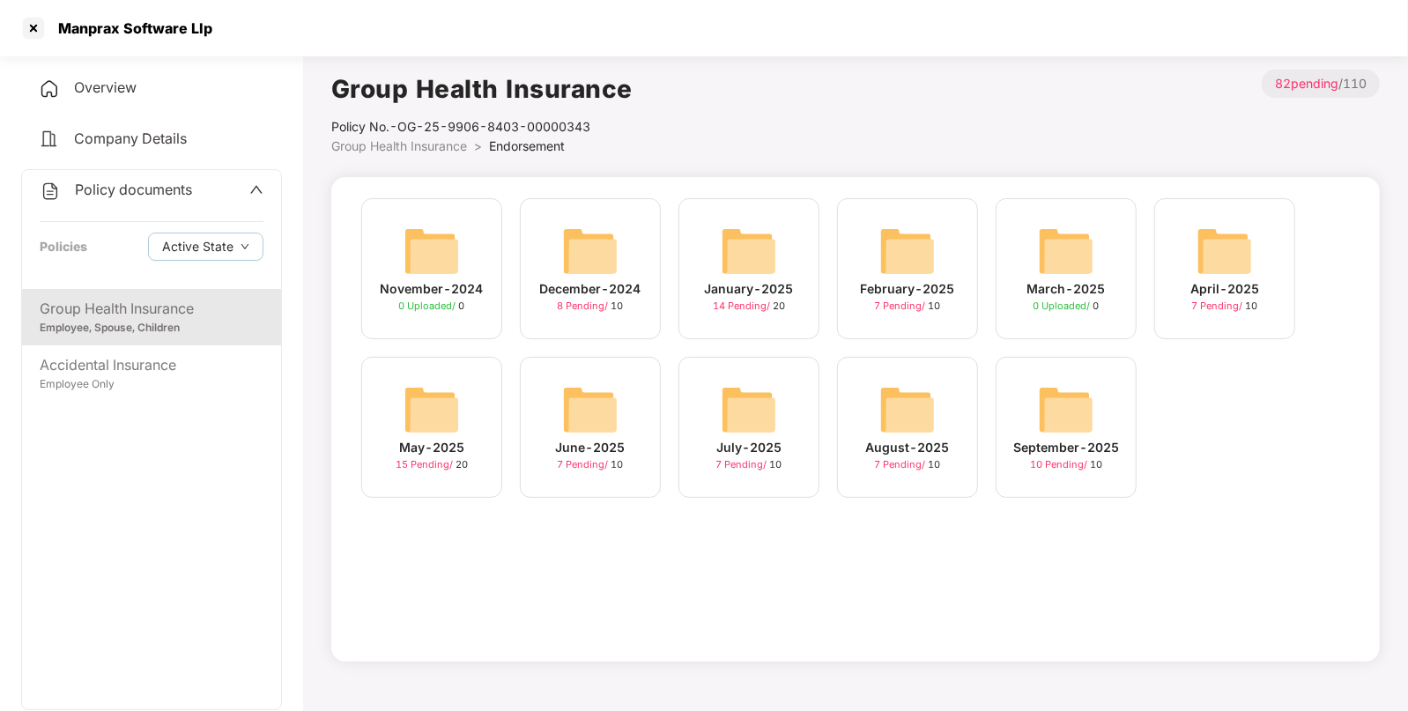
click at [1023, 414] on div "September-2025 10 Pending / 10" at bounding box center [1065, 427] width 141 height 141
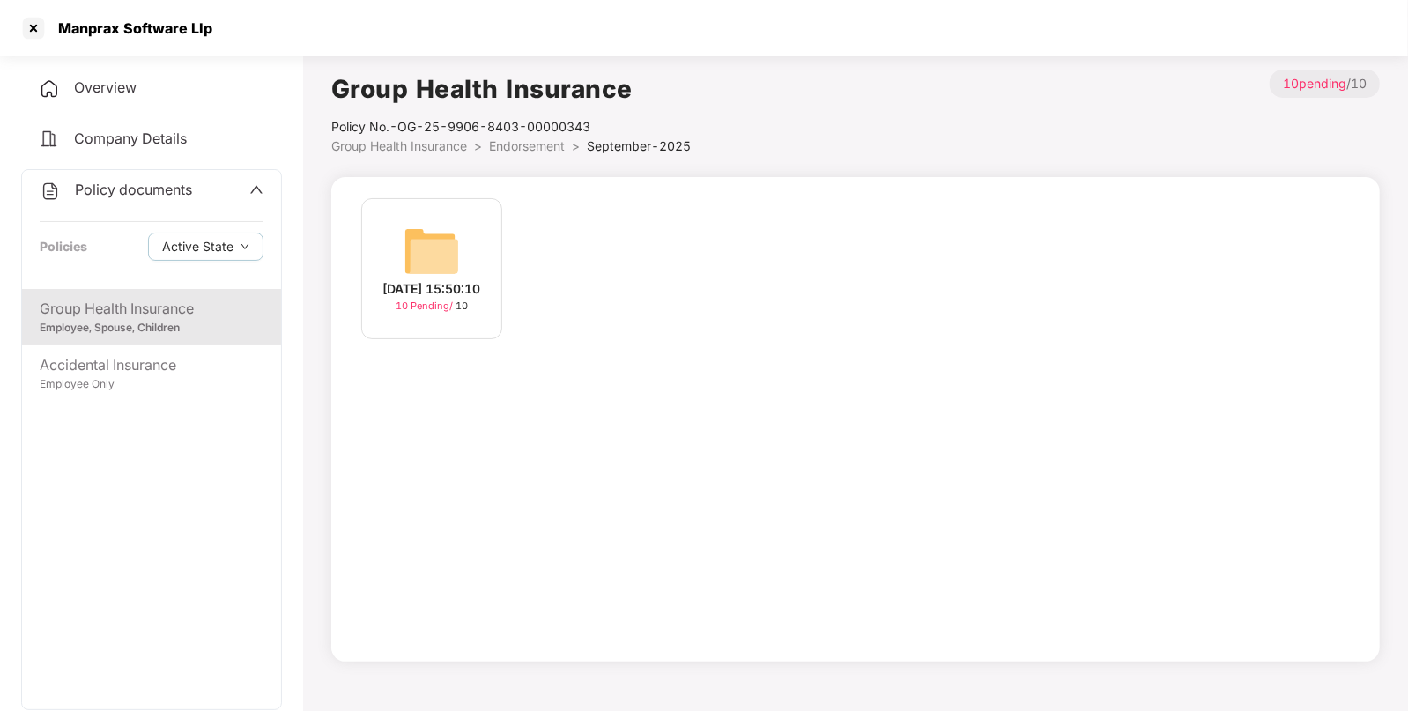
click at [476, 225] on div "19-Sep-2025 15:50:10 10 Pending / 10" at bounding box center [431, 268] width 141 height 141
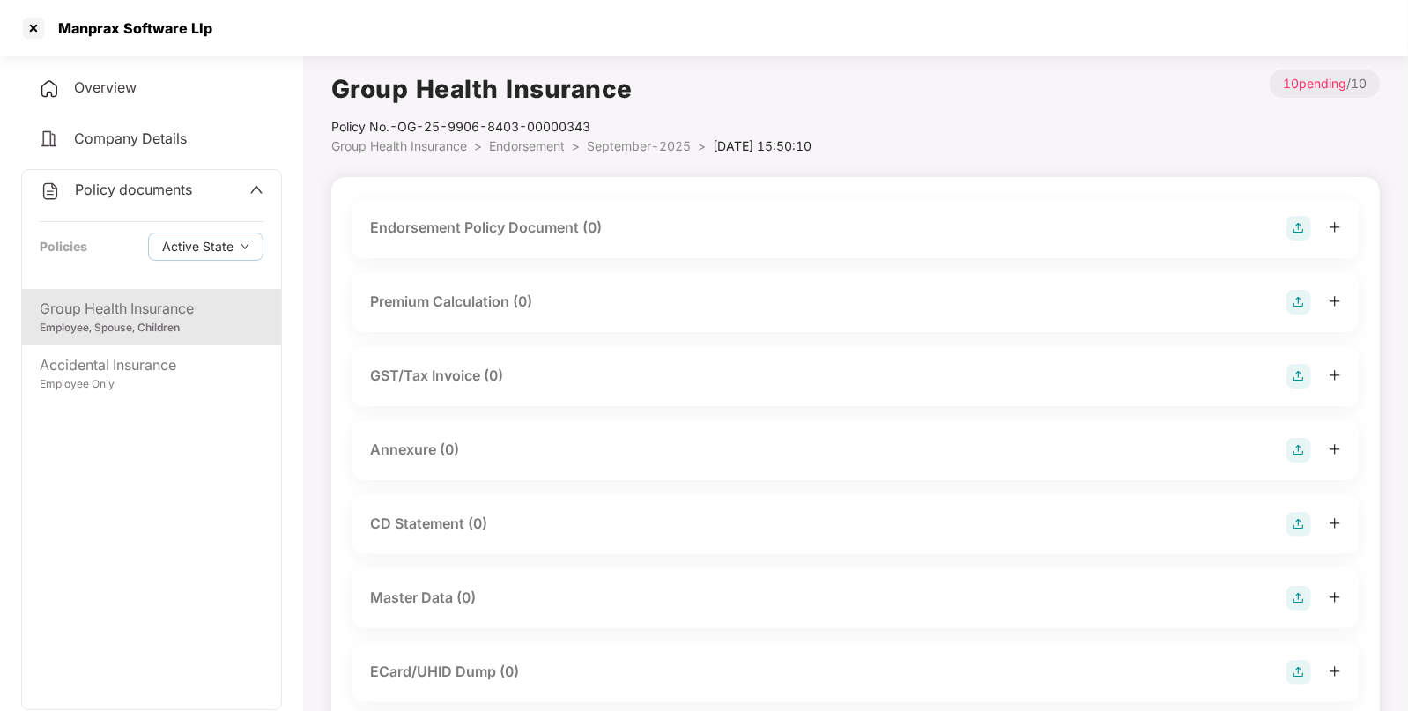
click at [93, 179] on div "Policy documents" at bounding box center [116, 190] width 152 height 23
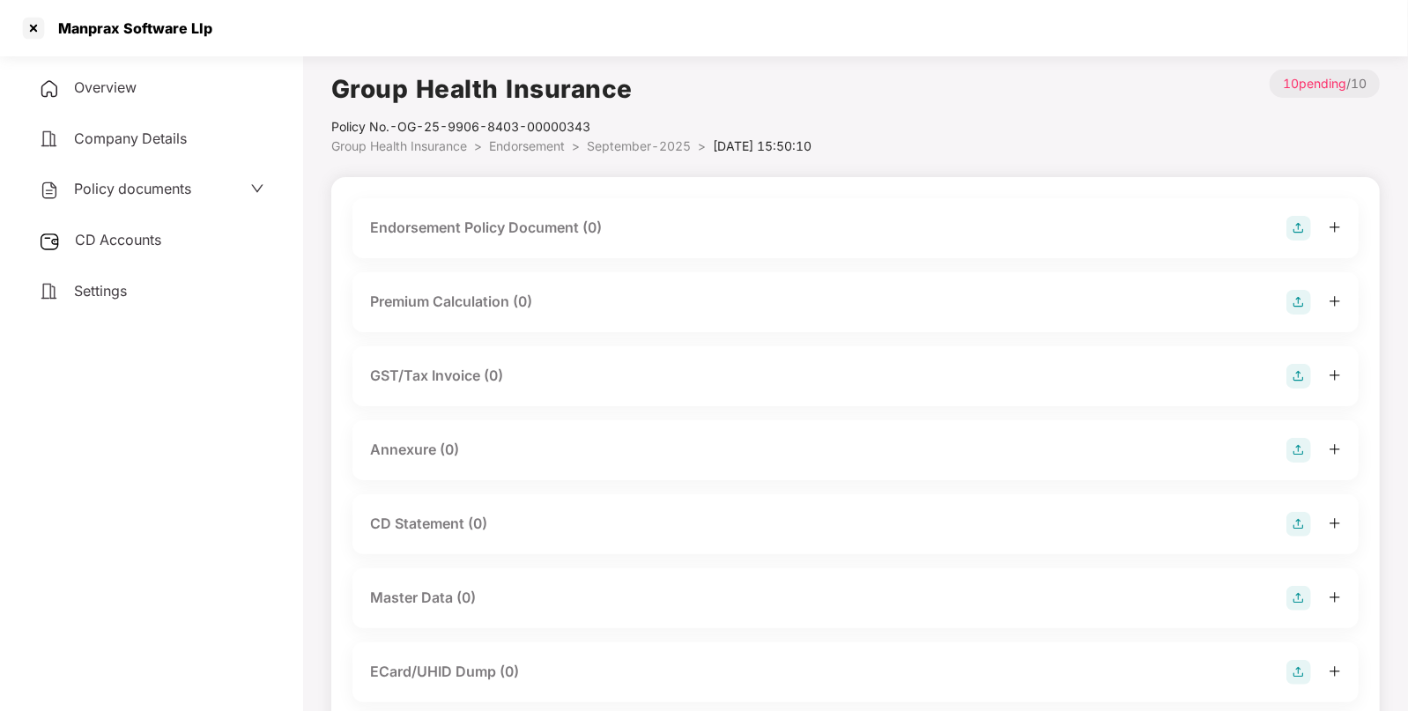
click at [95, 228] on div "CD Accounts" at bounding box center [151, 240] width 261 height 41
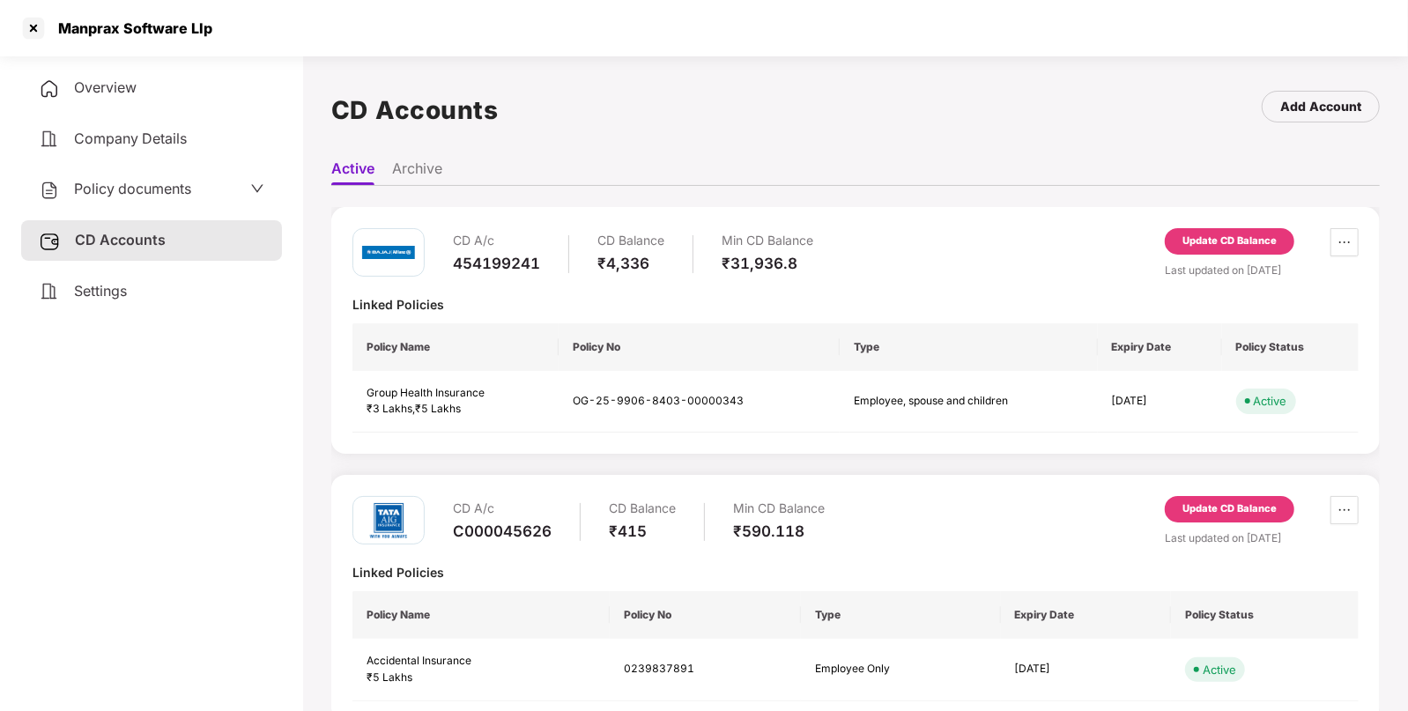
click at [151, 189] on span "Policy documents" at bounding box center [132, 189] width 117 height 18
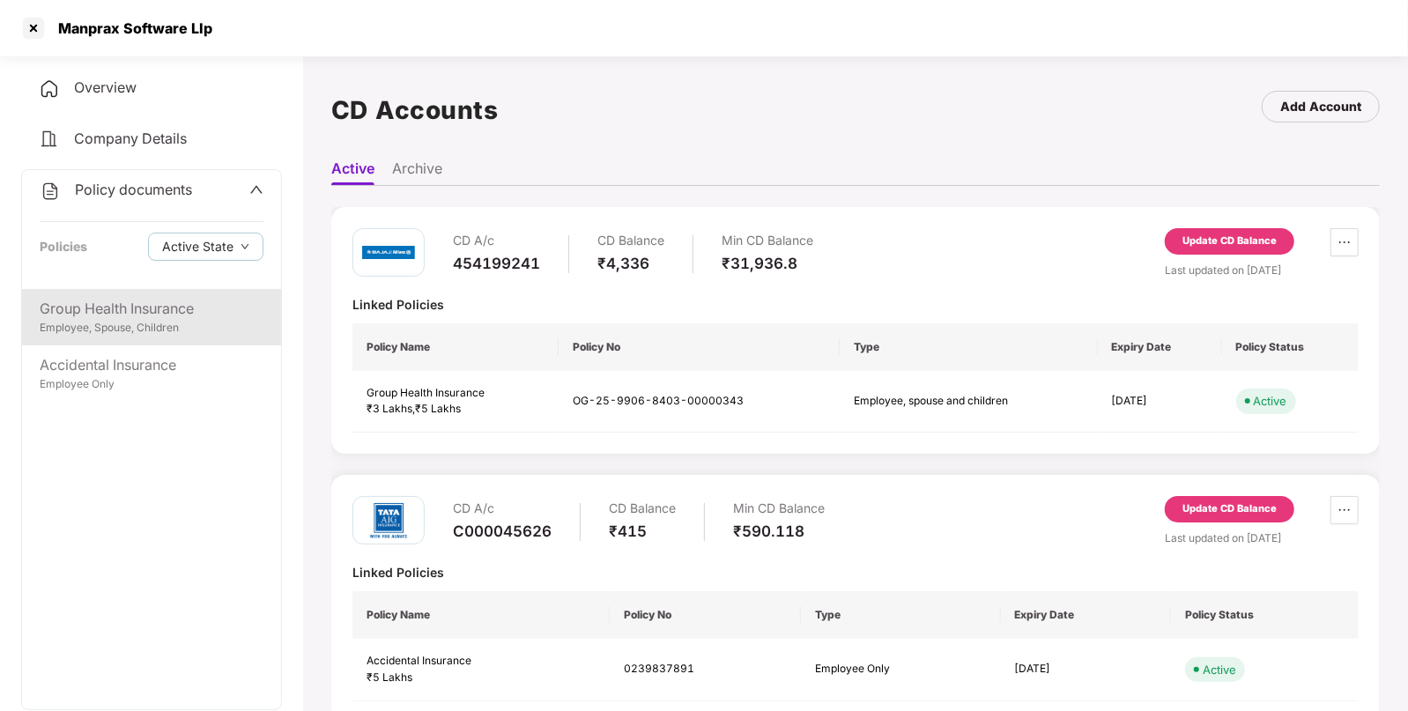
click at [114, 330] on div "Employee, Spouse, Children" at bounding box center [152, 328] width 224 height 17
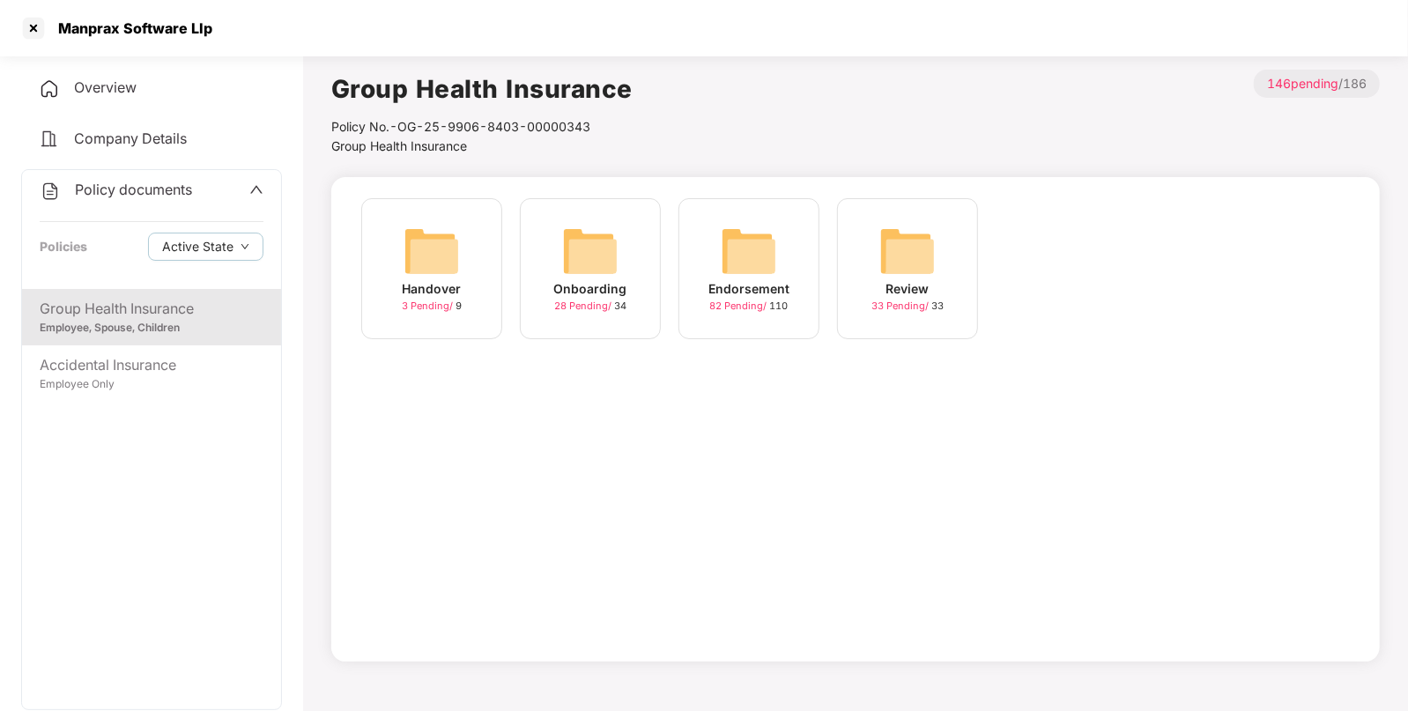
click at [733, 247] on img at bounding box center [749, 251] width 56 height 56
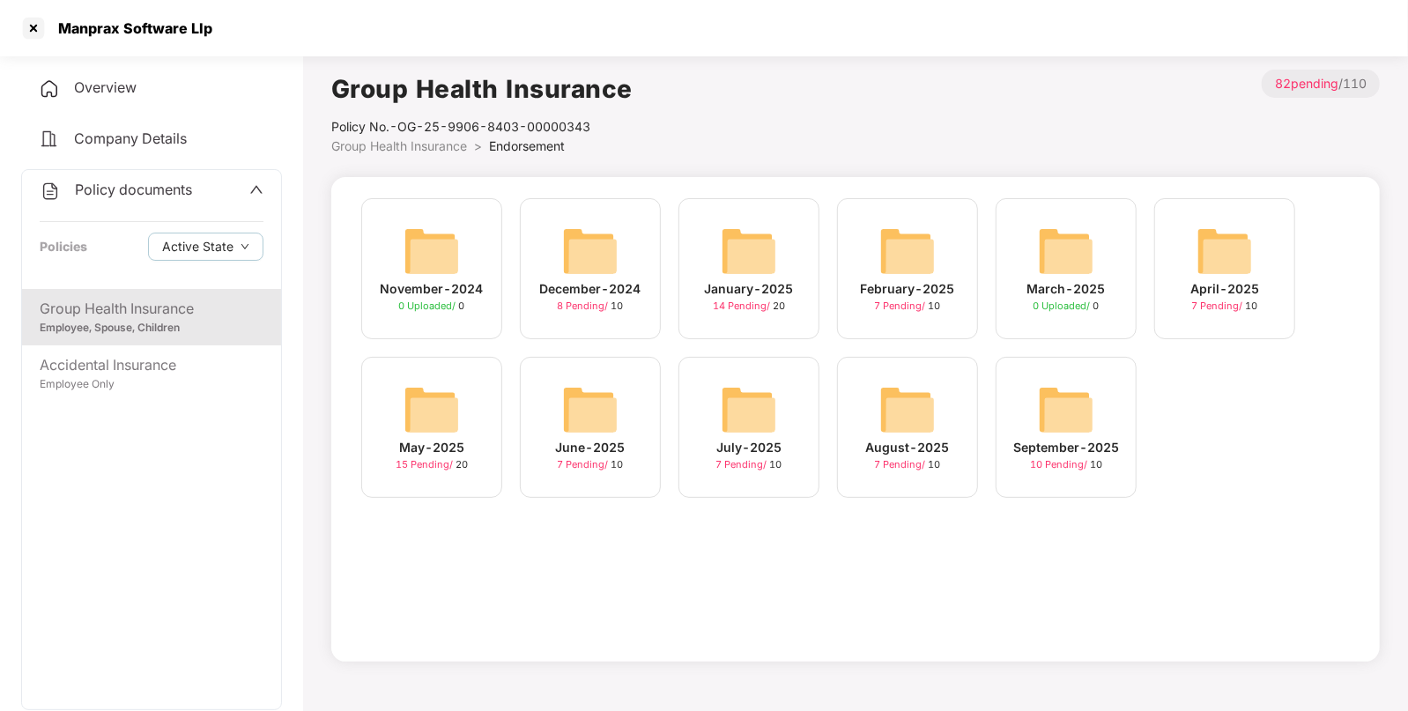
click at [1039, 391] on img at bounding box center [1066, 409] width 56 height 56
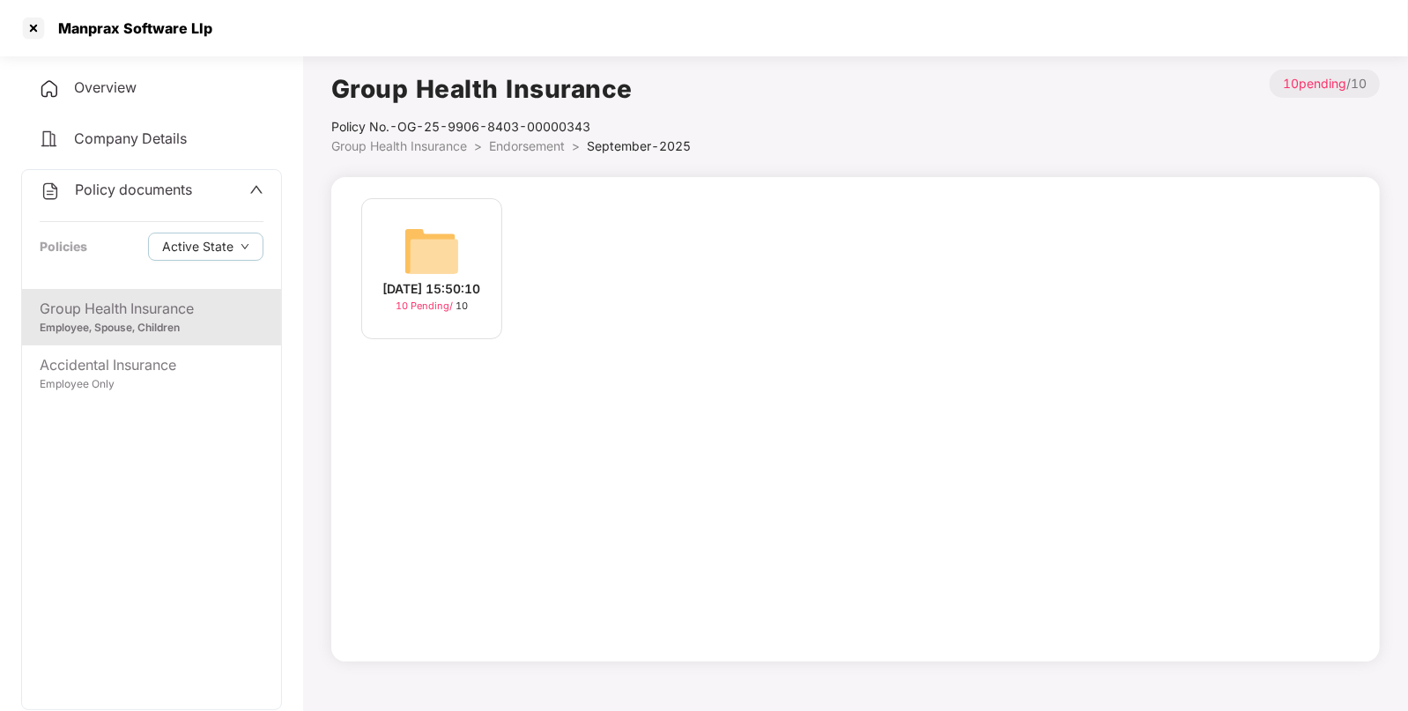
click at [420, 227] on img at bounding box center [431, 251] width 56 height 56
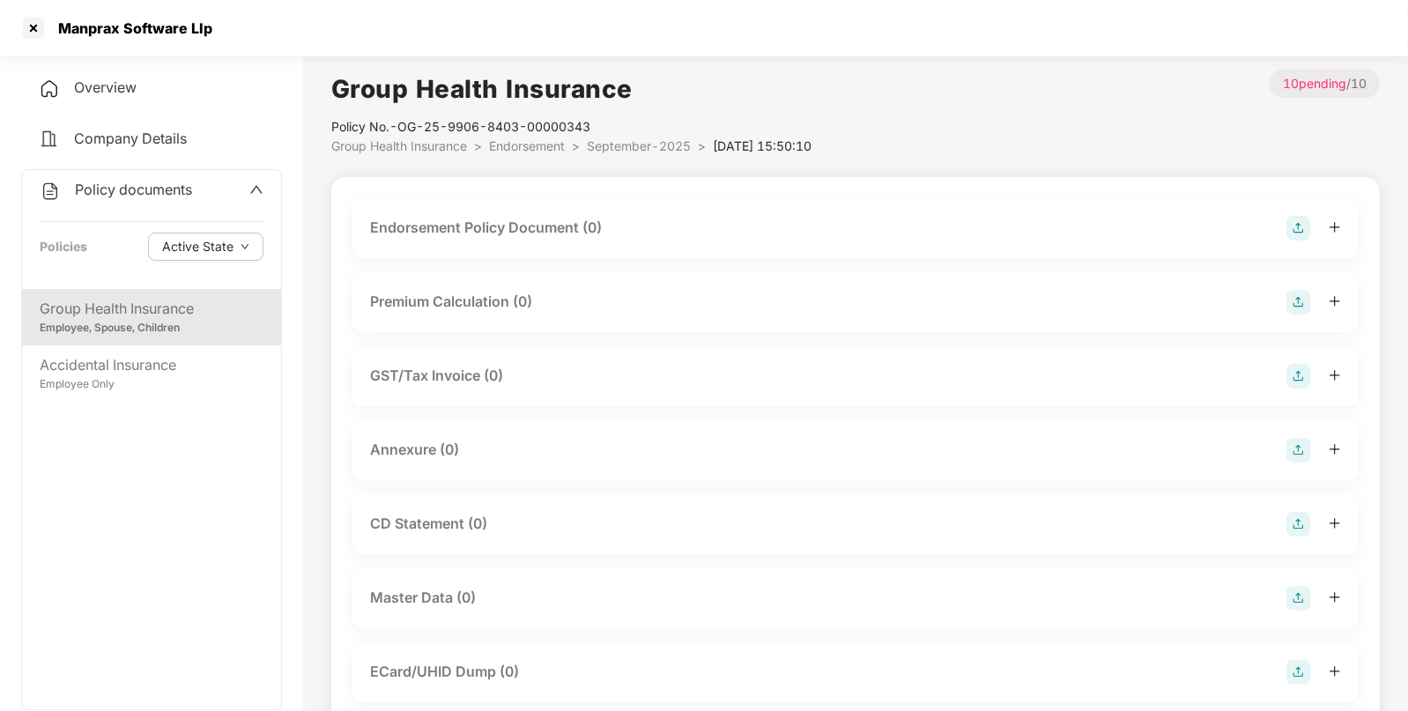
click at [1299, 225] on img at bounding box center [1298, 228] width 25 height 25
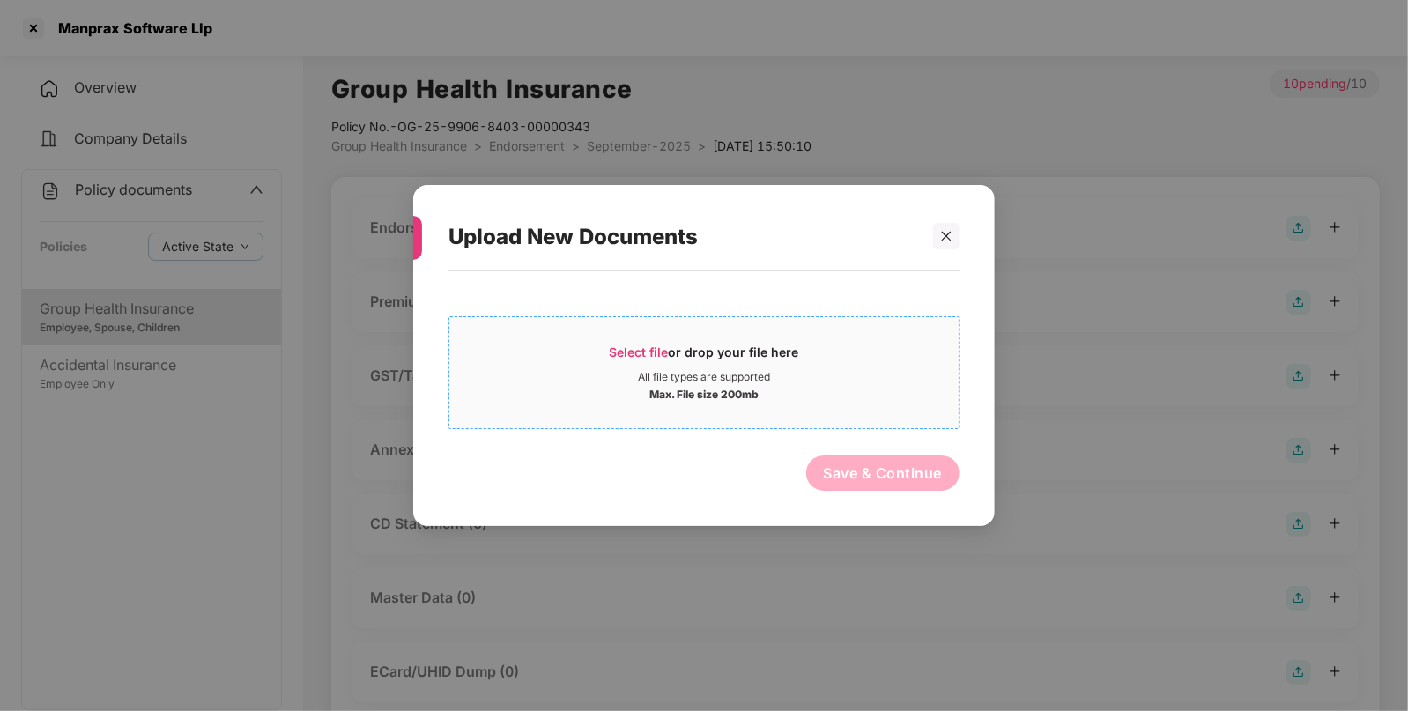
click at [635, 341] on span "Select file or drop your file here All file types are supported Max. File size …" at bounding box center [703, 372] width 509 height 85
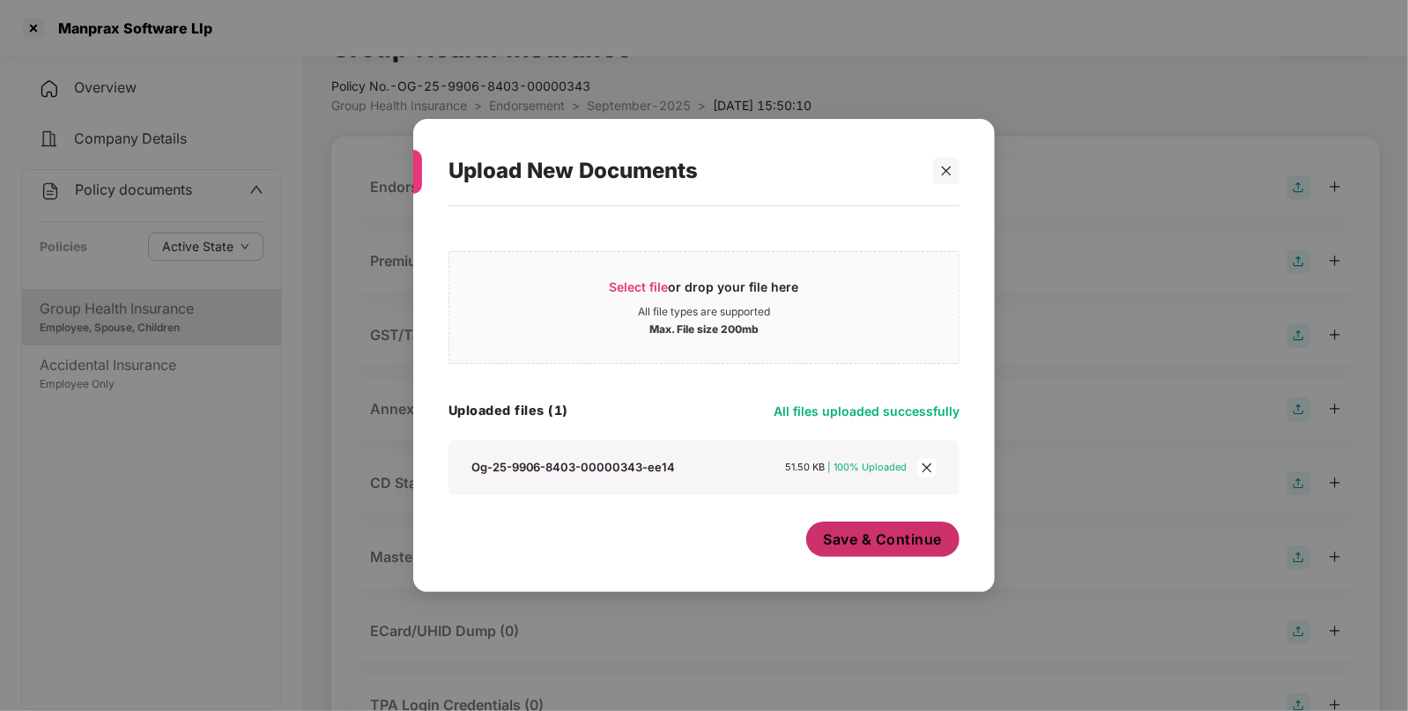
scroll to position [45, 0]
click at [888, 533] on span "Save & Continue" at bounding box center [883, 538] width 119 height 19
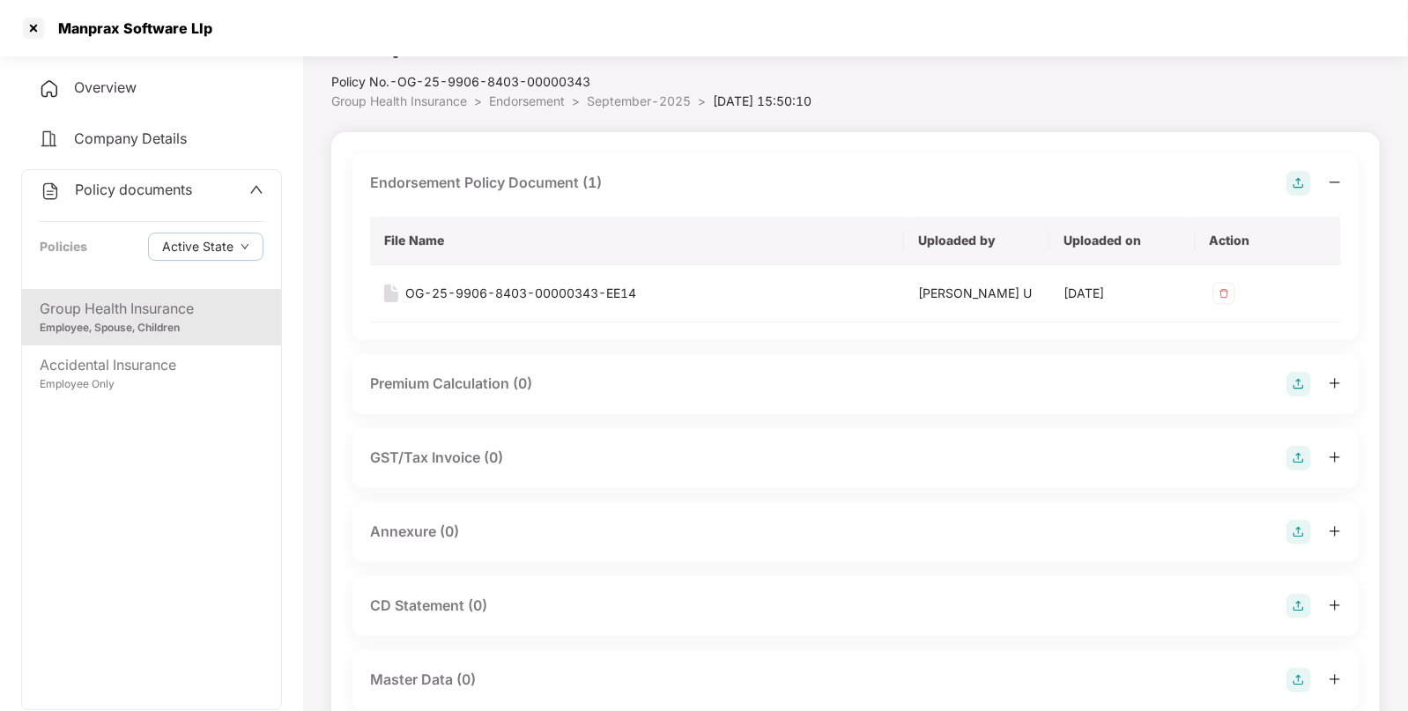
scroll to position [118, 0]
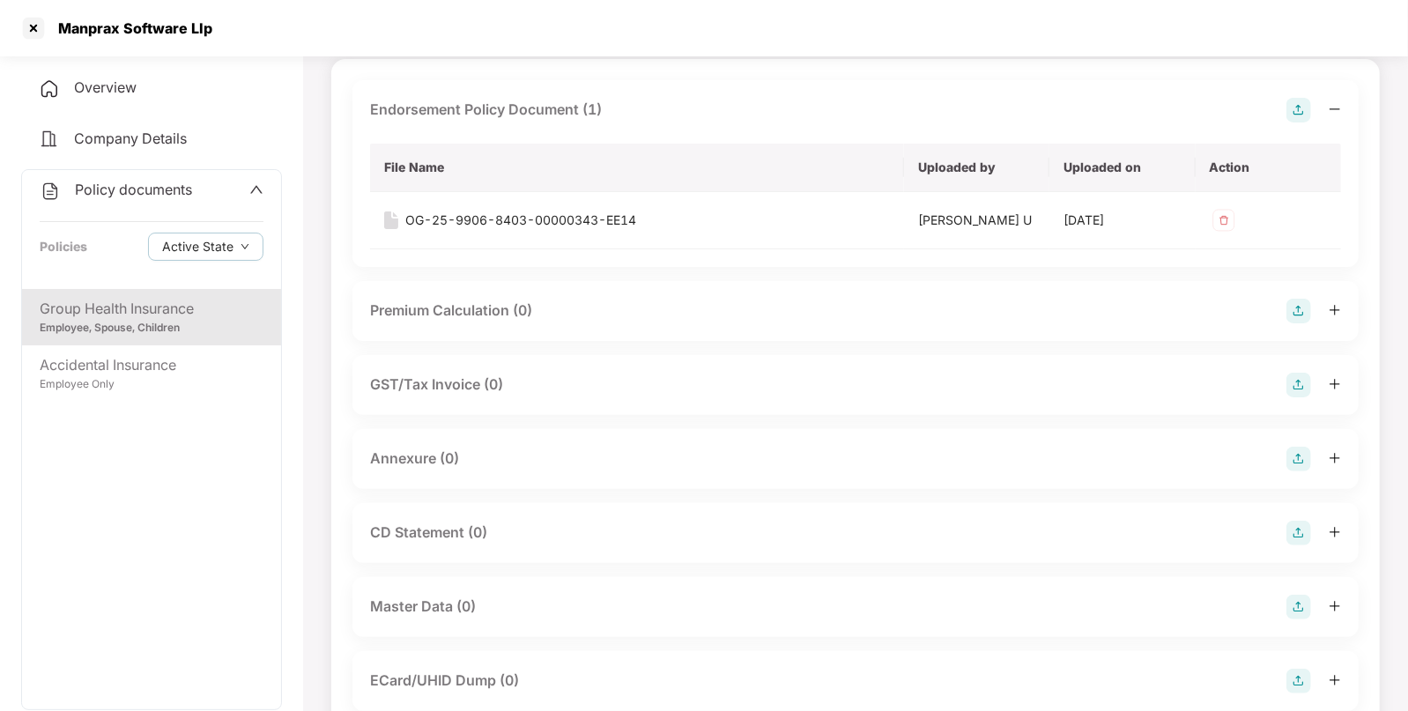
click at [1300, 458] on img at bounding box center [1298, 459] width 25 height 25
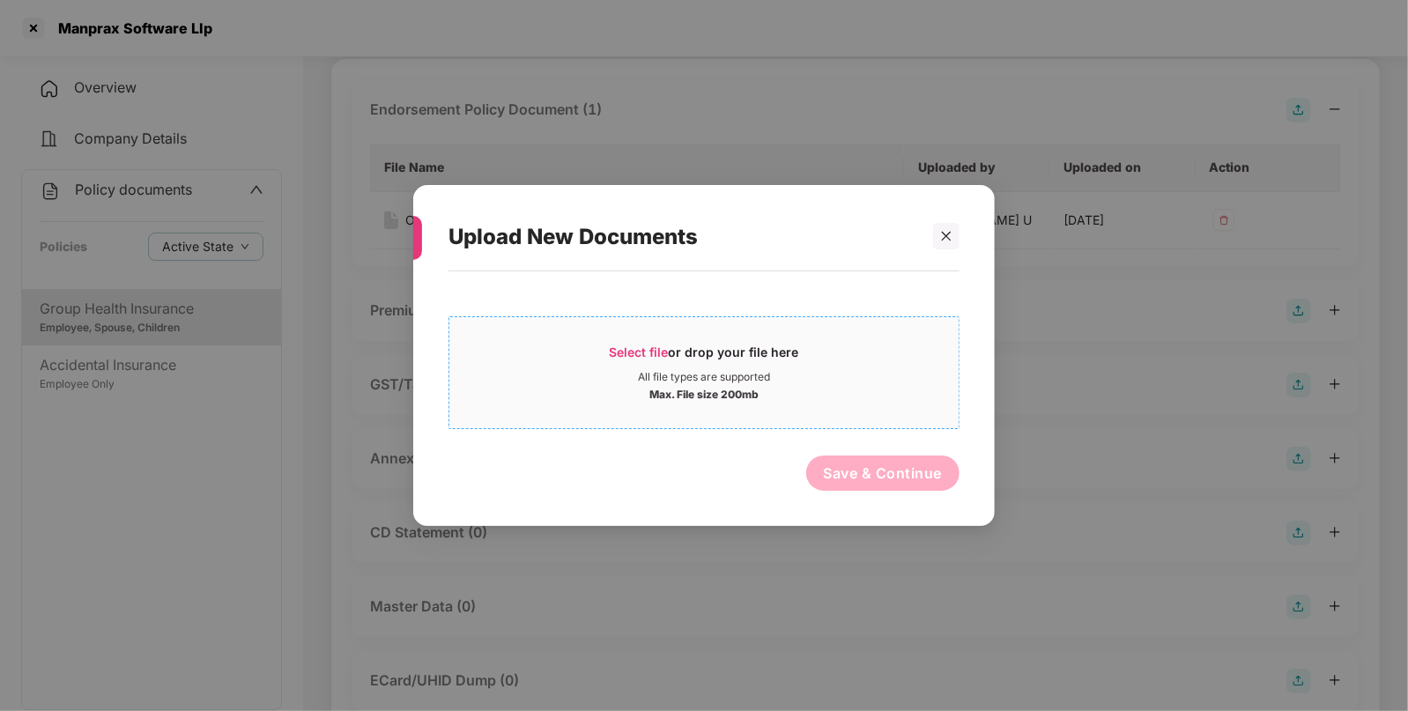
click at [643, 362] on div "Select file or drop your file here" at bounding box center [704, 357] width 189 height 26
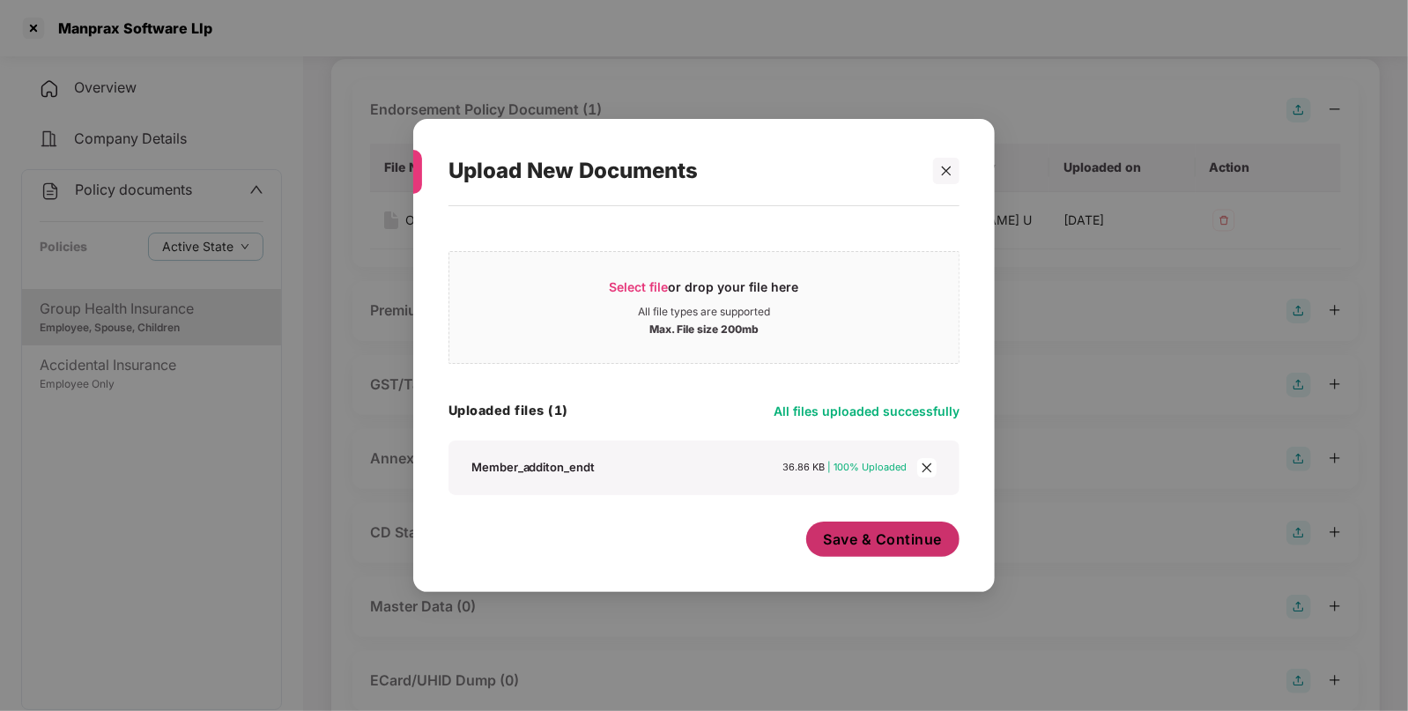
click at [883, 552] on button "Save & Continue" at bounding box center [883, 538] width 154 height 35
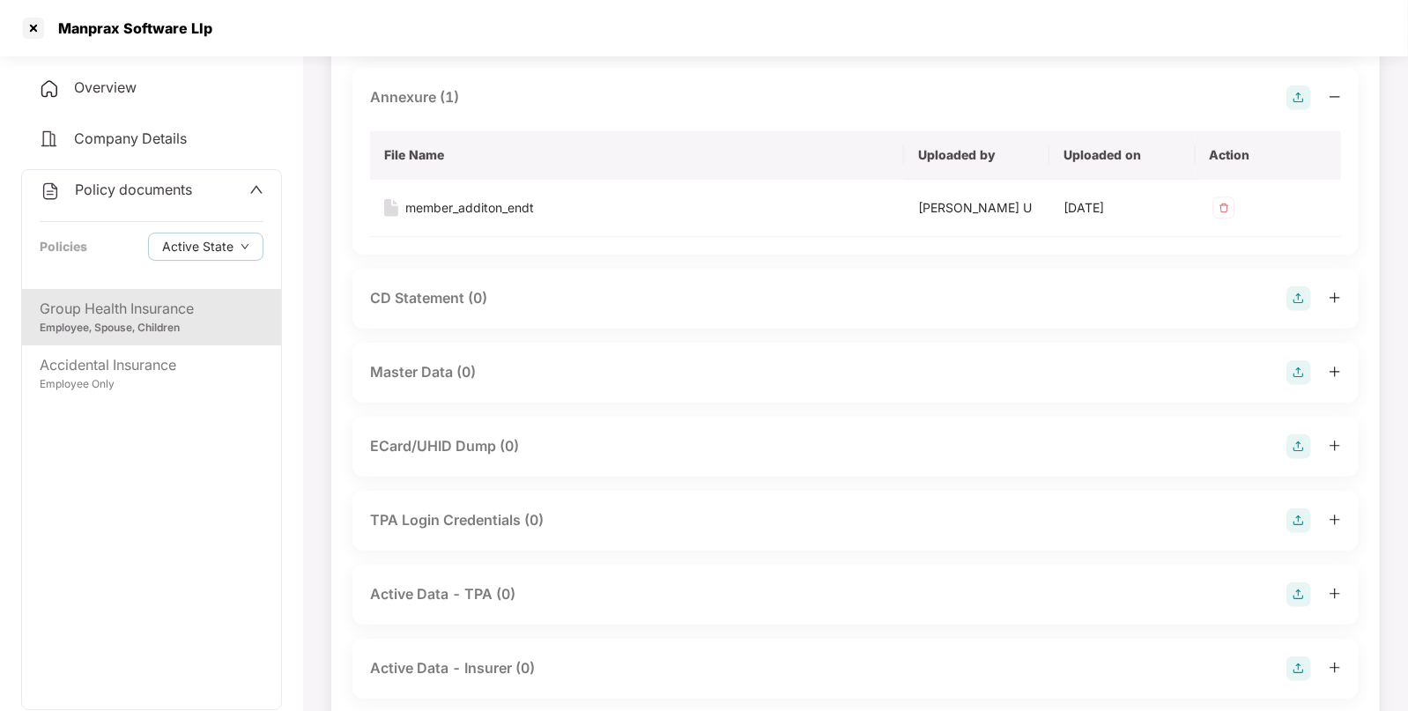
scroll to position [521, 0]
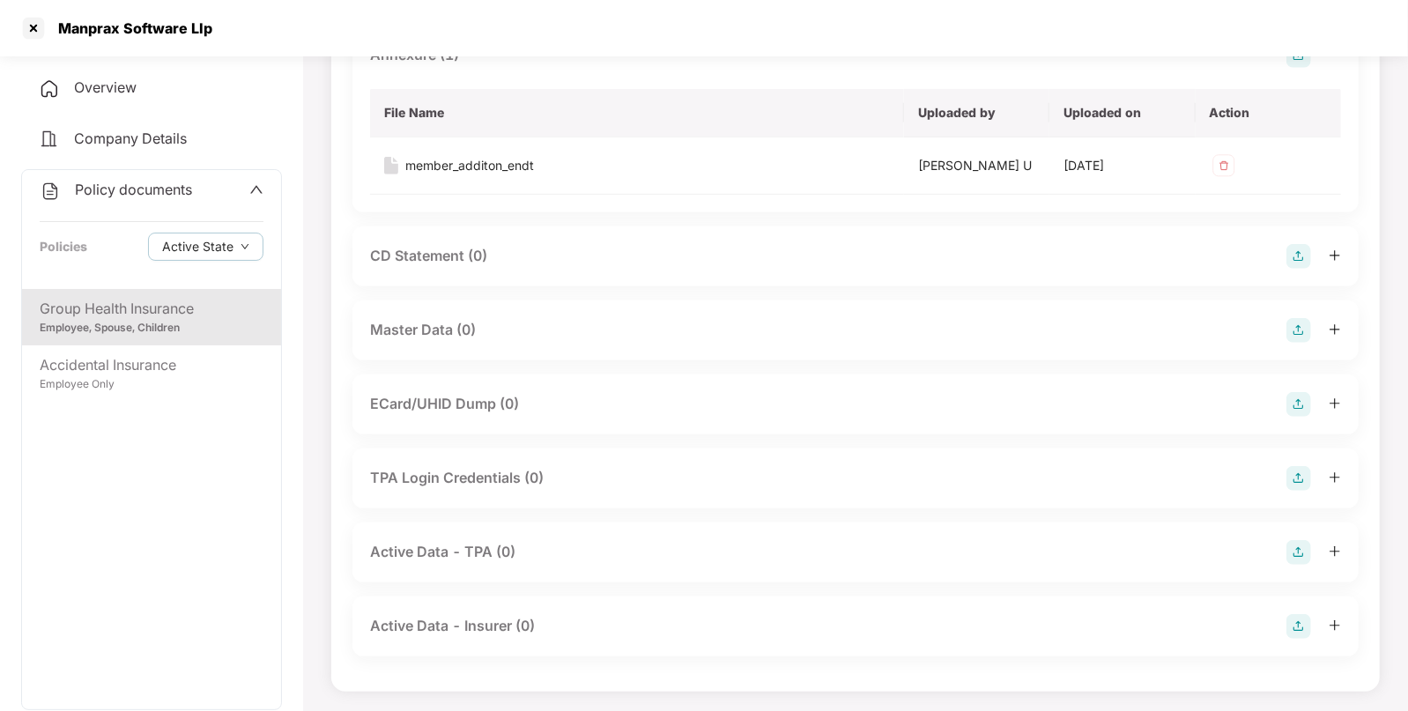
click at [1297, 325] on img at bounding box center [1298, 330] width 25 height 25
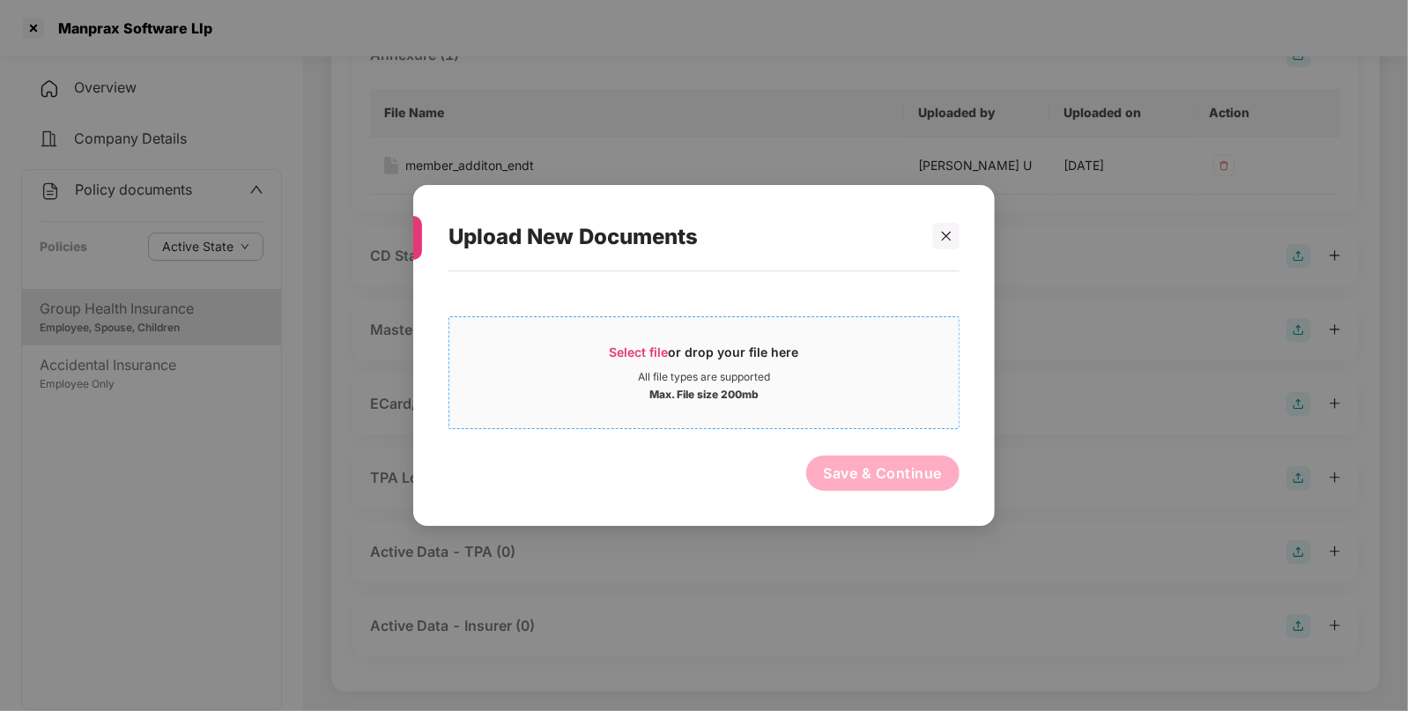
click at [623, 339] on span "Select file or drop your file here All file types are supported Max. File size …" at bounding box center [703, 372] width 509 height 85
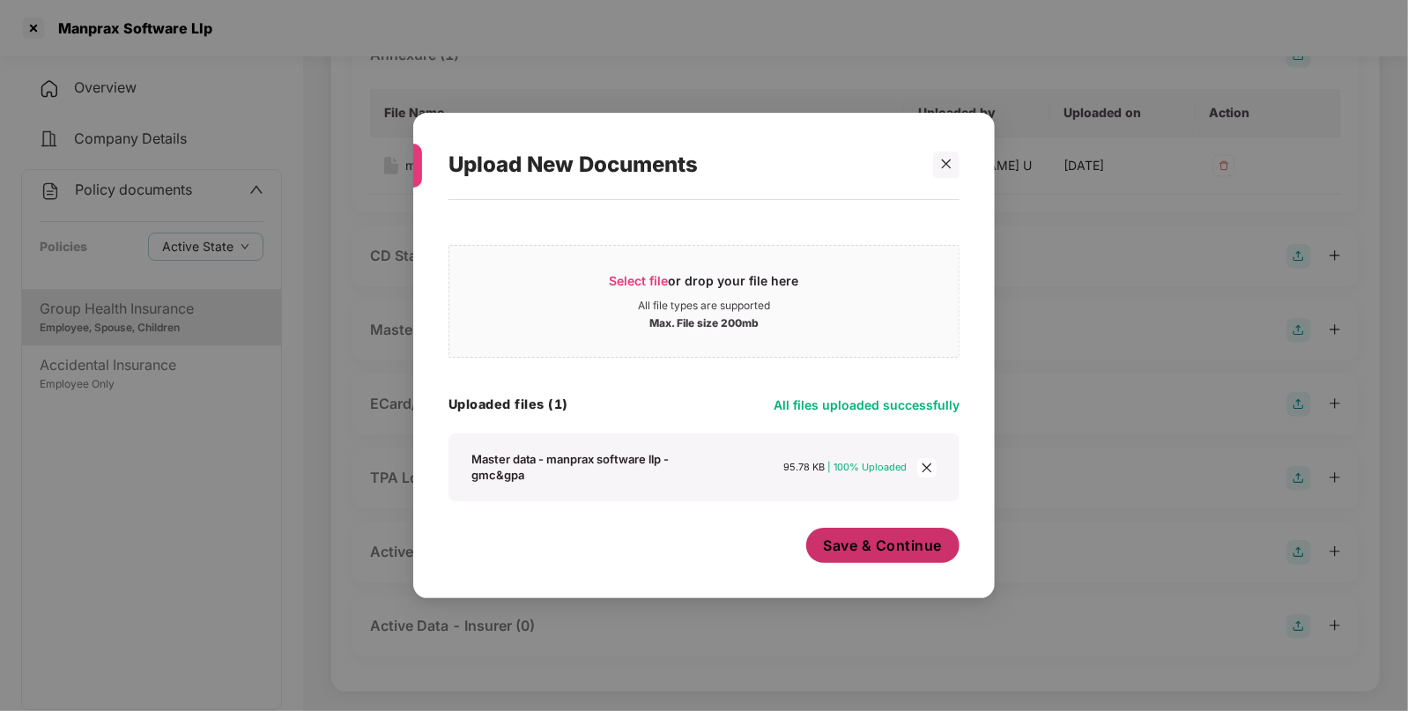
click at [861, 538] on span "Save & Continue" at bounding box center [883, 545] width 119 height 19
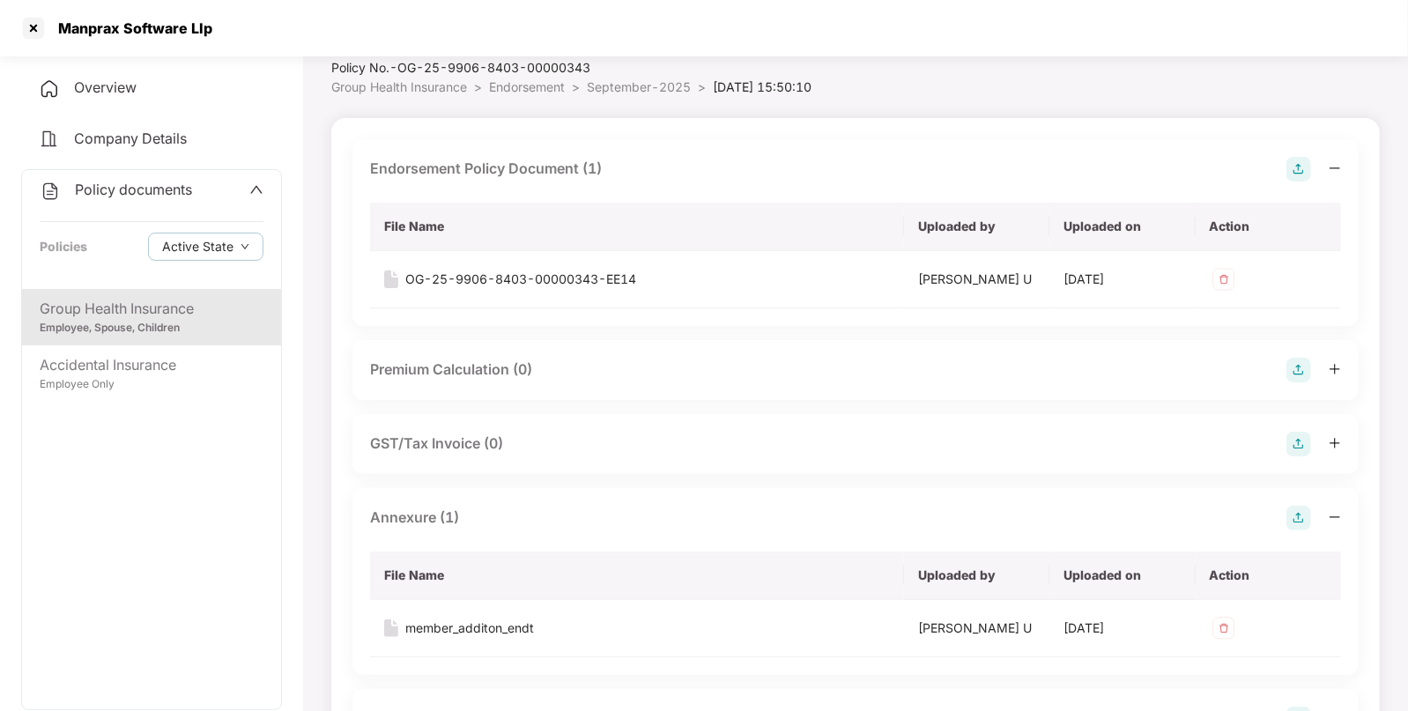
scroll to position [0, 0]
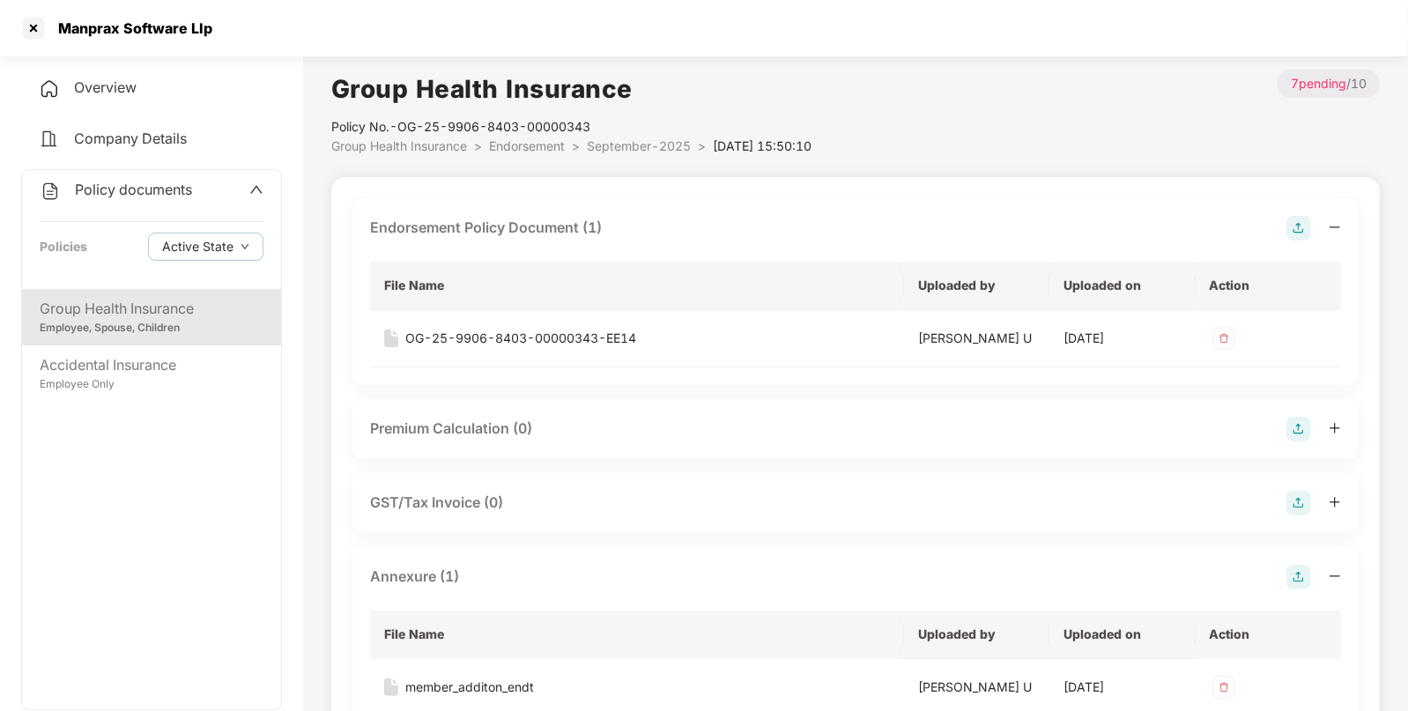
click at [599, 141] on span "September-2025" at bounding box center [639, 145] width 104 height 15
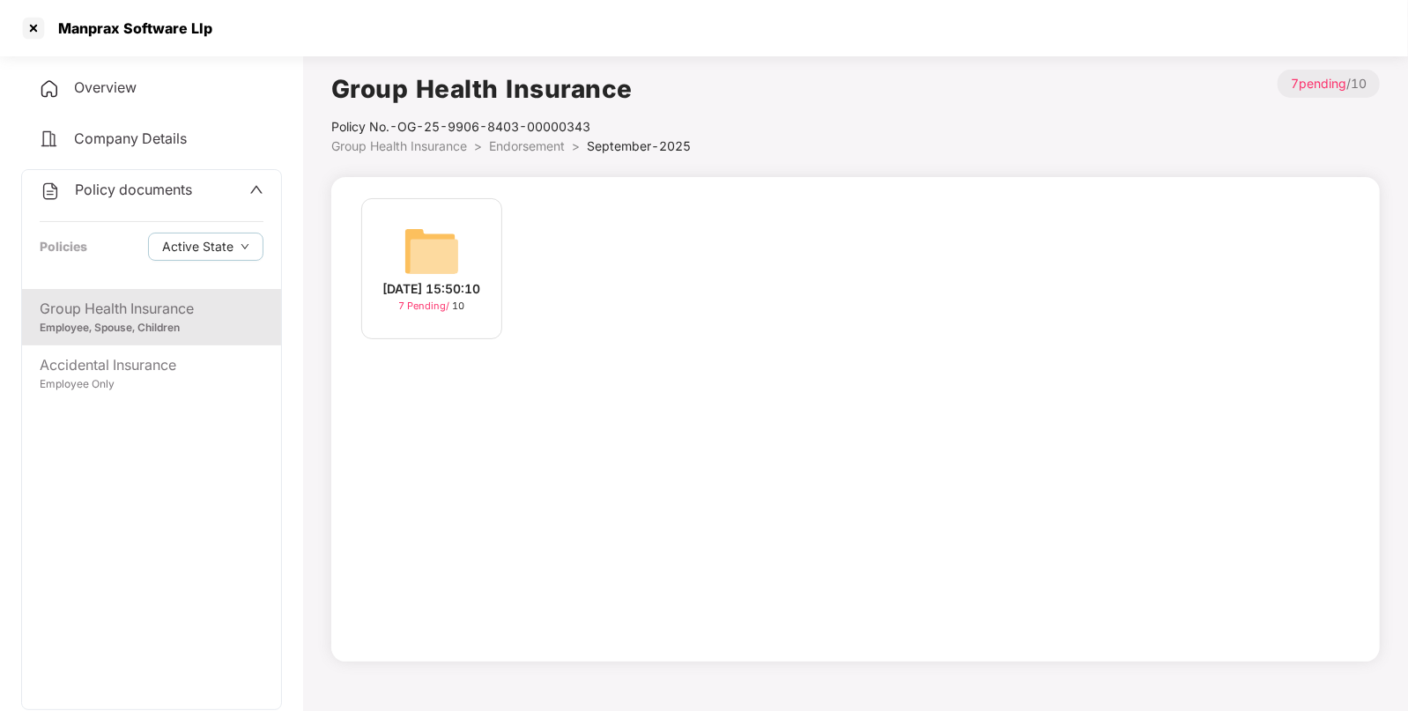
click at [506, 145] on span "Endorsement" at bounding box center [527, 145] width 76 height 15
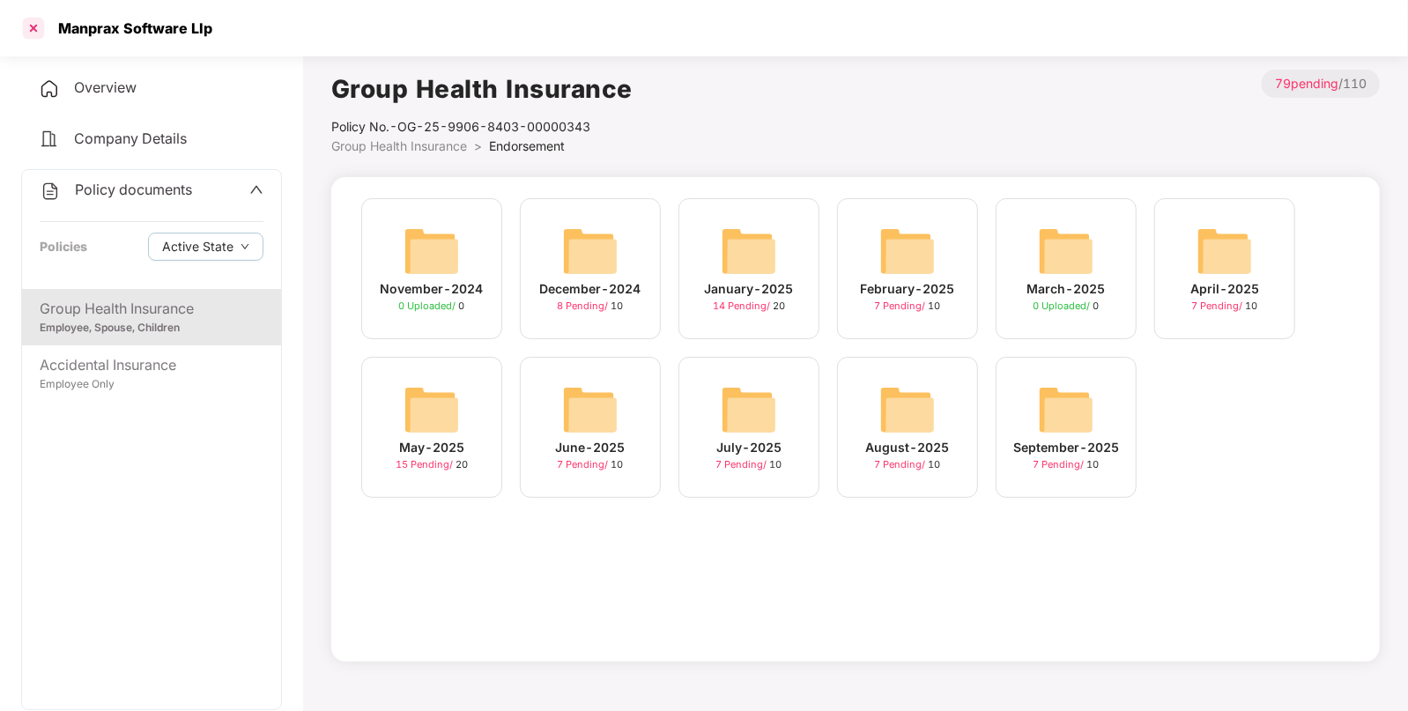
click at [37, 28] on div at bounding box center [33, 28] width 28 height 28
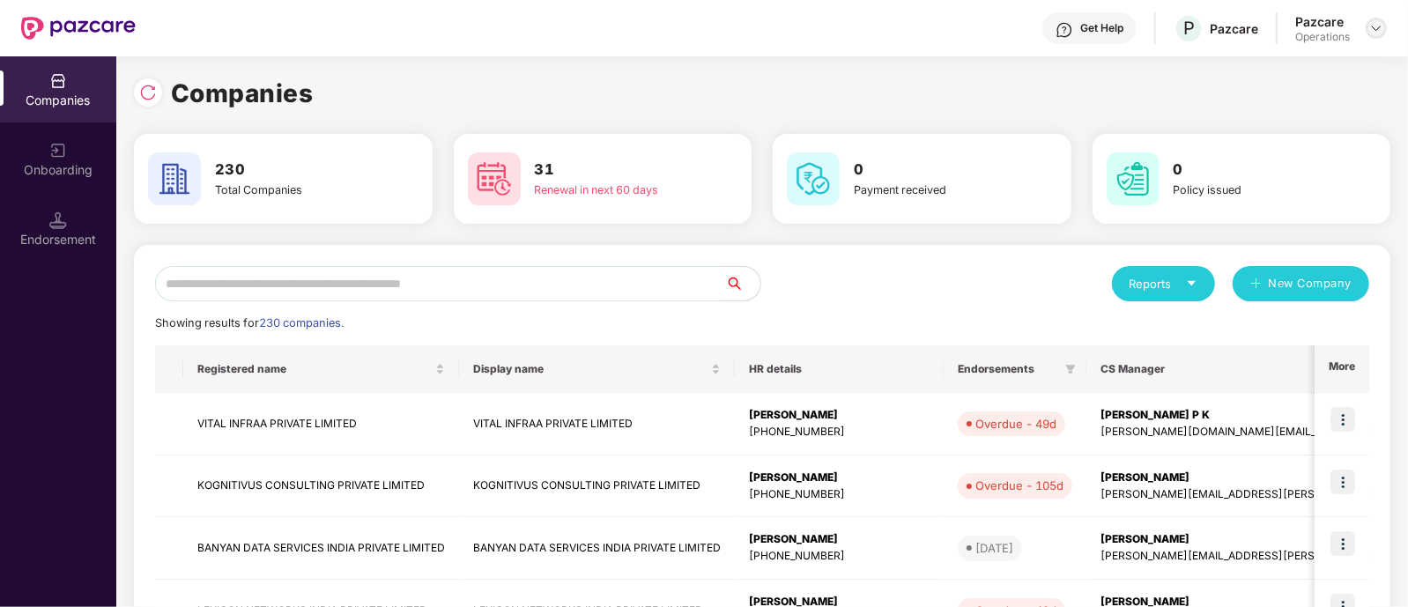
click at [1370, 30] on img at bounding box center [1376, 28] width 14 height 14
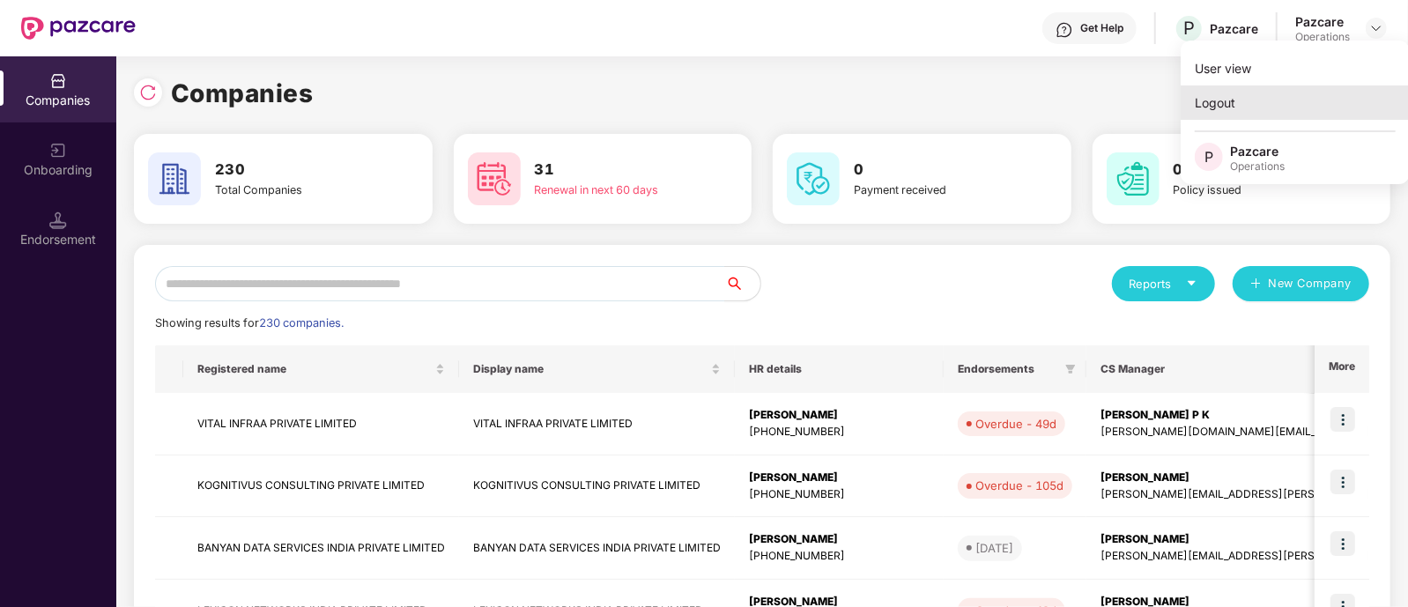
click at [1259, 99] on div "Logout" at bounding box center [1294, 102] width 229 height 34
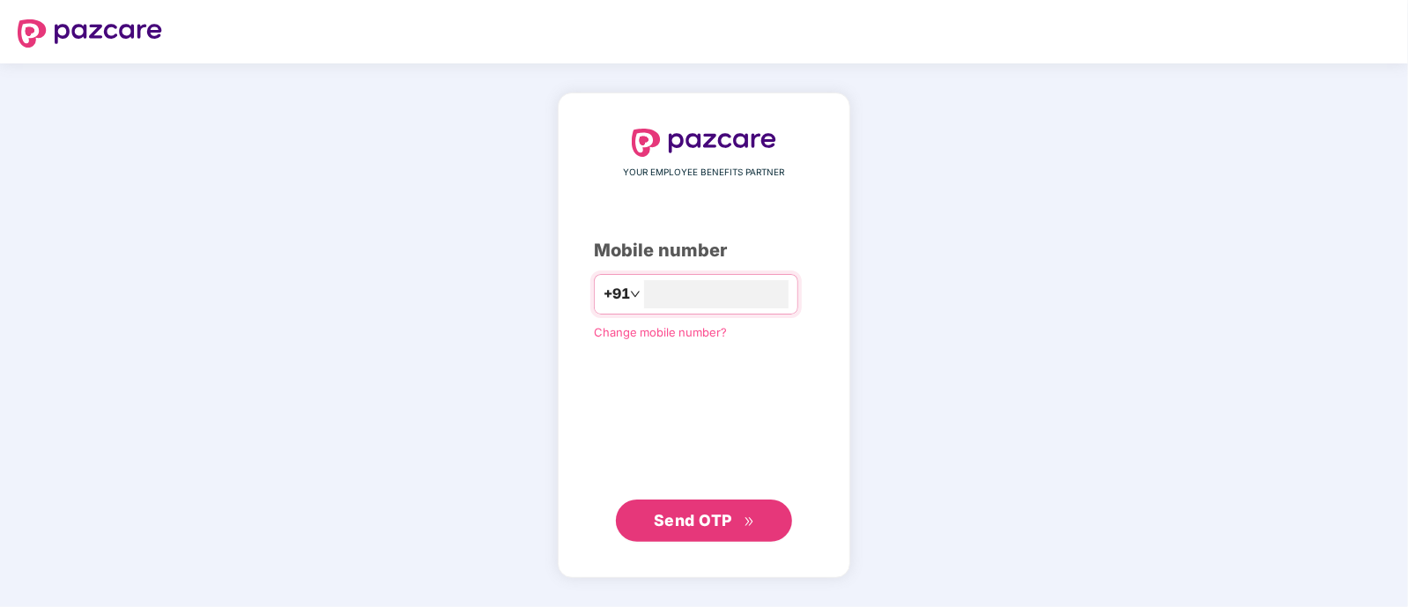
type input "**********"
click at [712, 513] on span "Send OTP" at bounding box center [693, 519] width 78 height 18
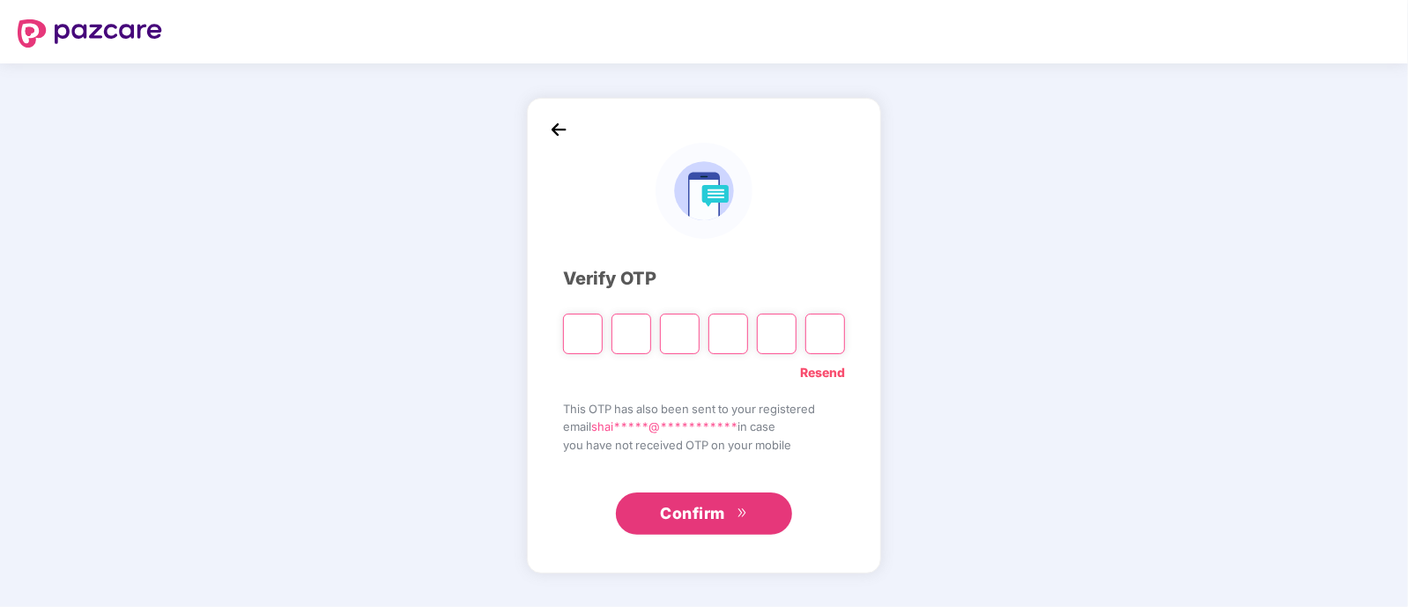
type input "*"
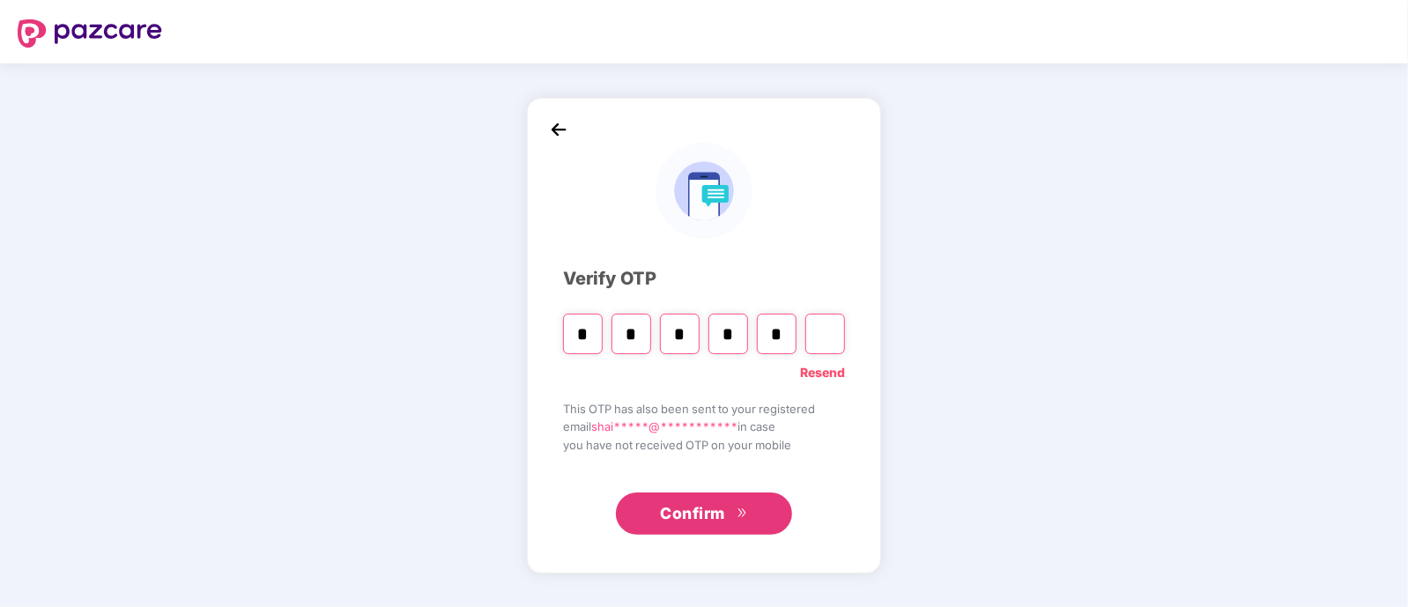
type input "*"
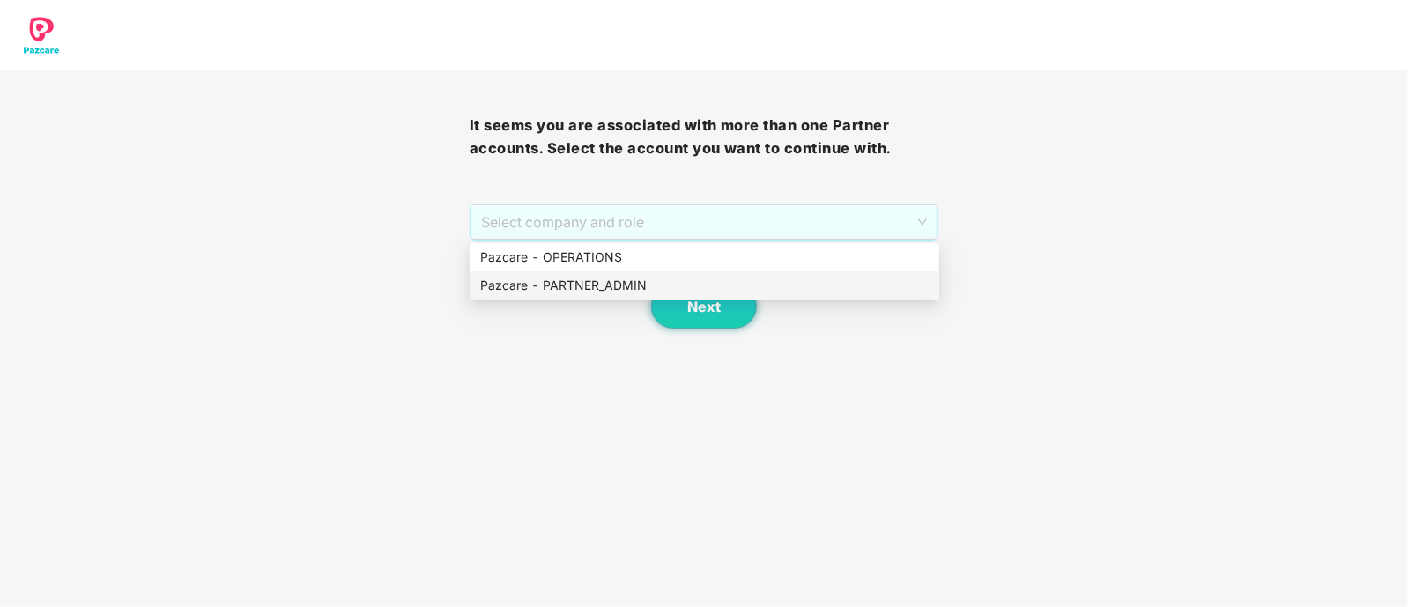
drag, startPoint x: 582, startPoint y: 233, endPoint x: 531, endPoint y: 285, distance: 72.9
click at [531, 285] on body "It seems you are associated with more than one Partner accounts. Select the acc…" at bounding box center [704, 303] width 1408 height 607
click at [531, 285] on div "Pazcare - PARTNER_ADMIN" at bounding box center [704, 285] width 448 height 19
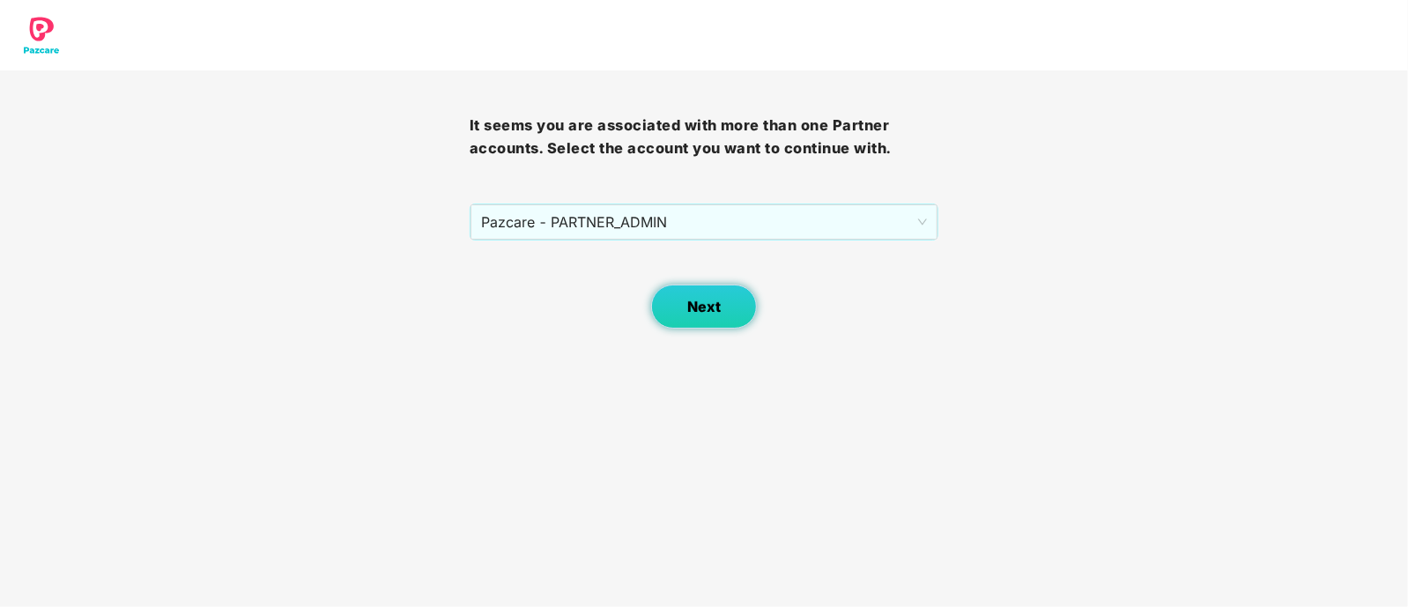
click at [680, 307] on button "Next" at bounding box center [704, 307] width 106 height 44
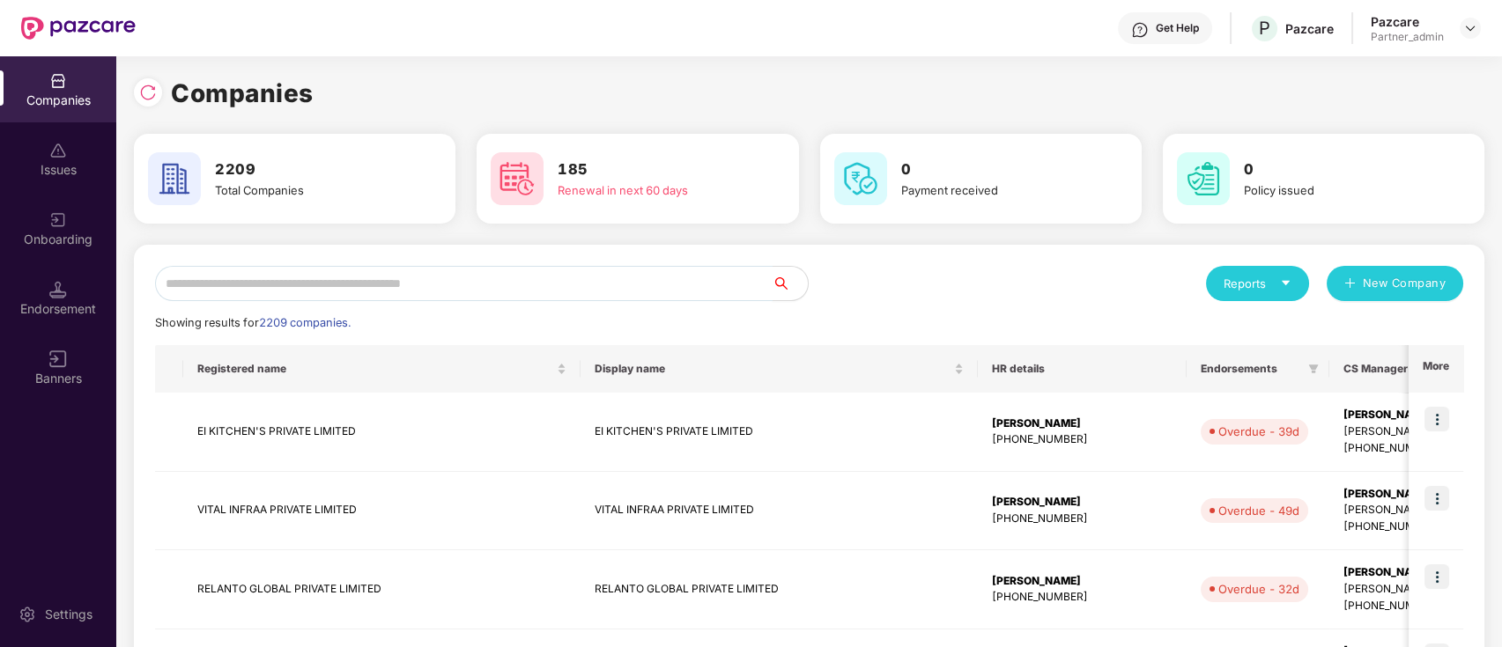
click at [576, 281] on input "text" at bounding box center [463, 283] width 617 height 35
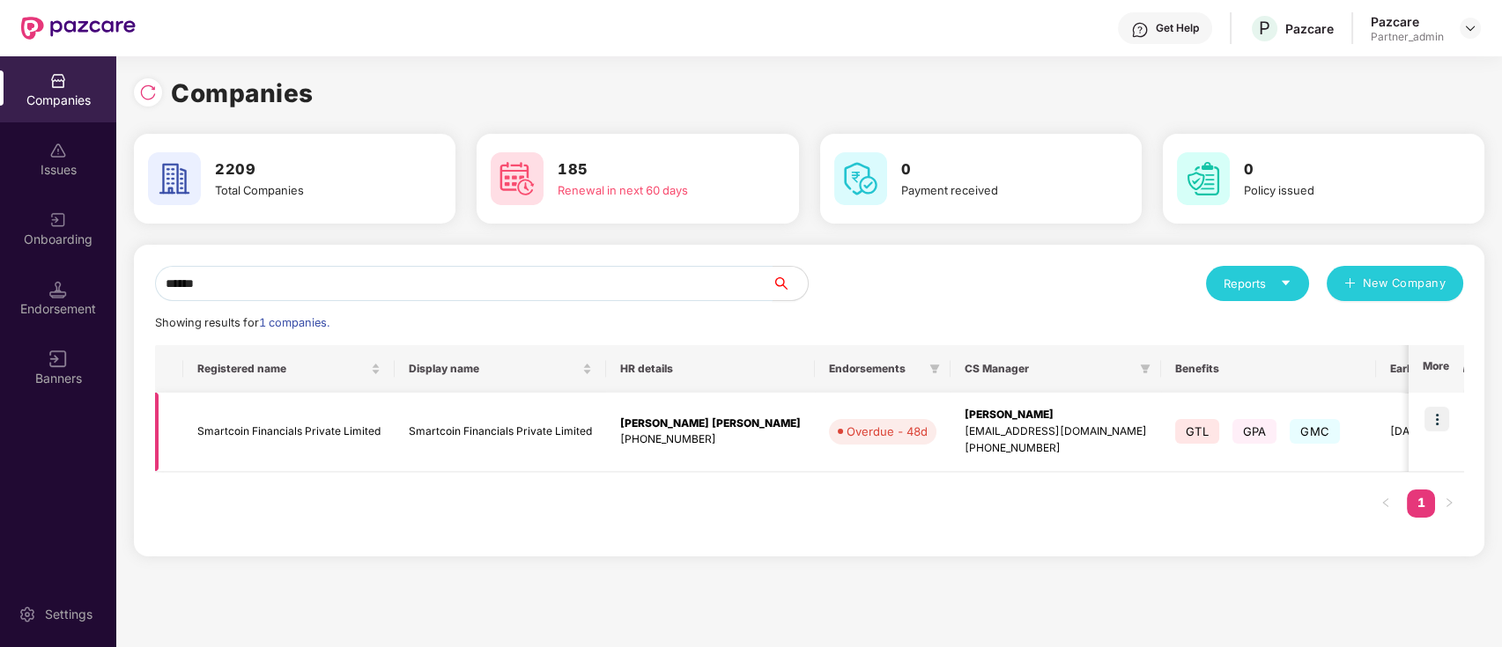
type input "******"
click at [324, 433] on td "Smartcoin Financials Private Limited" at bounding box center [288, 432] width 211 height 79
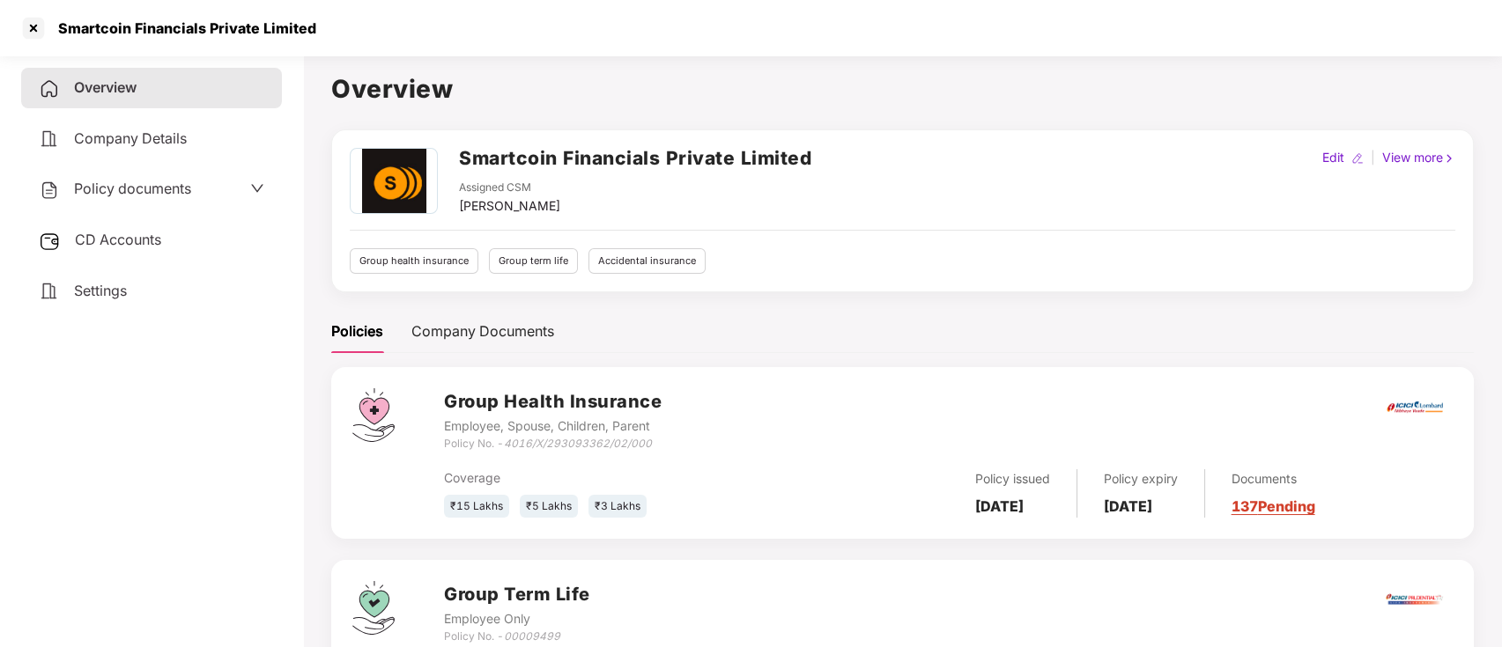
click at [157, 183] on span "Policy documents" at bounding box center [132, 189] width 117 height 18
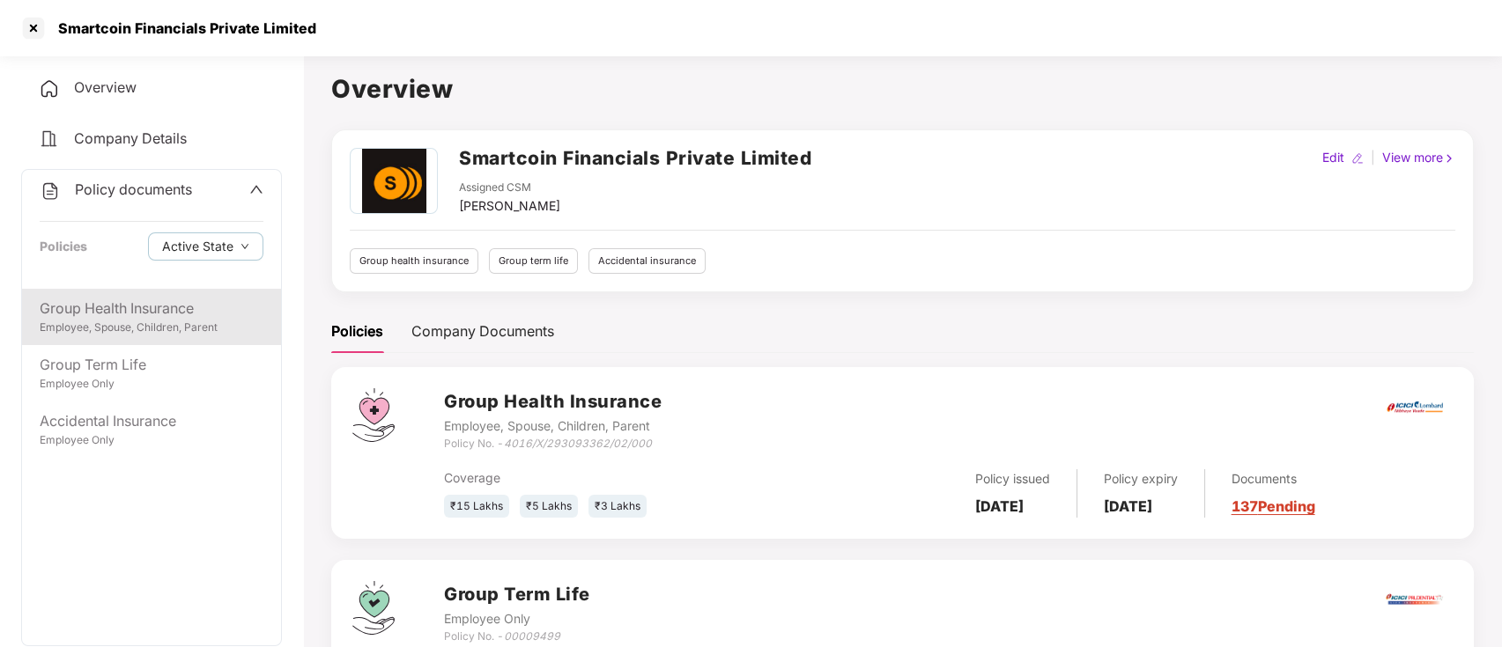
click at [98, 327] on div "Employee, Spouse, Children, Parent" at bounding box center [152, 328] width 224 height 17
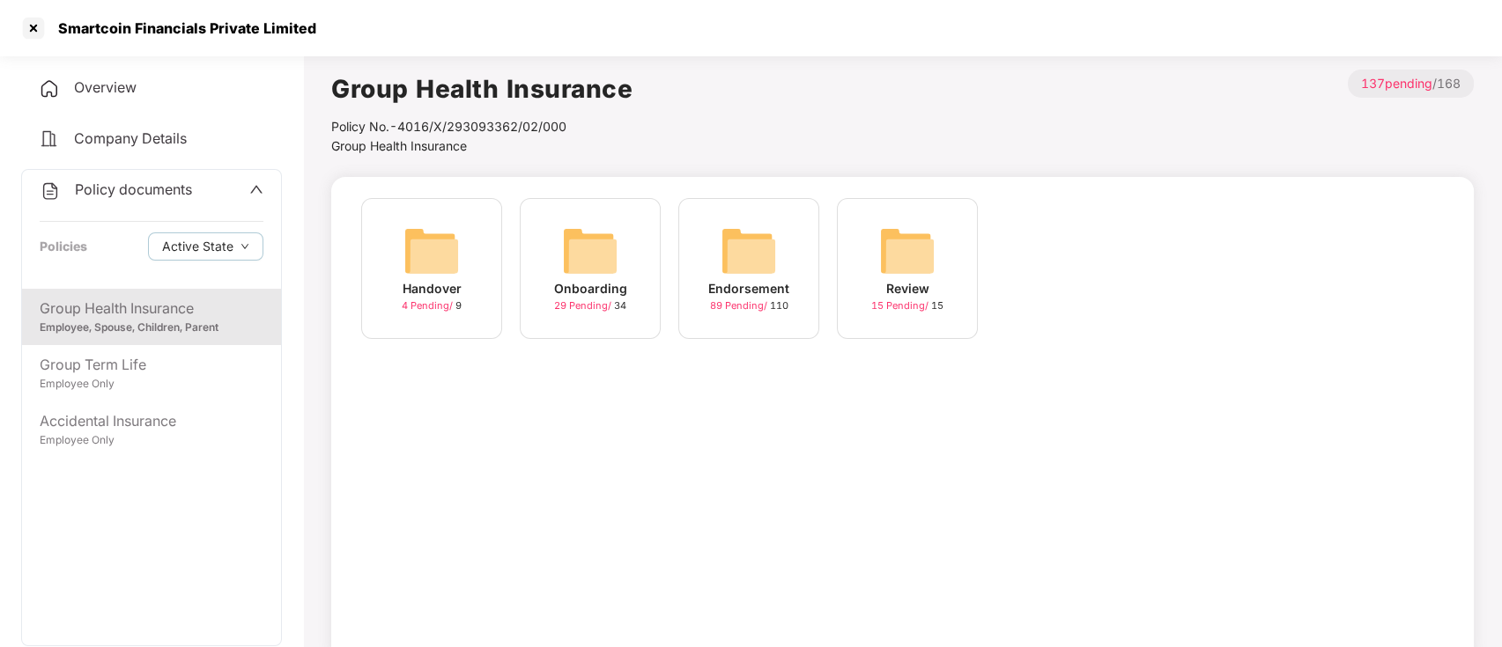
click at [598, 243] on img at bounding box center [590, 251] width 56 height 56
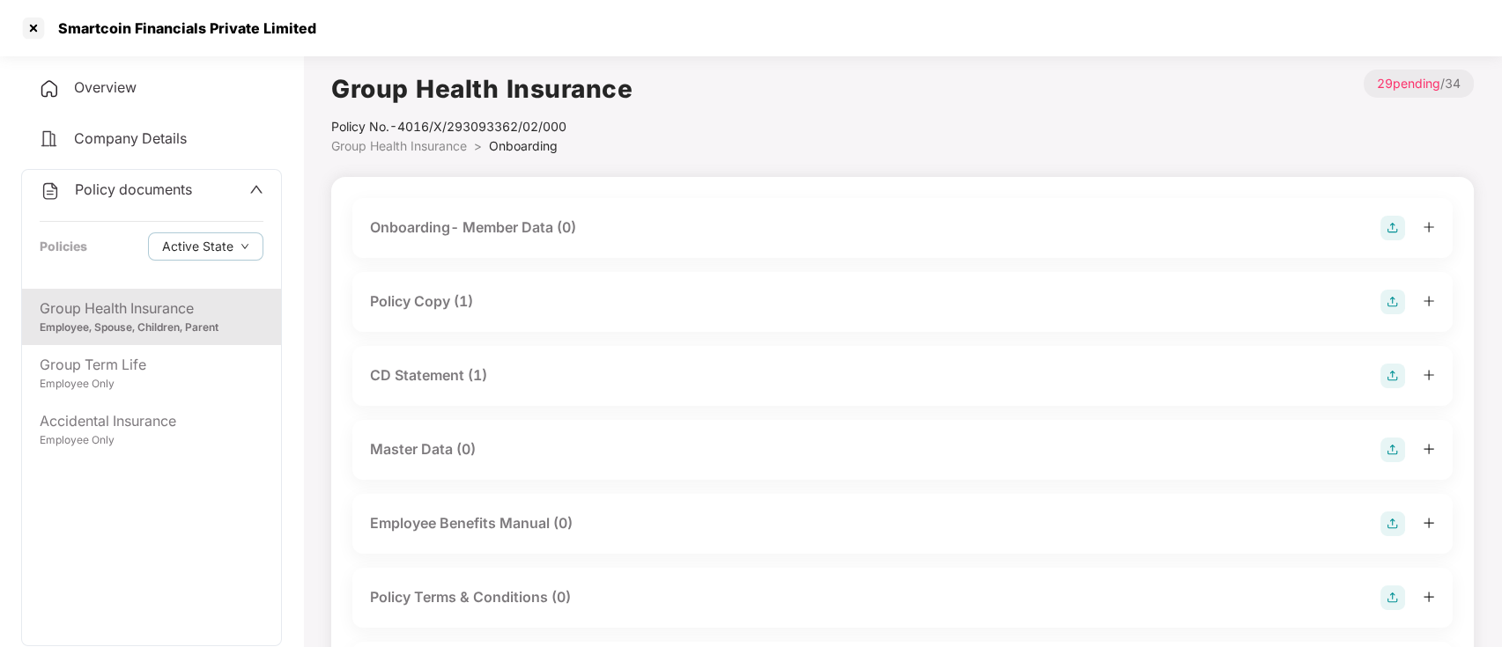
click at [440, 308] on div "Policy Copy (1)" at bounding box center [421, 302] width 103 height 22
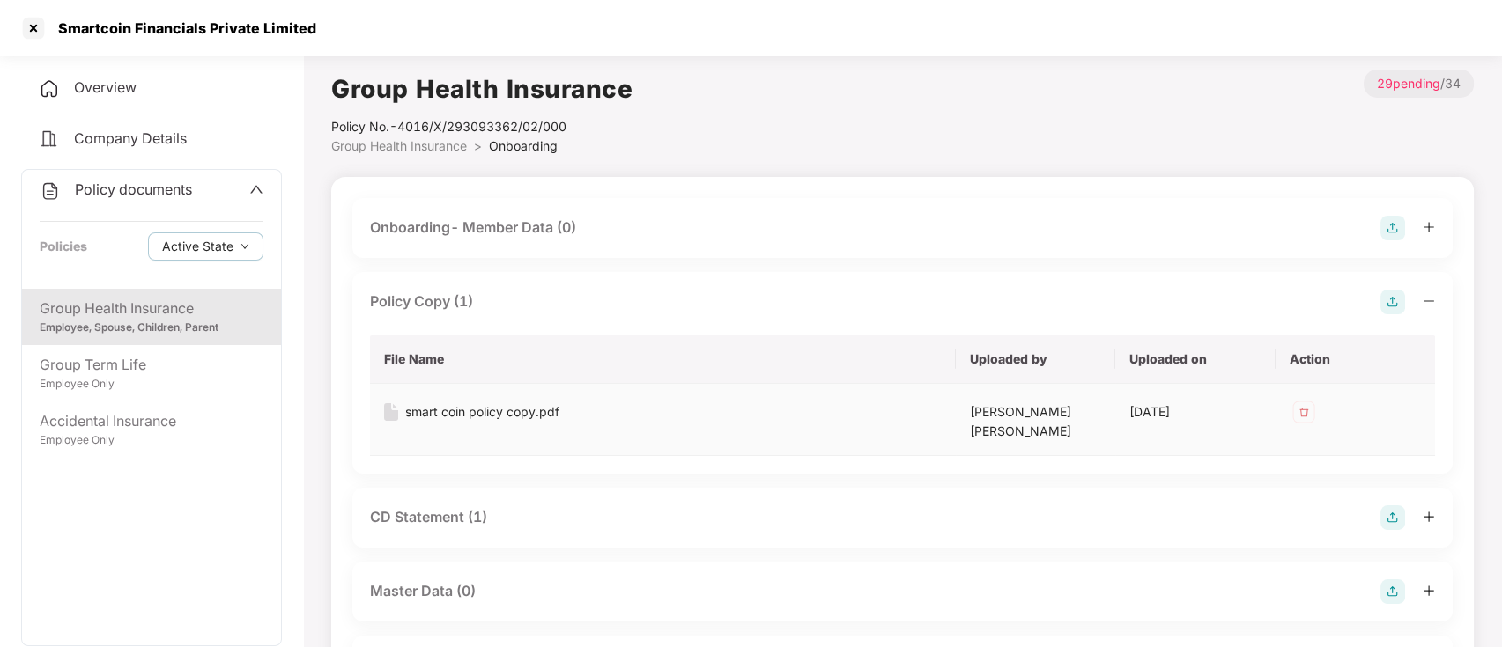
click at [458, 419] on div "smart coin policy copy.pdf" at bounding box center [482, 412] width 154 height 19
click at [782, 138] on div "Group Health Insurance Policy No.- 4016/X/293093362/02/000 Group Health Insuran…" at bounding box center [902, 113] width 1142 height 86
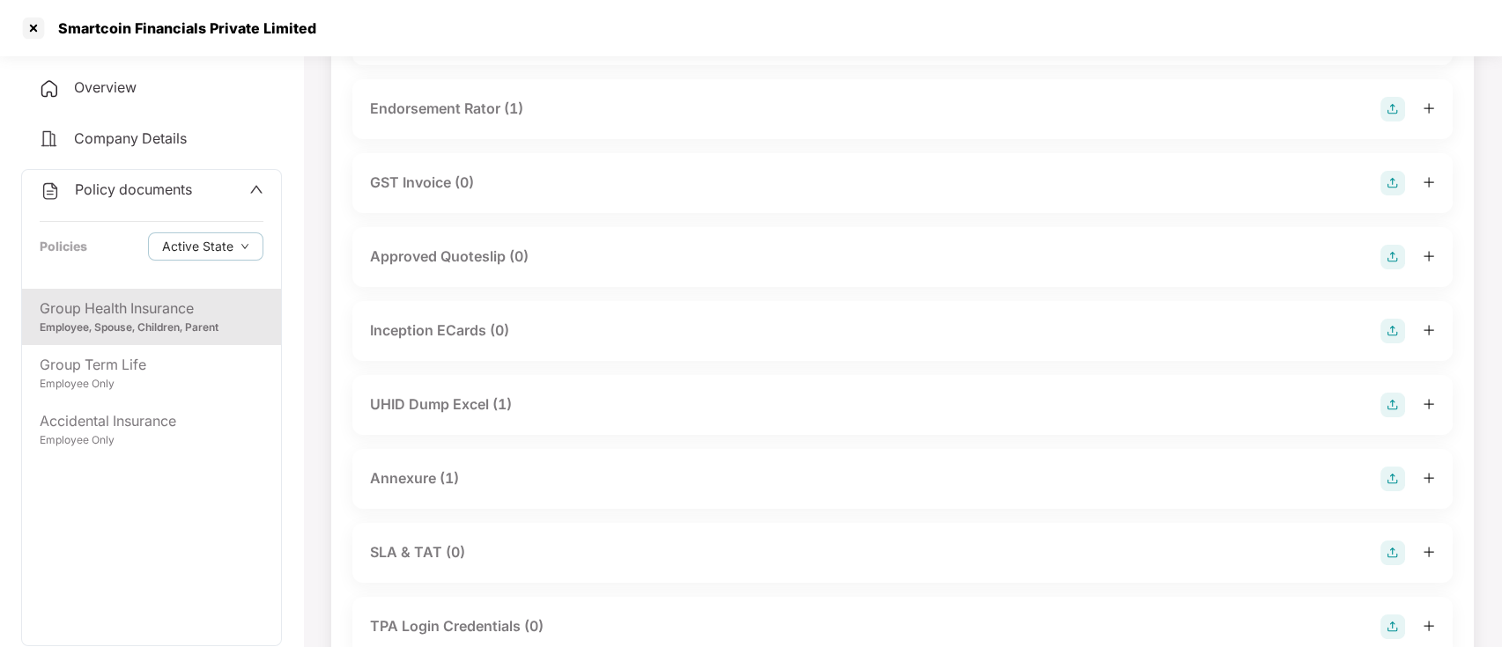
scroll to position [751, 0]
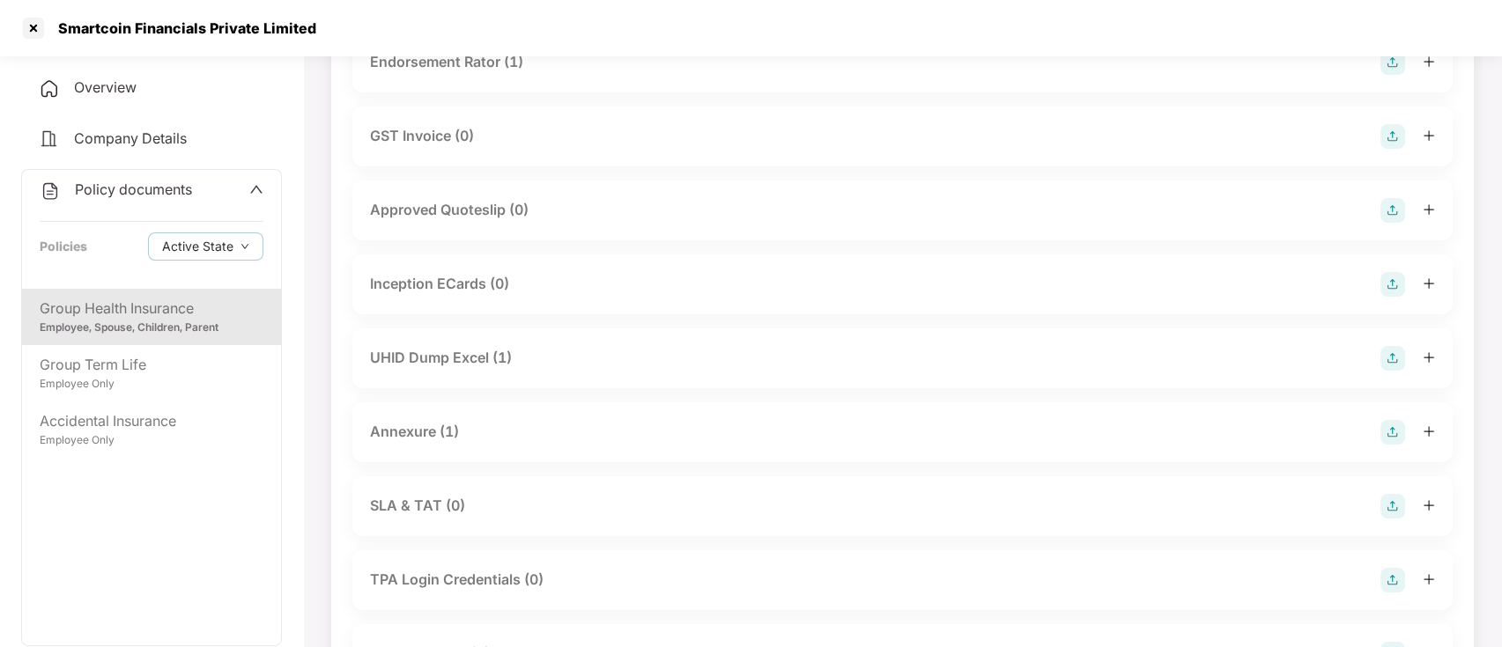
click at [432, 421] on div "Annexure (1)" at bounding box center [414, 432] width 89 height 22
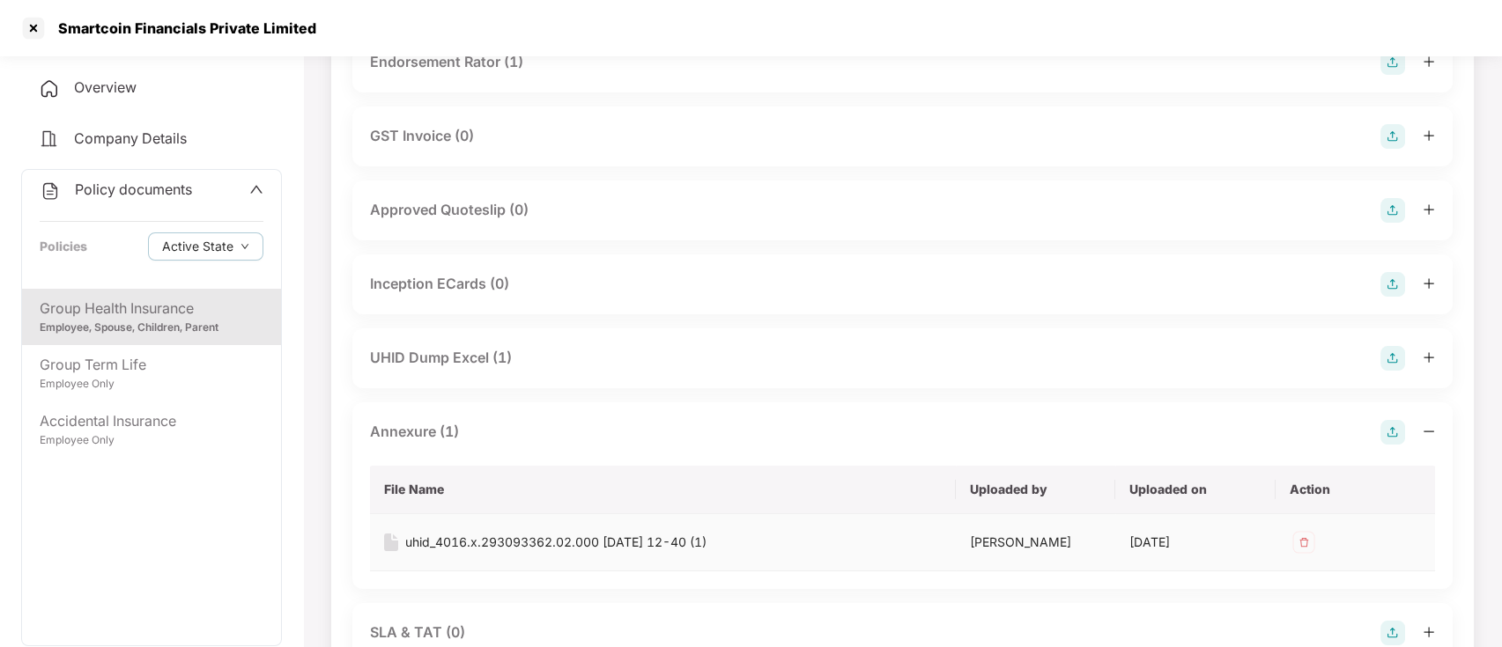
click at [447, 533] on div "uhid_4016.x.293093362.02.000 [DATE] 12-40 (1)" at bounding box center [555, 542] width 301 height 19
click at [30, 32] on div at bounding box center [33, 28] width 28 height 28
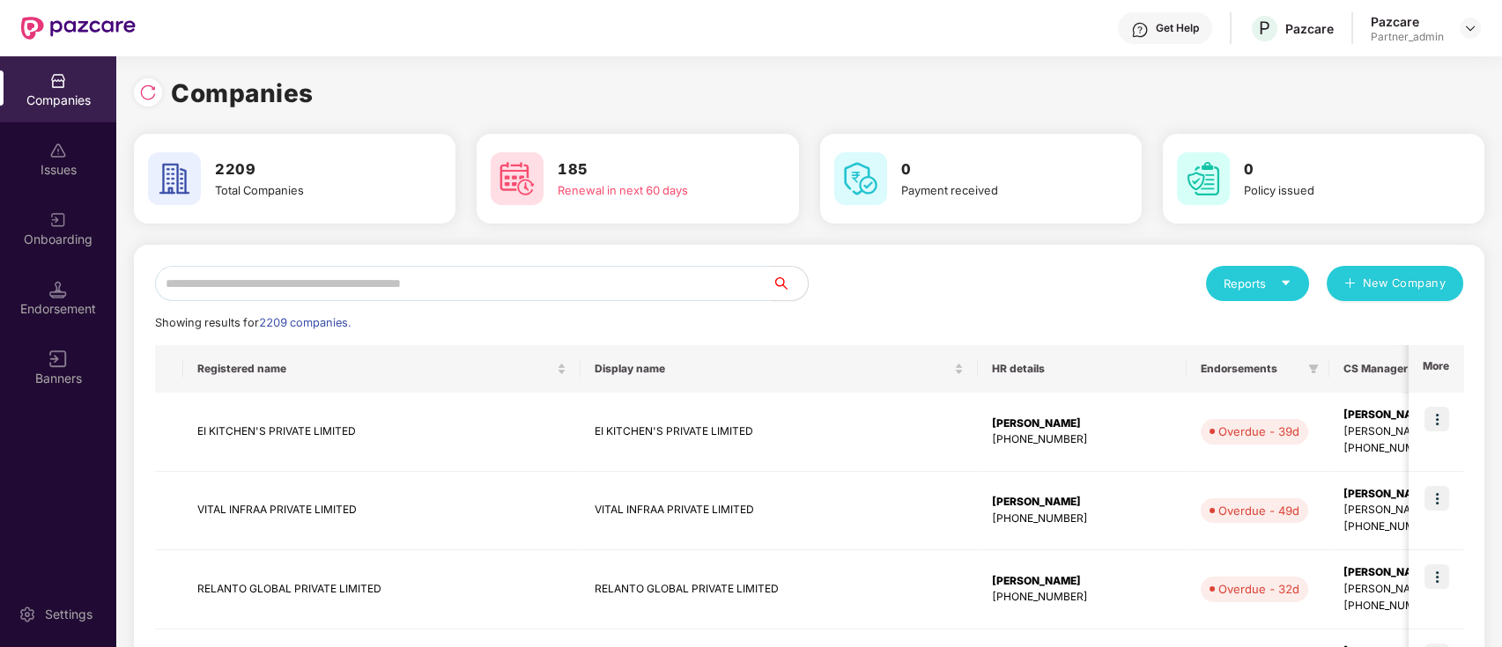
scroll to position [0, 0]
click at [272, 274] on input "text" at bounding box center [463, 283] width 617 height 35
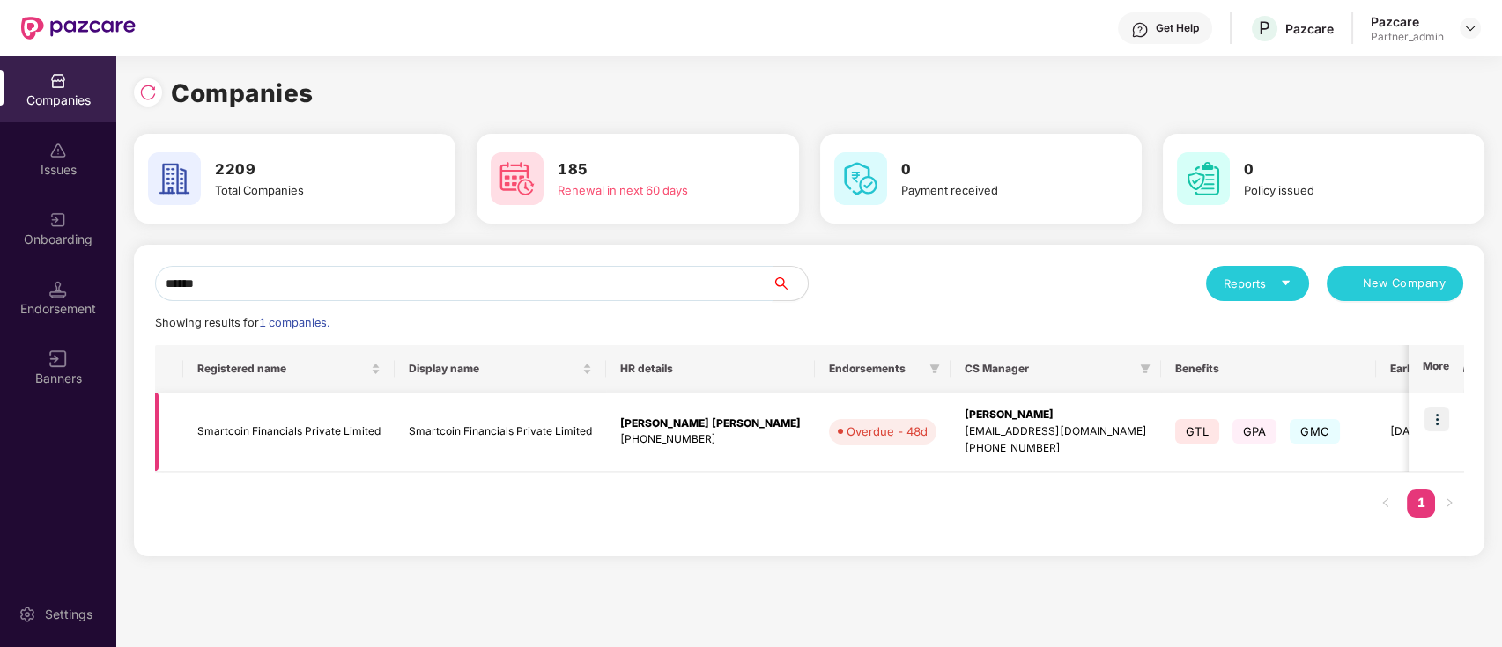
type input "******"
click at [1407, 423] on img at bounding box center [1436, 419] width 25 height 25
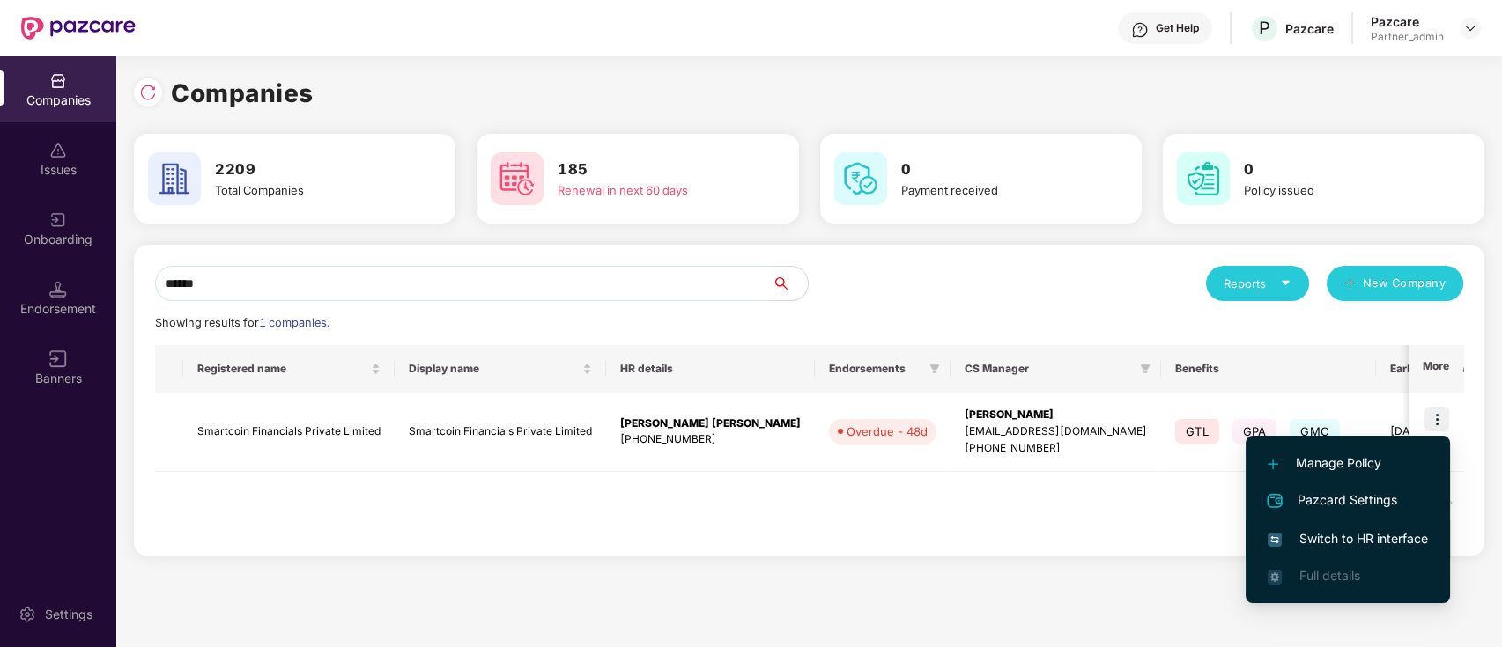
click at [1338, 536] on span "Switch to HR interface" at bounding box center [1347, 538] width 160 height 19
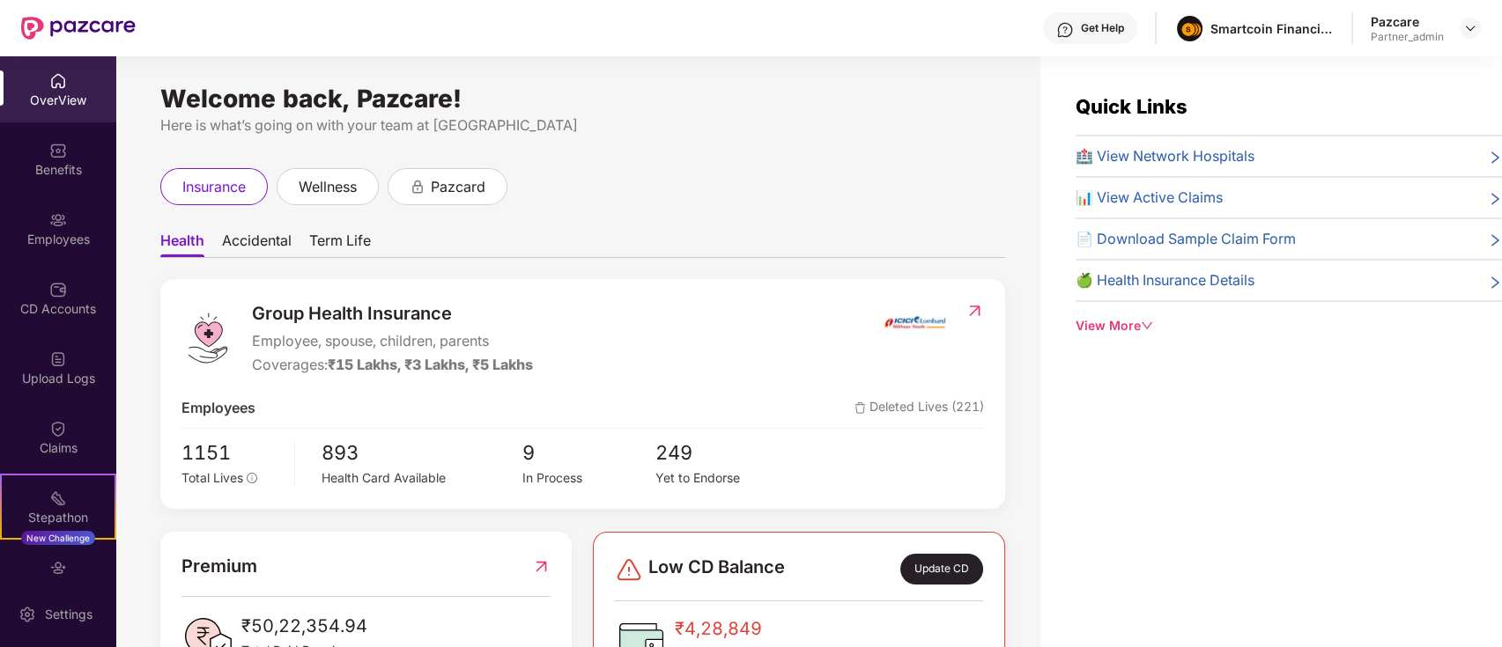
click at [117, 578] on div "Welcome back, Pazcare! Here is what’s going on with your team at Pazcare insura…" at bounding box center [578, 362] width 924 height 612
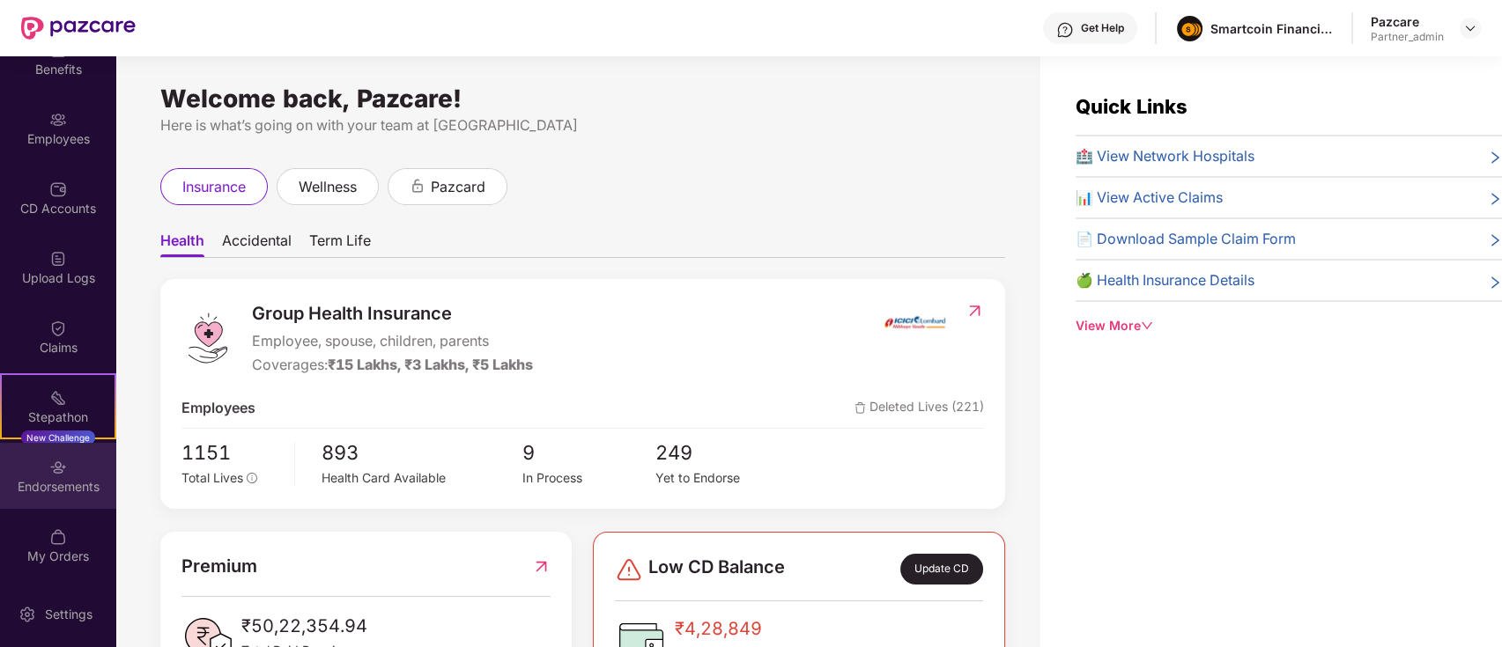
click at [50, 491] on div "Endorsements" at bounding box center [58, 487] width 116 height 18
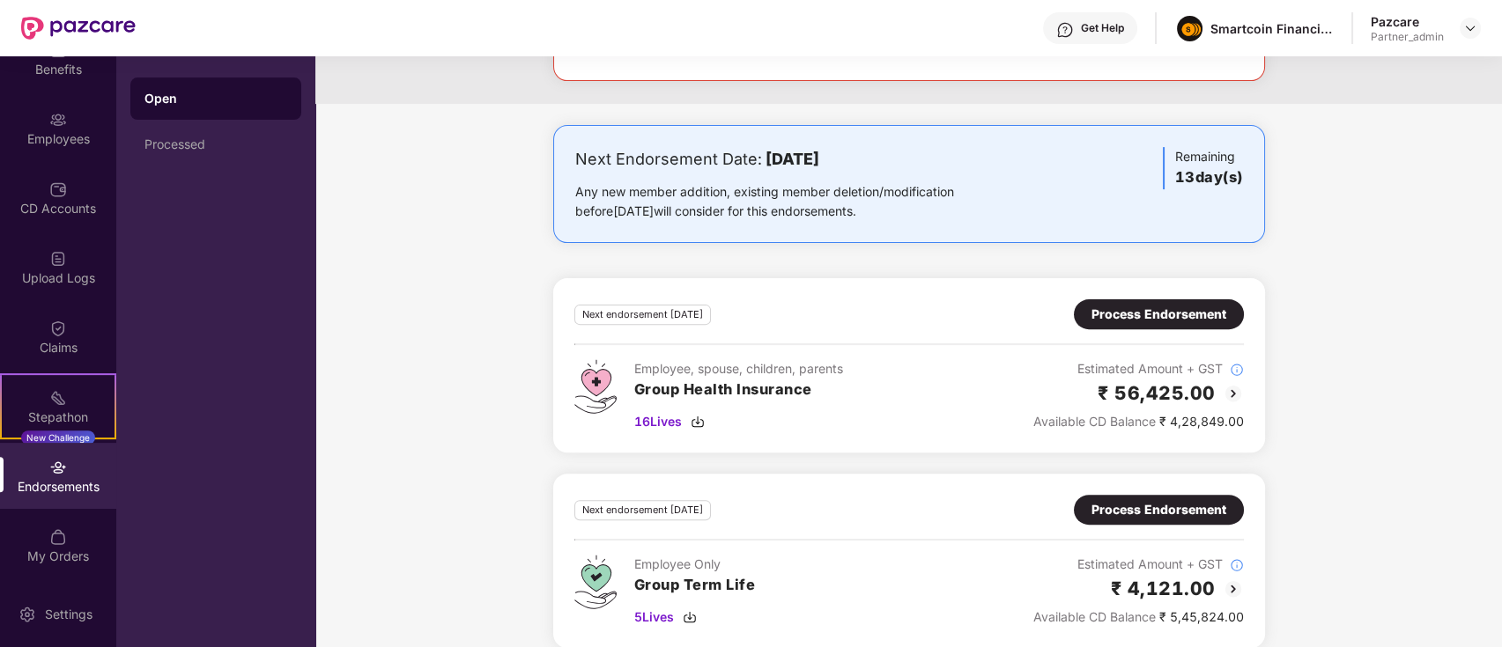
scroll to position [1451, 0]
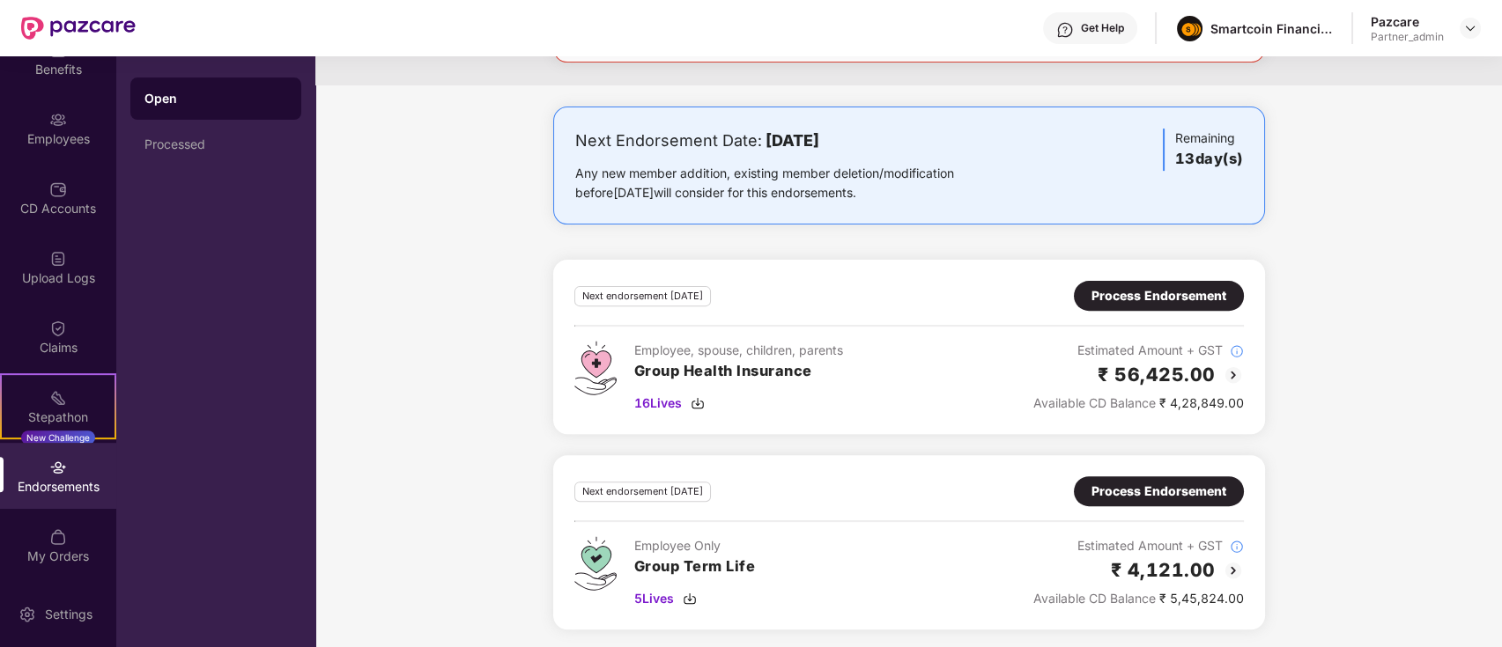
click at [1128, 290] on div "Process Endorsement" at bounding box center [1158, 295] width 135 height 19
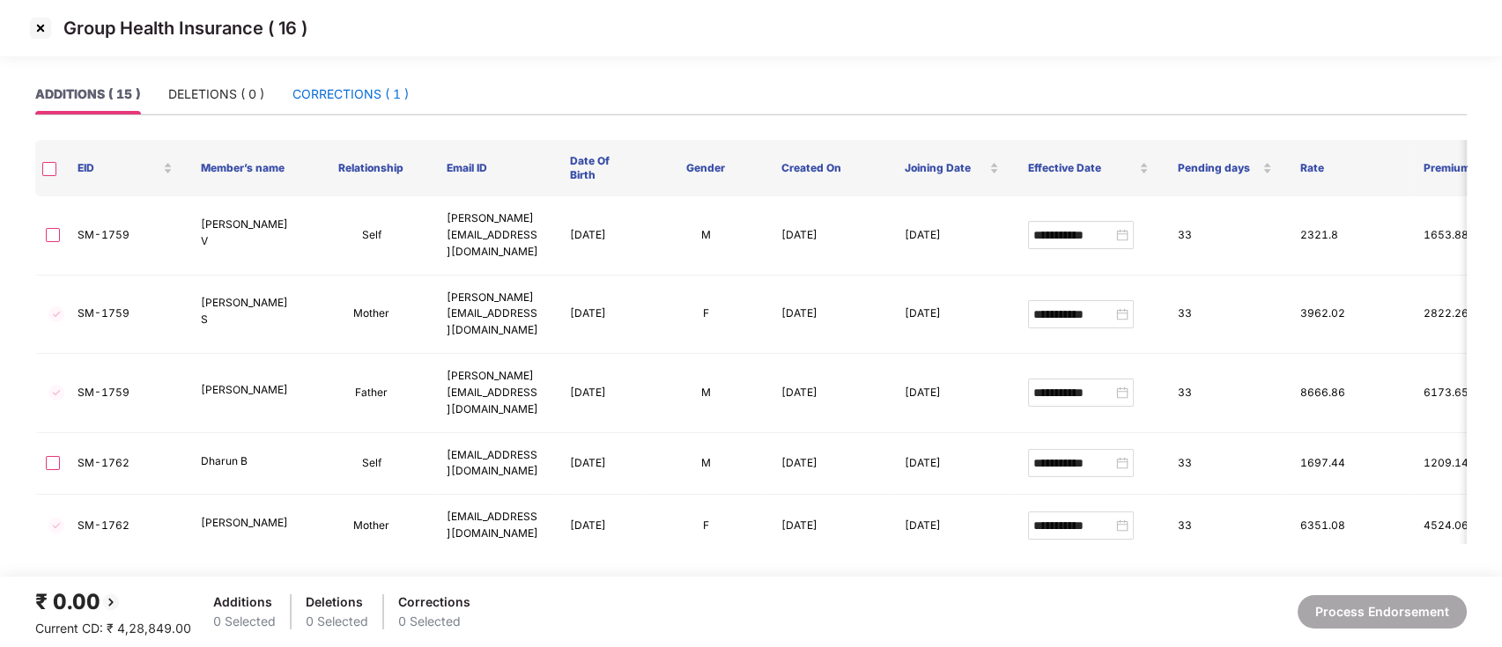
click at [363, 97] on div "CORRECTIONS ( 1 )" at bounding box center [350, 94] width 116 height 19
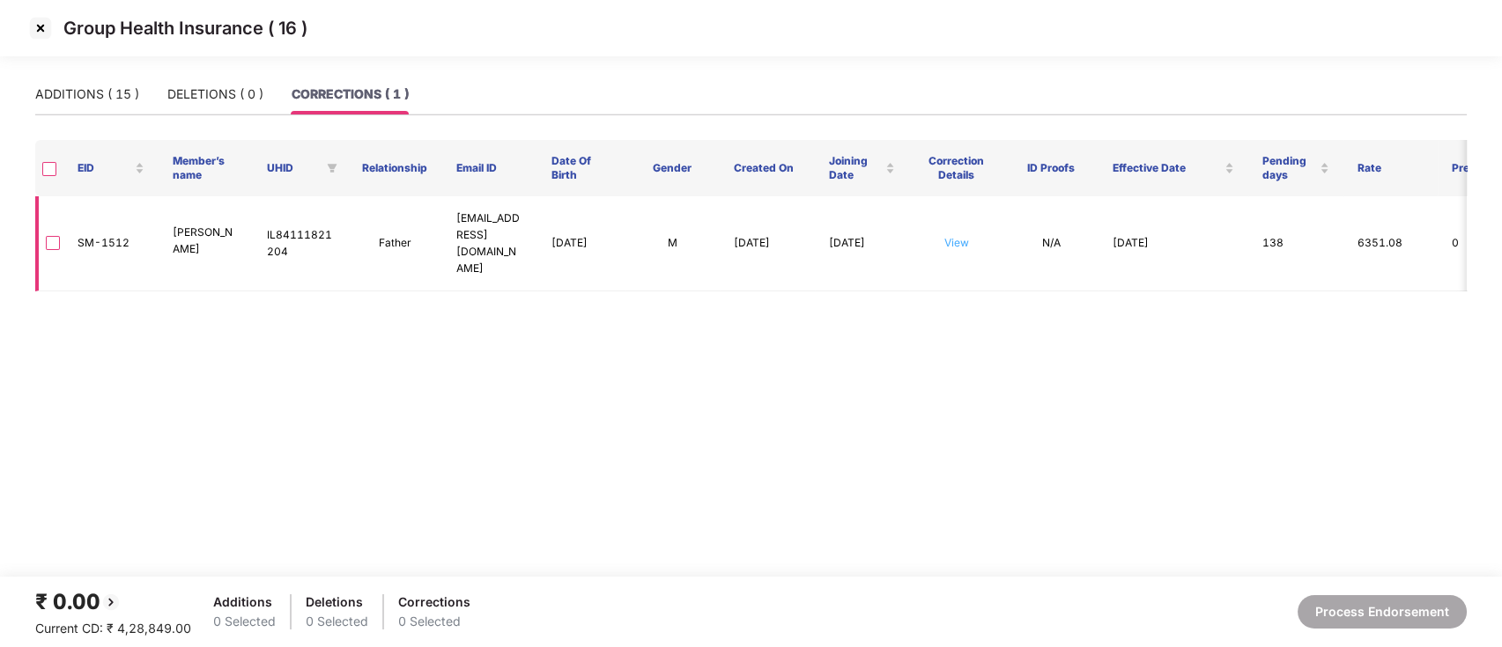
click at [958, 236] on link "View" at bounding box center [956, 242] width 25 height 13
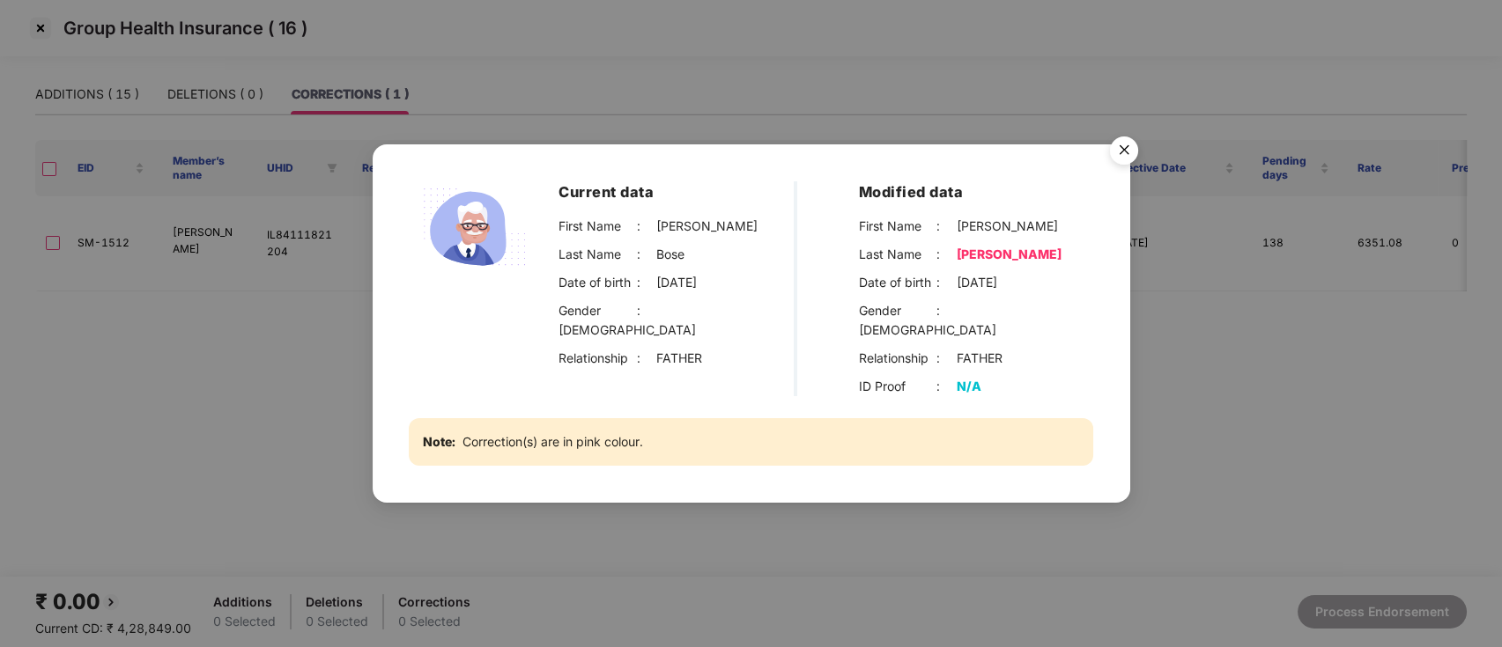
click at [1131, 158] on img "Close" at bounding box center [1123, 153] width 49 height 49
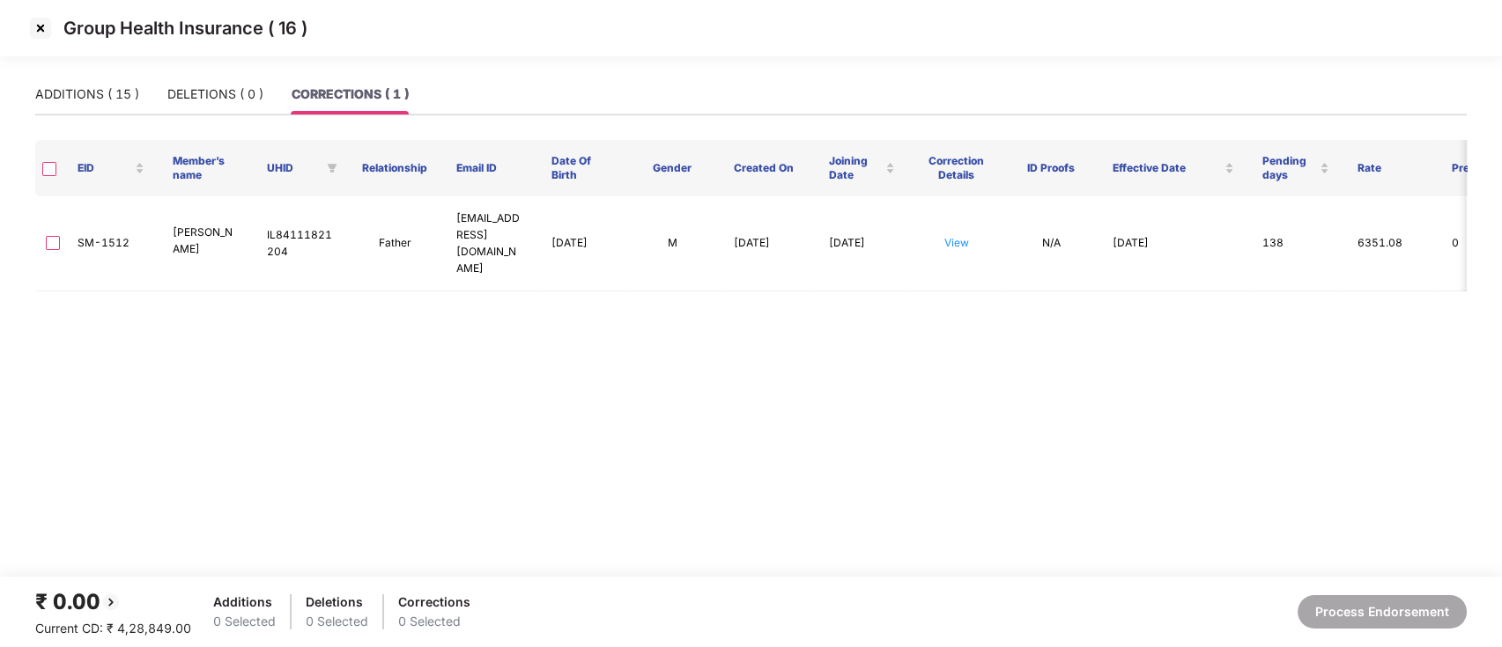
click at [39, 26] on img at bounding box center [40, 28] width 28 height 28
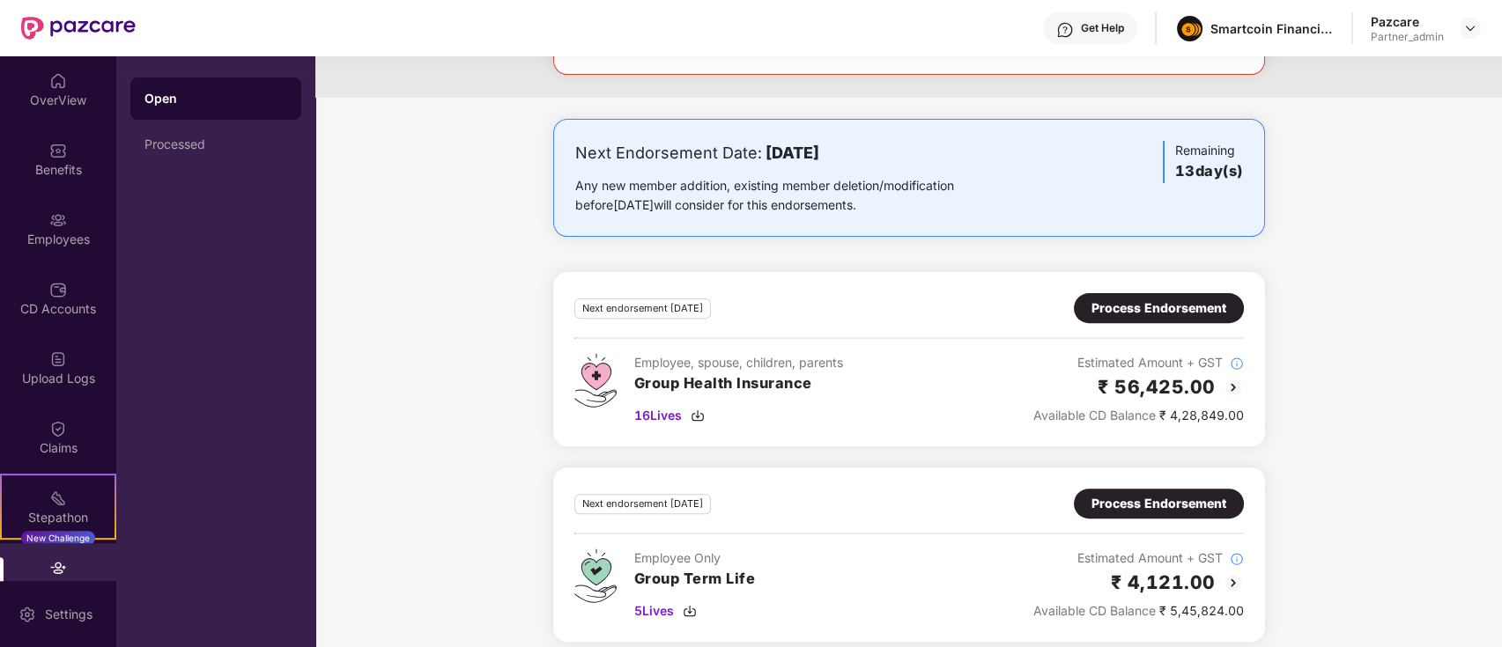
scroll to position [1451, 0]
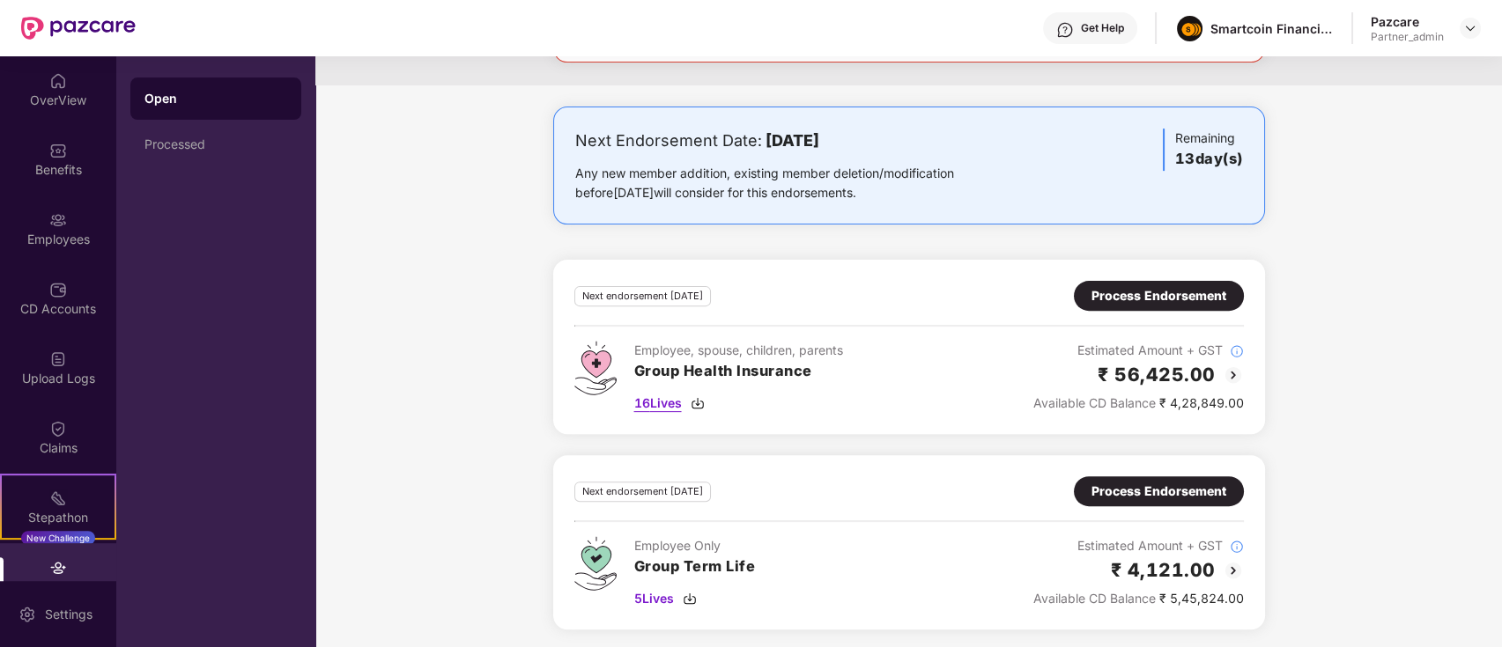
click at [697, 401] on img at bounding box center [698, 403] width 14 height 14
click at [1397, 321] on div "Next Endorsement Date: [DATE] Any new member addition, existing member deletion…" at bounding box center [908, 379] width 1186 height 544
click at [1168, 299] on div "Process Endorsement" at bounding box center [1158, 295] width 135 height 19
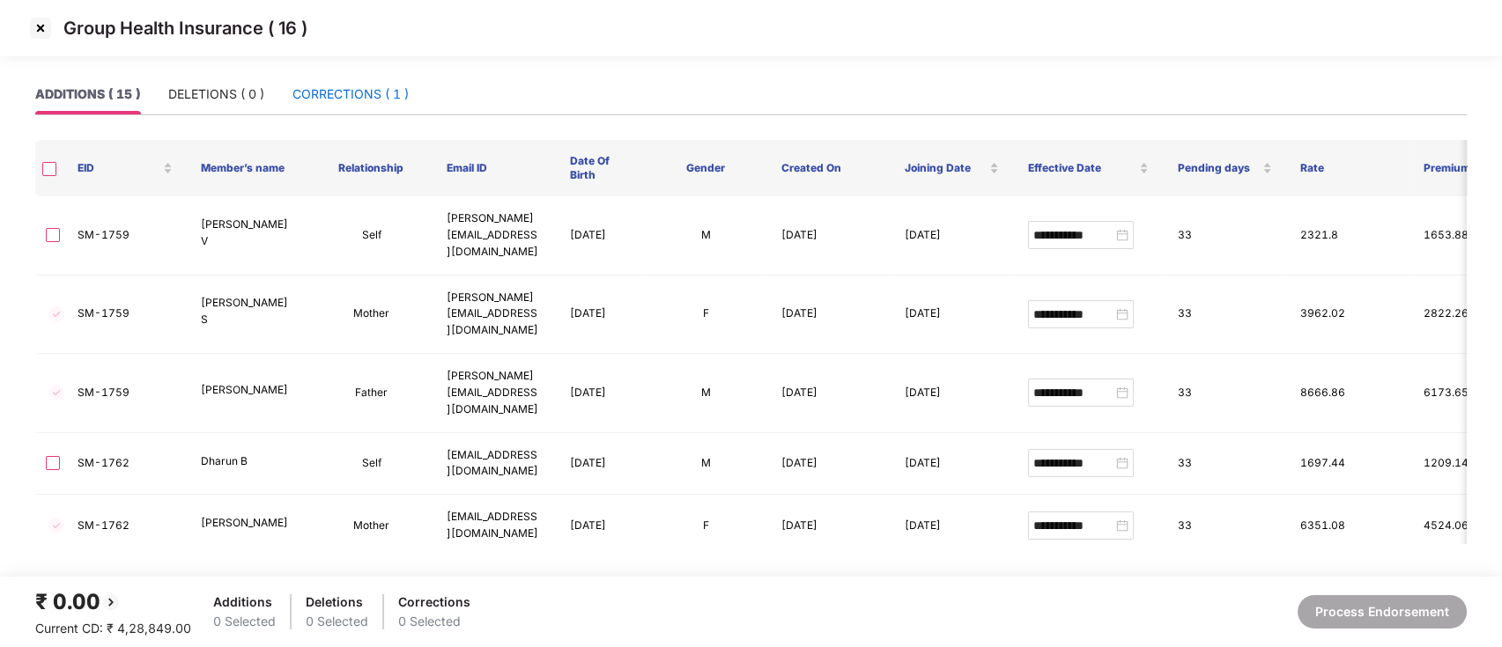
click at [362, 103] on div "CORRECTIONS ( 1 )" at bounding box center [350, 94] width 116 height 19
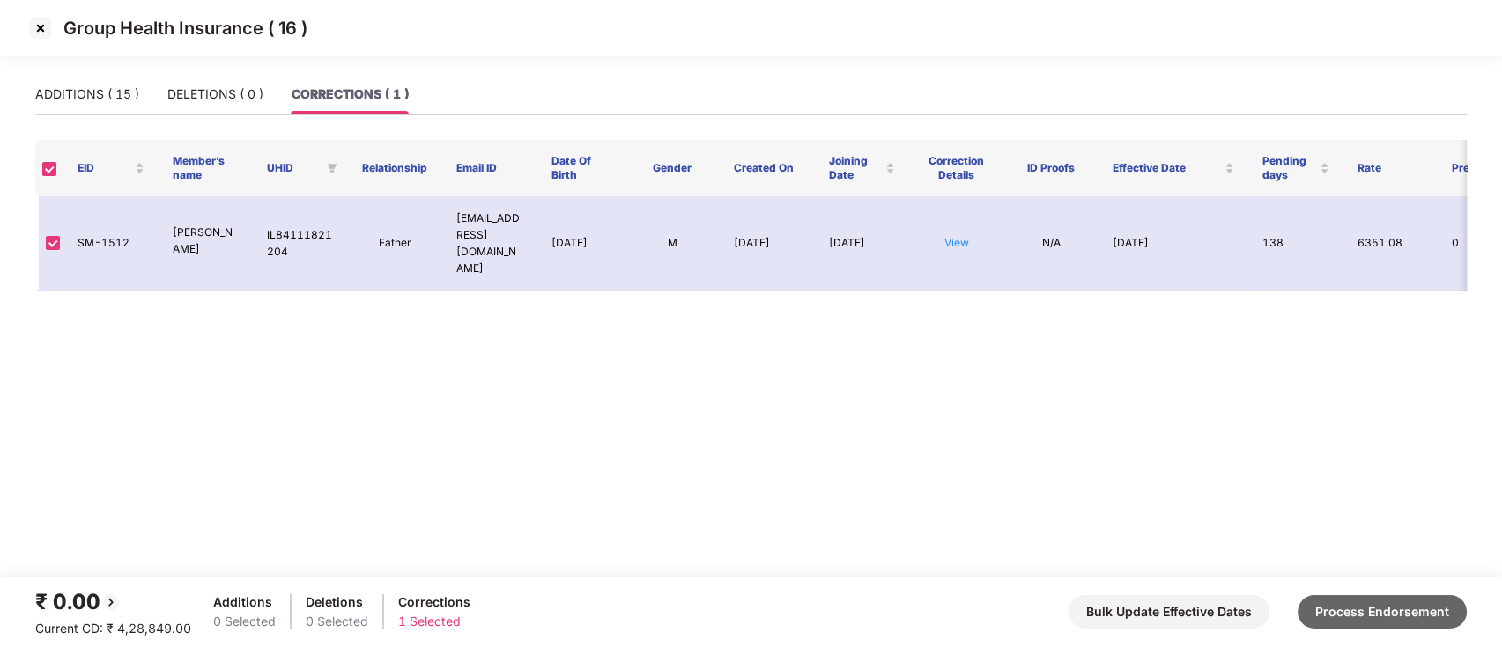
click at [1356, 604] on button "Process Endorsement" at bounding box center [1381, 611] width 169 height 33
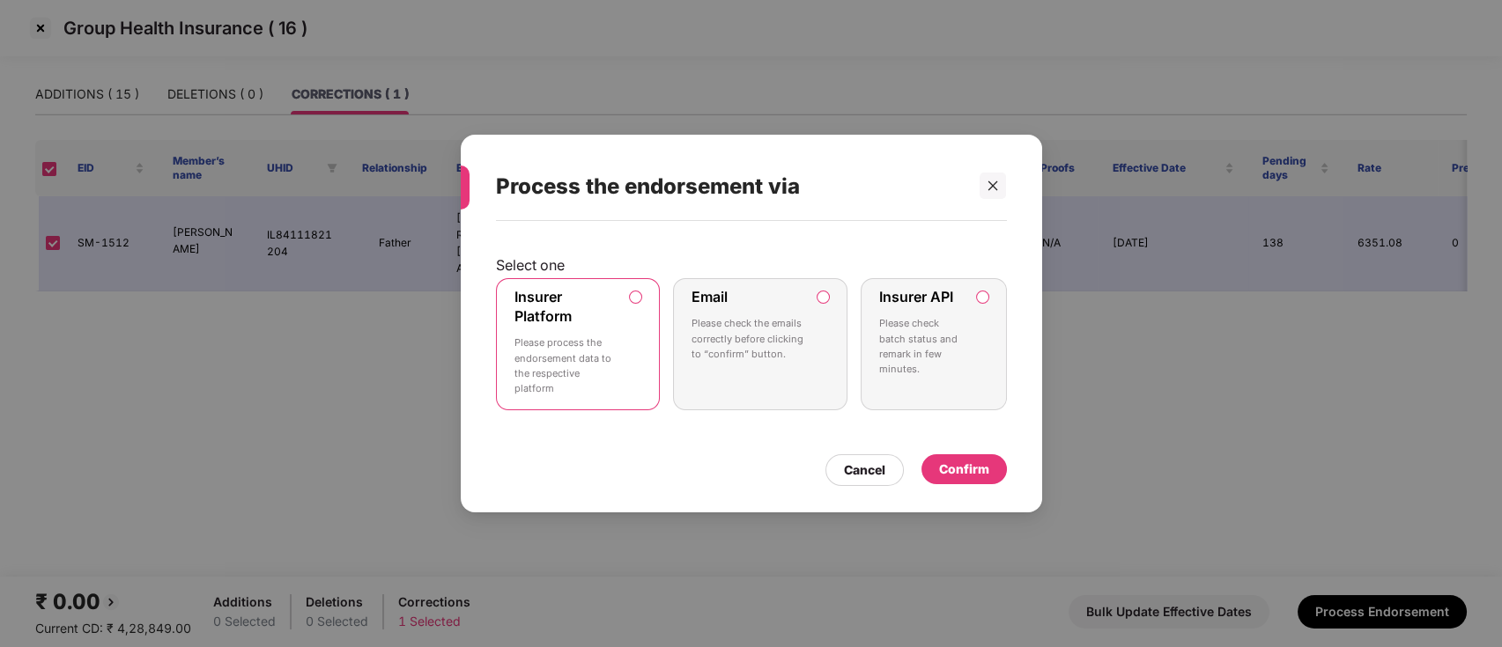
click at [601, 331] on div "Insurer Platform Please process the endorsement data to the respective platform" at bounding box center [565, 344] width 103 height 113
click at [973, 460] on div "Confirm" at bounding box center [964, 469] width 50 height 19
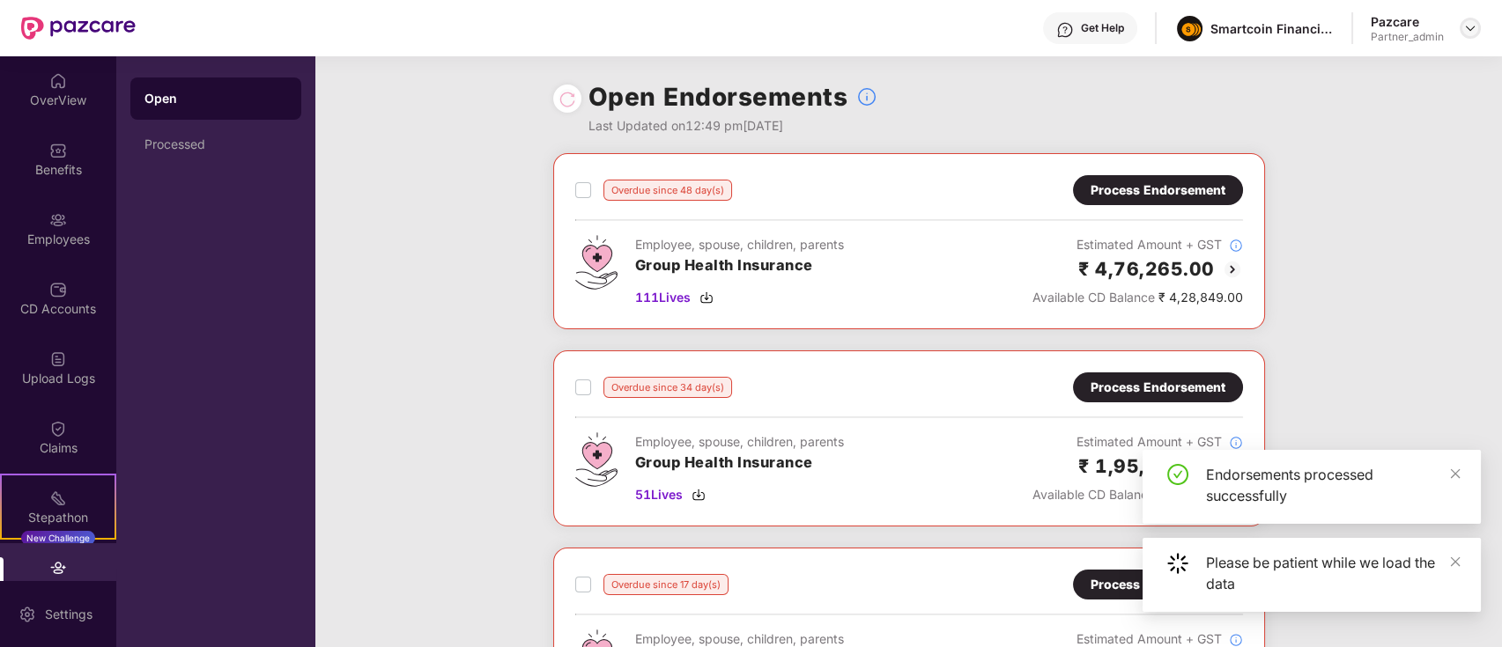
click at [1407, 21] on img at bounding box center [1470, 28] width 14 height 14
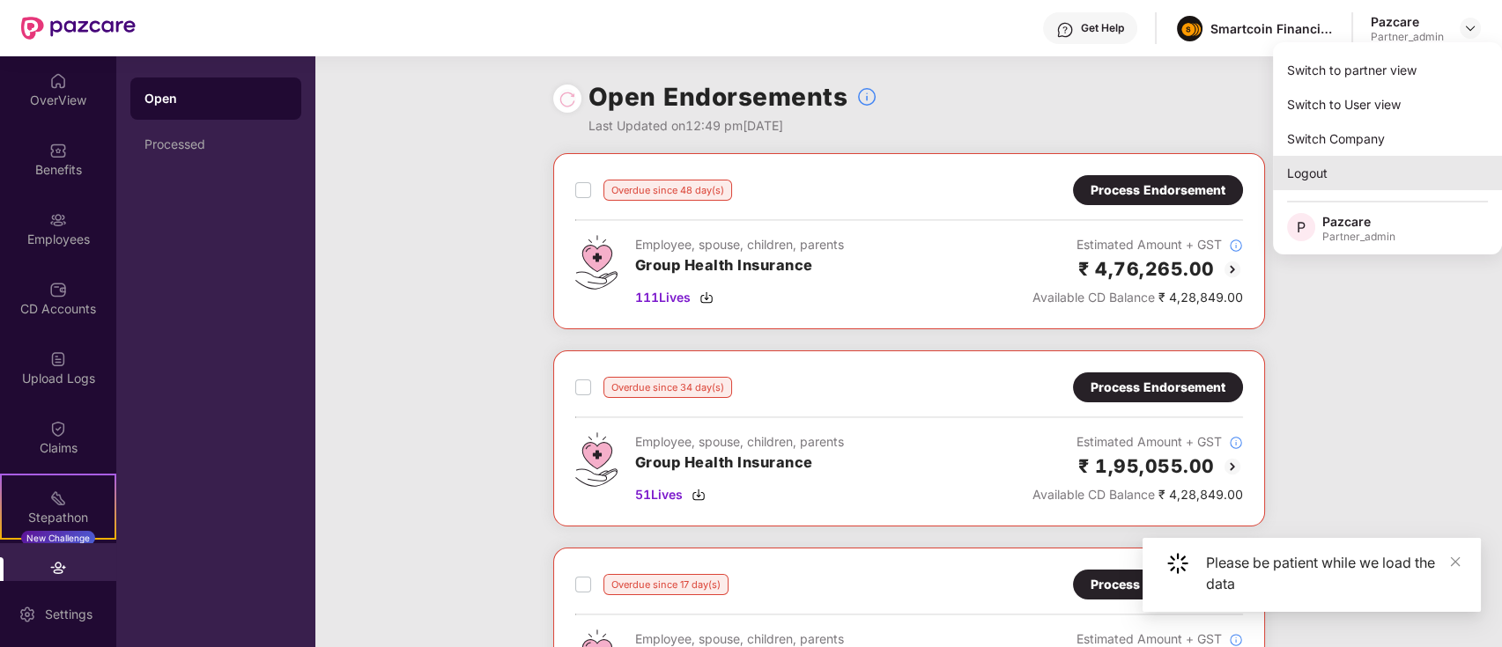
click at [1310, 170] on div "Logout" at bounding box center [1387, 173] width 229 height 34
